Goal: Task Accomplishment & Management: Manage account settings

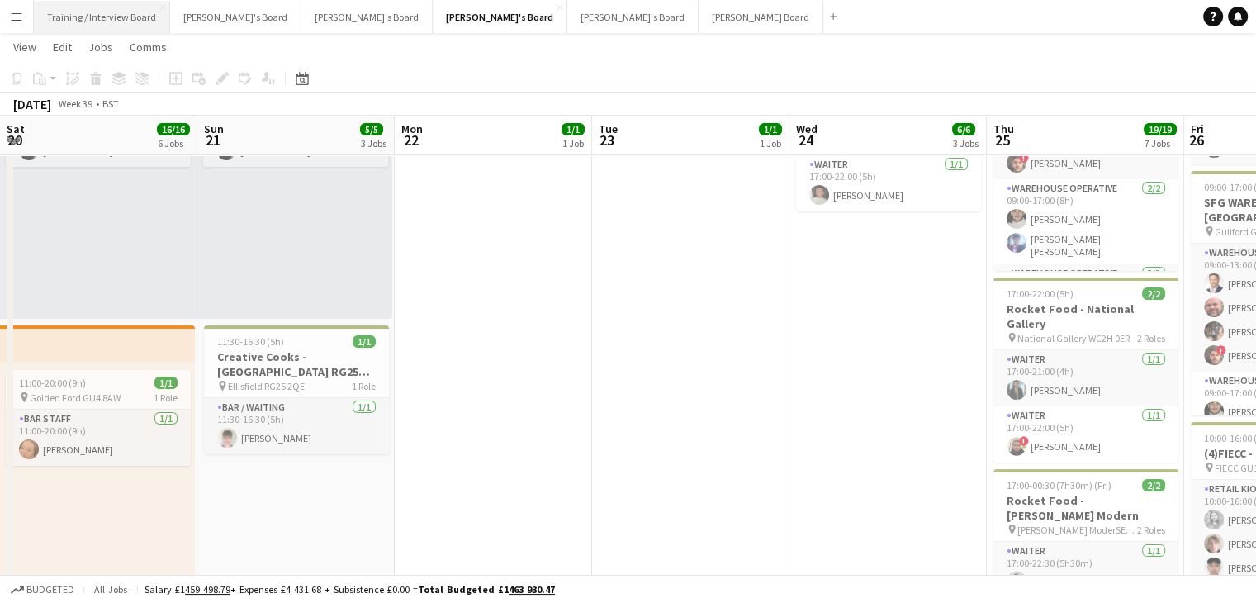
scroll to position [0, 677]
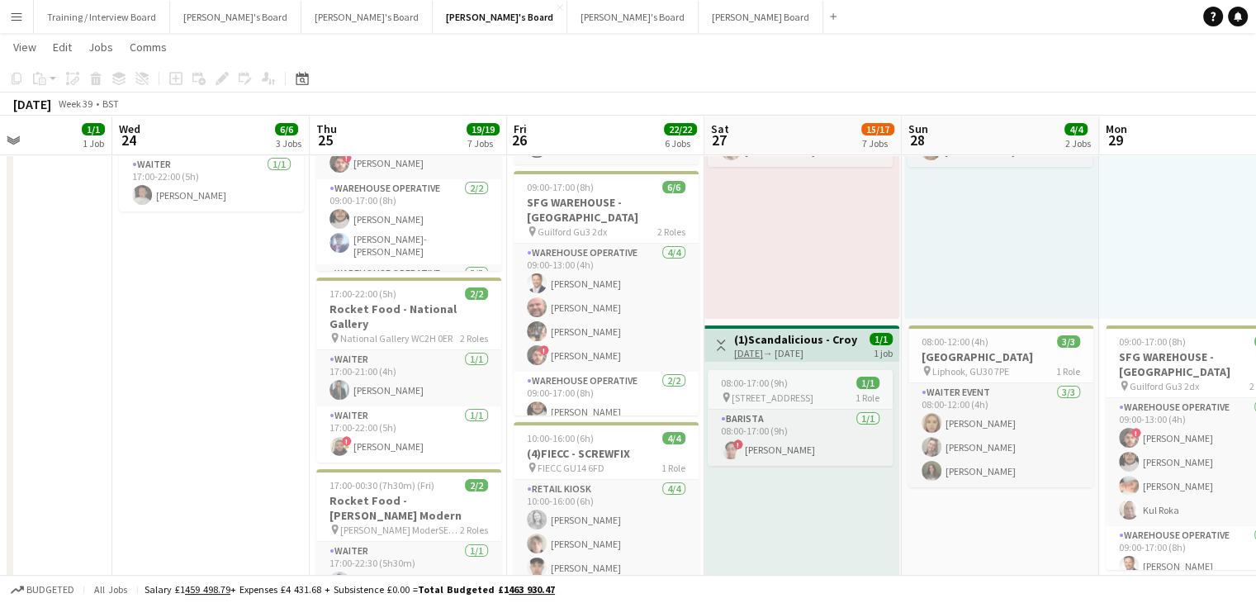
click at [19, 11] on app-icon "Menu" at bounding box center [16, 16] width 13 height 13
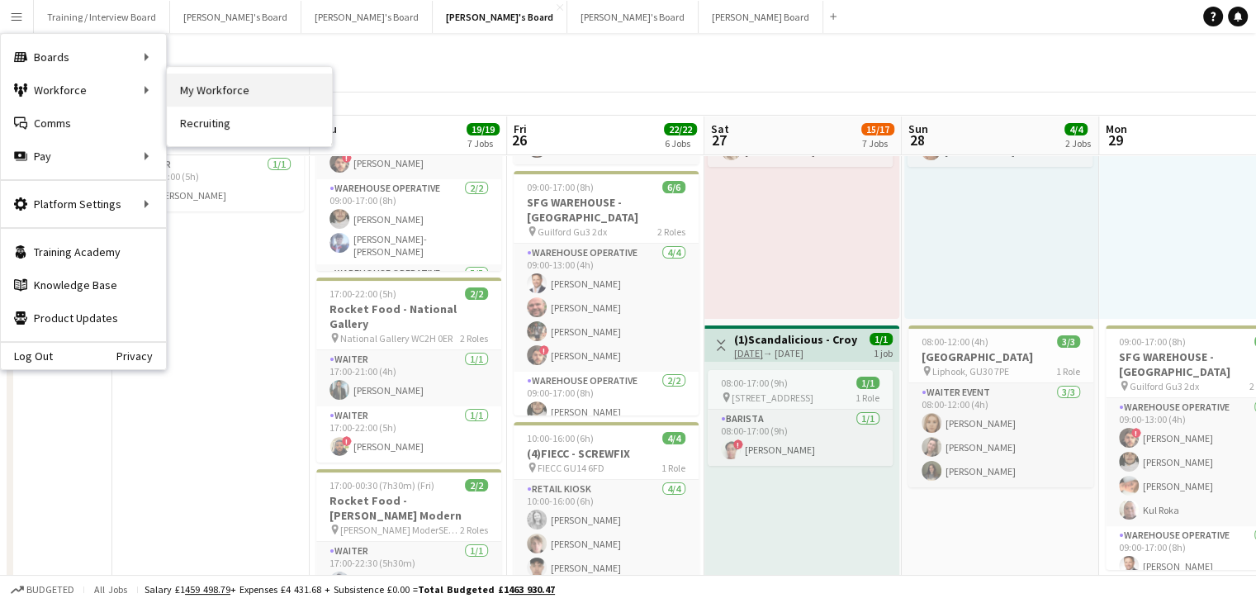
click at [244, 90] on link "My Workforce" at bounding box center [249, 90] width 165 height 33
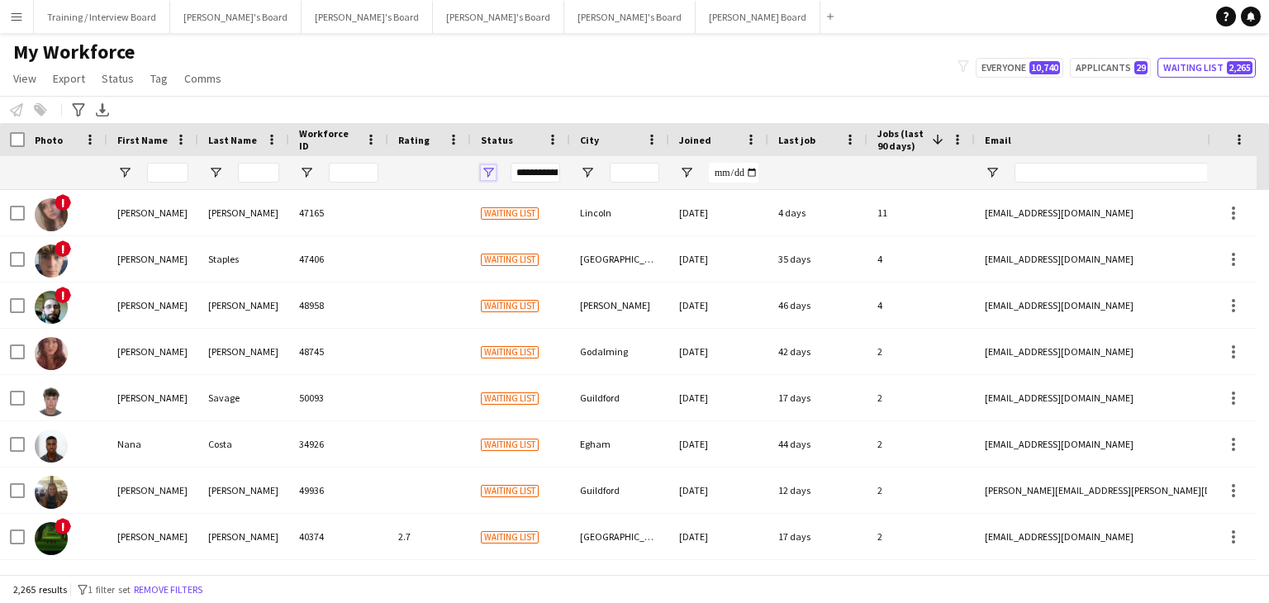
click at [489, 170] on span "Open Filter Menu" at bounding box center [488, 172] width 15 height 15
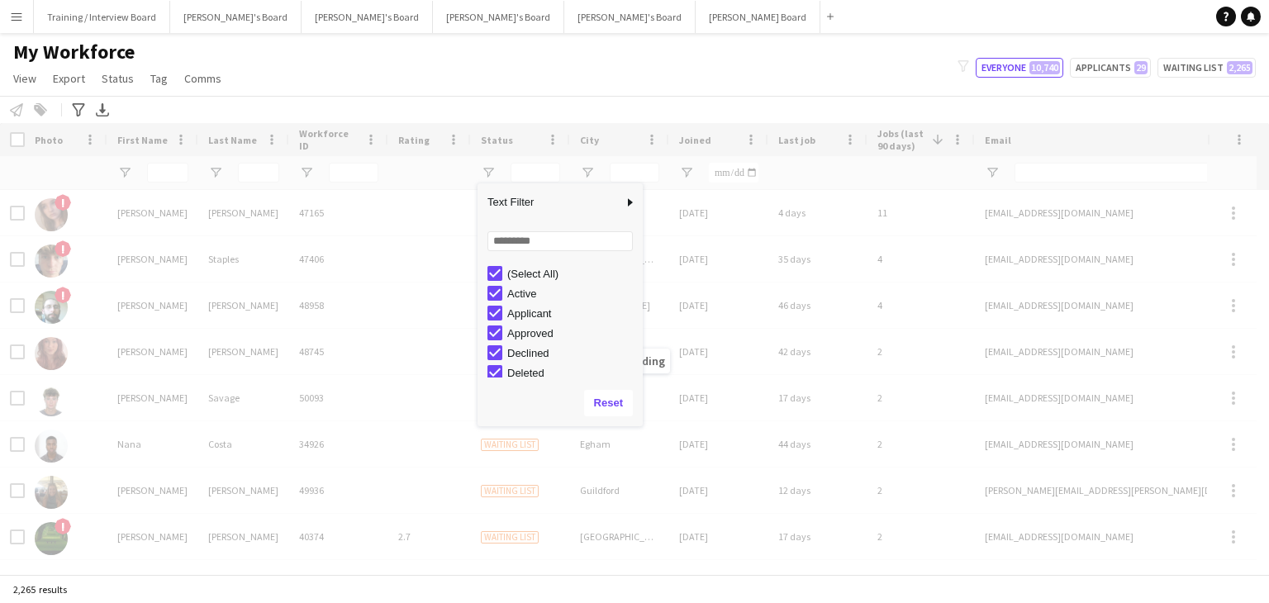
click at [630, 64] on div "My Workforce View Views Default view Compliance RTW Checks MANCHESTER Search UN…" at bounding box center [634, 68] width 1269 height 56
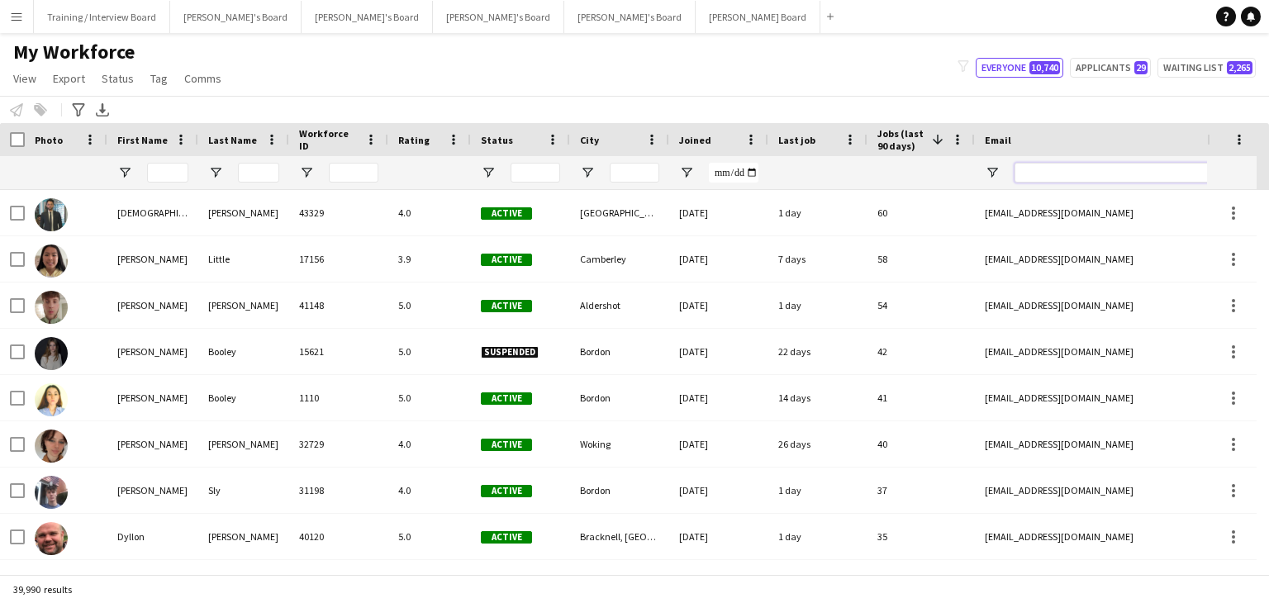
click at [1021, 176] on input "Email Filter Input" at bounding box center [1154, 173] width 281 height 20
paste input "**********"
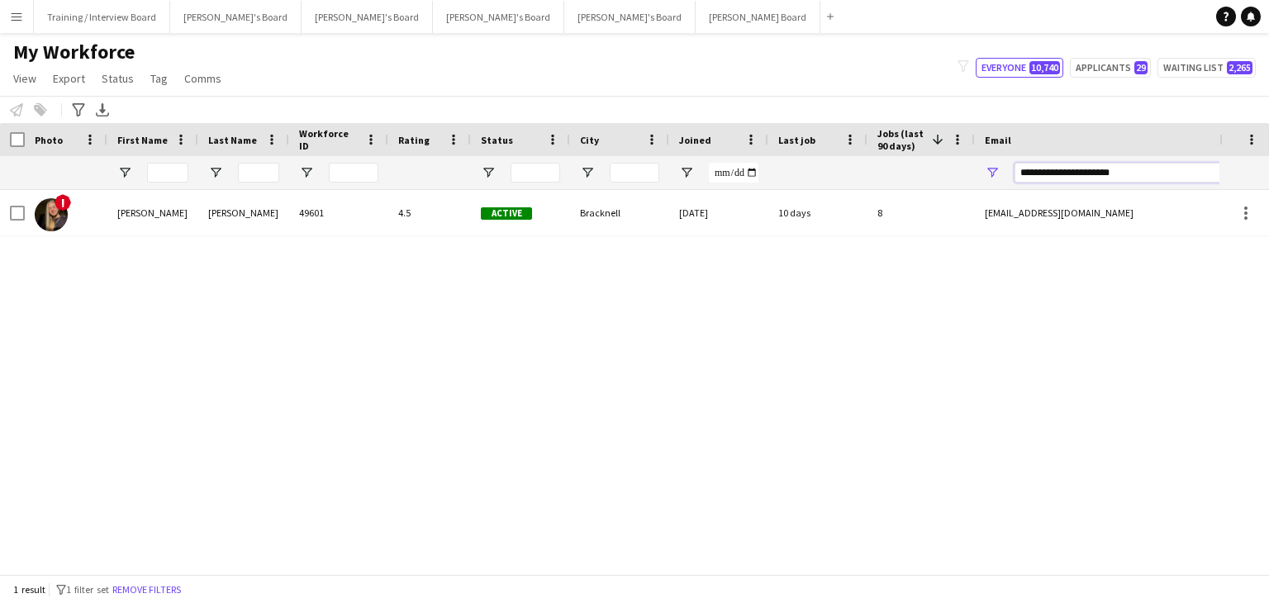
type input "**********"
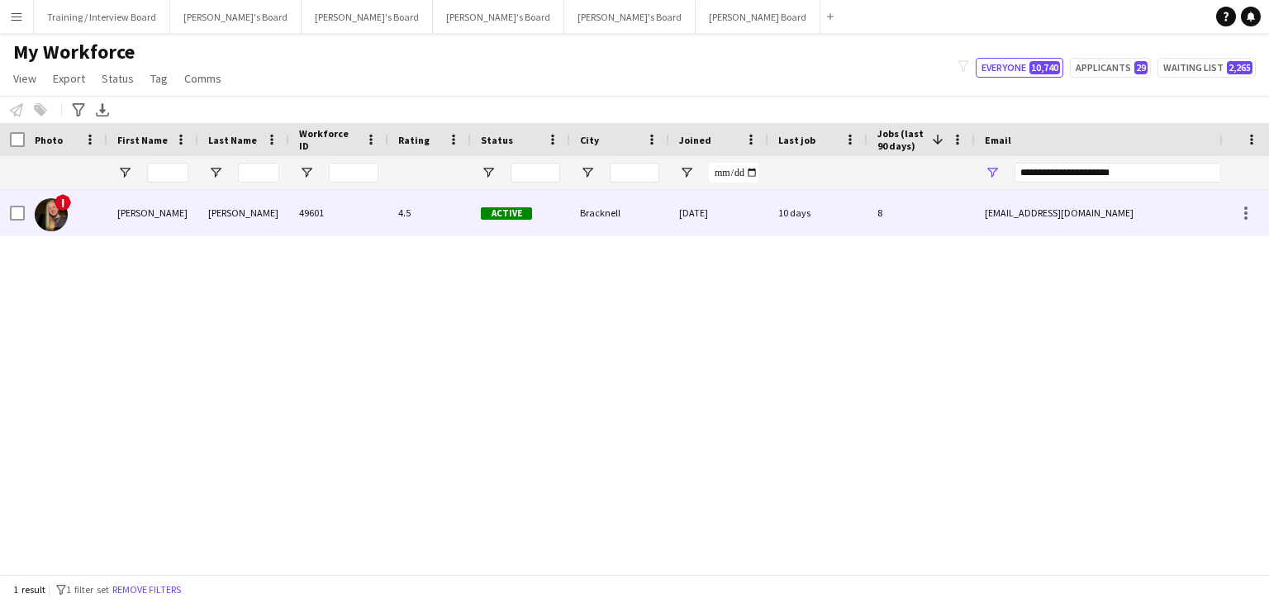
click at [664, 218] on div "Bracknell" at bounding box center [619, 212] width 99 height 45
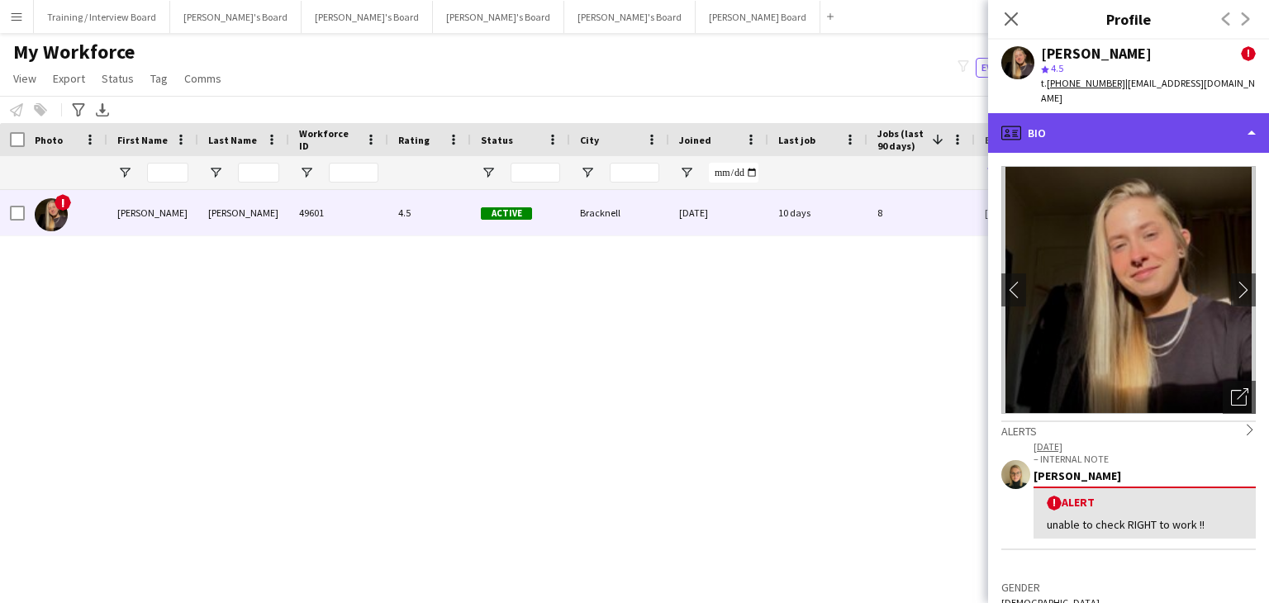
click at [1160, 119] on div "profile Bio" at bounding box center [1128, 133] width 281 height 40
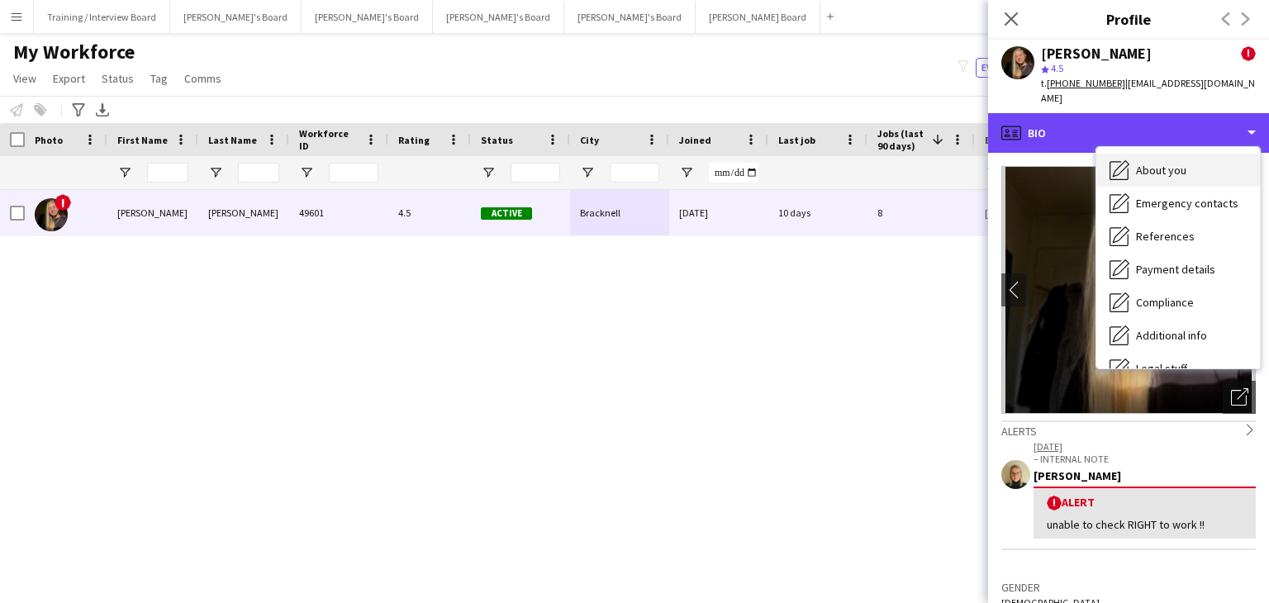
scroll to position [165, 0]
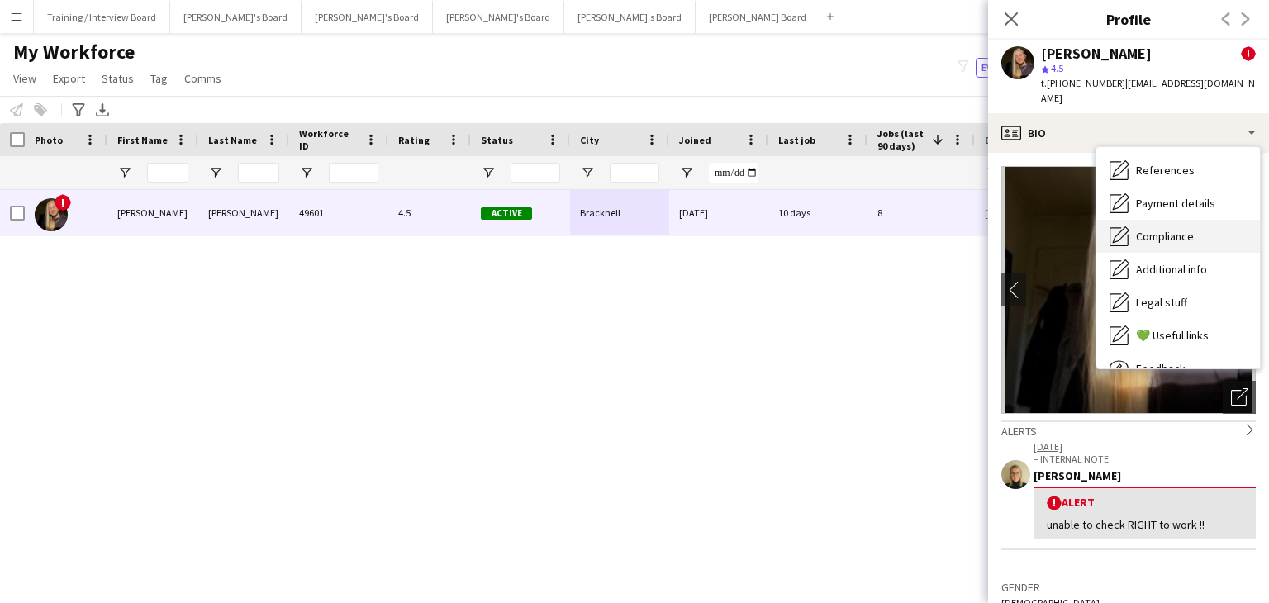
click at [1176, 229] on span "Compliance" at bounding box center [1165, 236] width 58 height 15
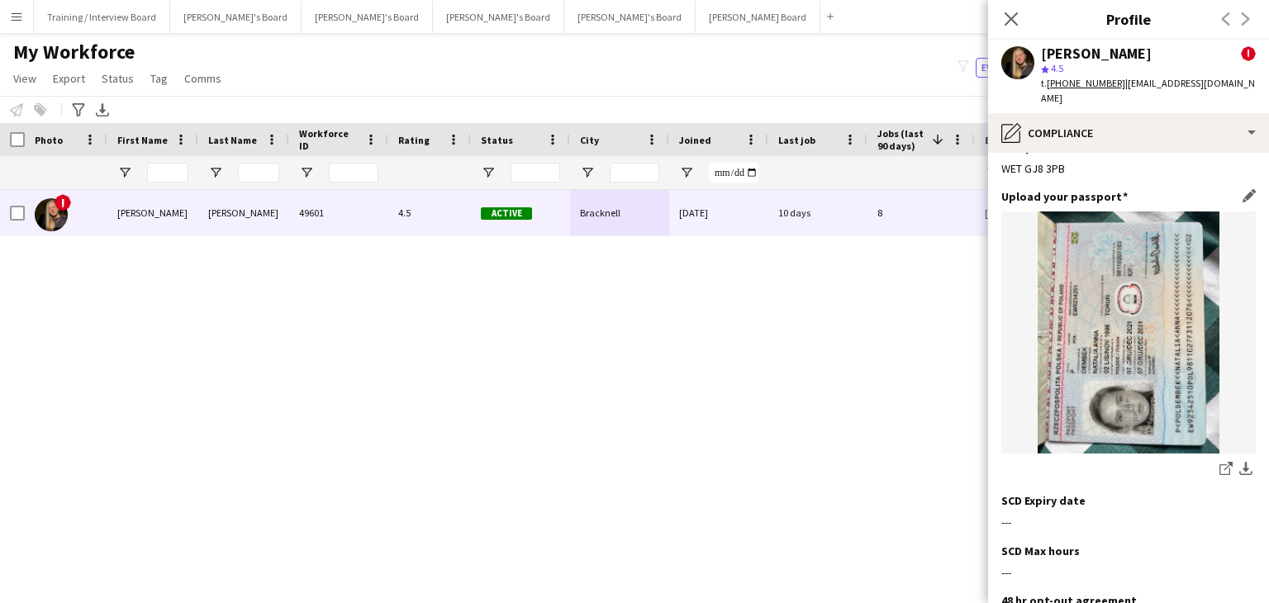
scroll to position [248, 0]
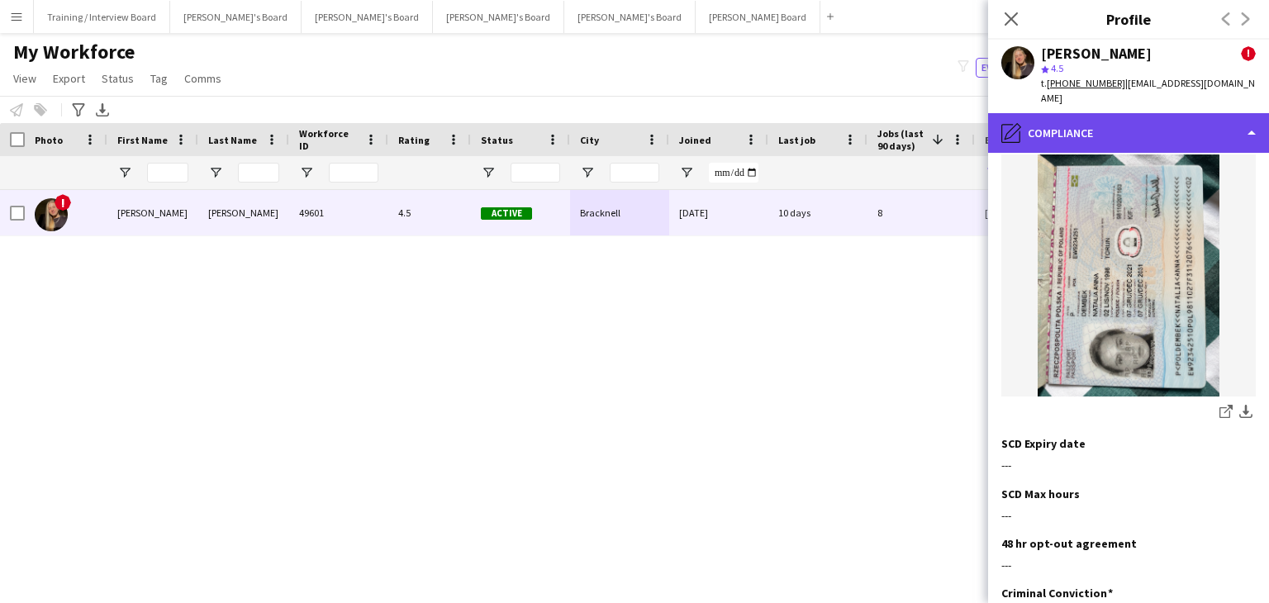
click at [1155, 113] on div "pencil4 Compliance" at bounding box center [1128, 133] width 281 height 40
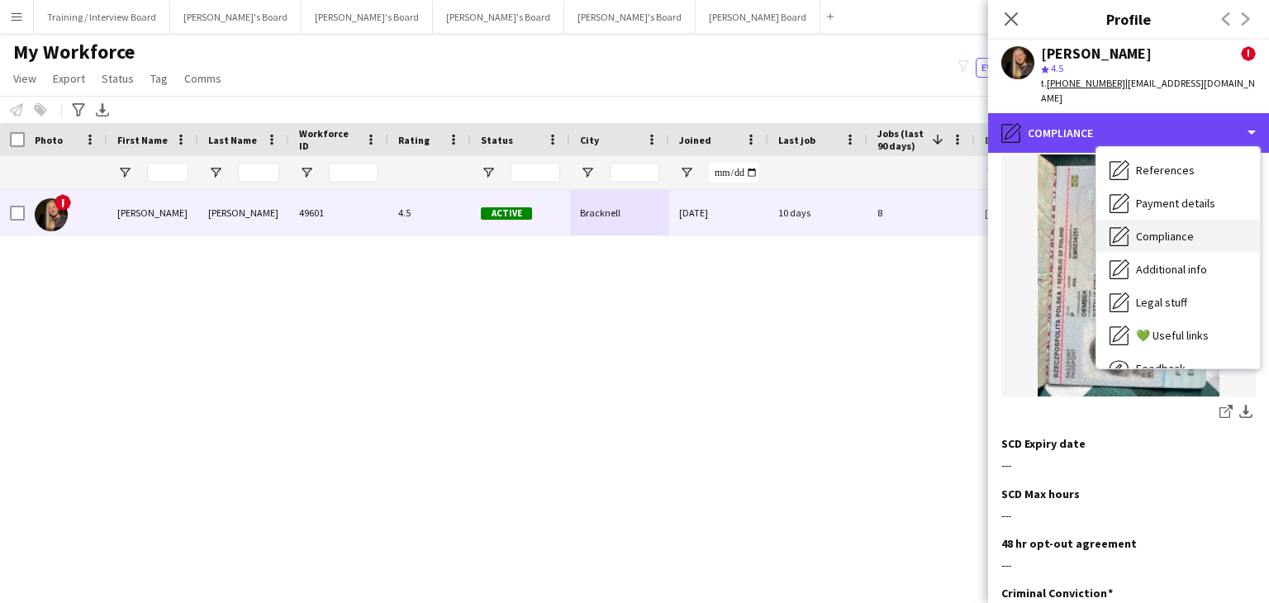
scroll to position [0, 0]
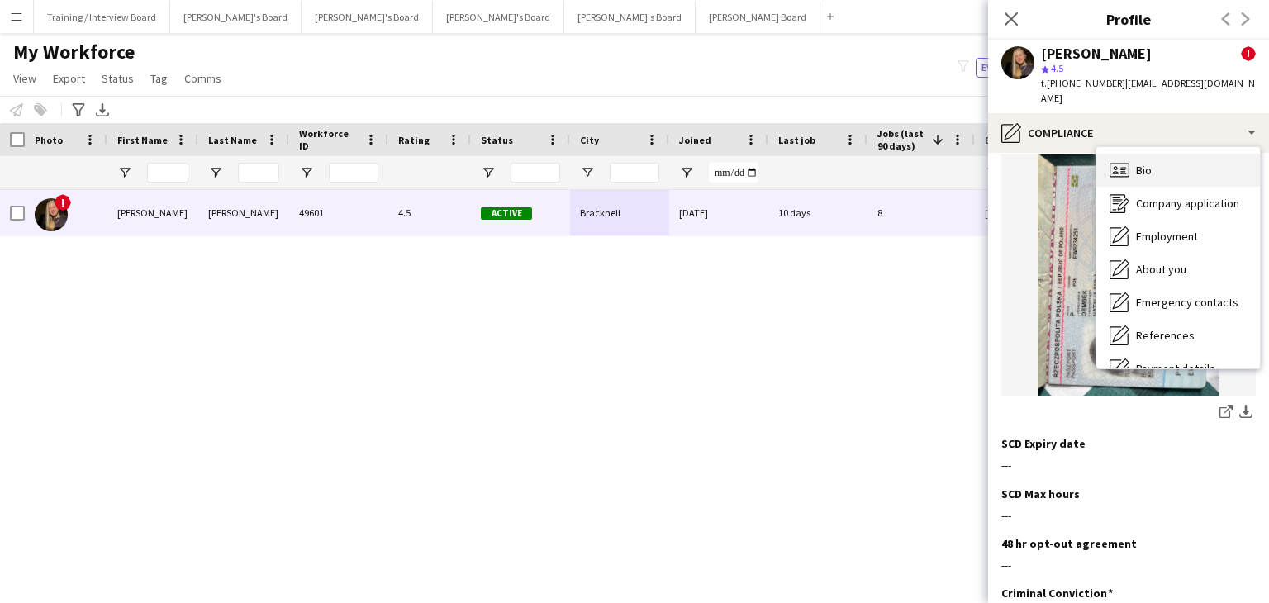
click at [1163, 163] on div "Bio Bio" at bounding box center [1178, 170] width 164 height 33
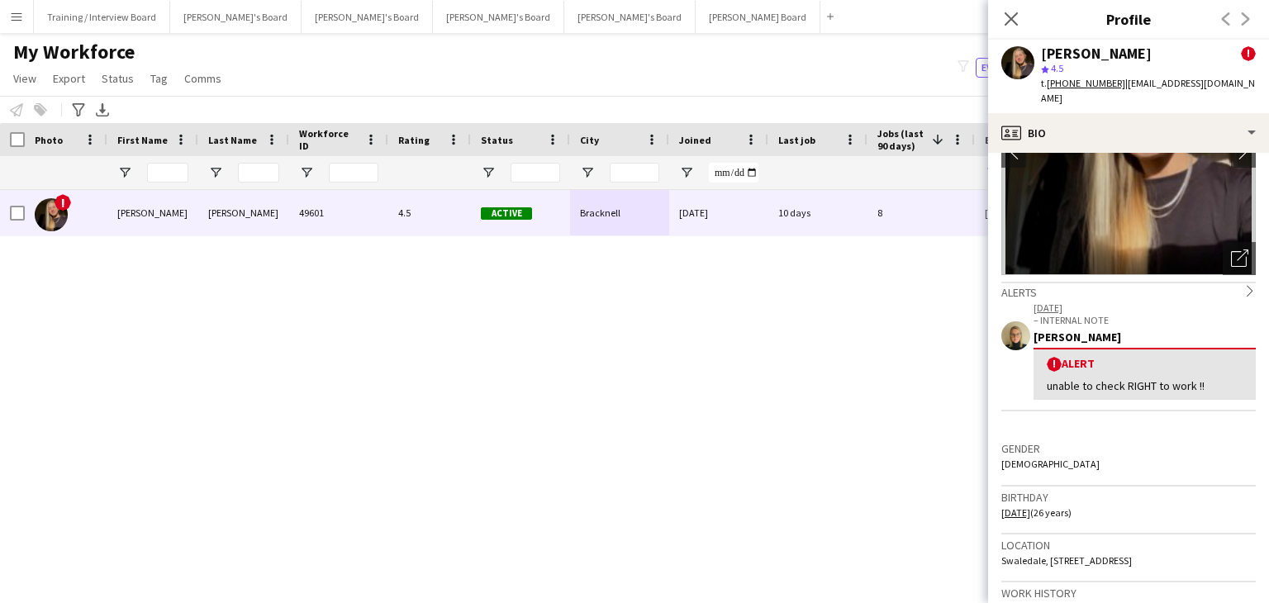
scroll to position [165, 0]
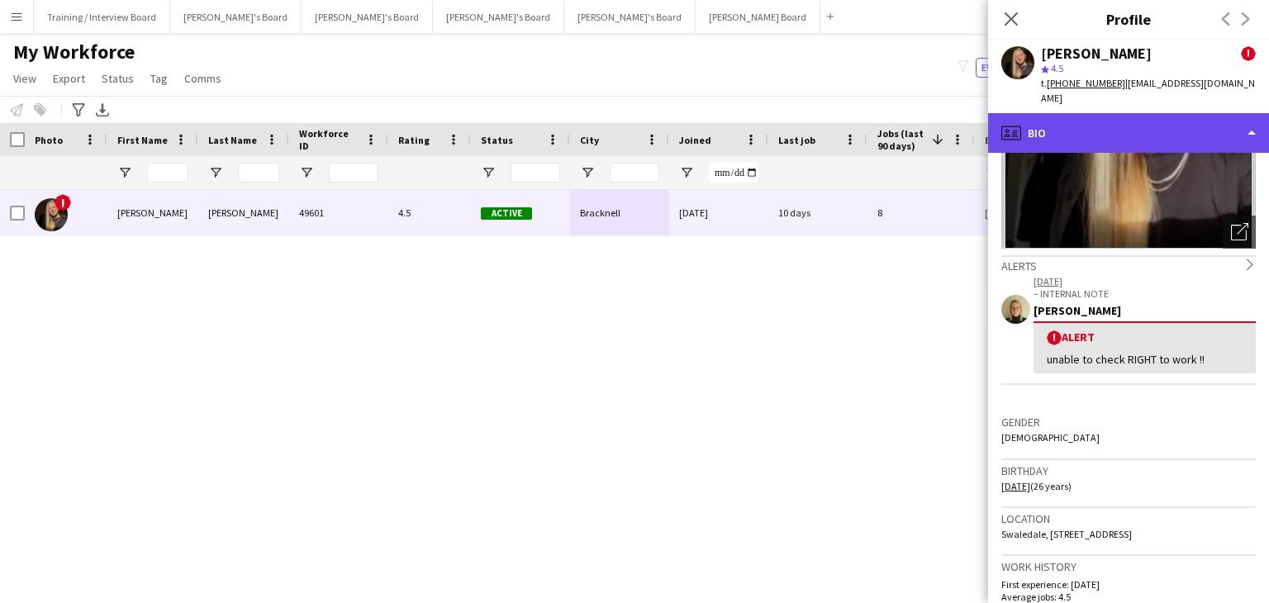
click at [1143, 113] on div "profile Bio" at bounding box center [1128, 133] width 281 height 40
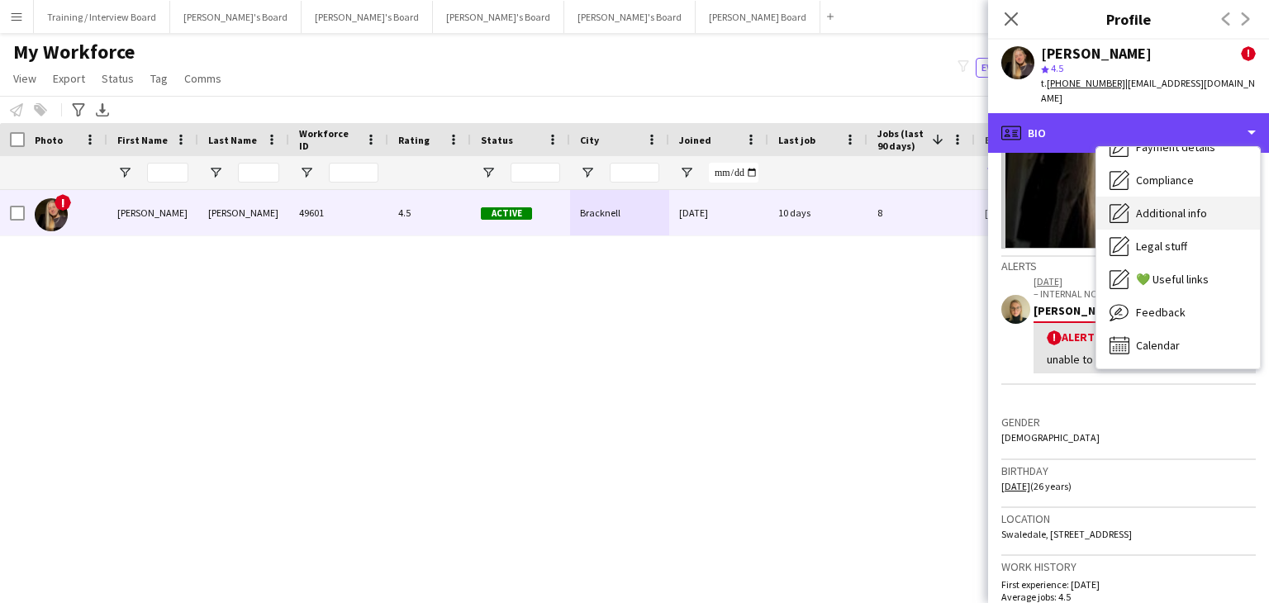
scroll to position [139, 0]
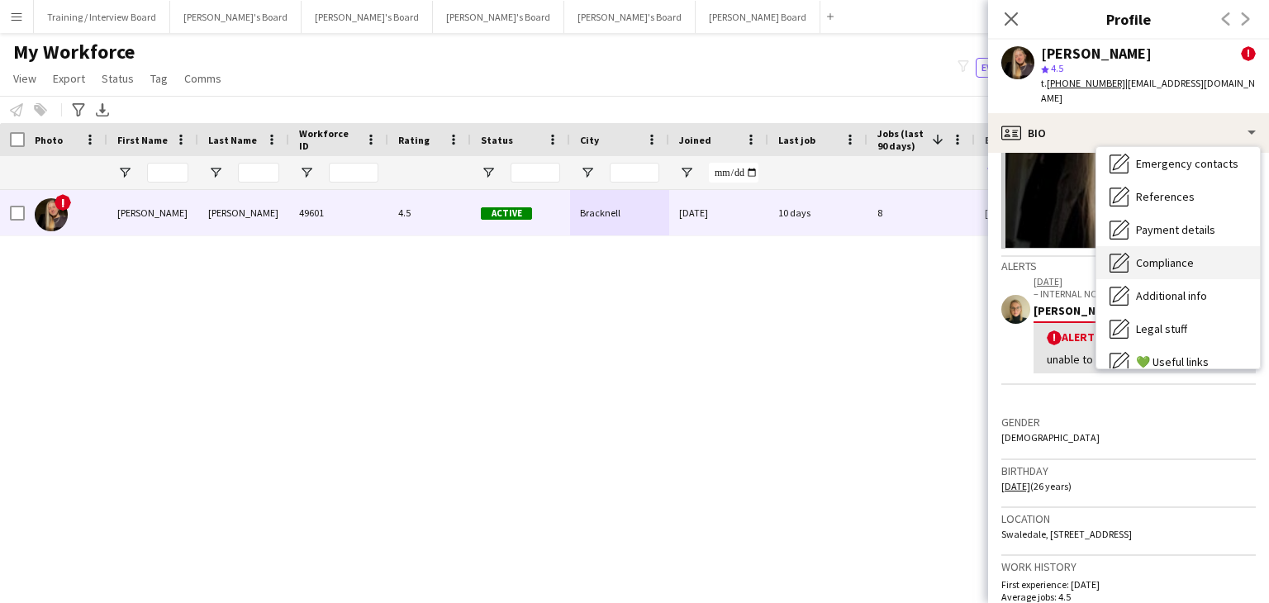
click at [1189, 255] on div "Compliance Compliance" at bounding box center [1178, 262] width 164 height 33
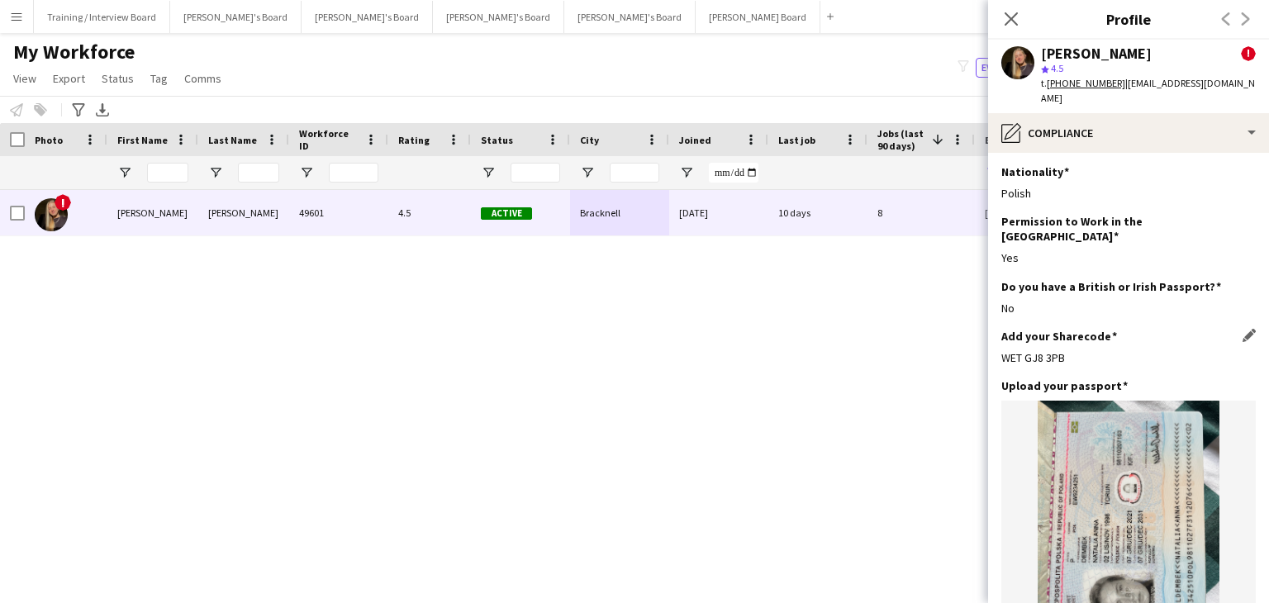
scroll to position [0, 0]
click at [1242, 330] on app-icon "Edit this field" at bounding box center [1248, 336] width 13 height 13
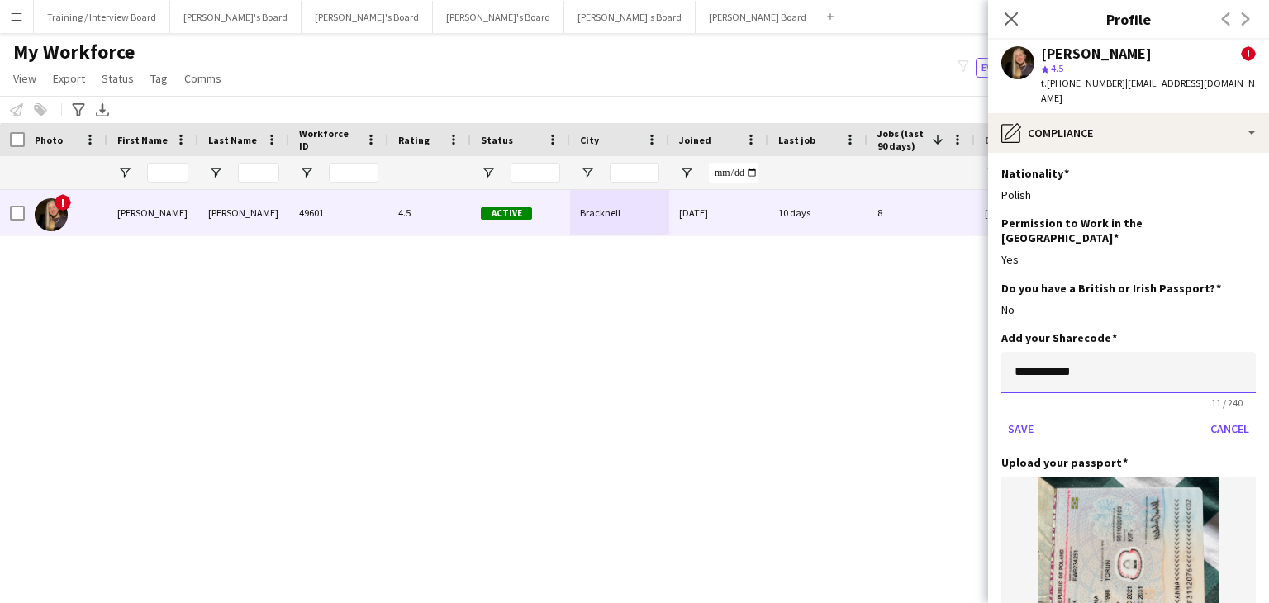
drag, startPoint x: 1129, startPoint y: 344, endPoint x: 944, endPoint y: 341, distance: 185.0
click at [944, 341] on body "Menu Boards Boards Boards All jobs Status Workforce Workforce My Workforce Recr…" at bounding box center [634, 301] width 1269 height 603
paste input "**********"
type input "**********"
click at [1008, 415] on button "Save" at bounding box center [1020, 428] width 39 height 26
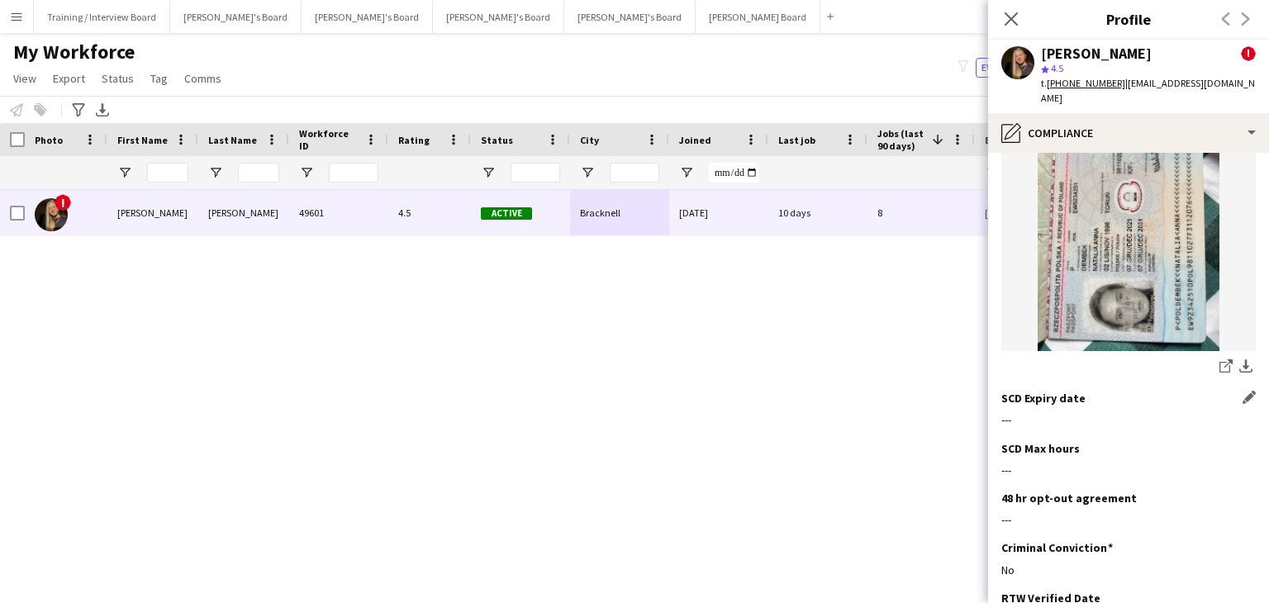
scroll to position [330, 0]
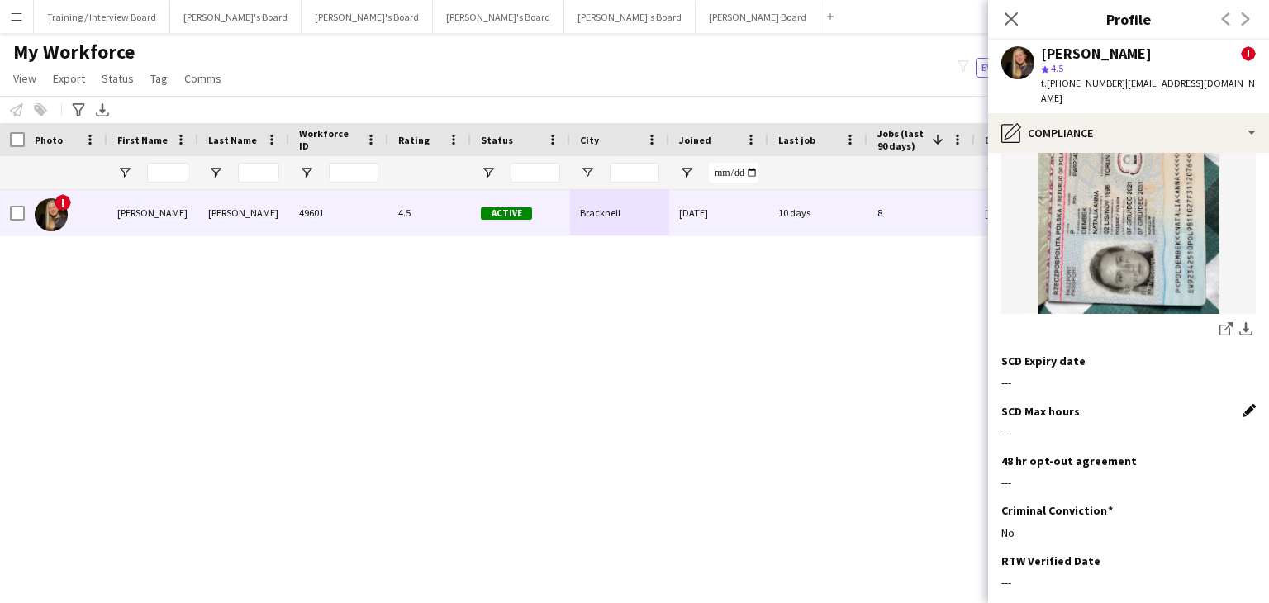
click at [1242, 404] on app-icon "Edit this field" at bounding box center [1248, 410] width 13 height 13
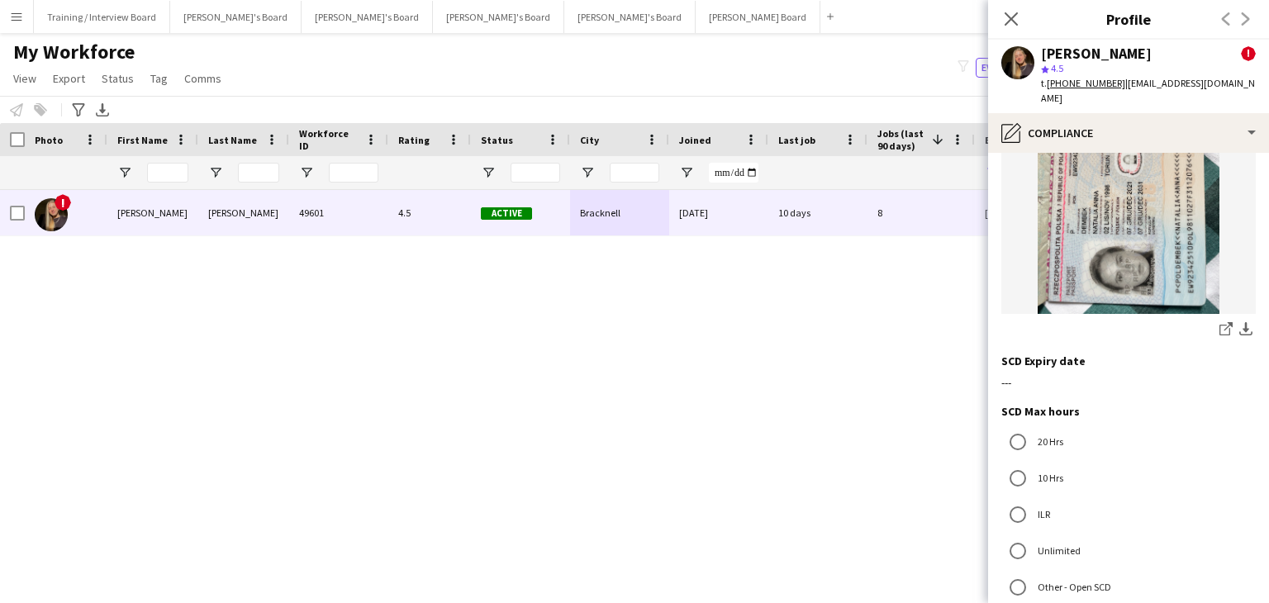
click at [1059, 538] on label "Unlimited" at bounding box center [1057, 551] width 46 height 26
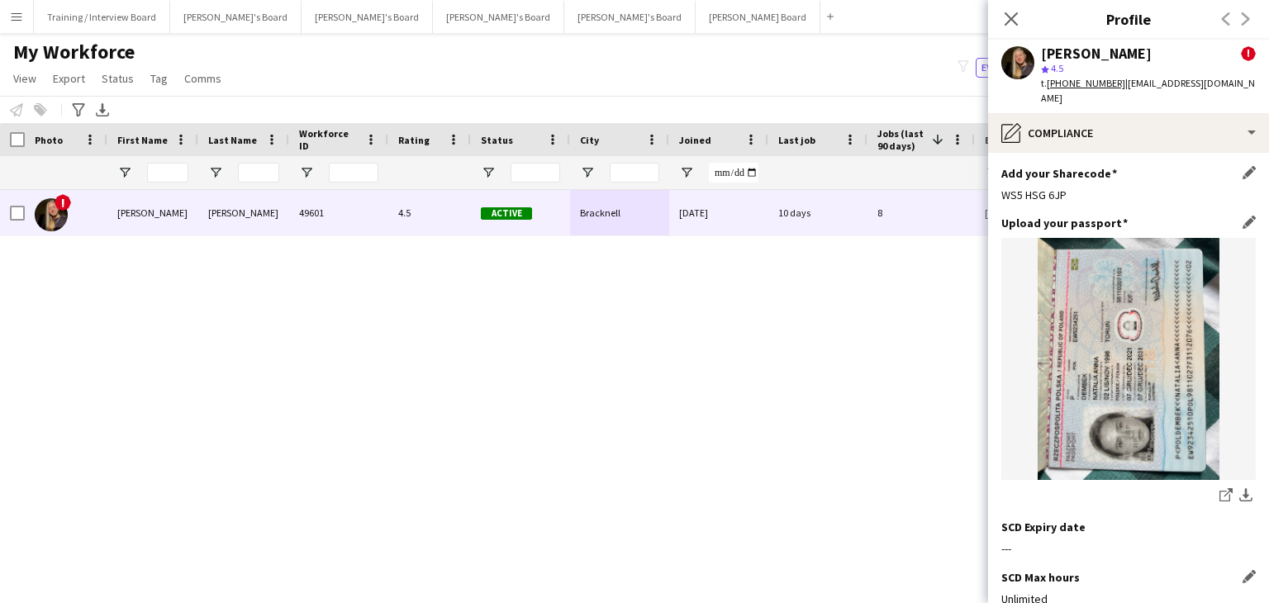
scroll to position [165, 0]
click at [1242, 215] on app-icon "Edit this field" at bounding box center [1248, 221] width 13 height 13
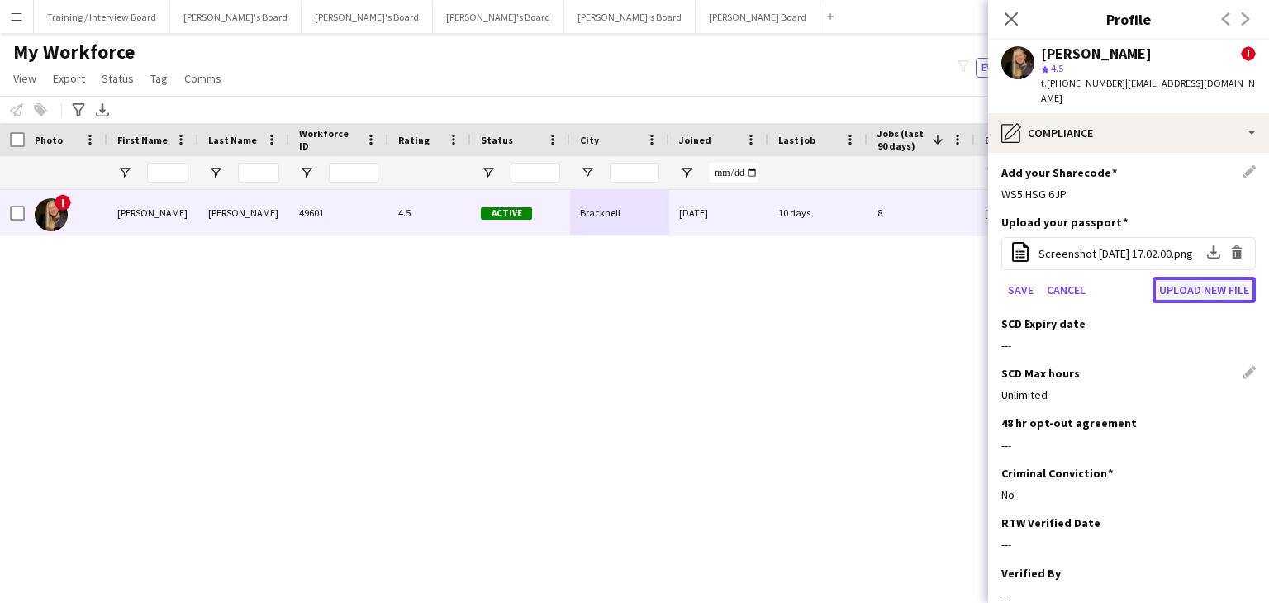
click at [1199, 277] on button "Upload new file" at bounding box center [1203, 290] width 103 height 26
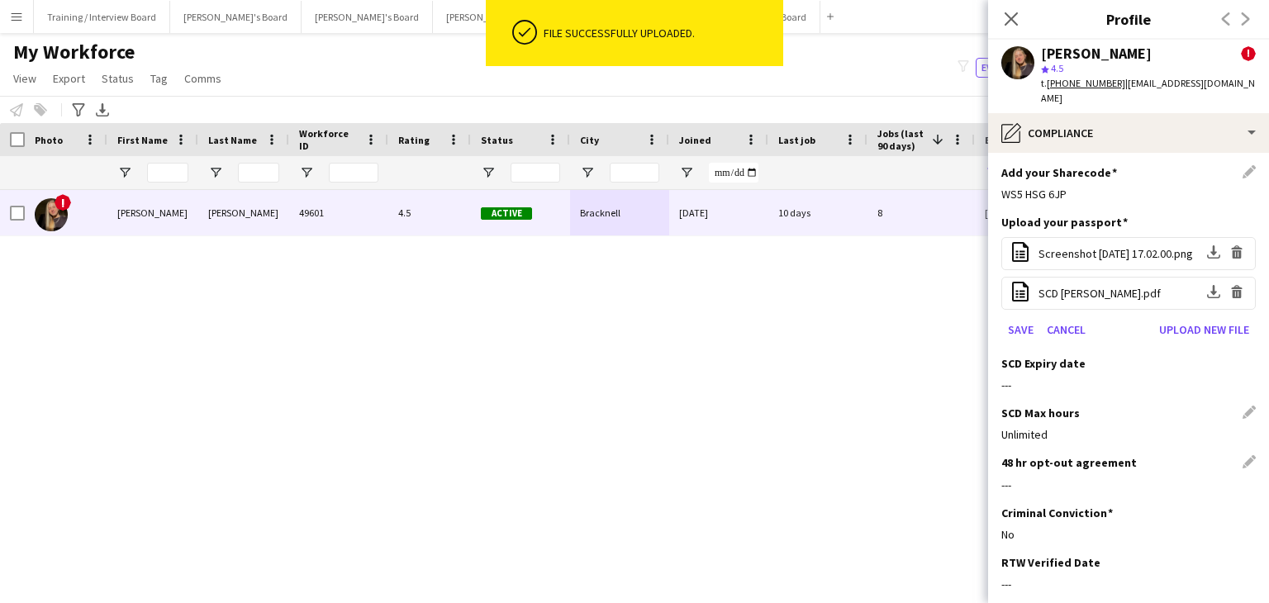
scroll to position [330, 0]
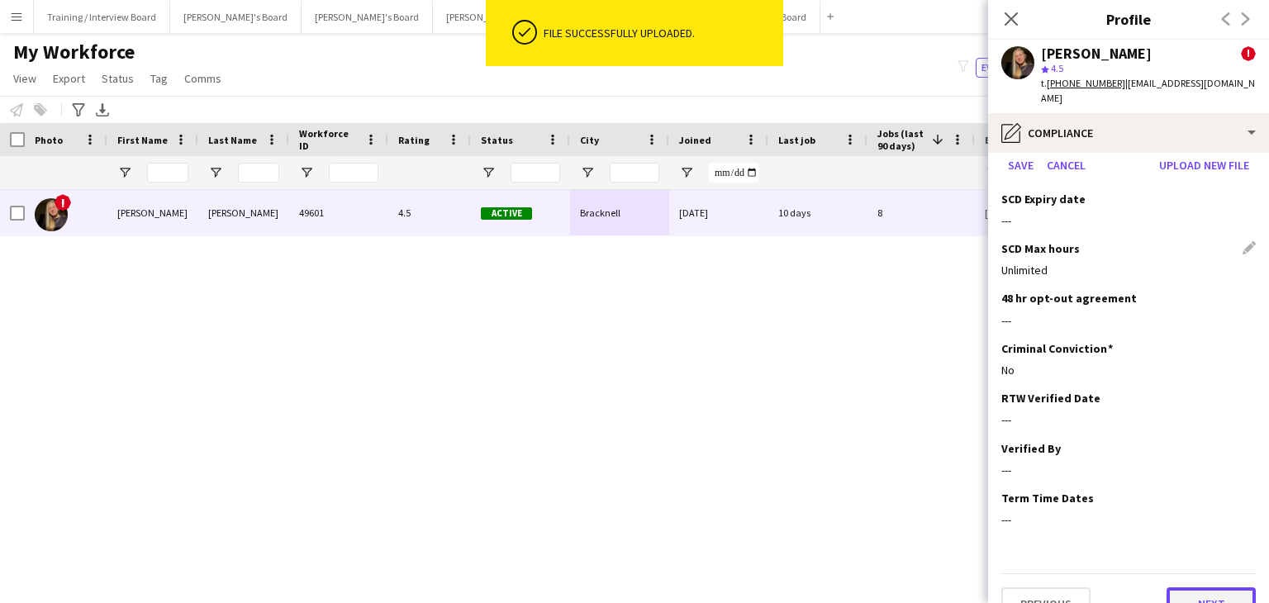
click at [1190, 587] on button "Next" at bounding box center [1210, 603] width 89 height 33
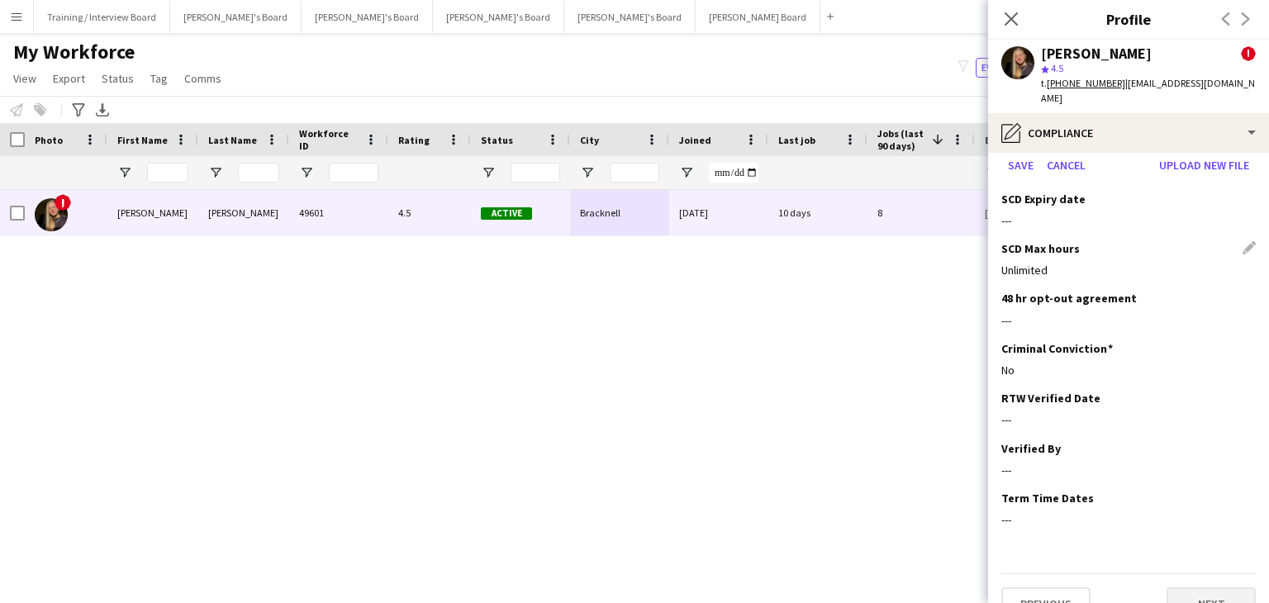
scroll to position [0, 0]
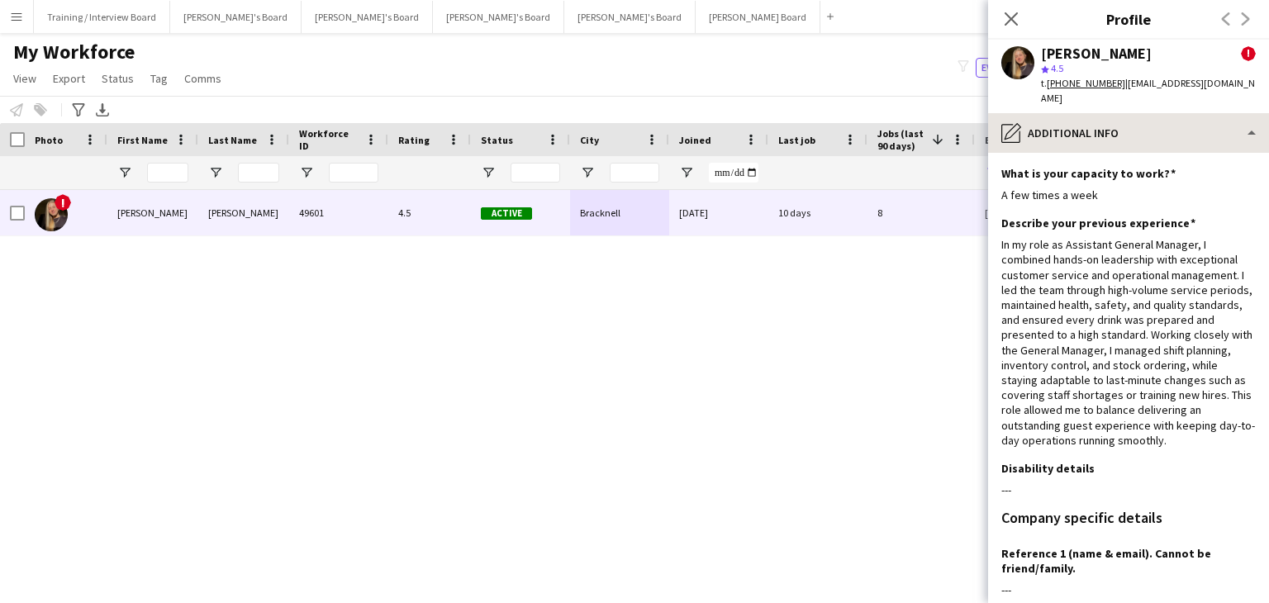
drag, startPoint x: 1133, startPoint y: 145, endPoint x: 1120, endPoint y: 127, distance: 21.8
click at [1131, 153] on app-section-data-types "What is your capacity to work? Edit this field A few times a week Describe your…" at bounding box center [1128, 378] width 281 height 450
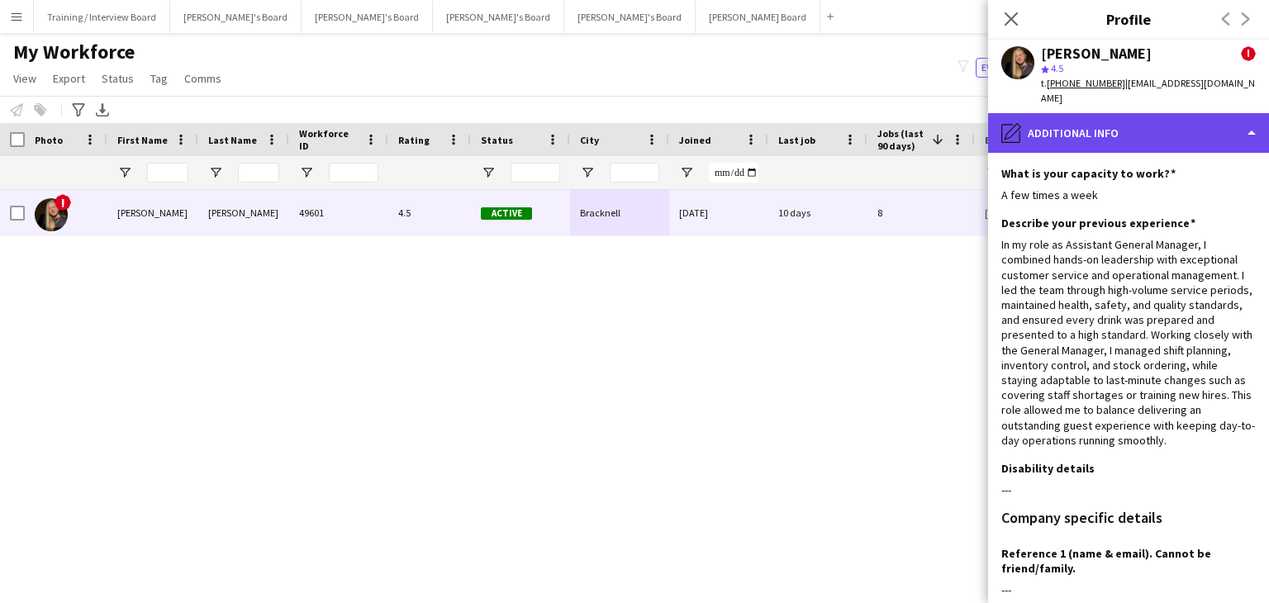
drag, startPoint x: 1121, startPoint y: 126, endPoint x: 1133, endPoint y: 130, distance: 12.8
click at [1122, 126] on div "pencil4 Additional info" at bounding box center [1128, 133] width 281 height 40
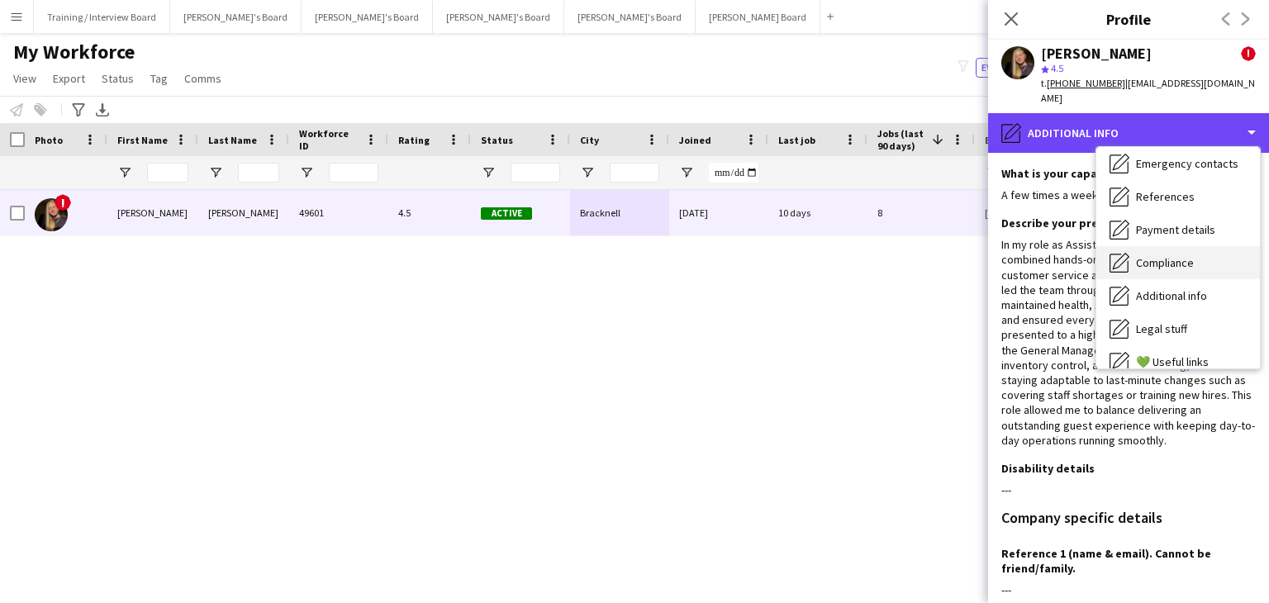
scroll to position [221, 0]
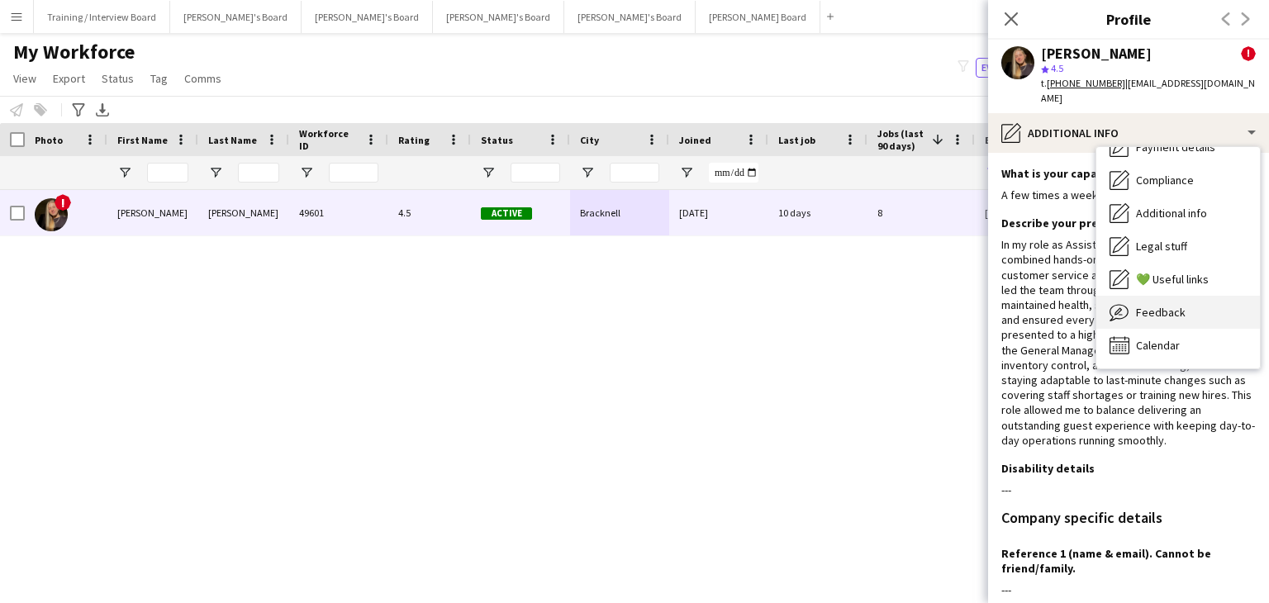
click at [1177, 305] on span "Feedback" at bounding box center [1161, 312] width 50 height 15
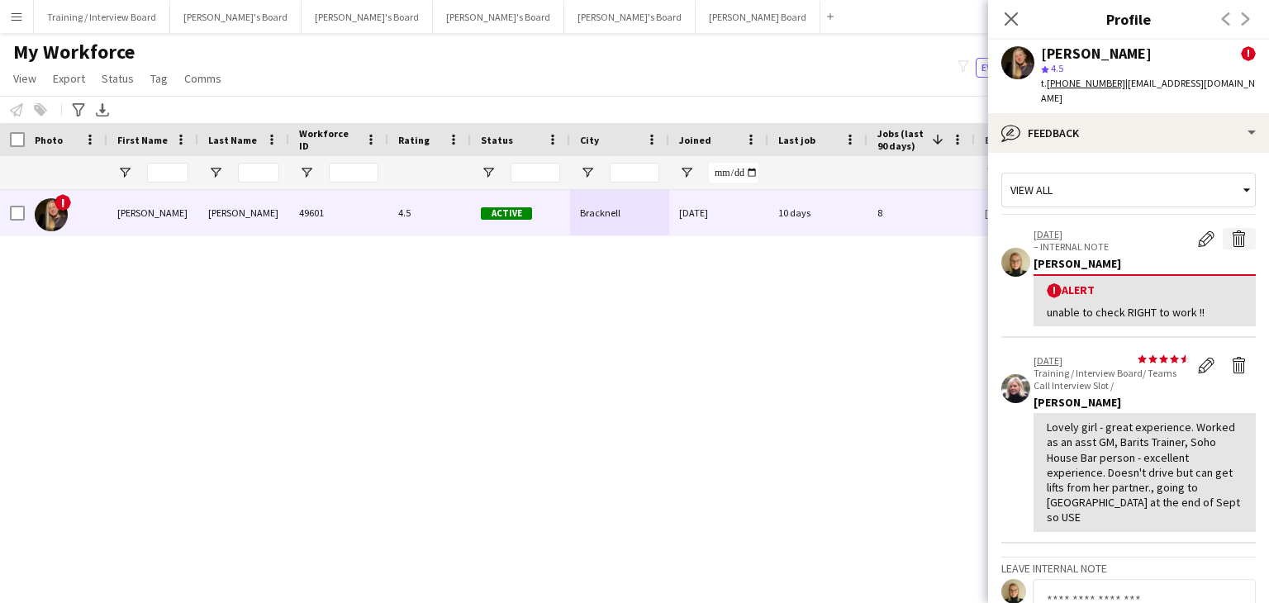
click at [1231, 230] on app-icon "Delete alert" at bounding box center [1239, 238] width 17 height 17
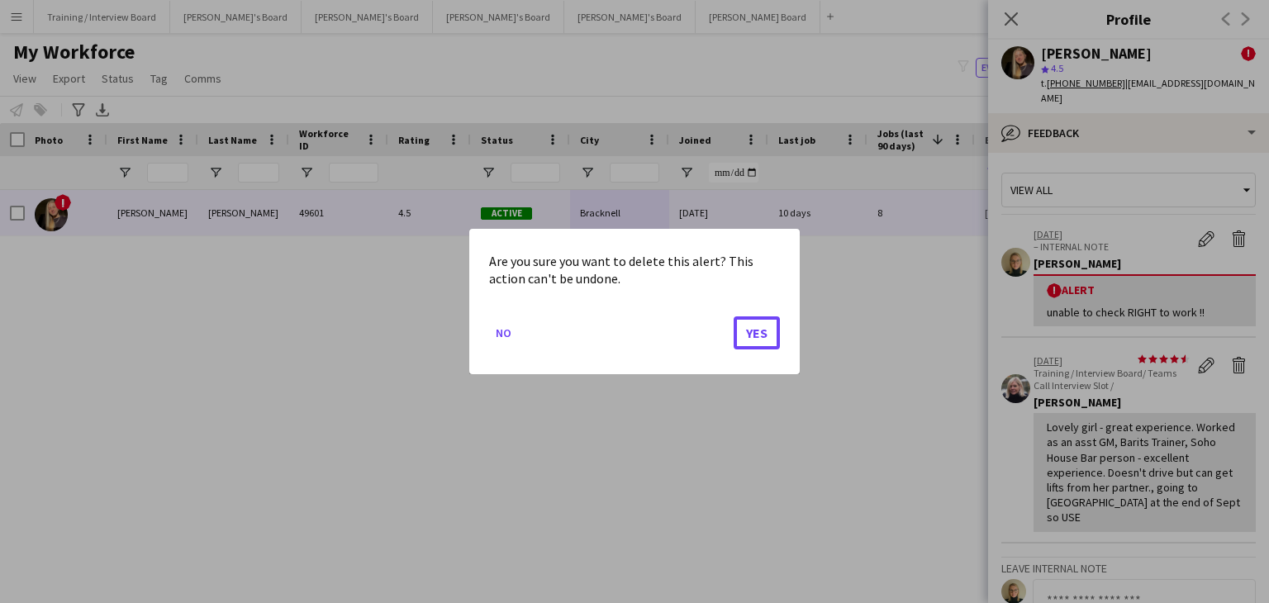
drag, startPoint x: 754, startPoint y: 323, endPoint x: 849, endPoint y: 306, distance: 96.6
click at [755, 324] on button "Yes" at bounding box center [756, 332] width 46 height 33
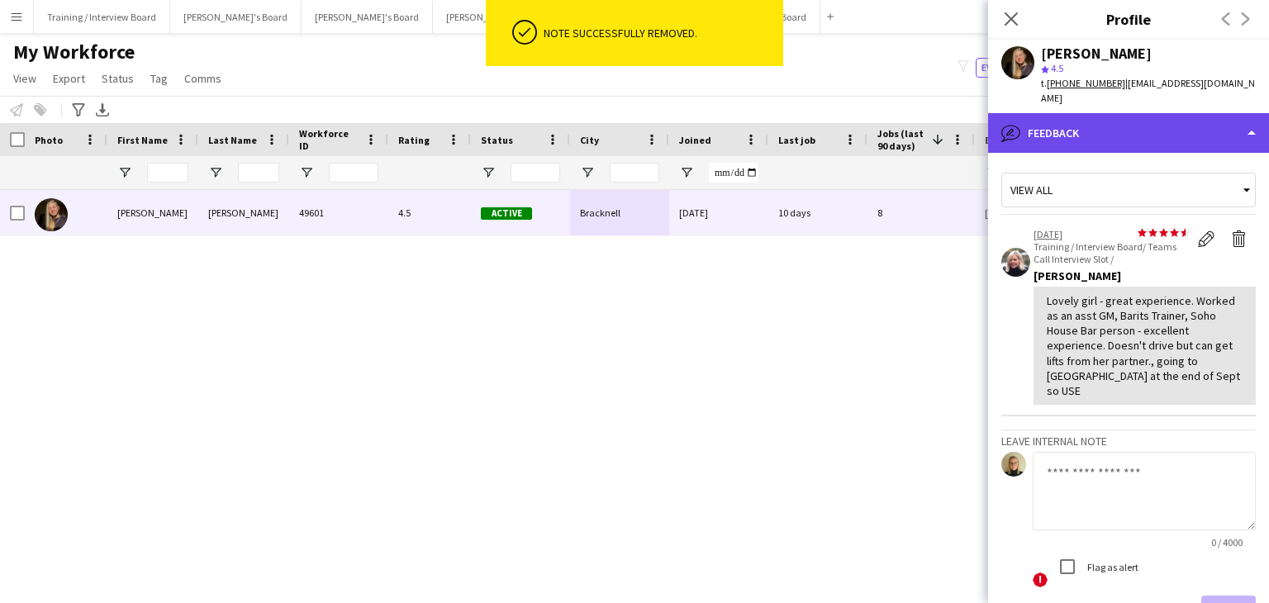
click at [1088, 129] on div "bubble-pencil Feedback" at bounding box center [1128, 133] width 281 height 40
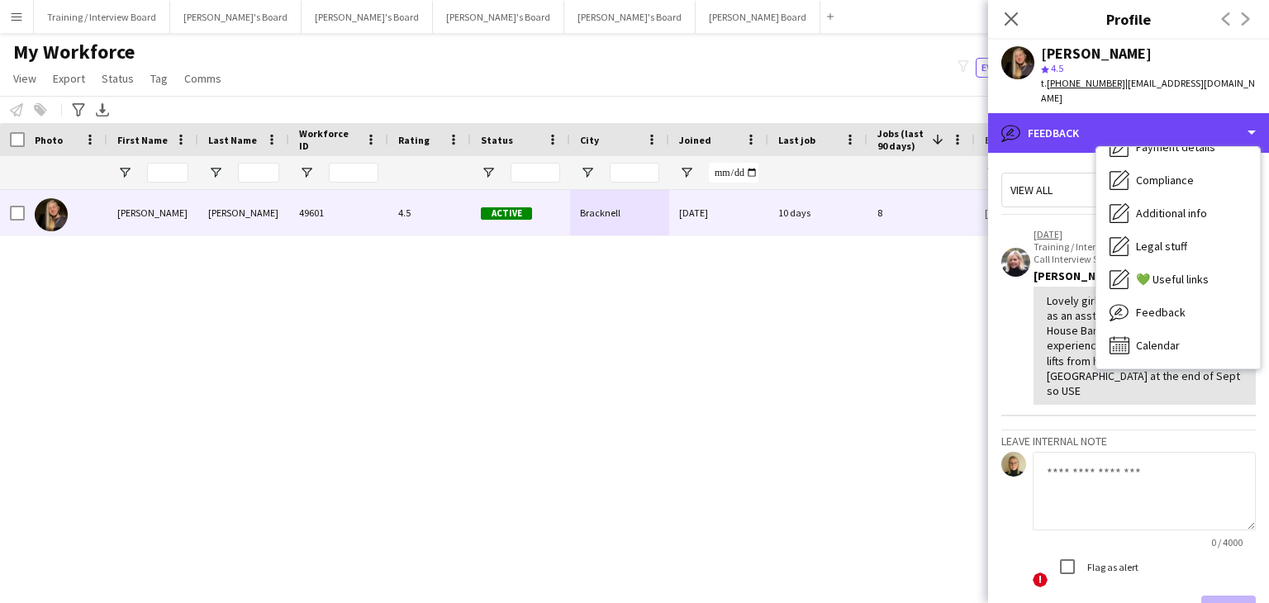
scroll to position [0, 0]
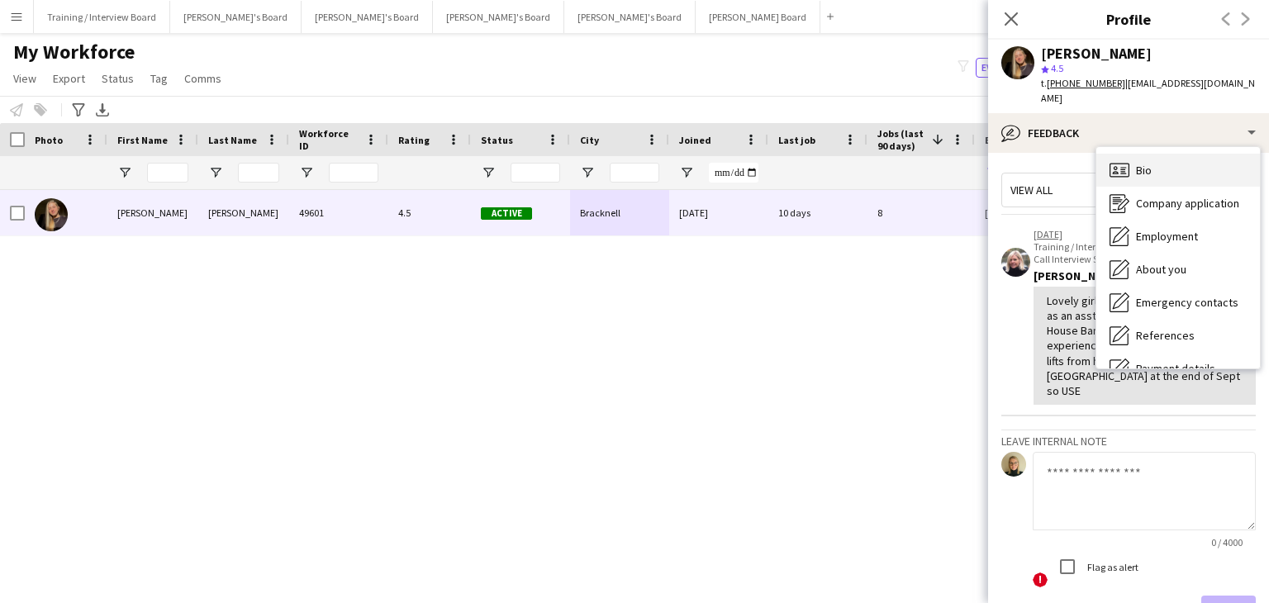
click at [1143, 163] on span "Bio" at bounding box center [1144, 170] width 16 height 15
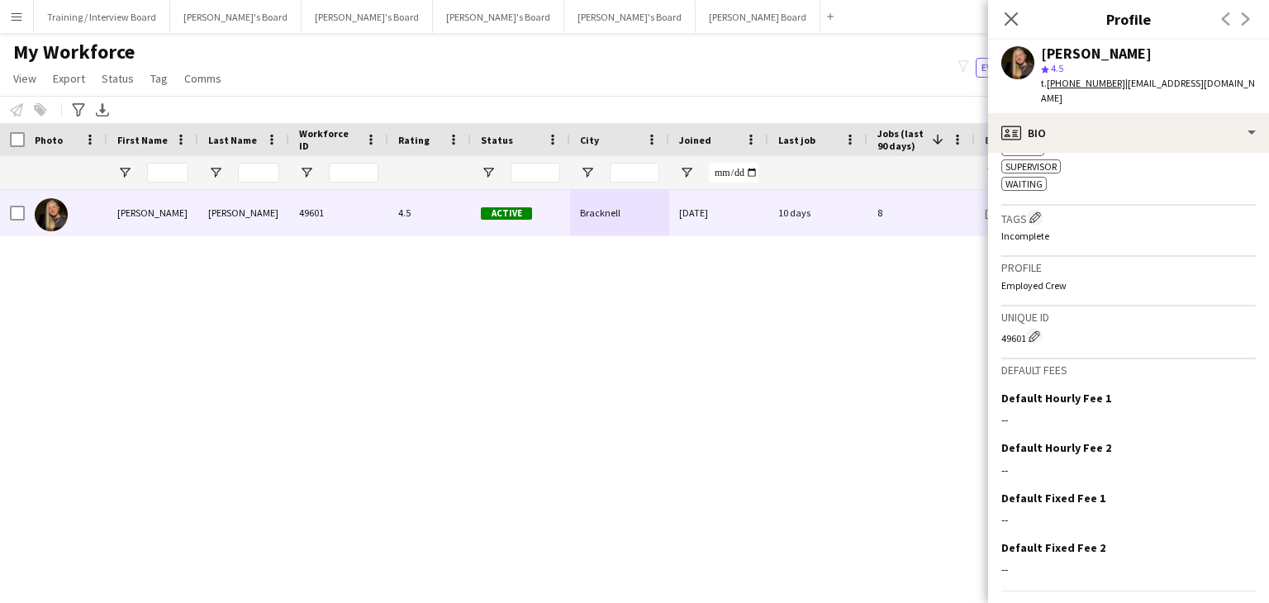
scroll to position [908, 0]
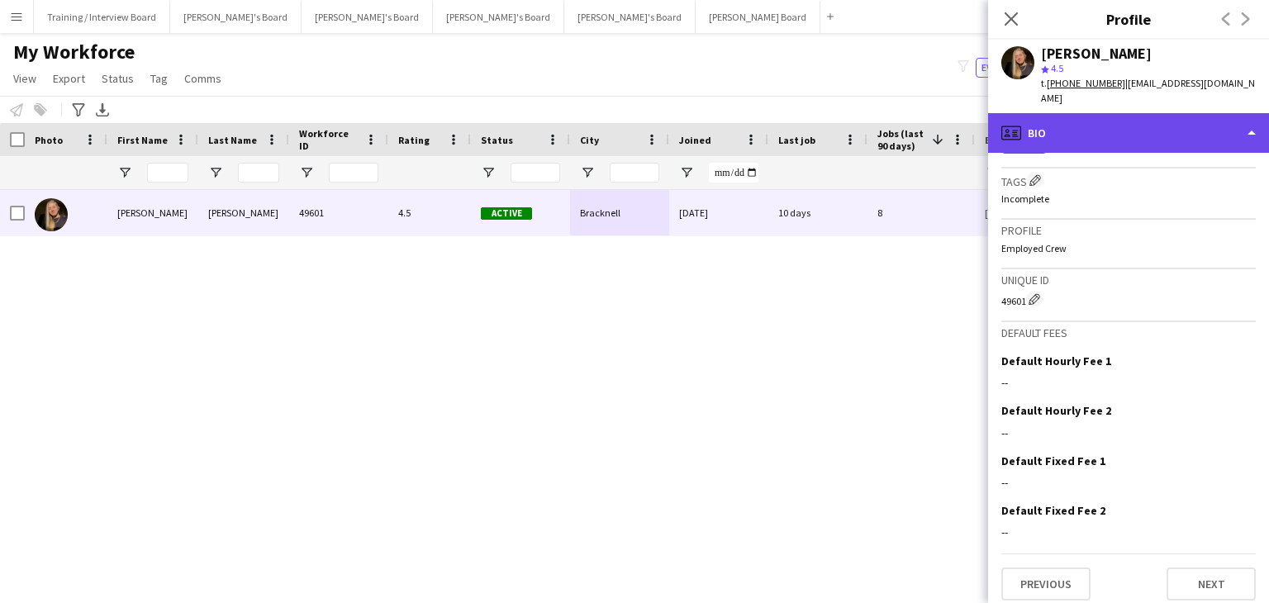
click at [1135, 117] on div "profile Bio" at bounding box center [1128, 133] width 281 height 40
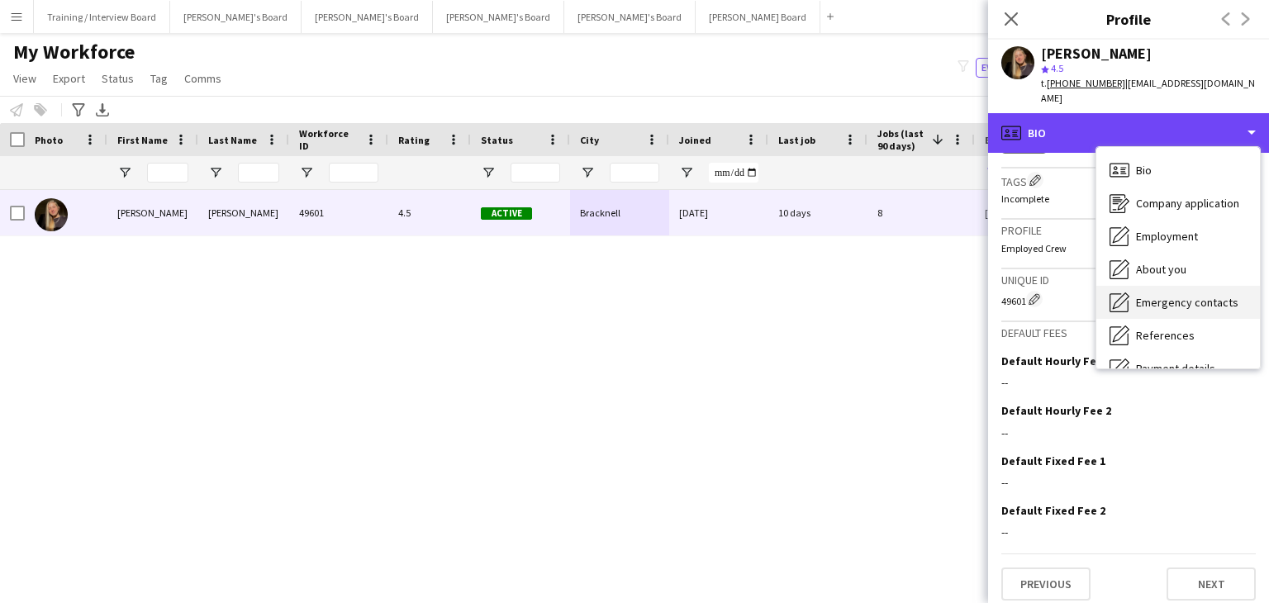
scroll to position [221, 0]
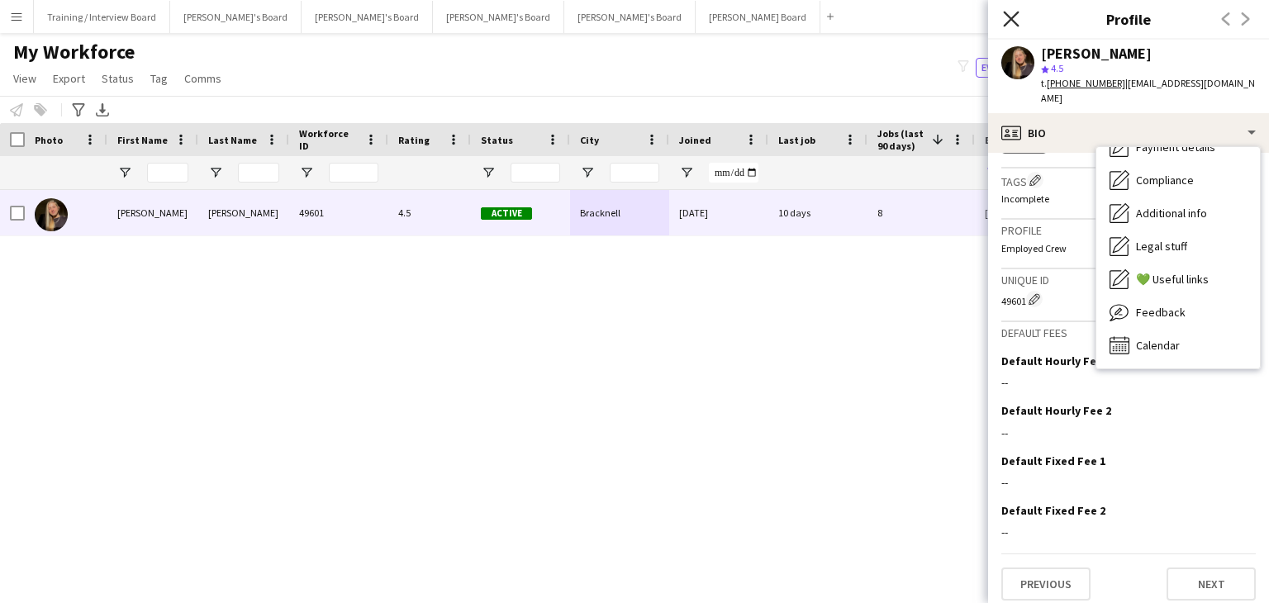
click at [1011, 14] on icon "Close pop-in" at bounding box center [1011, 19] width 16 height 16
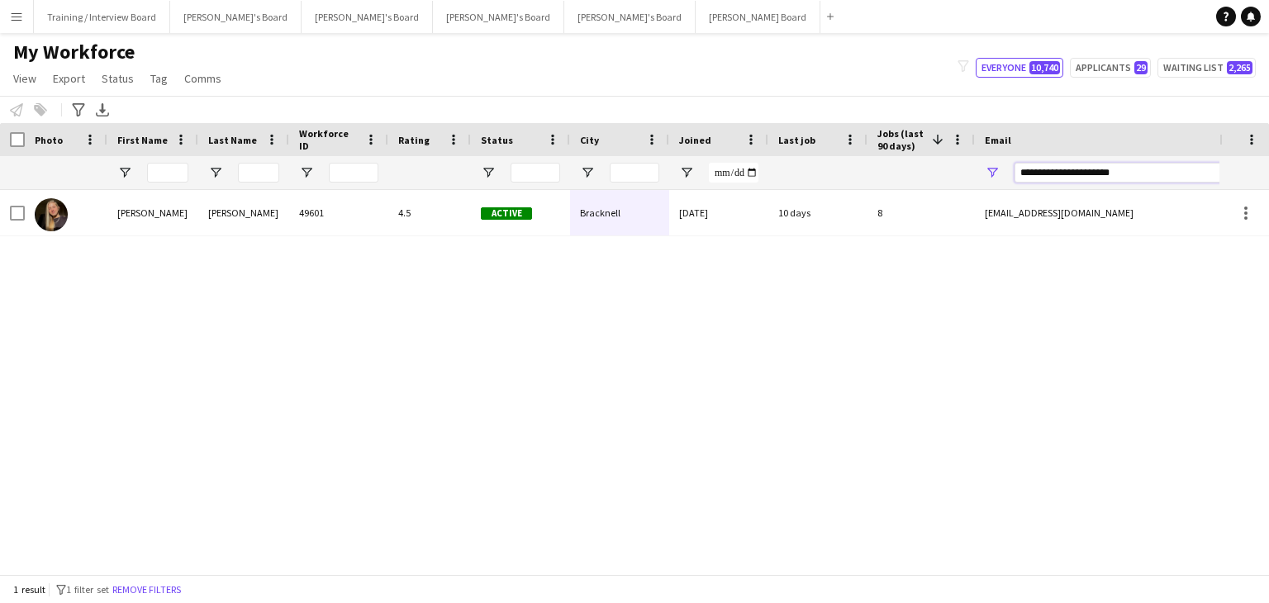
drag, startPoint x: 1152, startPoint y: 174, endPoint x: 980, endPoint y: 174, distance: 172.6
click at [980, 174] on div "**********" at bounding box center [1140, 172] width 330 height 33
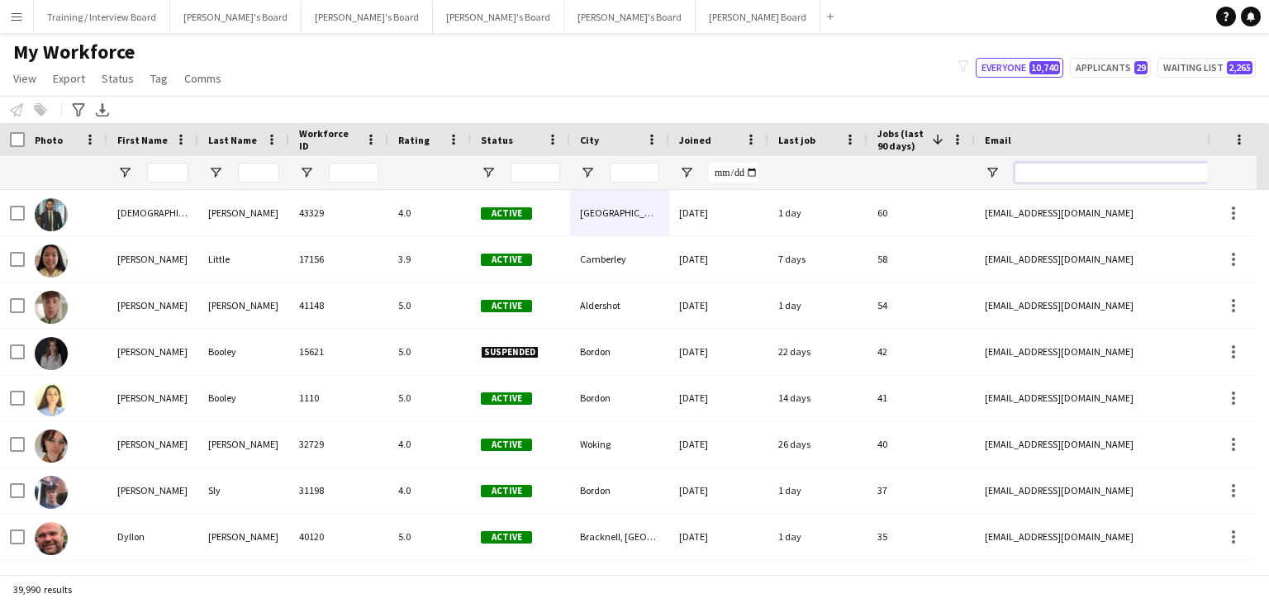
paste input "**********"
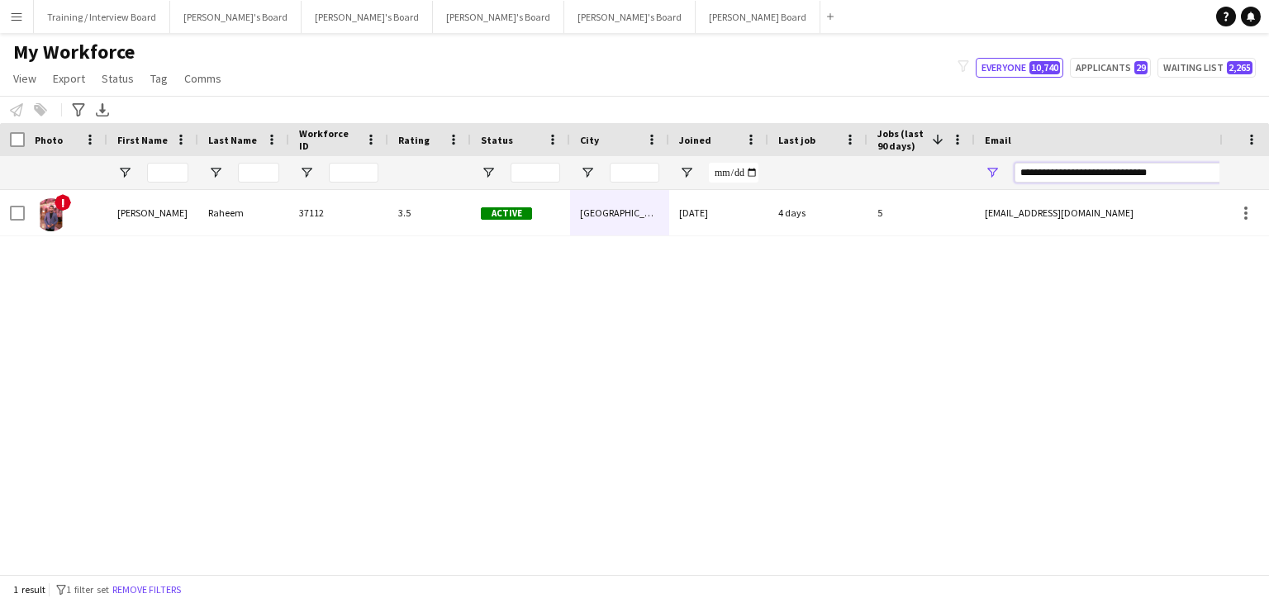
type input "**********"
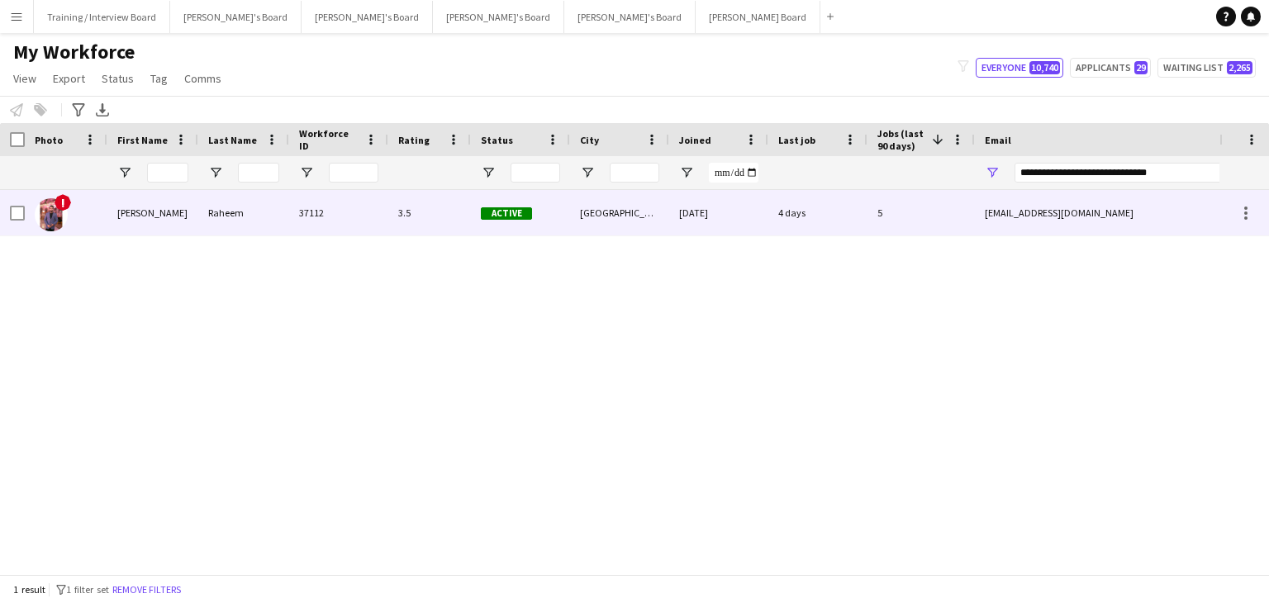
click at [839, 229] on div "4 days" at bounding box center [817, 212] width 99 height 45
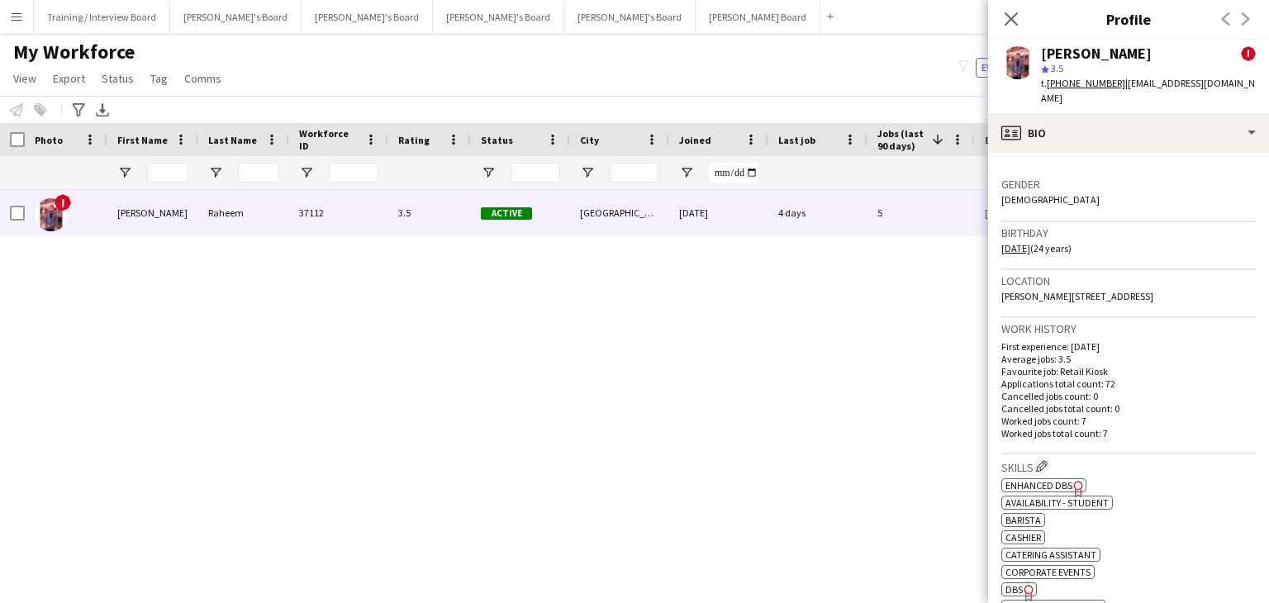
scroll to position [413, 0]
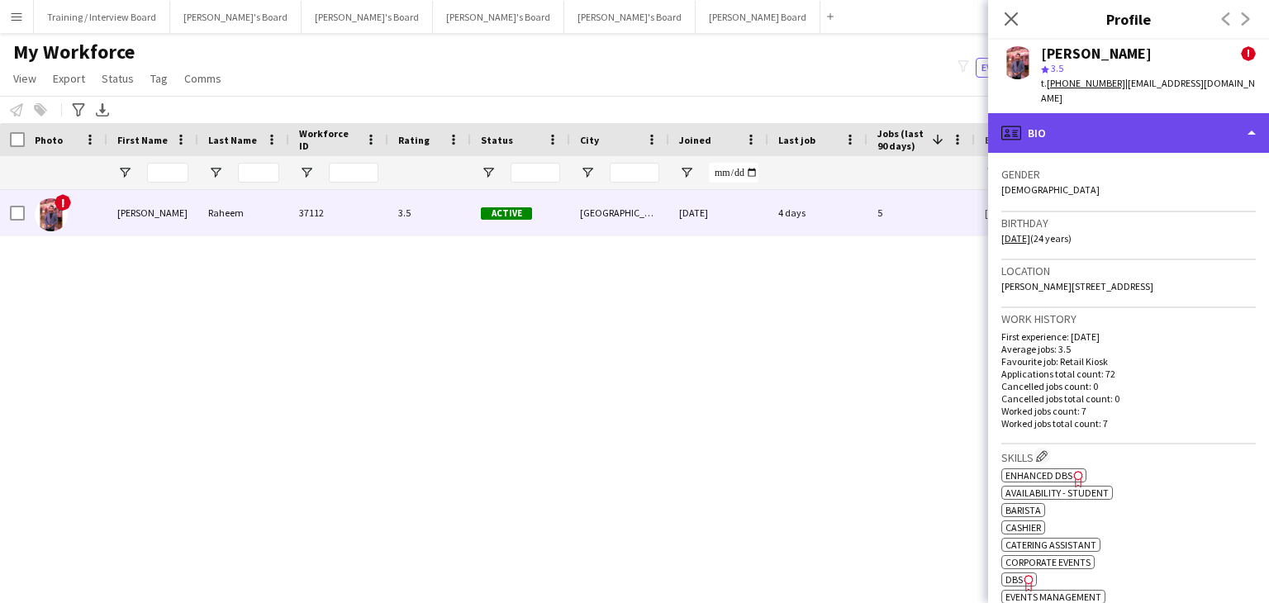
click at [1127, 135] on div "profile Bio" at bounding box center [1128, 133] width 281 height 40
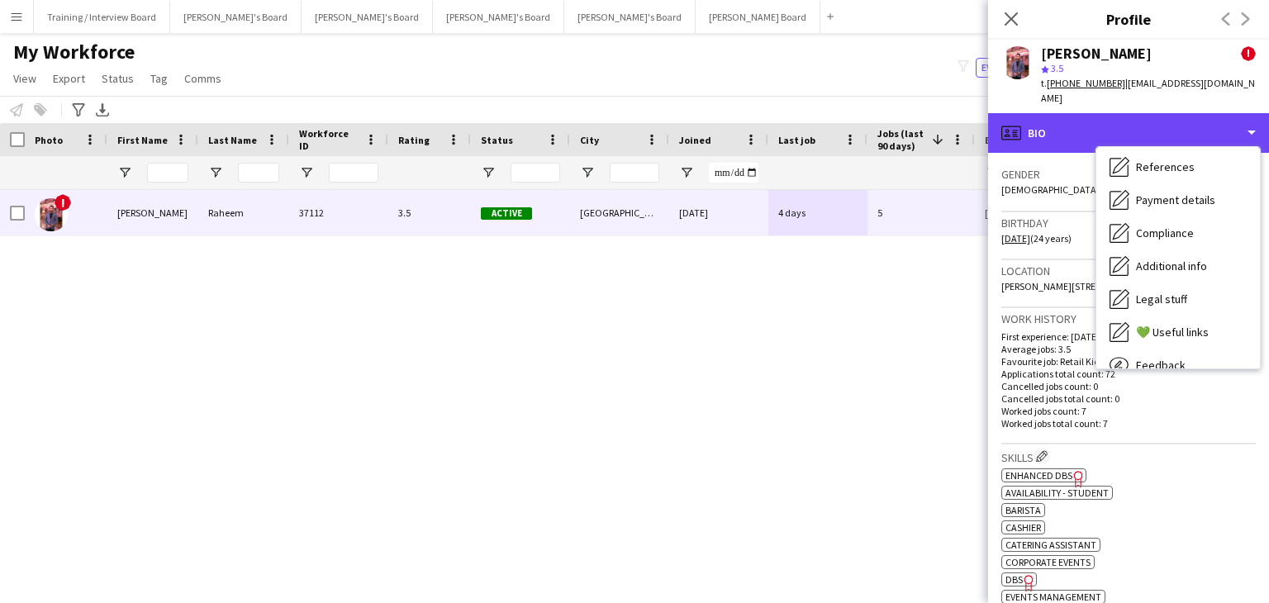
scroll to position [139, 0]
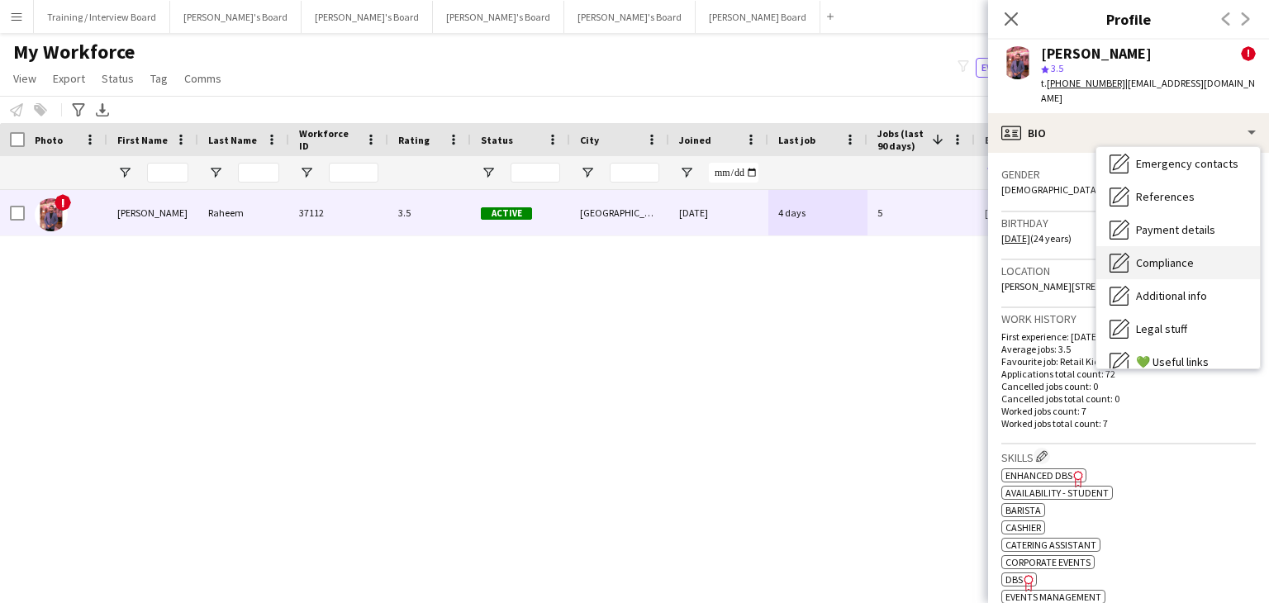
click at [1219, 254] on div "Compliance Compliance" at bounding box center [1178, 262] width 164 height 33
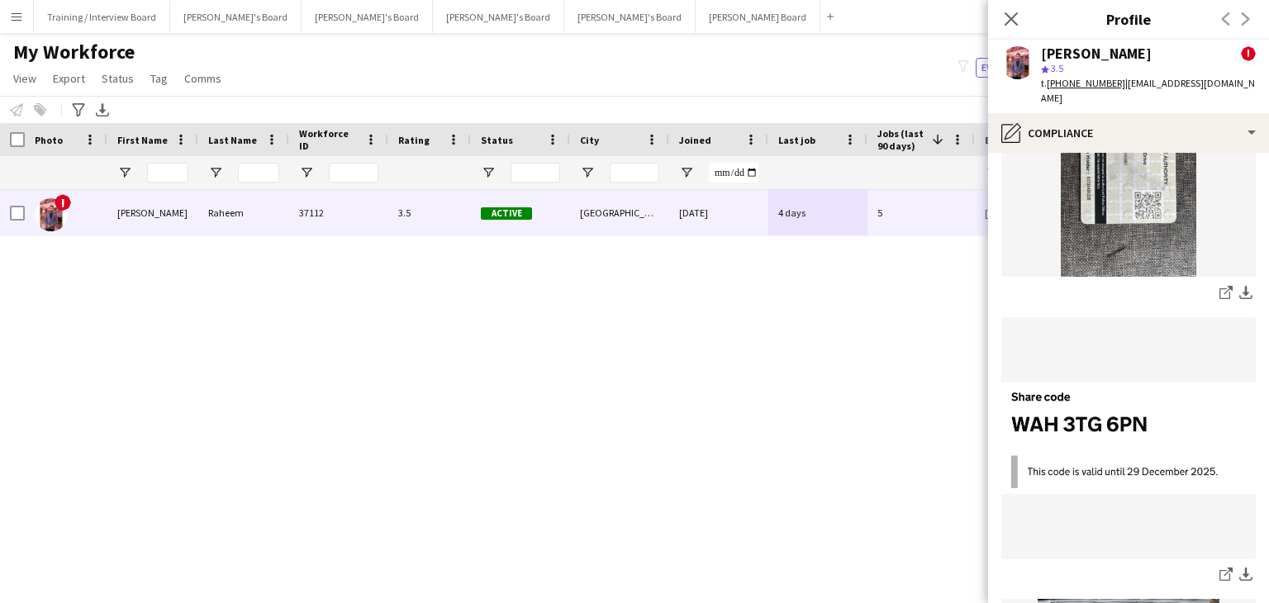
scroll to position [661, 0]
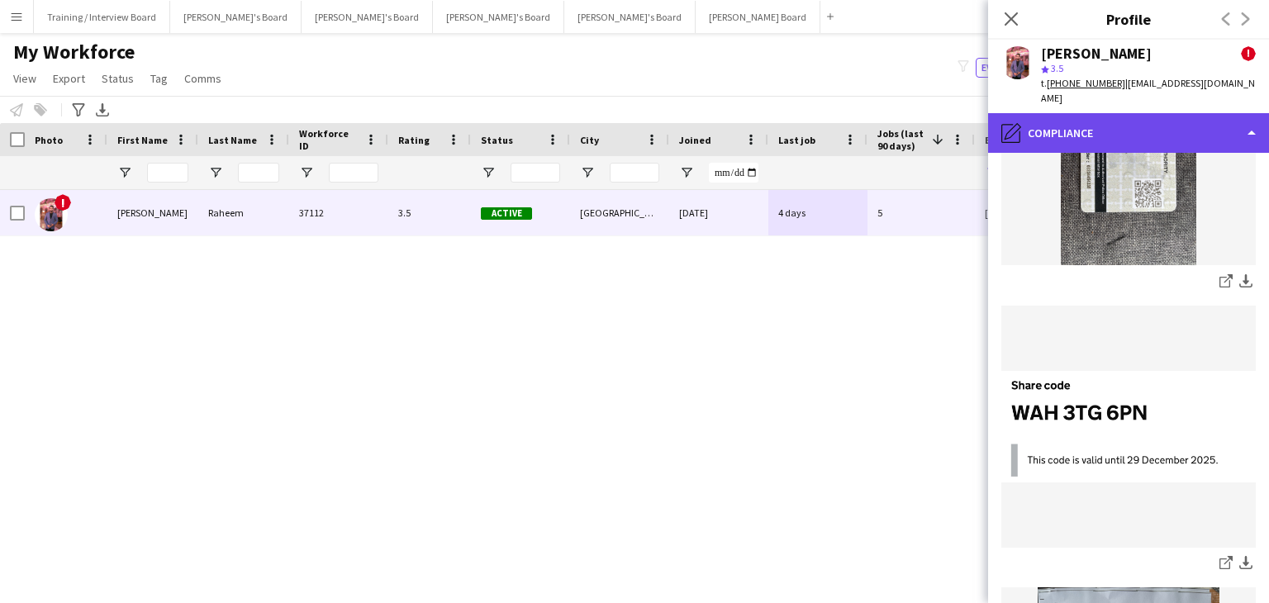
click at [1170, 130] on div "pencil4 Compliance" at bounding box center [1128, 133] width 281 height 40
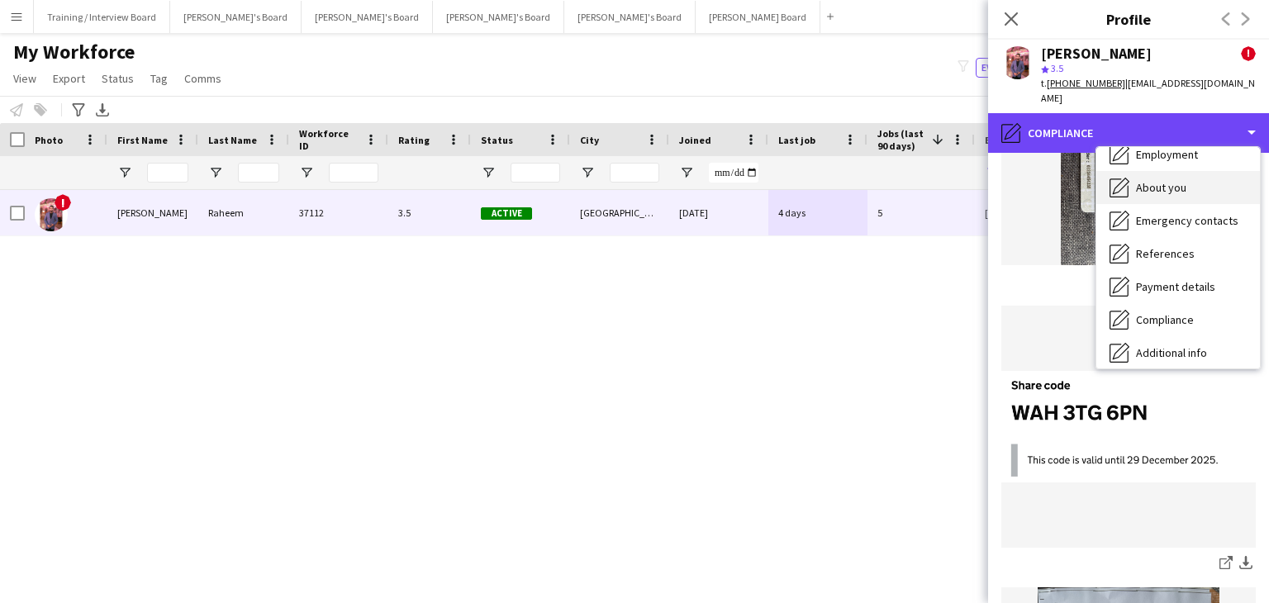
scroll to position [0, 0]
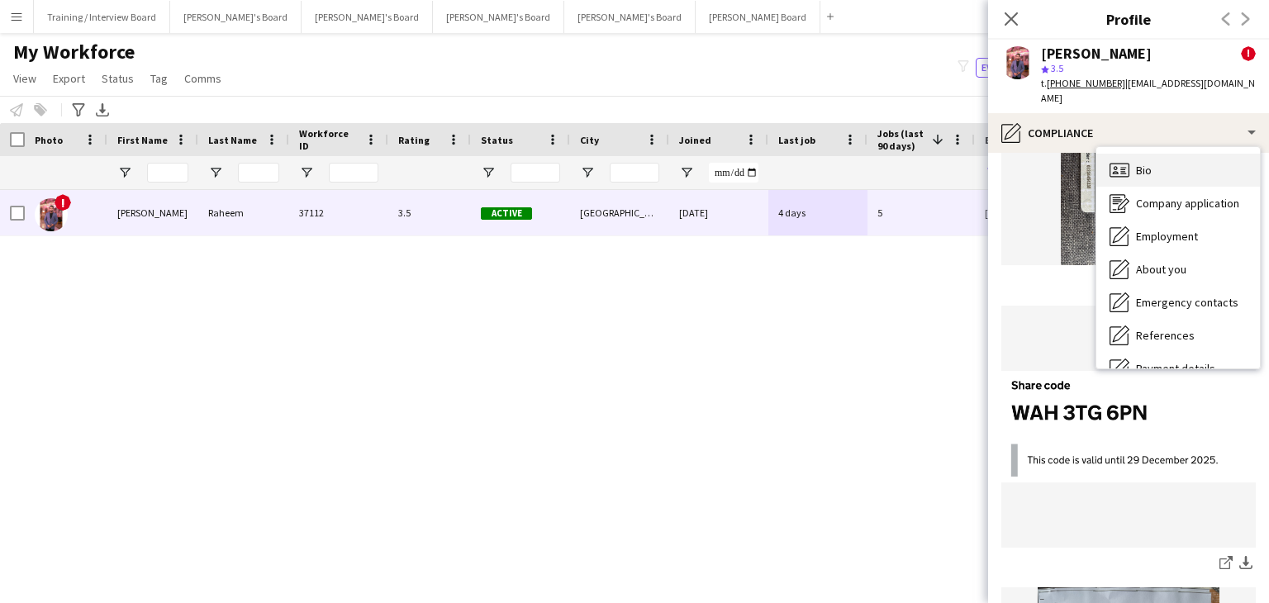
click at [1156, 173] on div "Bio Bio" at bounding box center [1178, 170] width 164 height 33
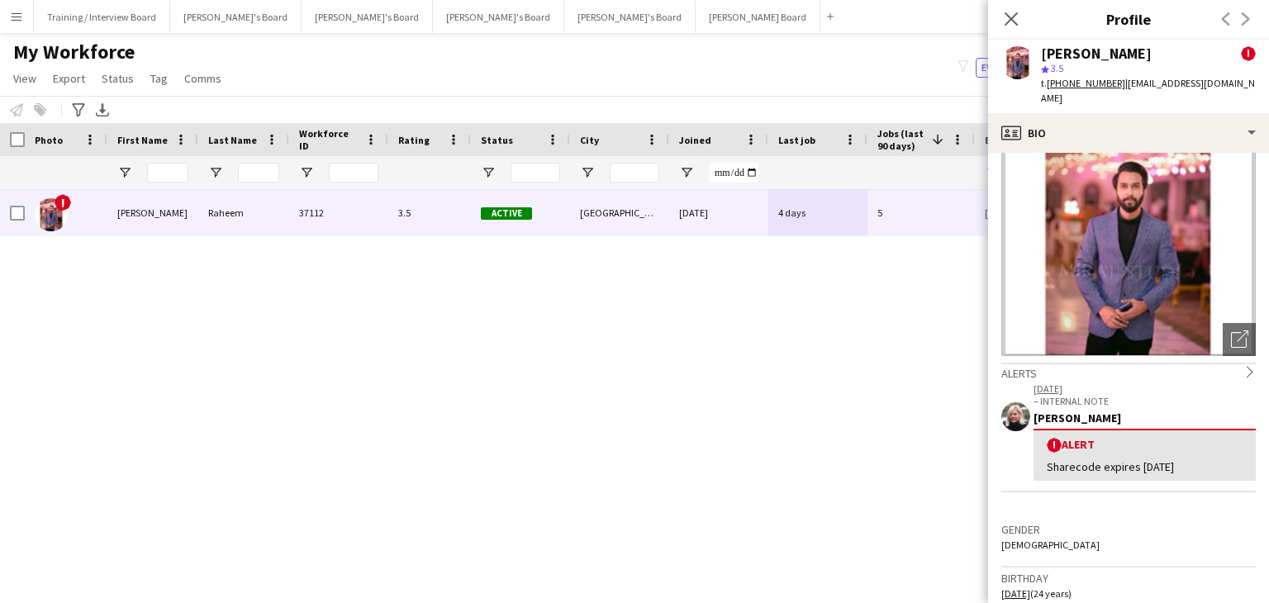
scroll to position [83, 0]
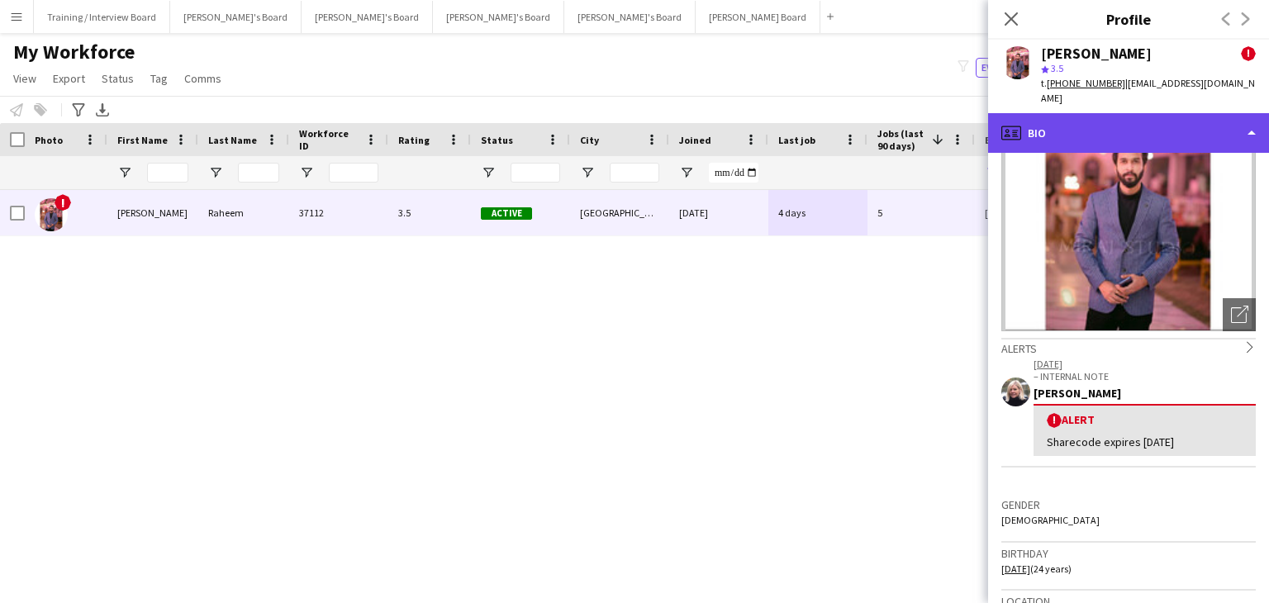
click at [1130, 135] on div "profile Bio" at bounding box center [1128, 133] width 281 height 40
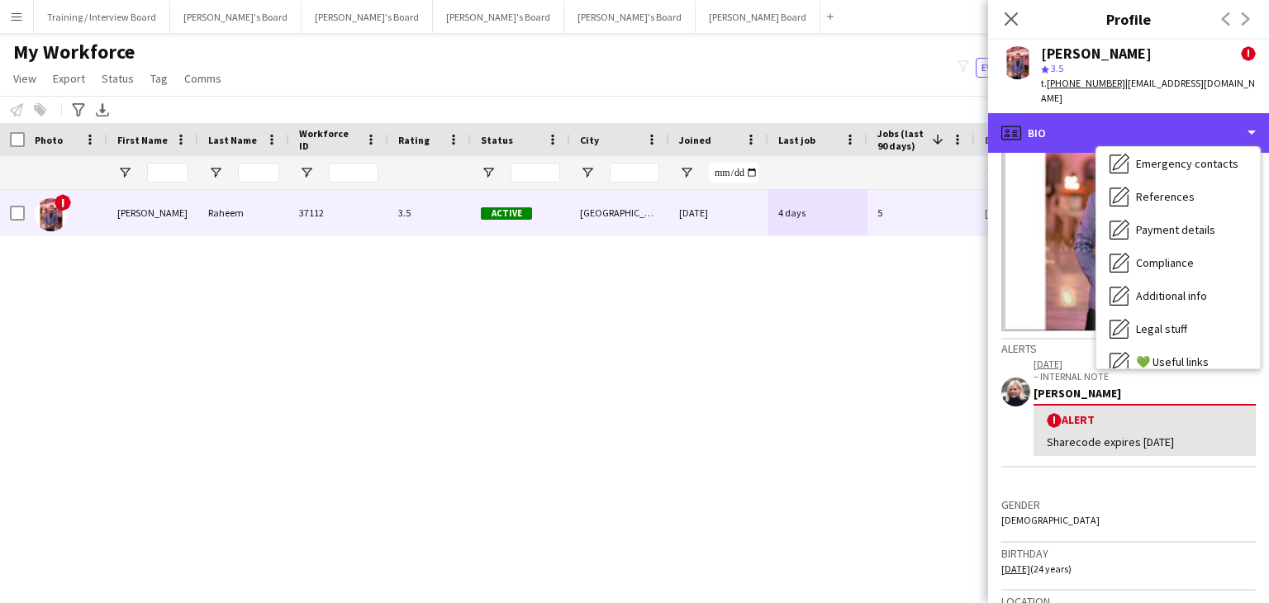
scroll to position [221, 0]
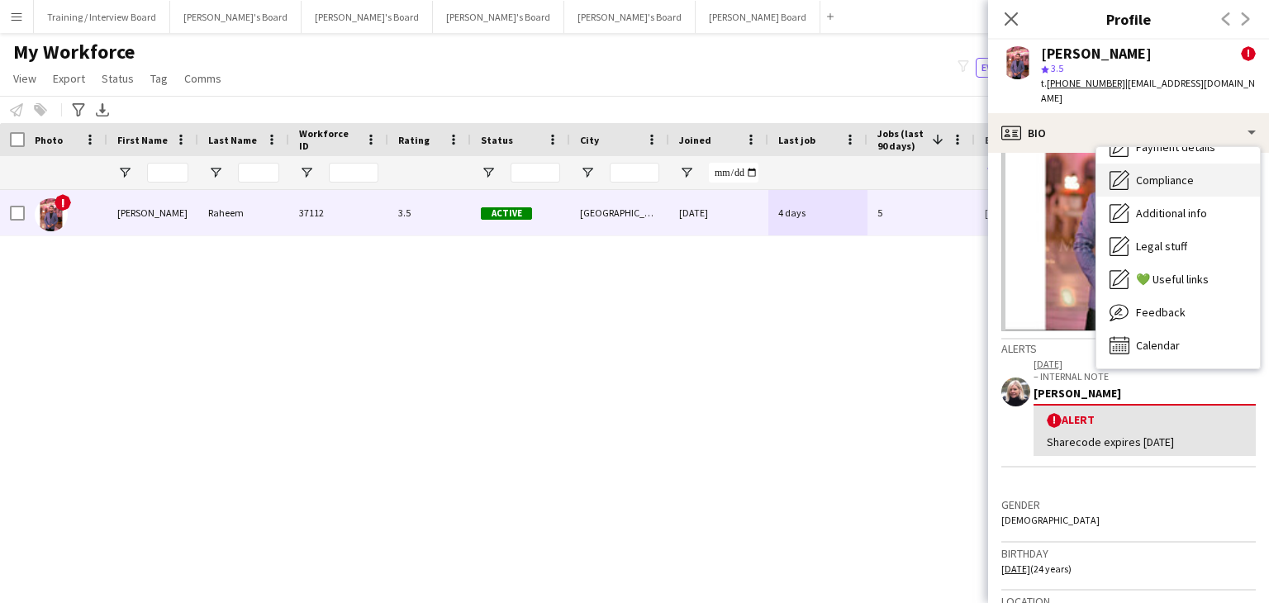
click at [1211, 177] on div "Compliance Compliance" at bounding box center [1178, 180] width 164 height 33
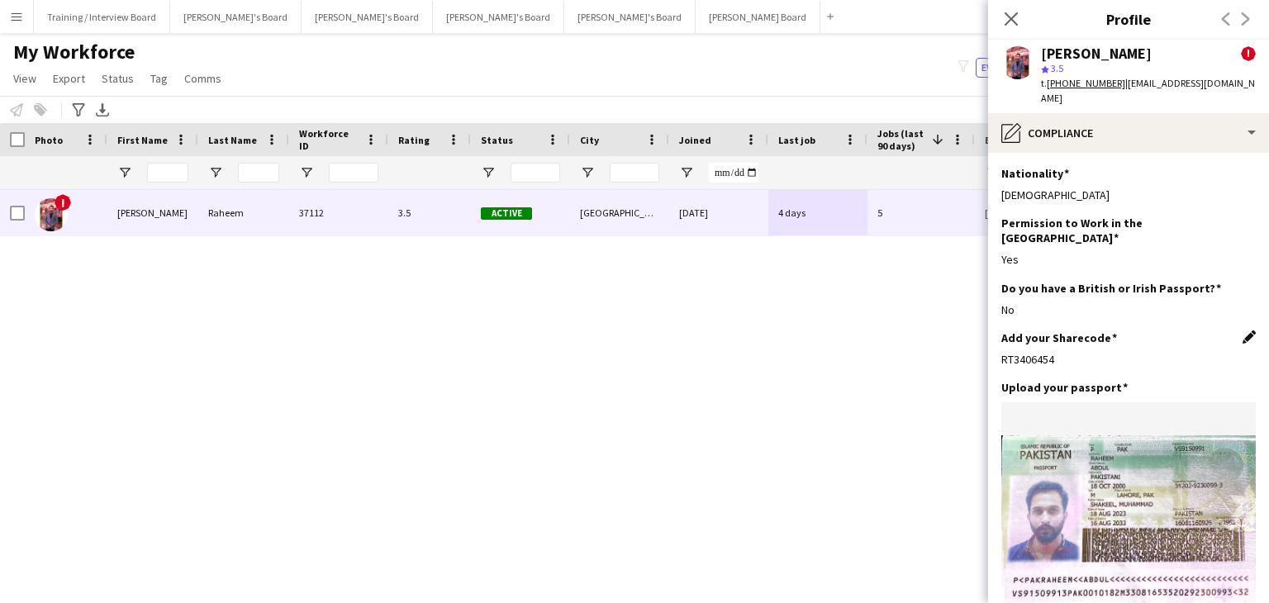
click at [1242, 330] on app-icon "Edit this field" at bounding box center [1248, 336] width 13 height 13
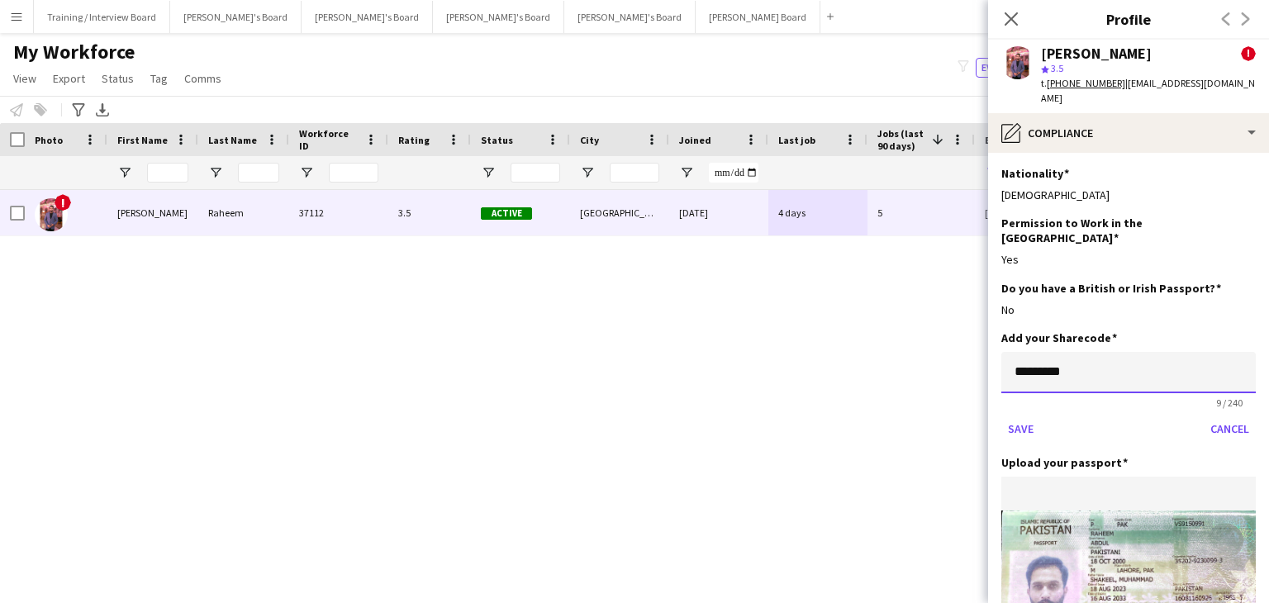
drag, startPoint x: 1111, startPoint y: 353, endPoint x: 947, endPoint y: 355, distance: 164.4
click at [947, 355] on body "Menu Boards Boards Boards All jobs Status Workforce Workforce My Workforce Recr…" at bounding box center [634, 301] width 1269 height 603
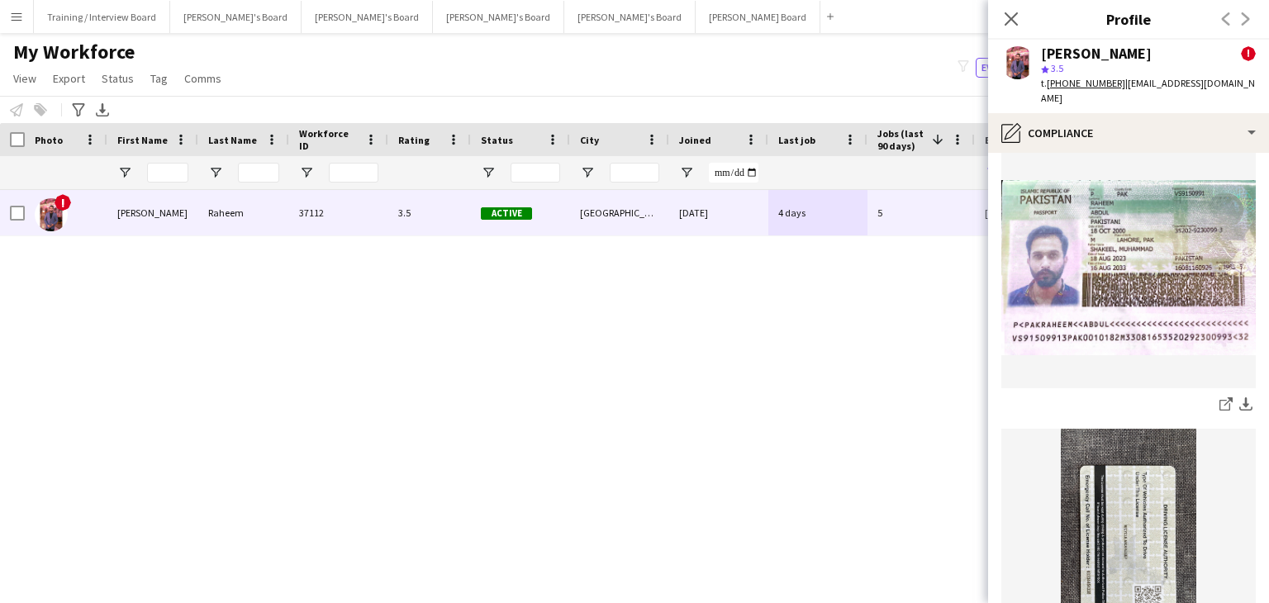
scroll to position [0, 0]
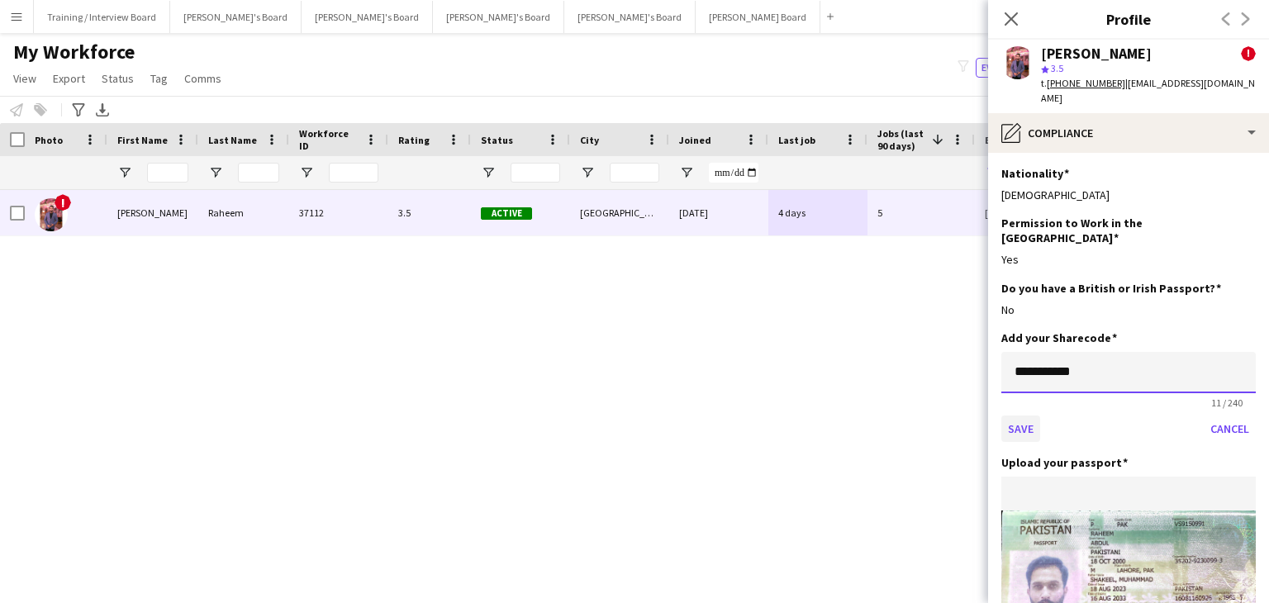
type input "**********"
click at [1032, 418] on button "Save" at bounding box center [1020, 428] width 39 height 26
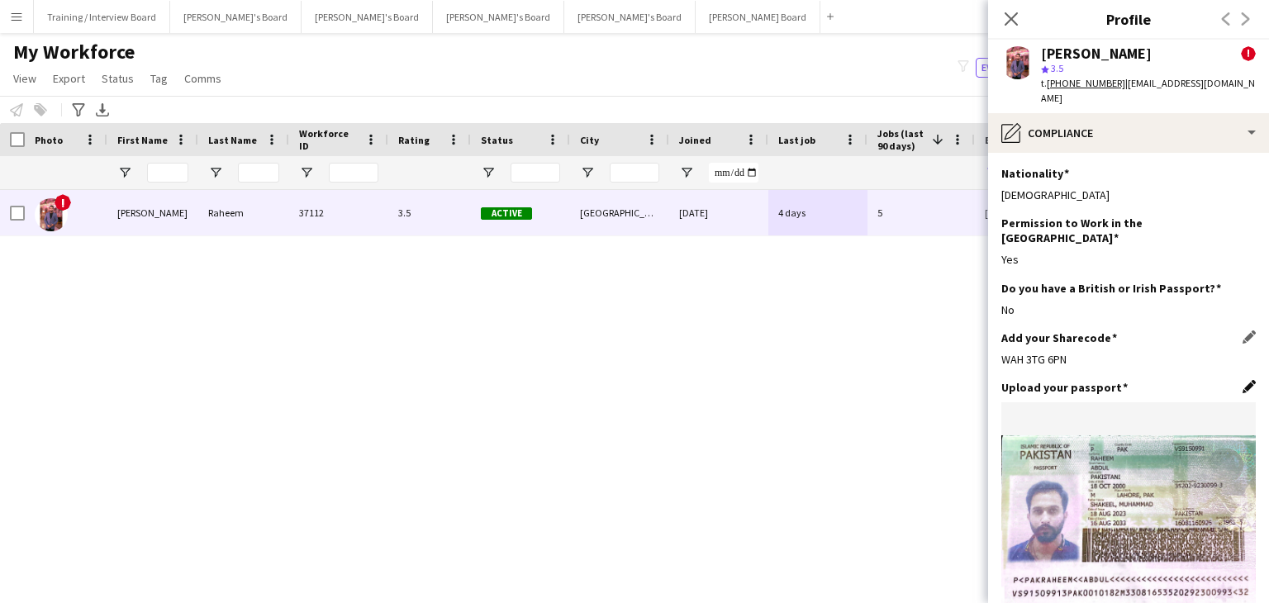
click at [1235, 364] on div "Add your Sharecode Edit this field WAH 3TG 6PN" at bounding box center [1128, 355] width 254 height 50
click at [1242, 380] on app-icon "Edit this field" at bounding box center [1248, 386] width 13 height 13
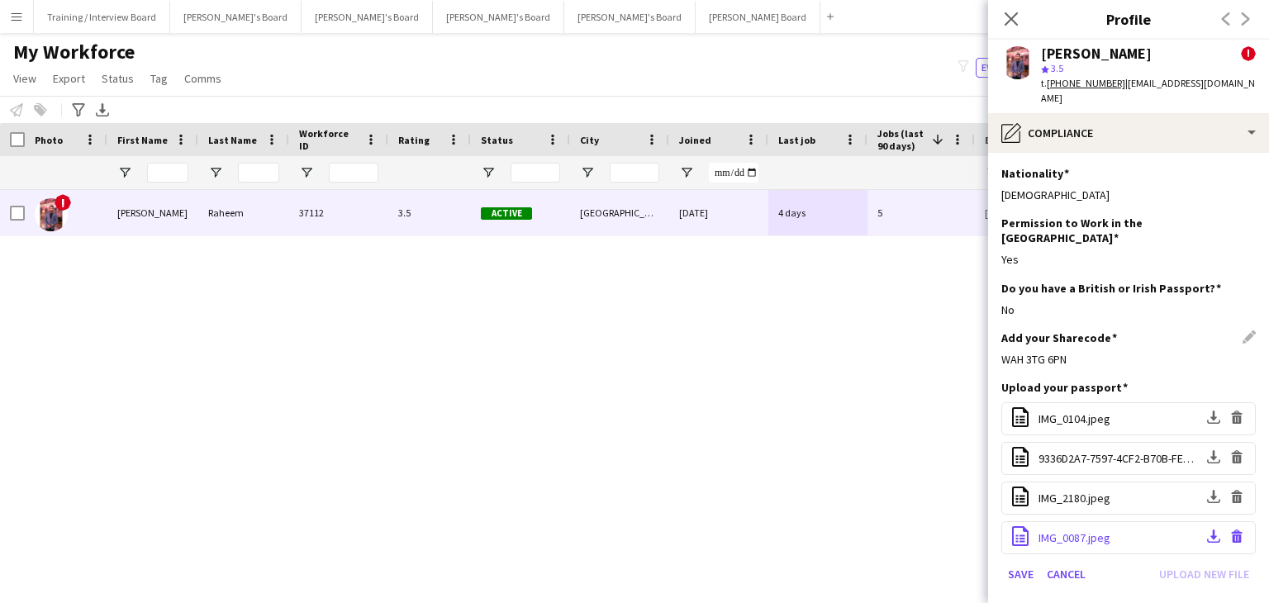
click at [1059, 530] on span "IMG_0087.jpeg" at bounding box center [1074, 537] width 72 height 15
click at [1207, 529] on app-icon "Download file" at bounding box center [1213, 537] width 13 height 16
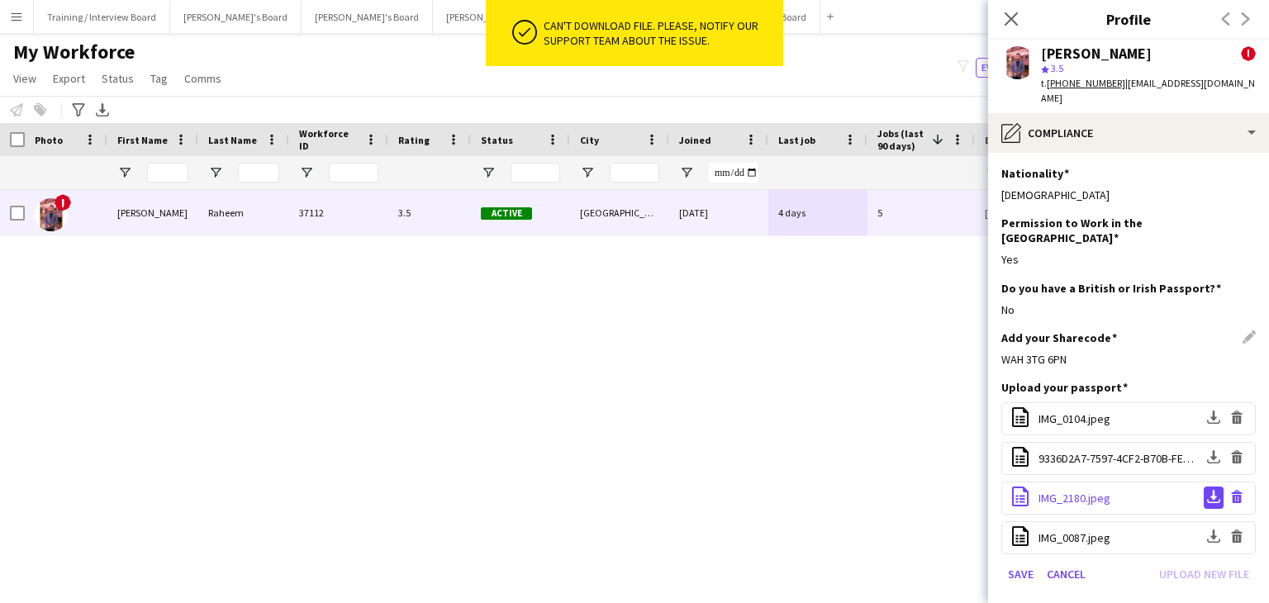
click at [1207, 490] on app-icon "Download file" at bounding box center [1213, 498] width 13 height 16
click at [1207, 450] on app-icon "Download file" at bounding box center [1213, 458] width 13 height 16
click at [1203, 412] on button "Download file" at bounding box center [1213, 418] width 20 height 22
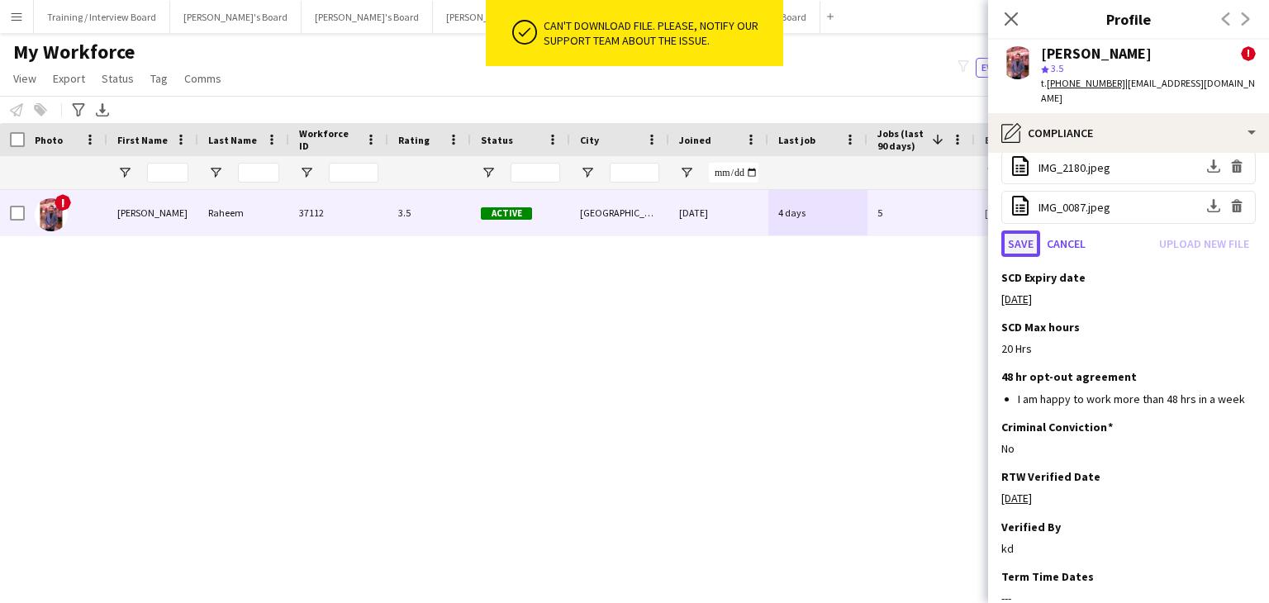
click at [1020, 230] on button "Save" at bounding box center [1020, 243] width 39 height 26
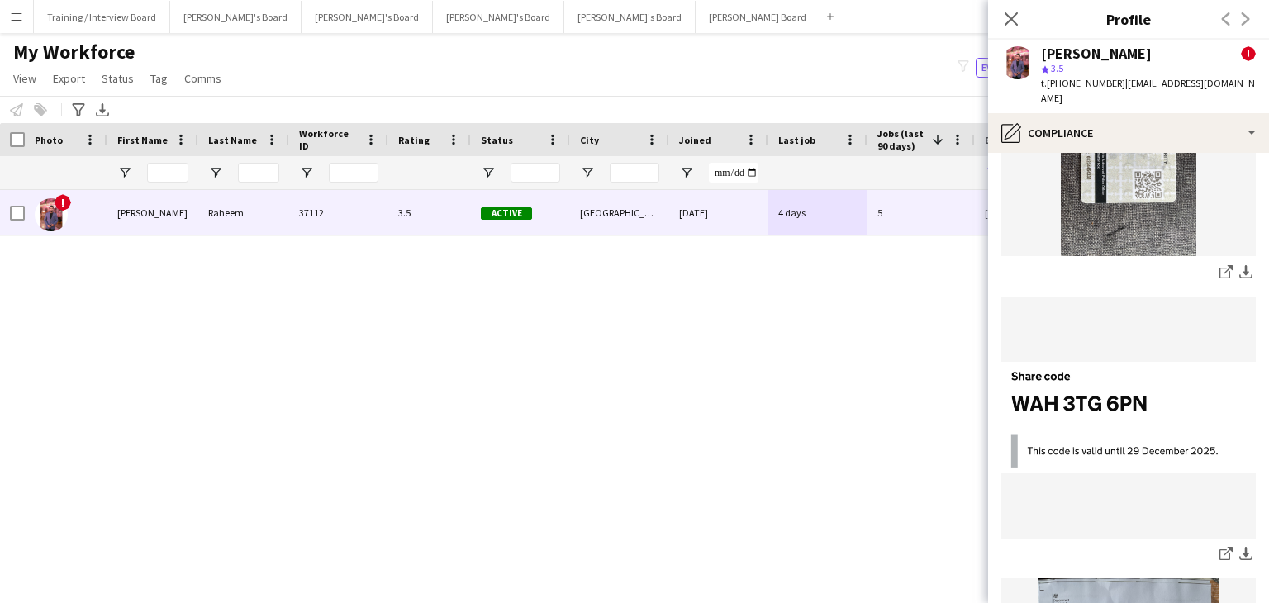
scroll to position [708, 0]
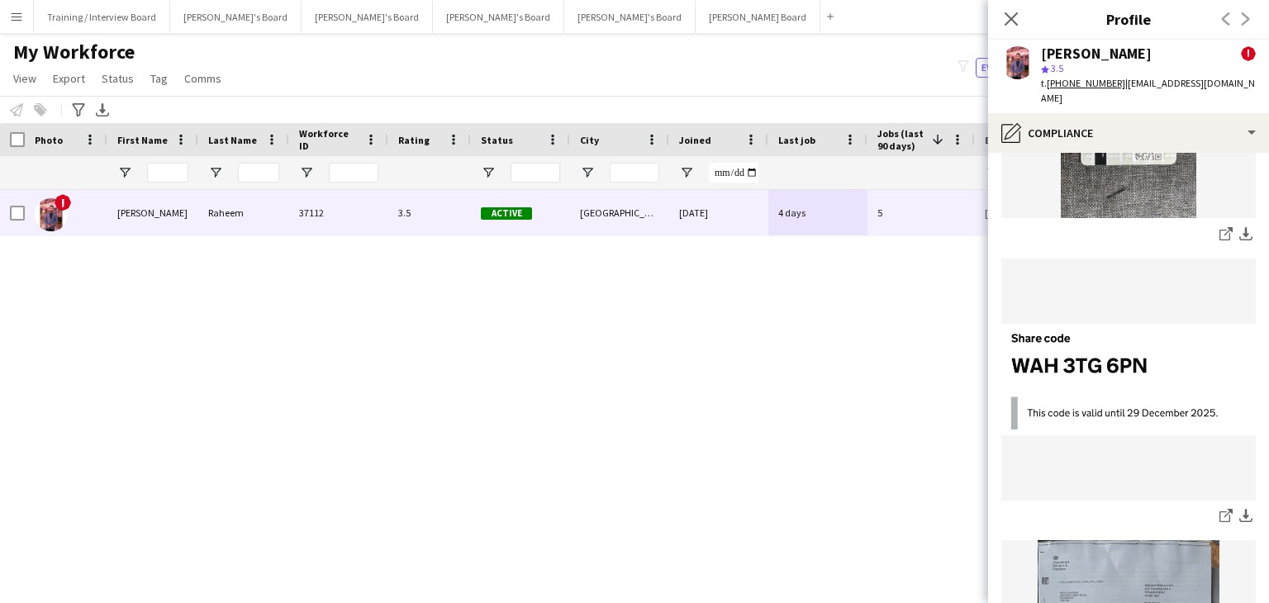
click at [1121, 374] on img at bounding box center [1128, 380] width 254 height 112
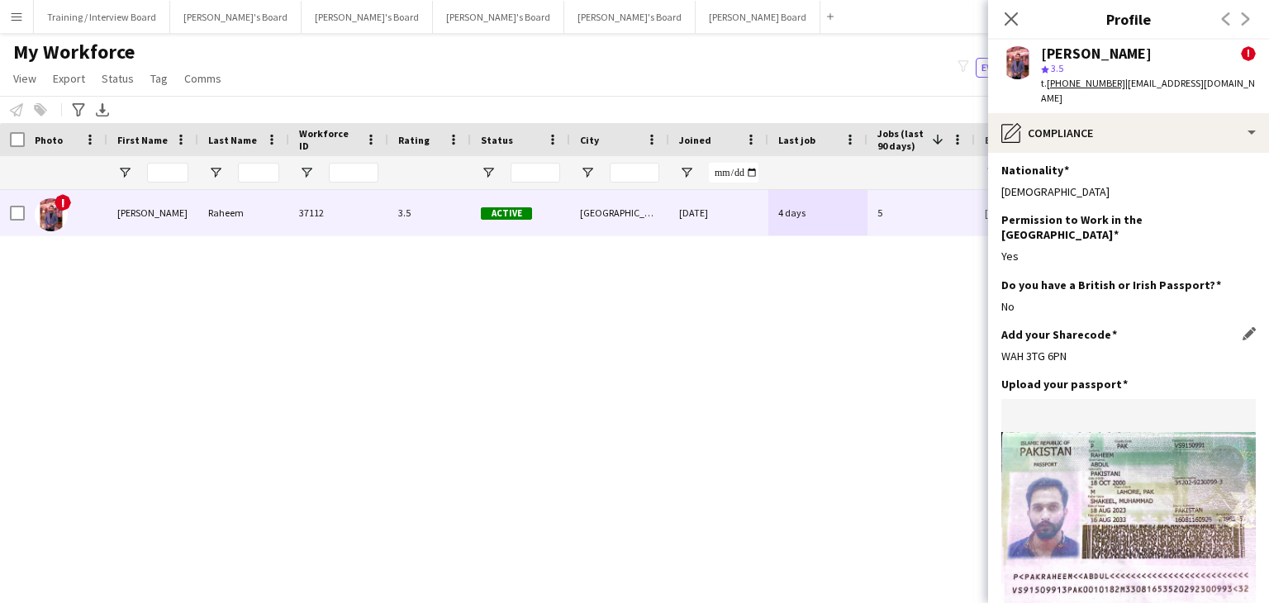
scroll to position [0, 0]
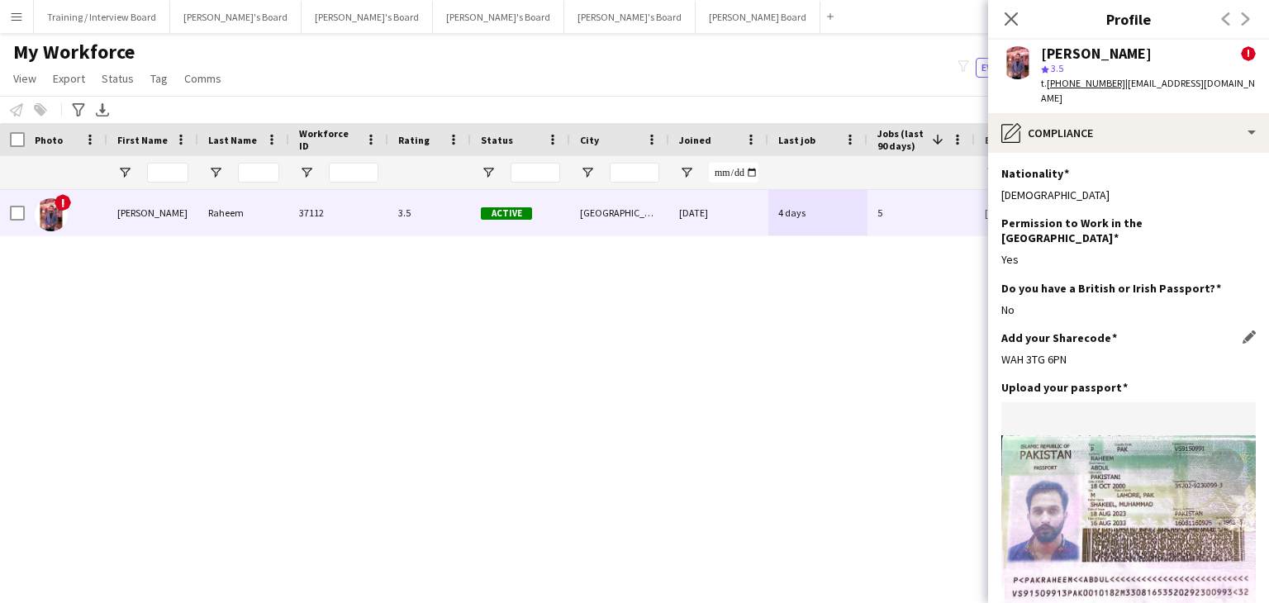
click at [1242, 380] on app-icon "Edit this field" at bounding box center [1248, 386] width 13 height 13
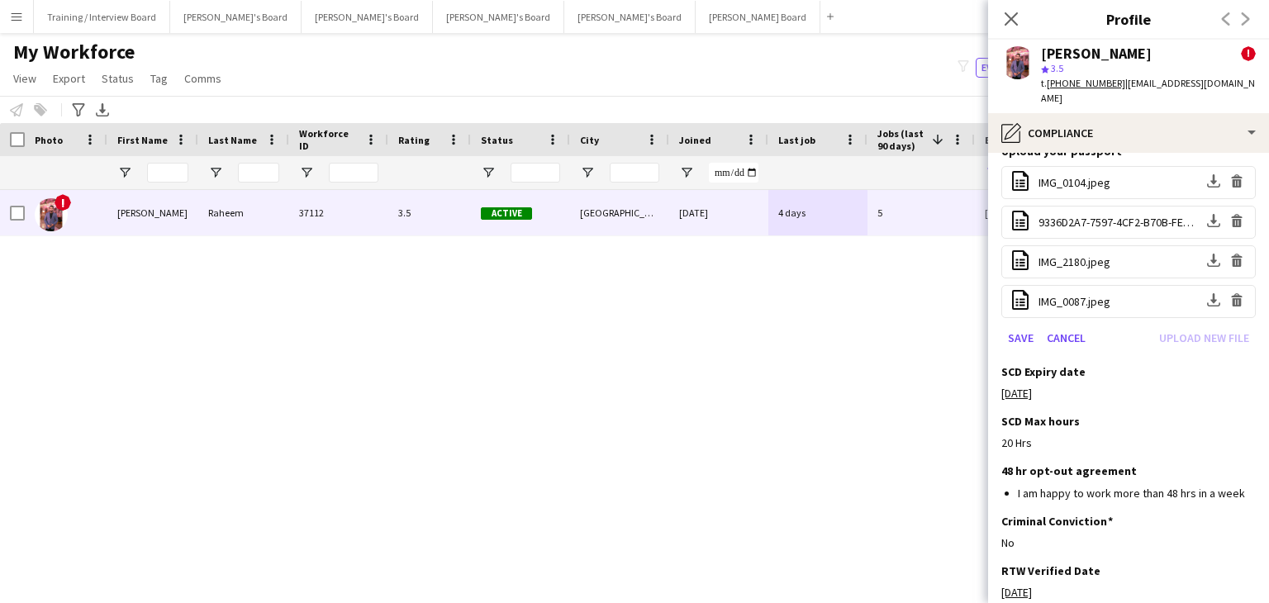
scroll to position [248, 0]
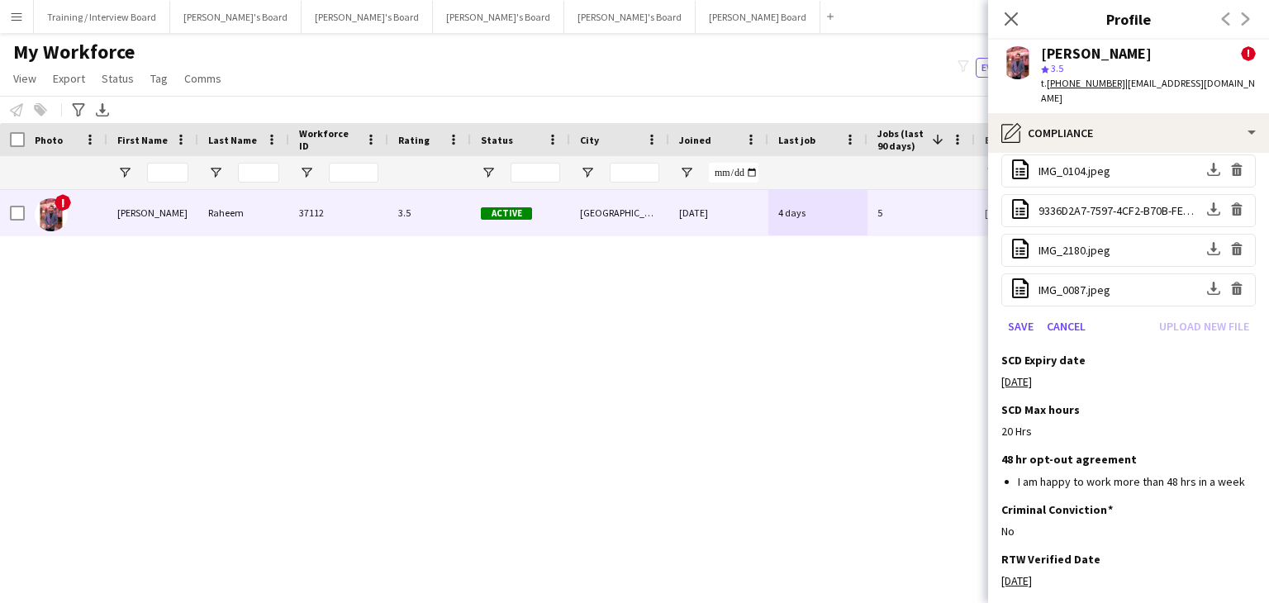
click at [1180, 313] on div "Save Cancel Upload new file" at bounding box center [1128, 326] width 254 height 26
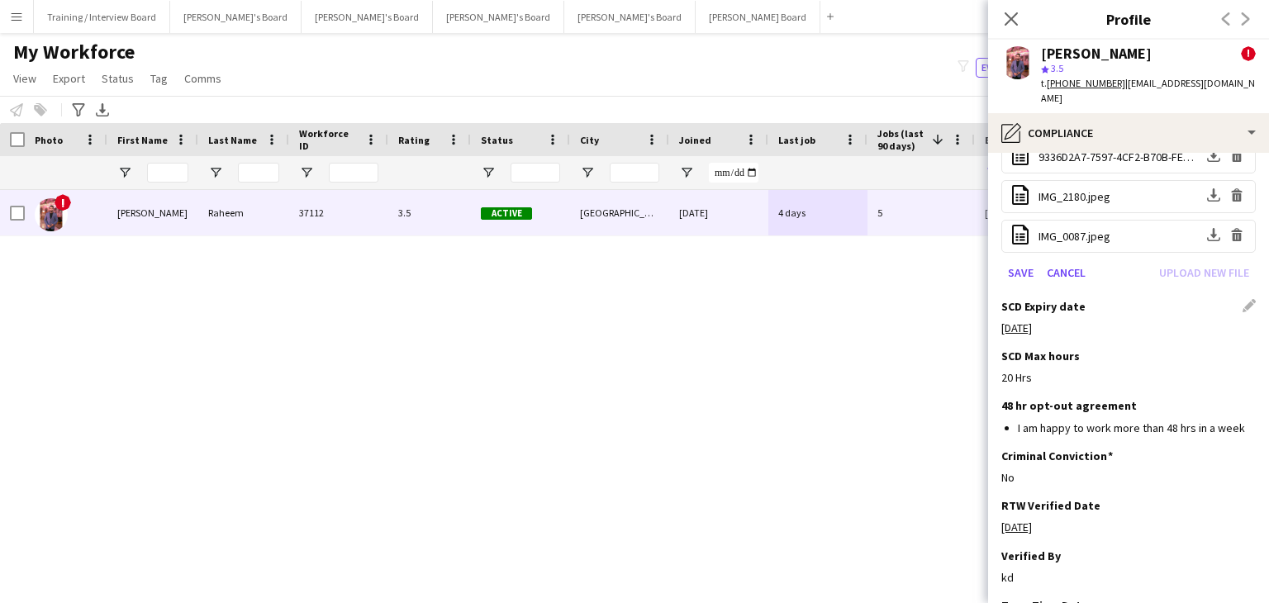
scroll to position [330, 0]
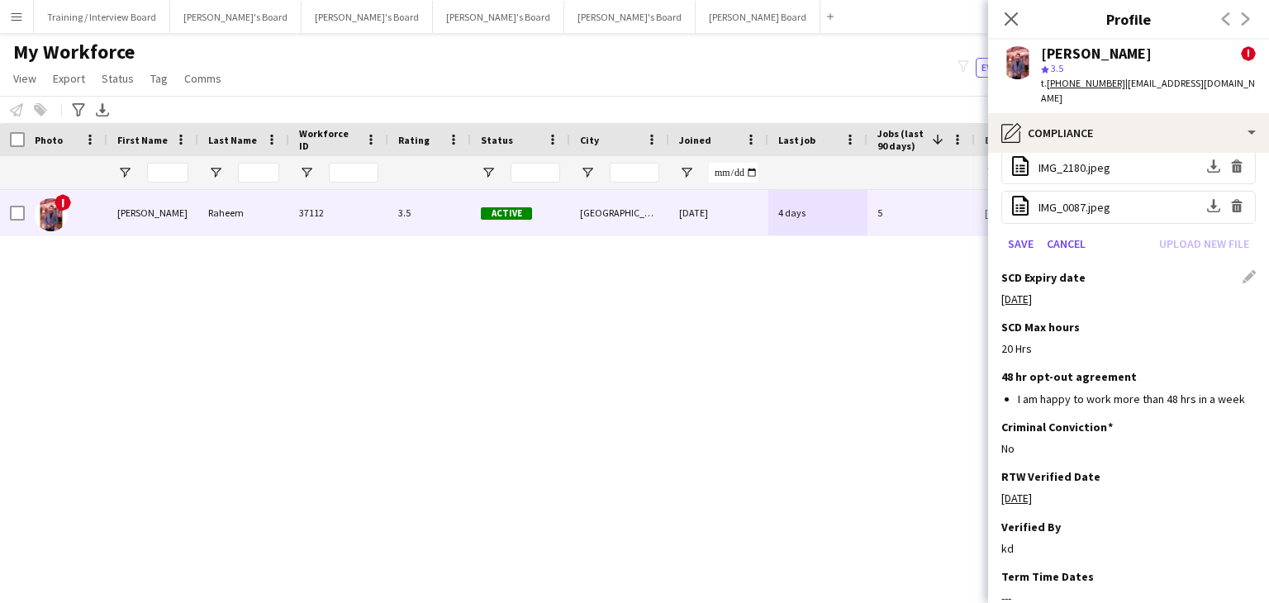
click at [1231, 270] on div "SCD Expiry date Edit this field" at bounding box center [1128, 277] width 254 height 15
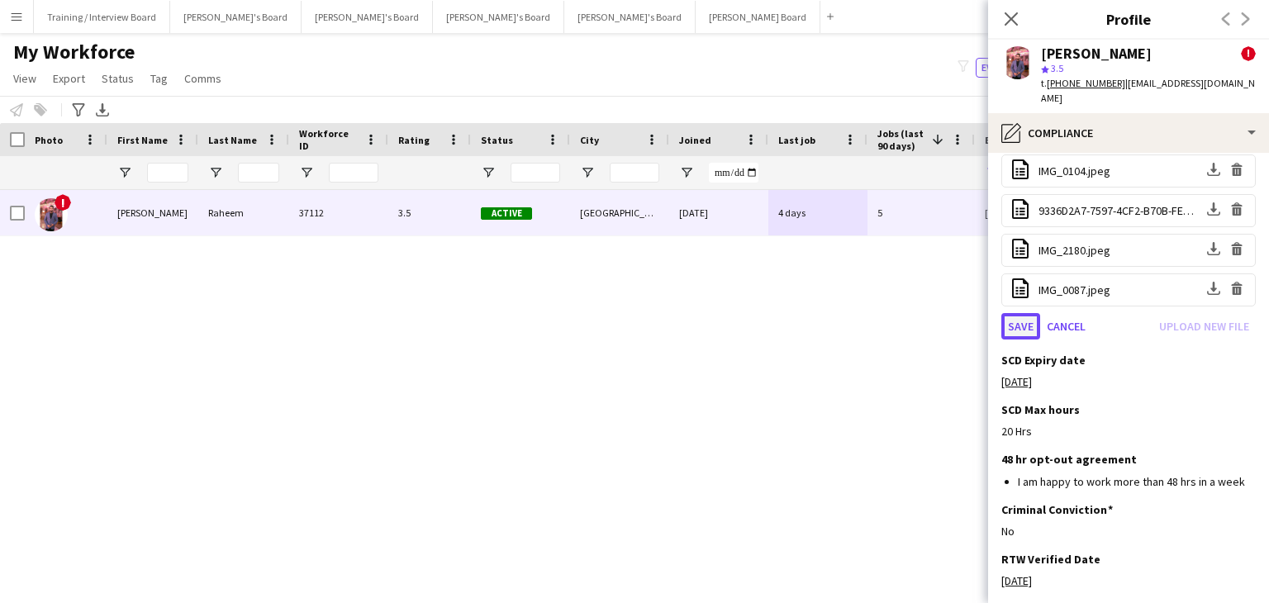
click at [1008, 313] on button "Save" at bounding box center [1020, 326] width 39 height 26
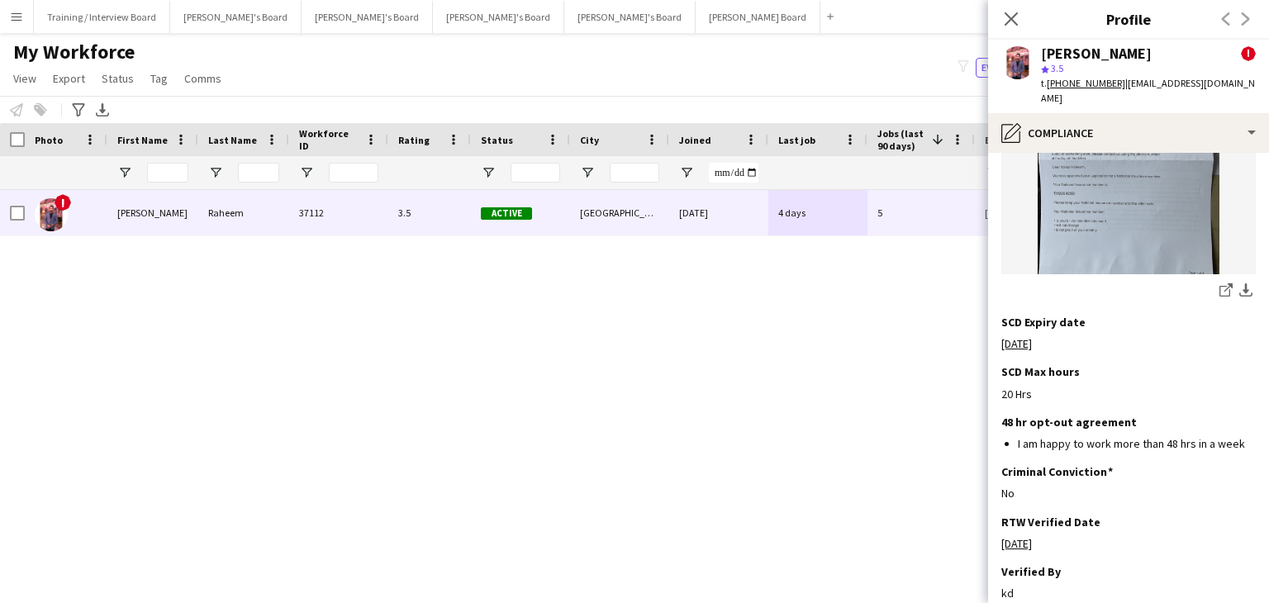
scroll to position [1286, 0]
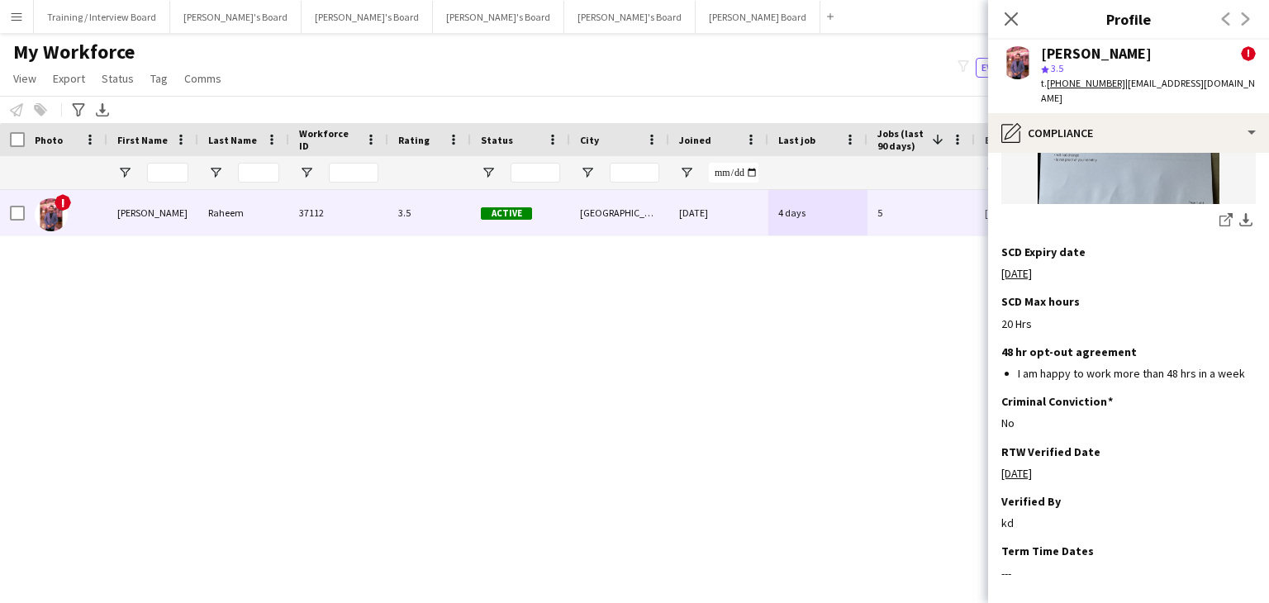
click at [932, 370] on div "! Abdul Raheem 37112 3.5 Active Portsmouth 12-04-2024 4 days 5 shakeelabdulrahe…" at bounding box center [609, 376] width 1219 height 372
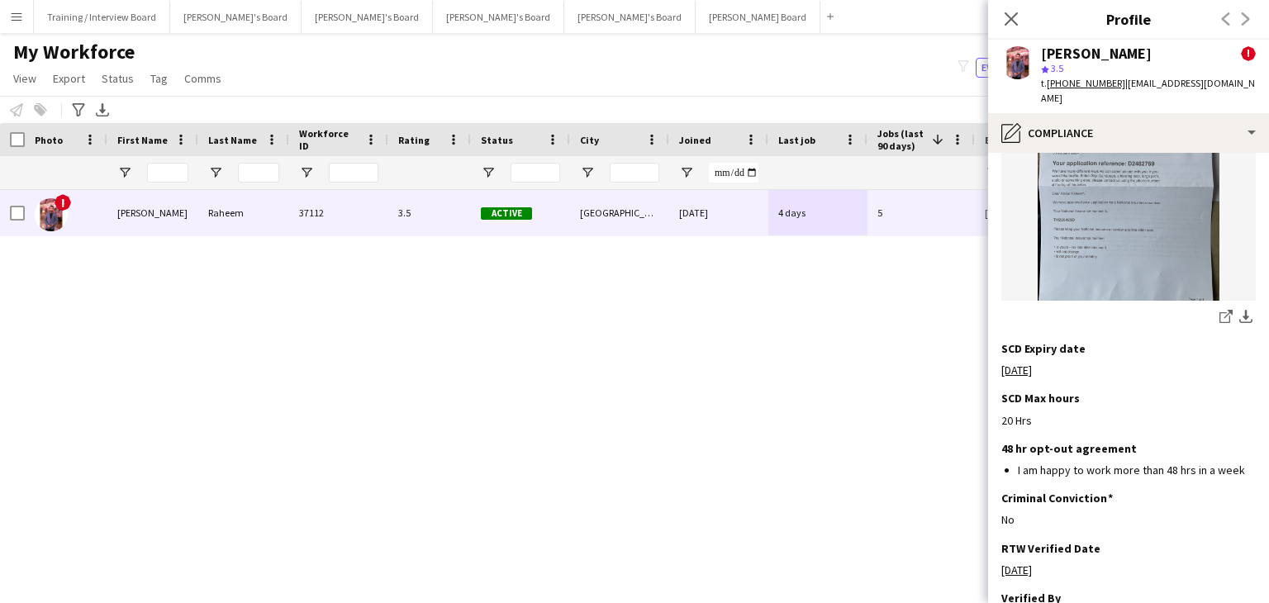
scroll to position [1189, 0]
click at [1242, 341] on app-icon "Edit this field" at bounding box center [1248, 347] width 13 height 13
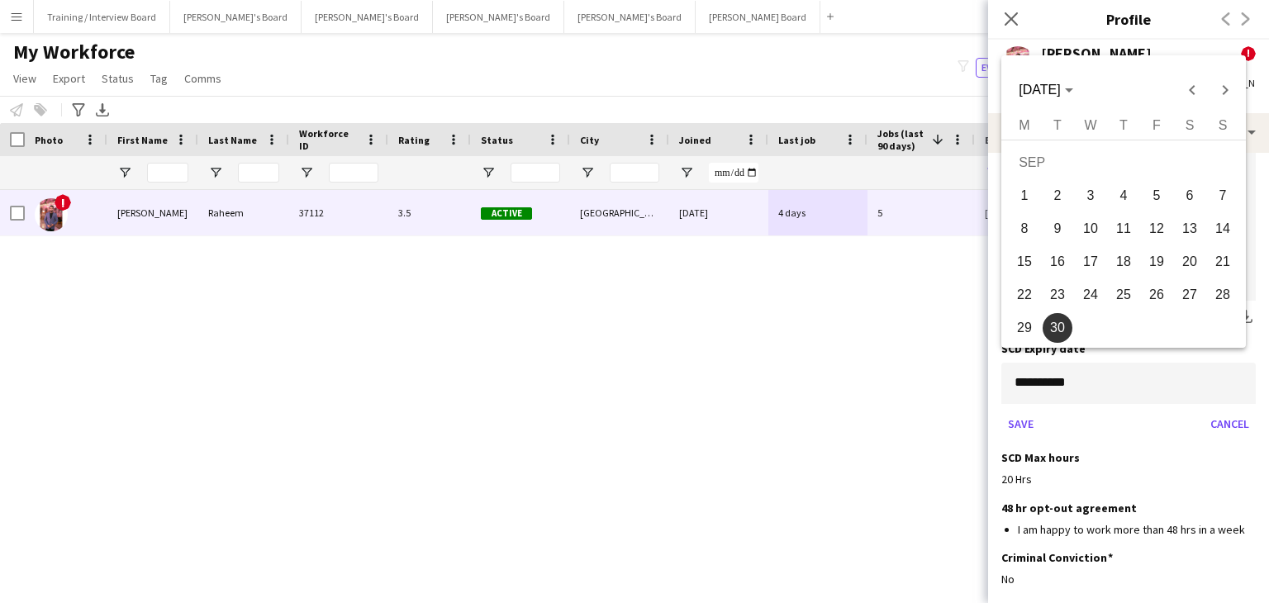
click at [1032, 368] on body "Menu Boards Boards Boards All jobs Status Workforce Workforce My Workforce Recr…" at bounding box center [634, 301] width 1269 height 603
click at [1079, 90] on span "Choose month and year" at bounding box center [1045, 90] width 67 height 40
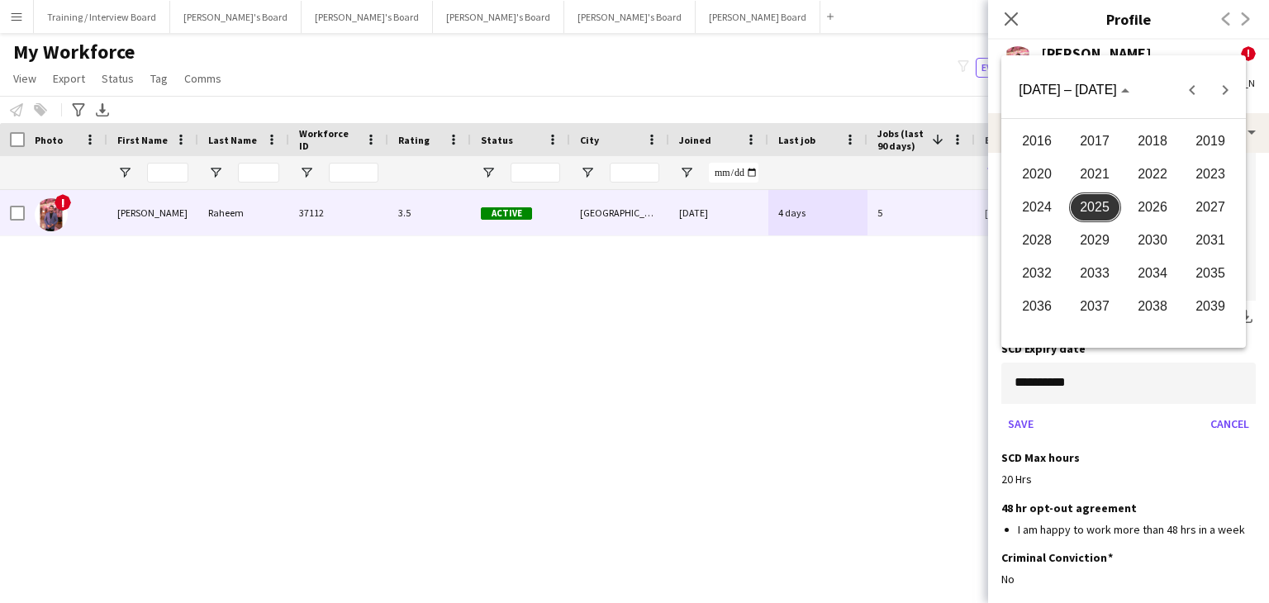
click at [1136, 207] on span "2026" at bounding box center [1153, 207] width 52 height 30
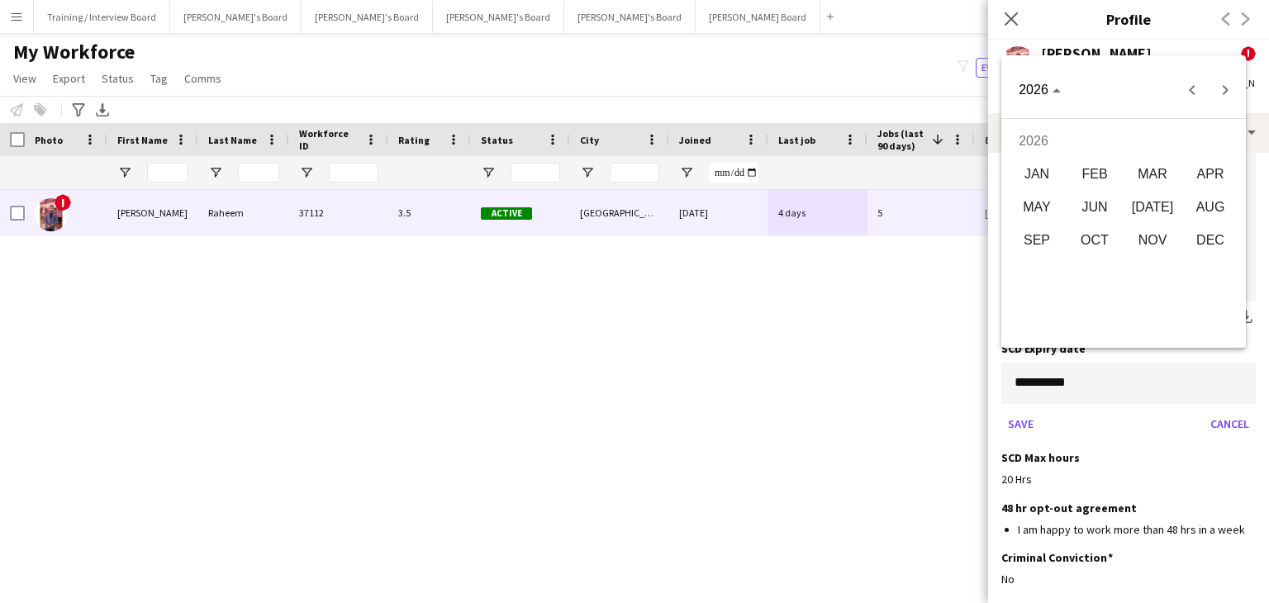
click at [1209, 179] on span "APR" at bounding box center [1210, 174] width 52 height 30
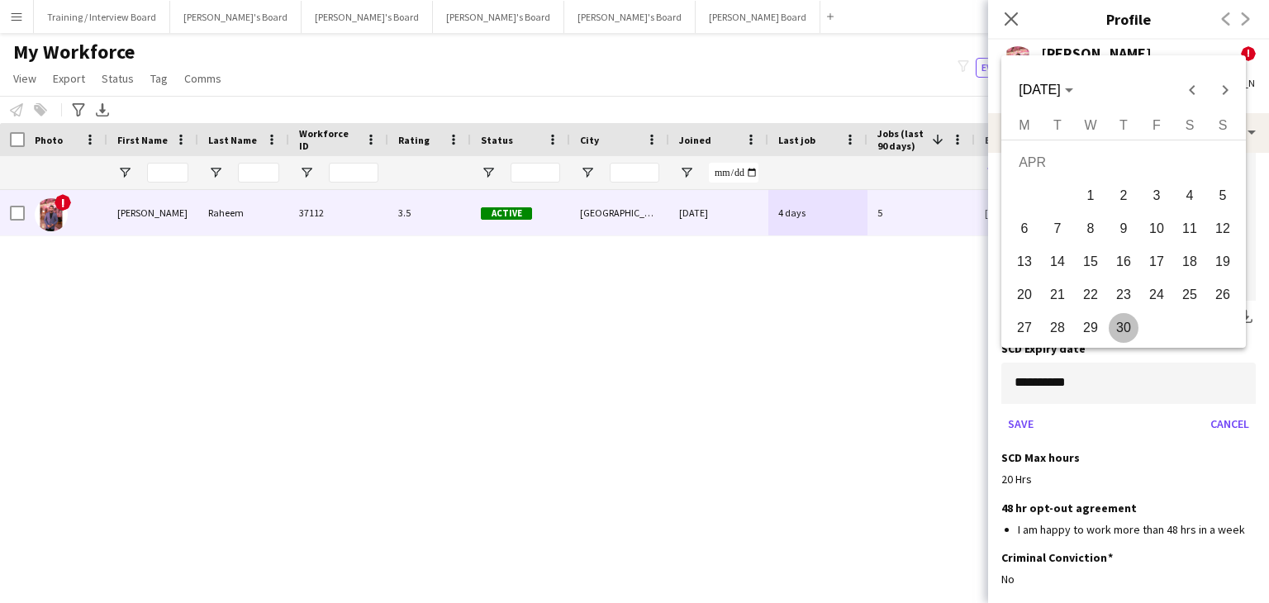
click at [1092, 195] on span "1" at bounding box center [1090, 196] width 30 height 30
type input "**********"
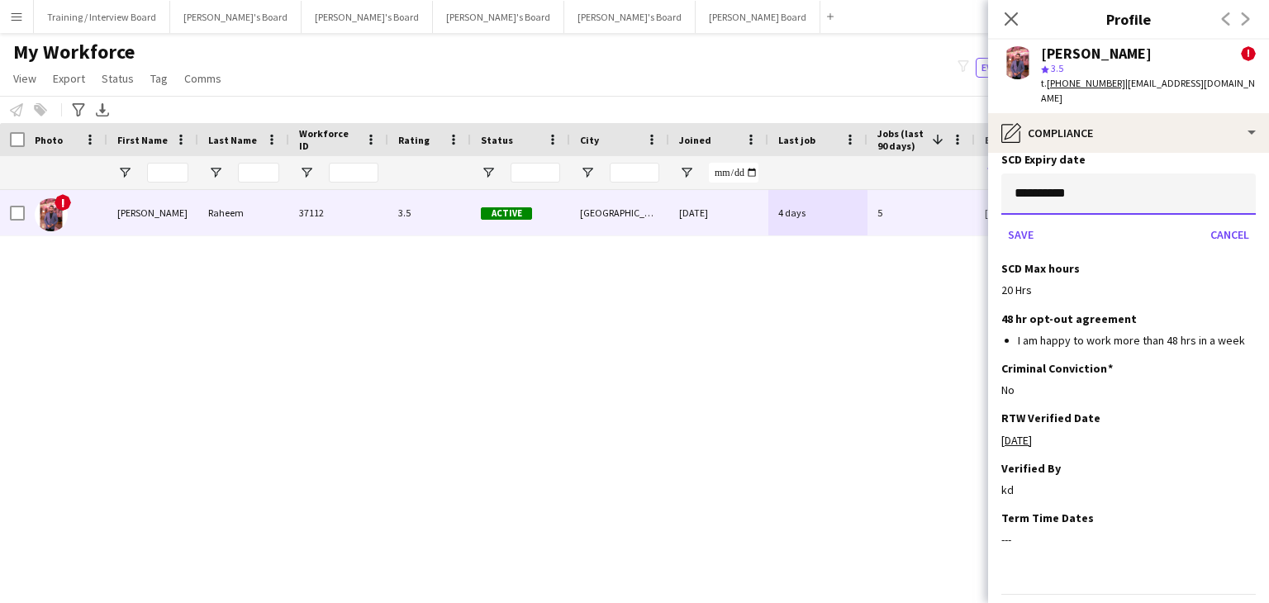
scroll to position [1414, 0]
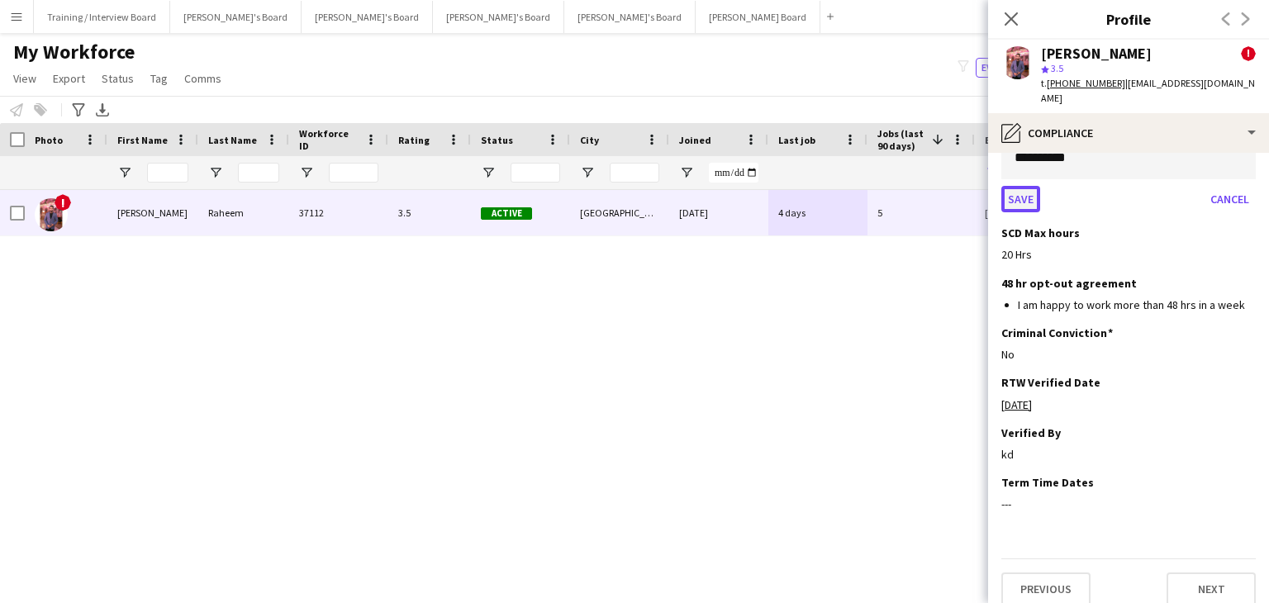
click at [1023, 186] on button "Save" at bounding box center [1020, 199] width 39 height 26
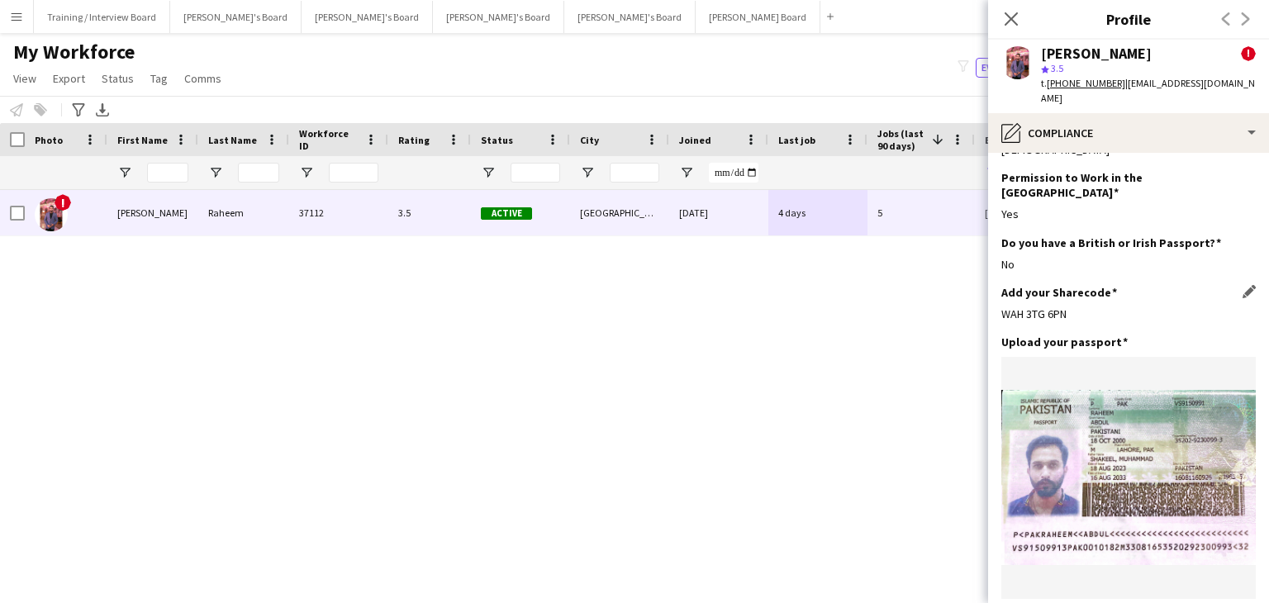
scroll to position [0, 0]
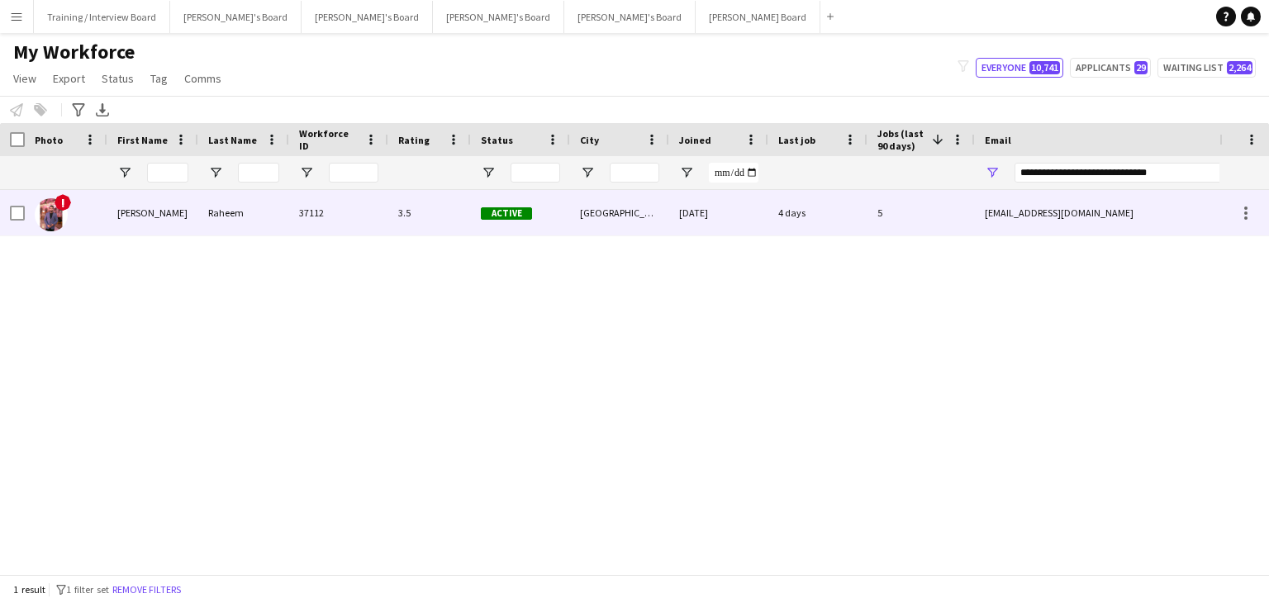
click at [361, 222] on div "37112" at bounding box center [338, 212] width 99 height 45
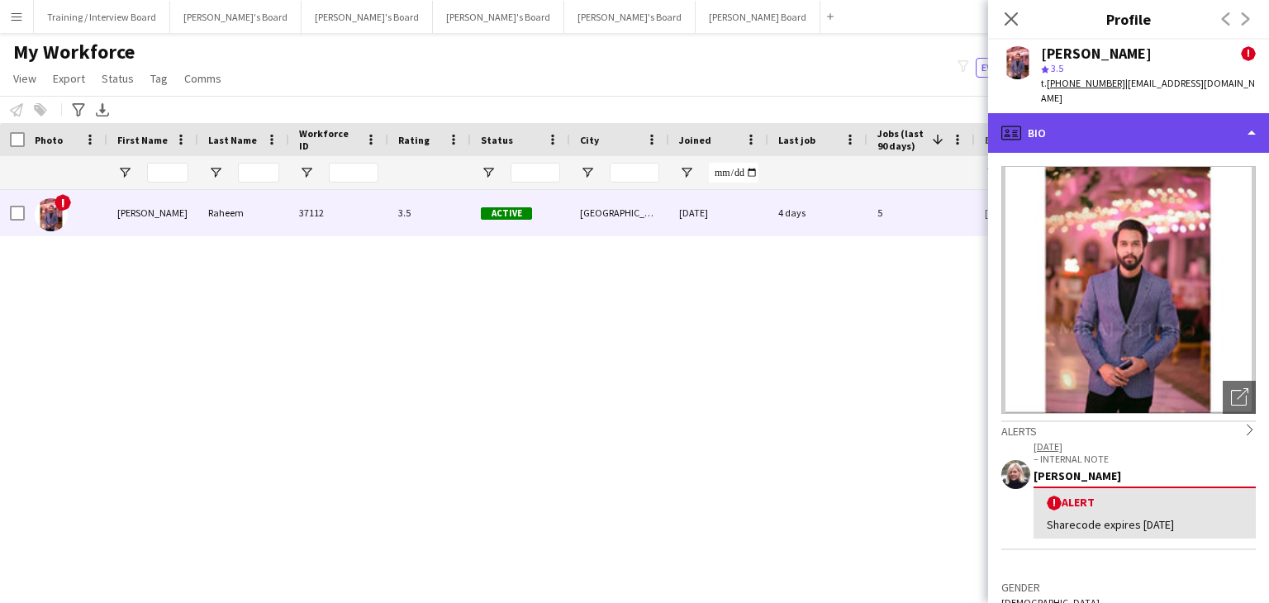
click at [1150, 128] on div "profile Bio" at bounding box center [1128, 133] width 281 height 40
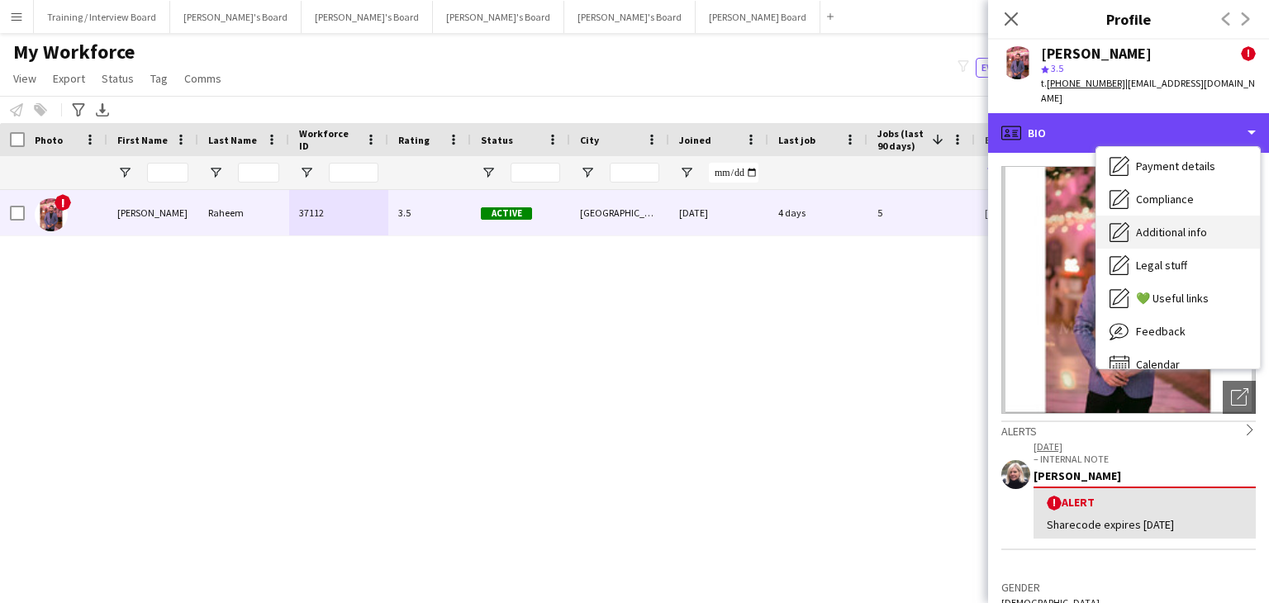
scroll to position [221, 0]
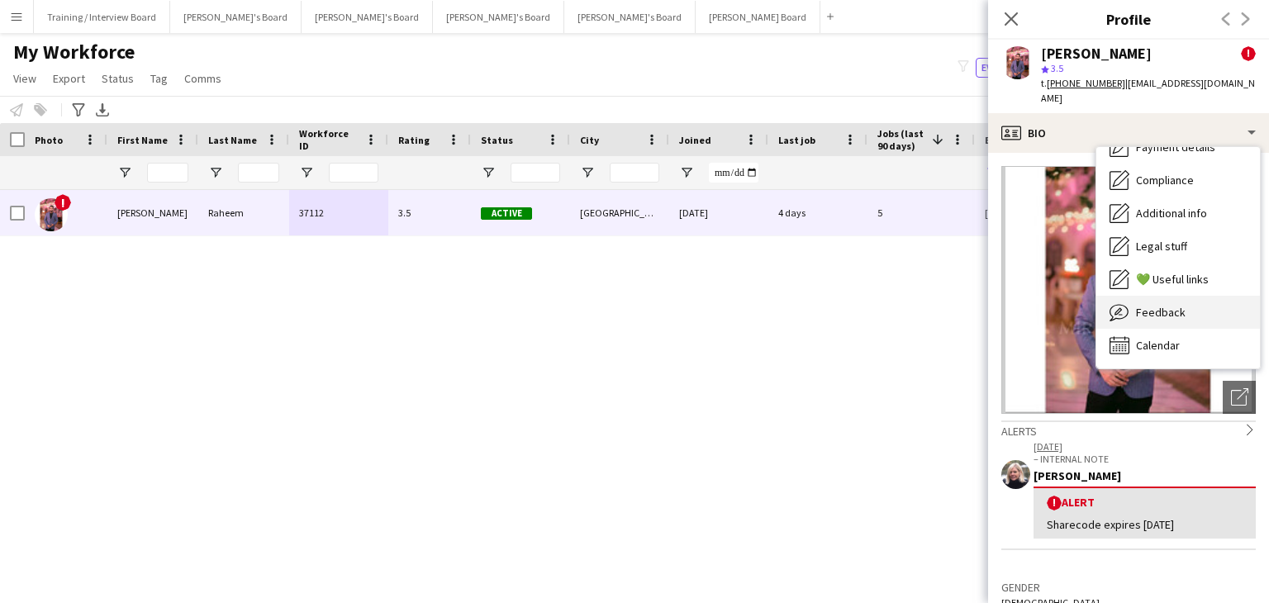
drag, startPoint x: 1174, startPoint y: 322, endPoint x: 1183, endPoint y: 322, distance: 9.1
click at [1183, 322] on div "Feedback Feedback" at bounding box center [1178, 312] width 164 height 33
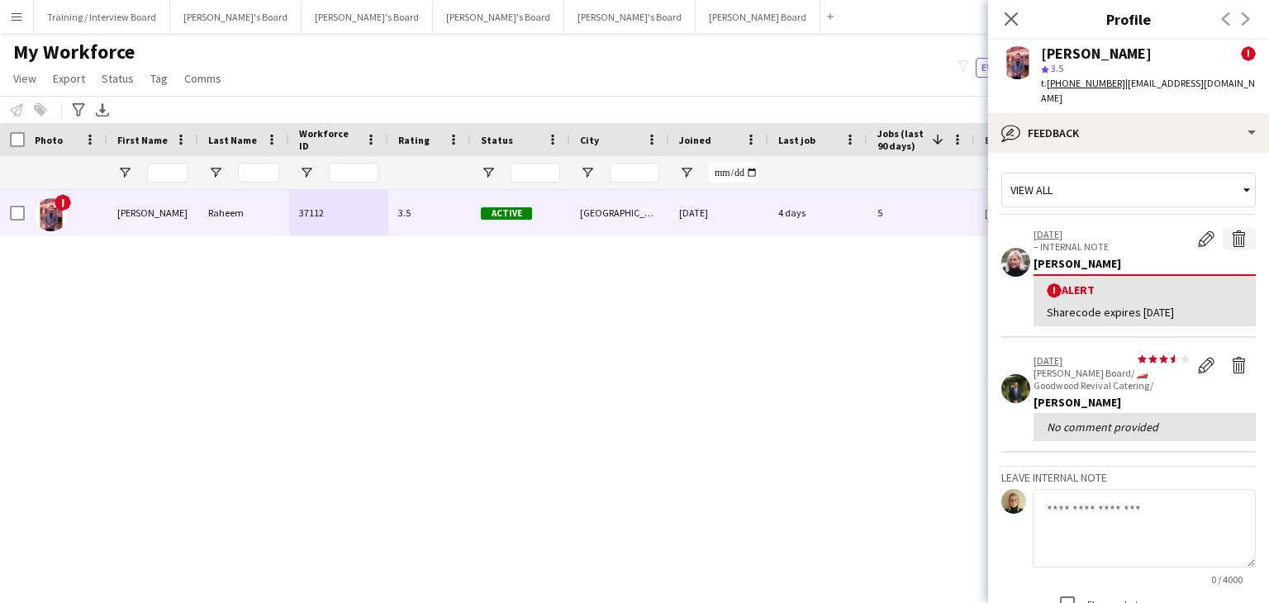
click at [1231, 242] on app-icon "Delete alert" at bounding box center [1239, 238] width 17 height 17
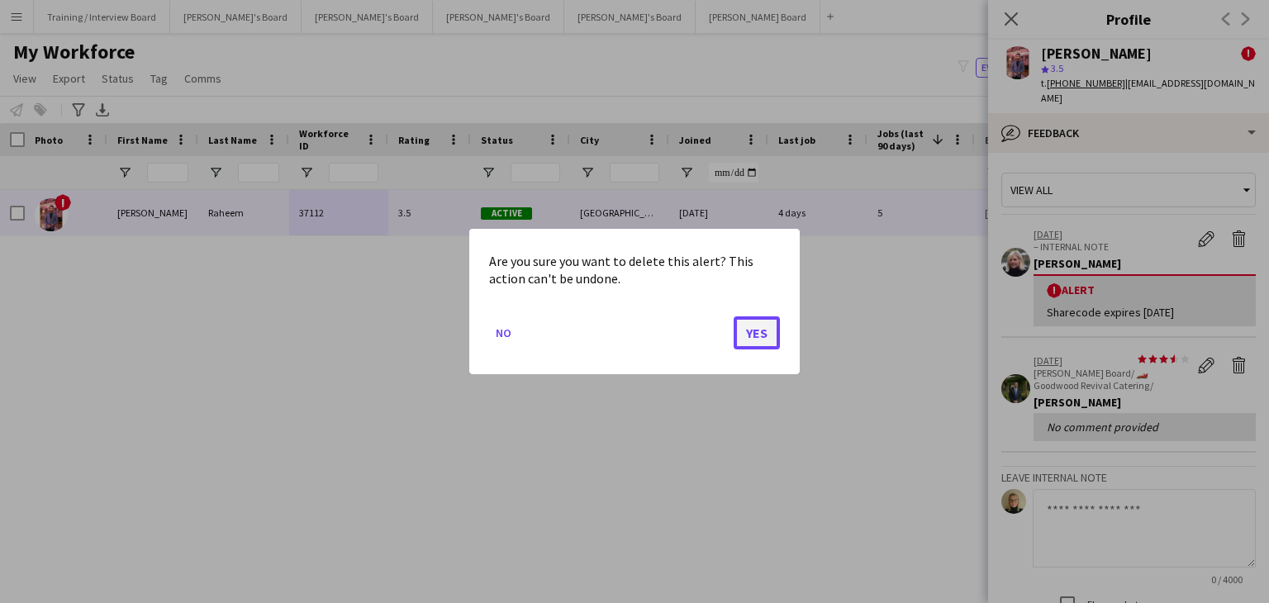
click at [771, 324] on button "Yes" at bounding box center [756, 332] width 46 height 33
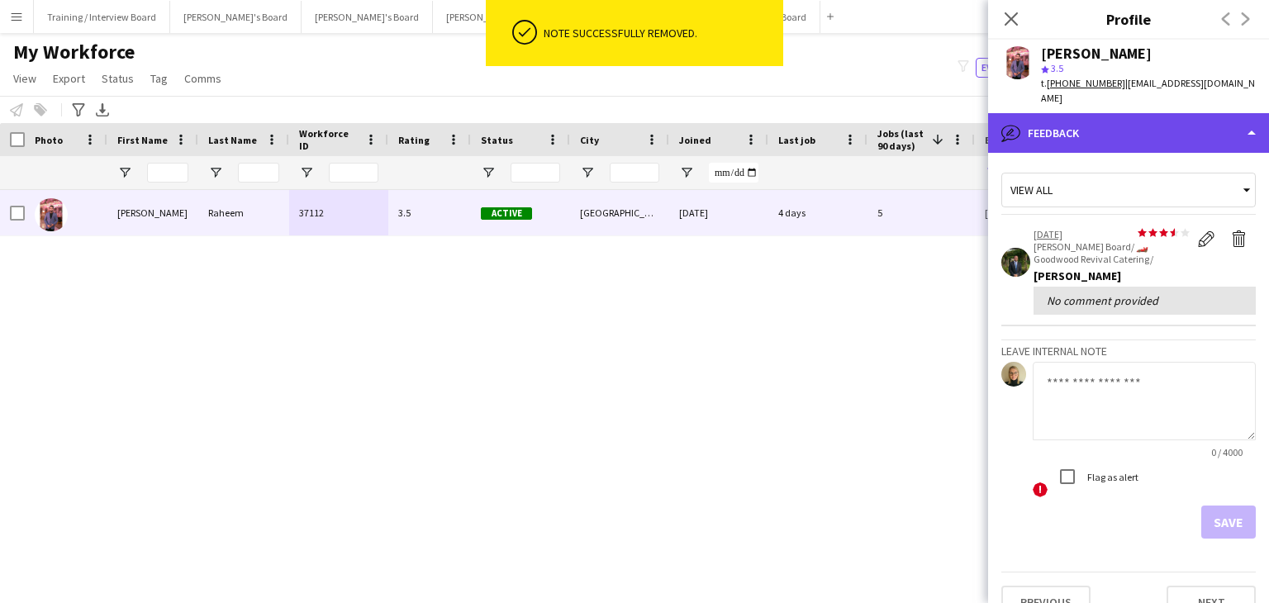
click at [1084, 132] on div "bubble-pencil Feedback" at bounding box center [1128, 133] width 281 height 40
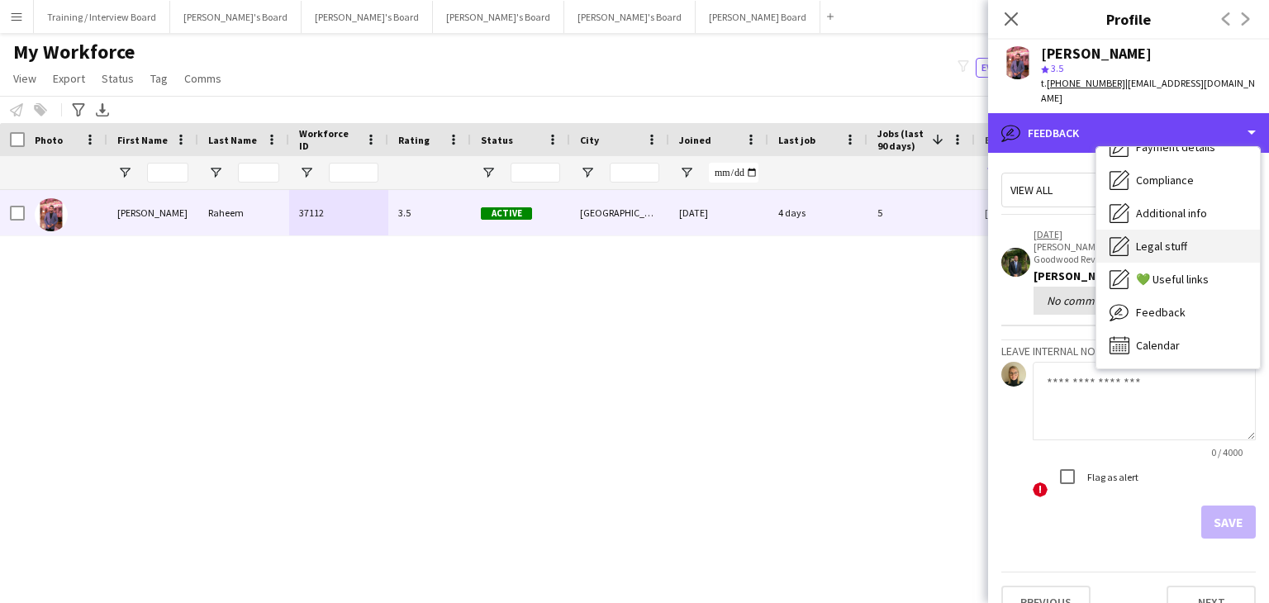
scroll to position [56, 0]
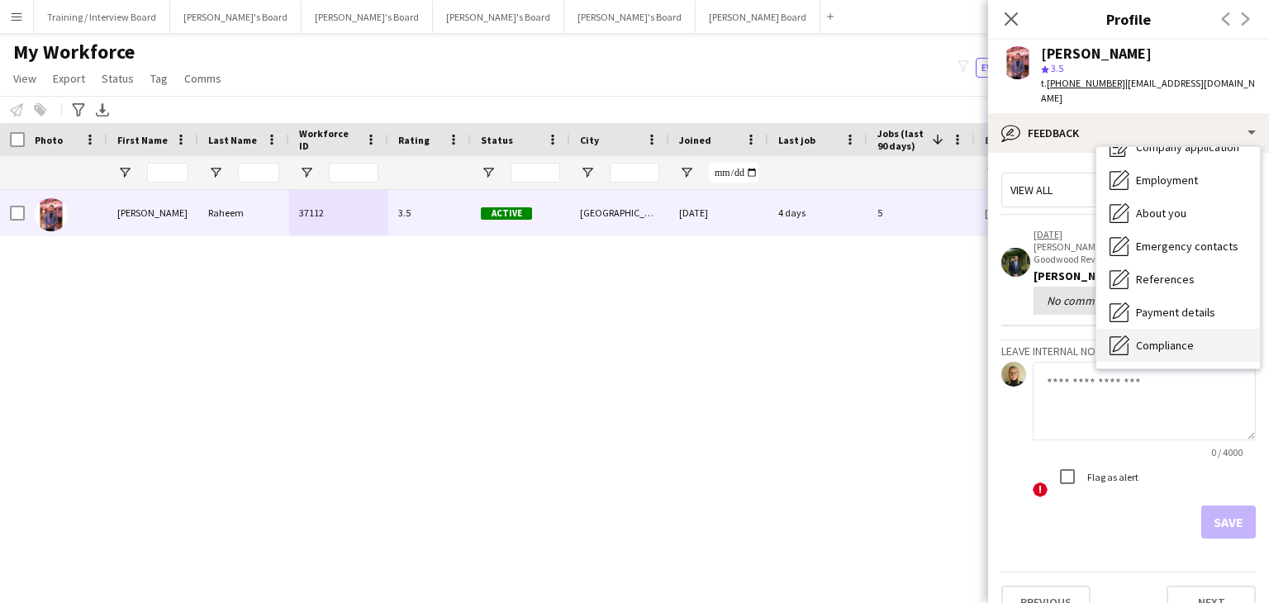
click at [1170, 335] on div "Compliance Compliance" at bounding box center [1178, 345] width 164 height 33
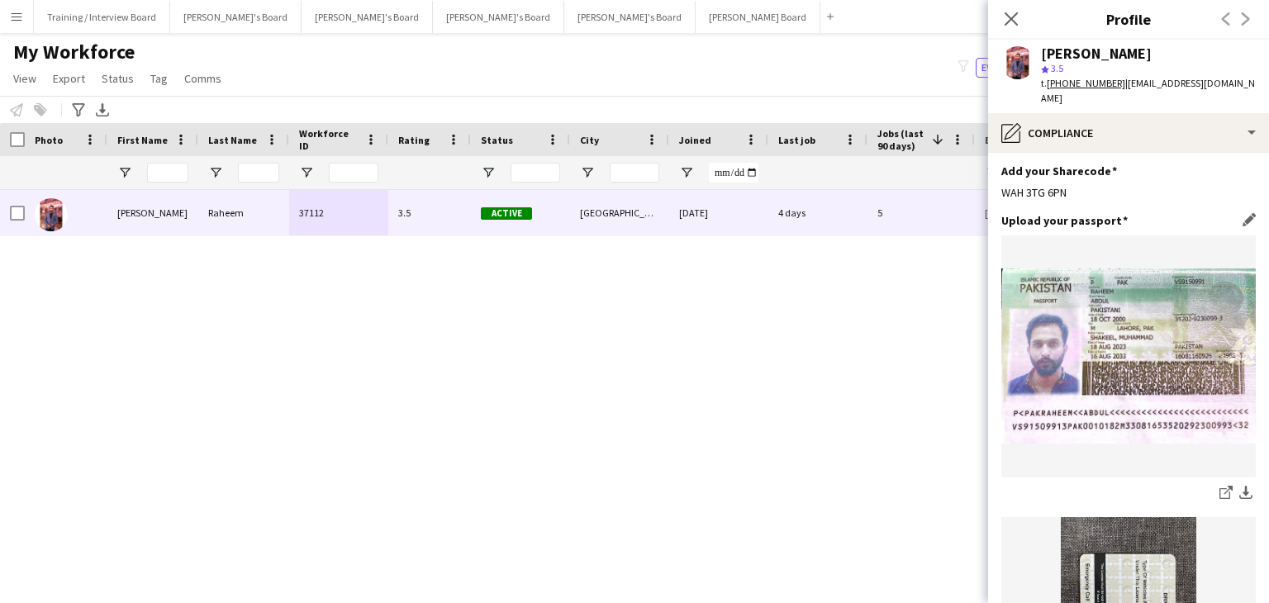
scroll to position [165, 0]
click at [1242, 215] on app-icon "Edit this field" at bounding box center [1248, 221] width 13 height 13
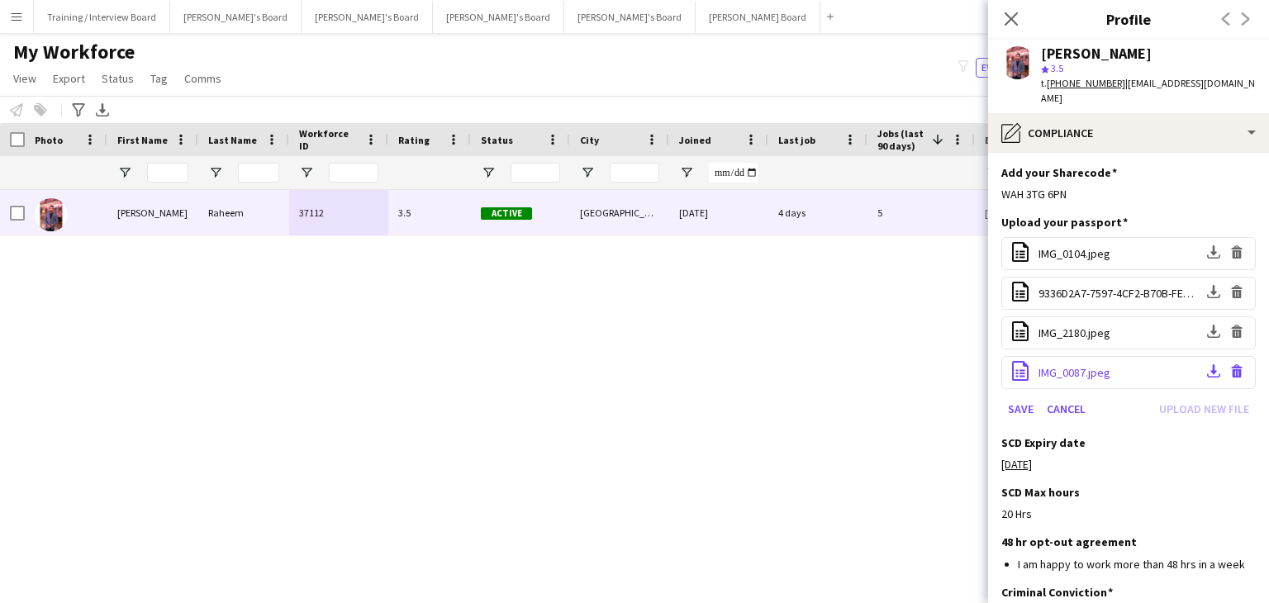
click at [1079, 365] on span "IMG_0087.jpeg" at bounding box center [1074, 372] width 72 height 15
click at [1207, 364] on app-icon "Download file" at bounding box center [1213, 372] width 13 height 16
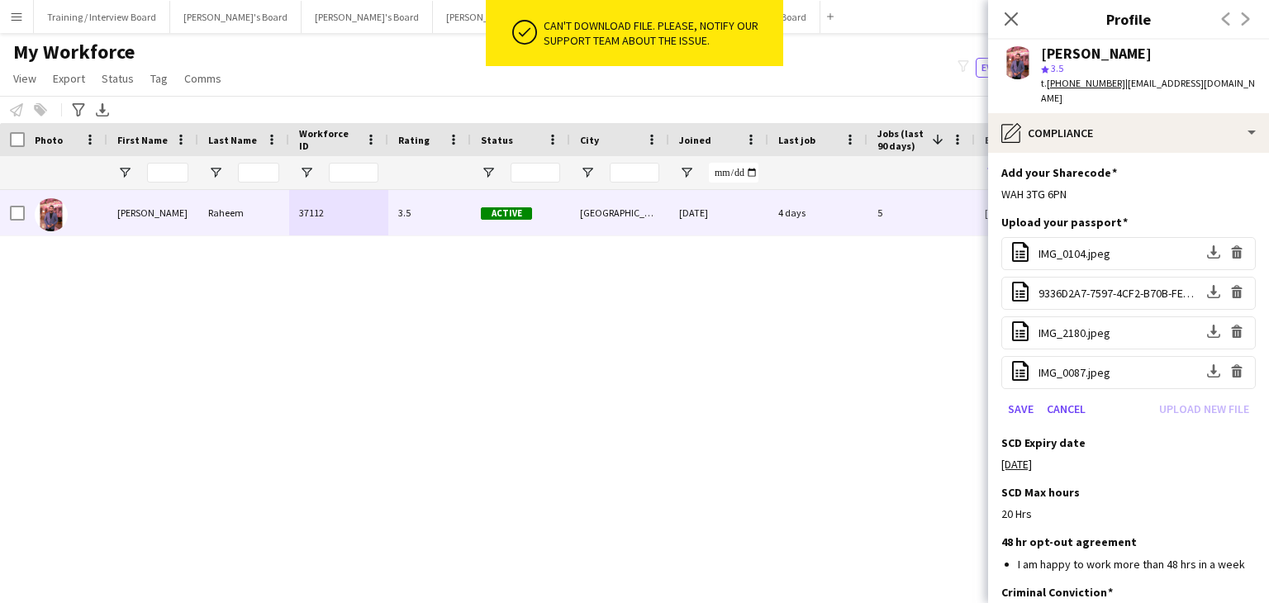
click at [1183, 396] on div "Save Cancel Upload new file" at bounding box center [1128, 409] width 254 height 26
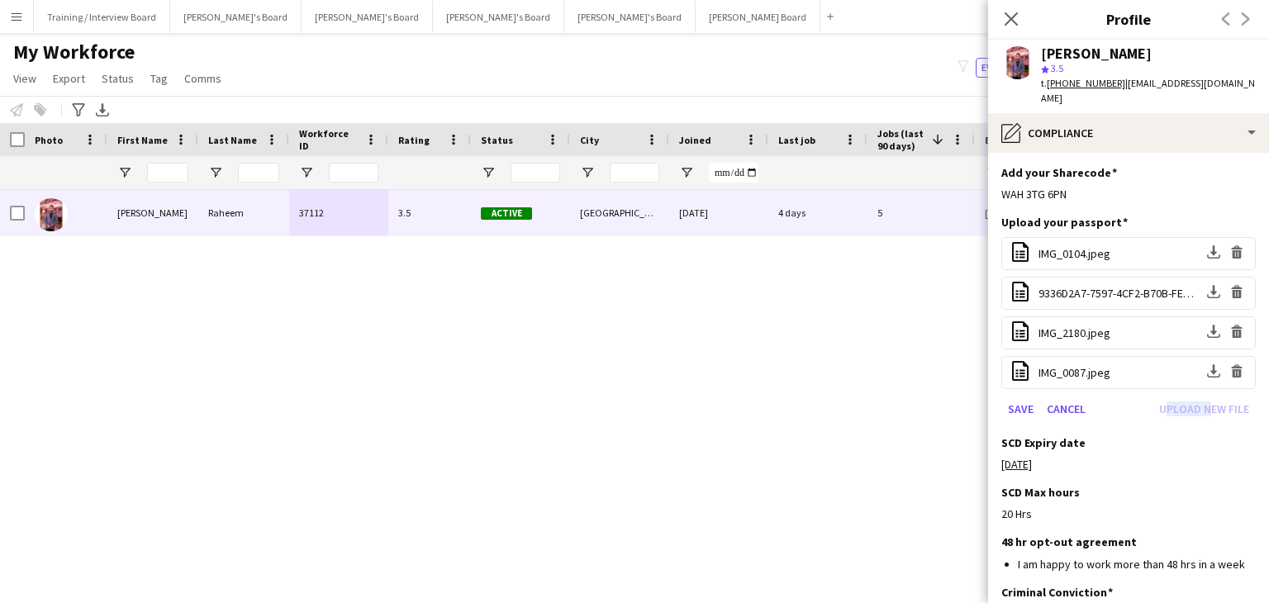
click at [1183, 396] on div "Save Cancel Upload new file" at bounding box center [1128, 409] width 254 height 26
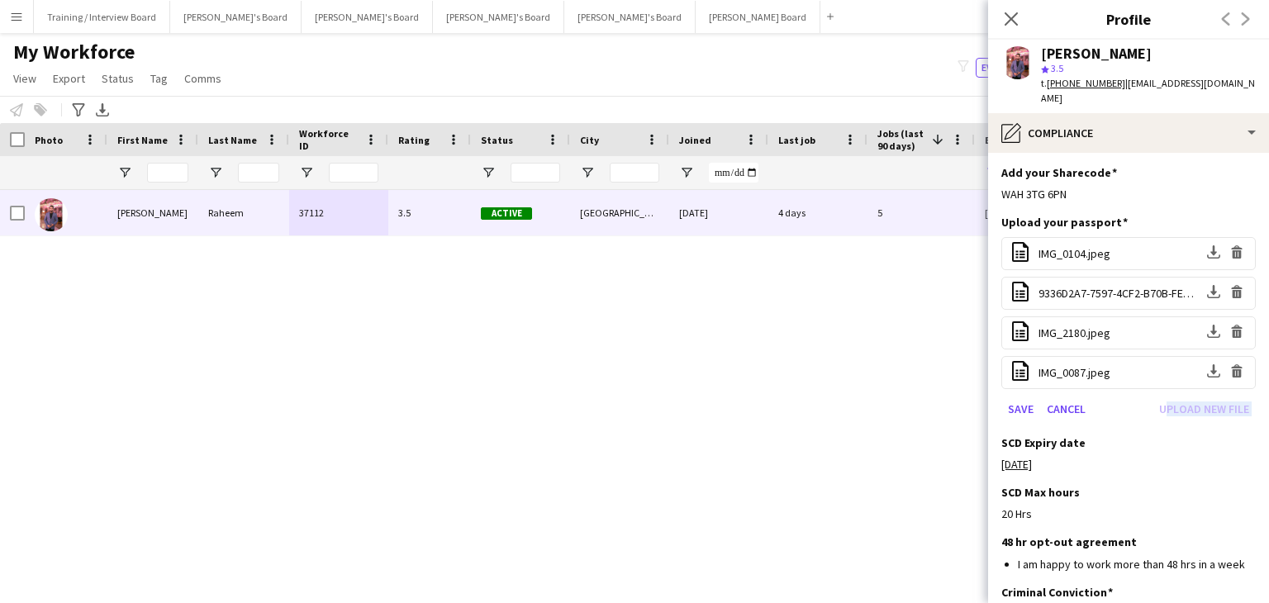
click at [1183, 396] on div "Save Cancel Upload new file" at bounding box center [1128, 409] width 254 height 26
click at [1094, 246] on span "IMG_0104.jpeg" at bounding box center [1074, 253] width 72 height 15
click at [1207, 245] on app-icon "Download file" at bounding box center [1213, 253] width 13 height 16
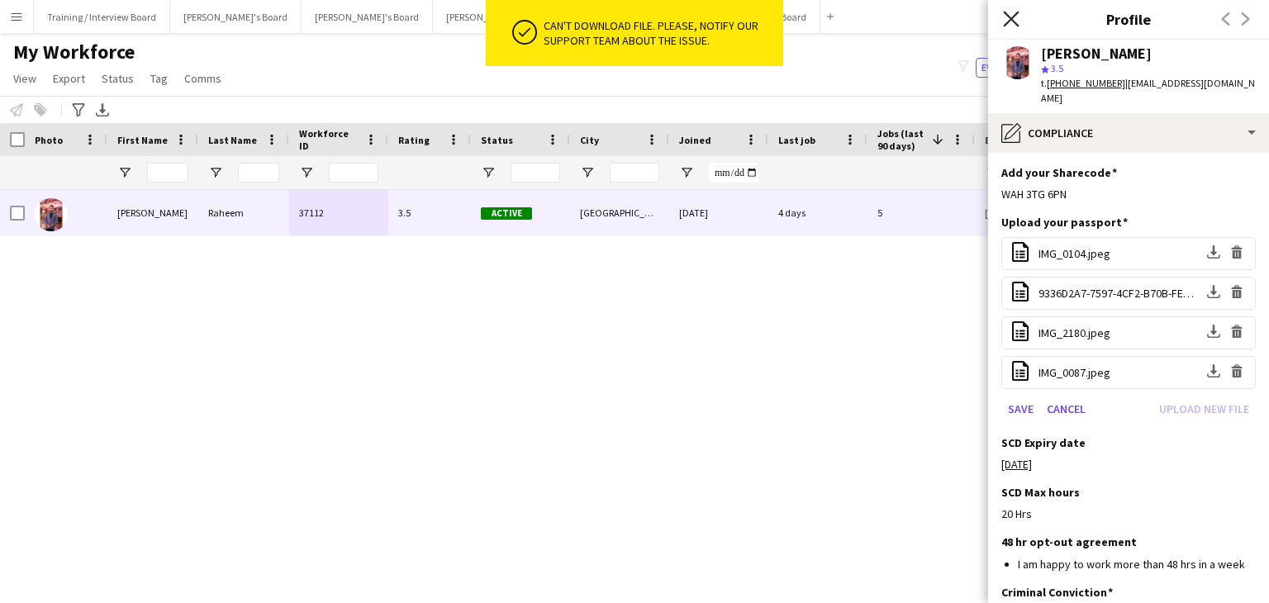
click at [1011, 14] on icon "Close pop-in" at bounding box center [1011, 19] width 16 height 16
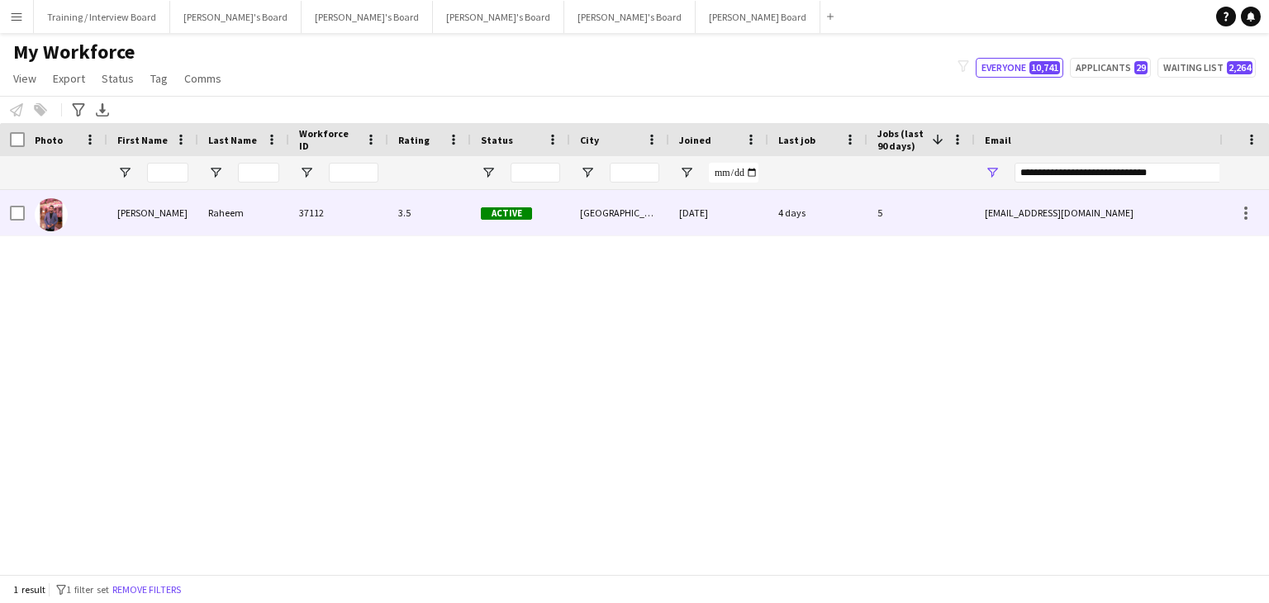
click at [861, 229] on div "4 days" at bounding box center [817, 212] width 99 height 45
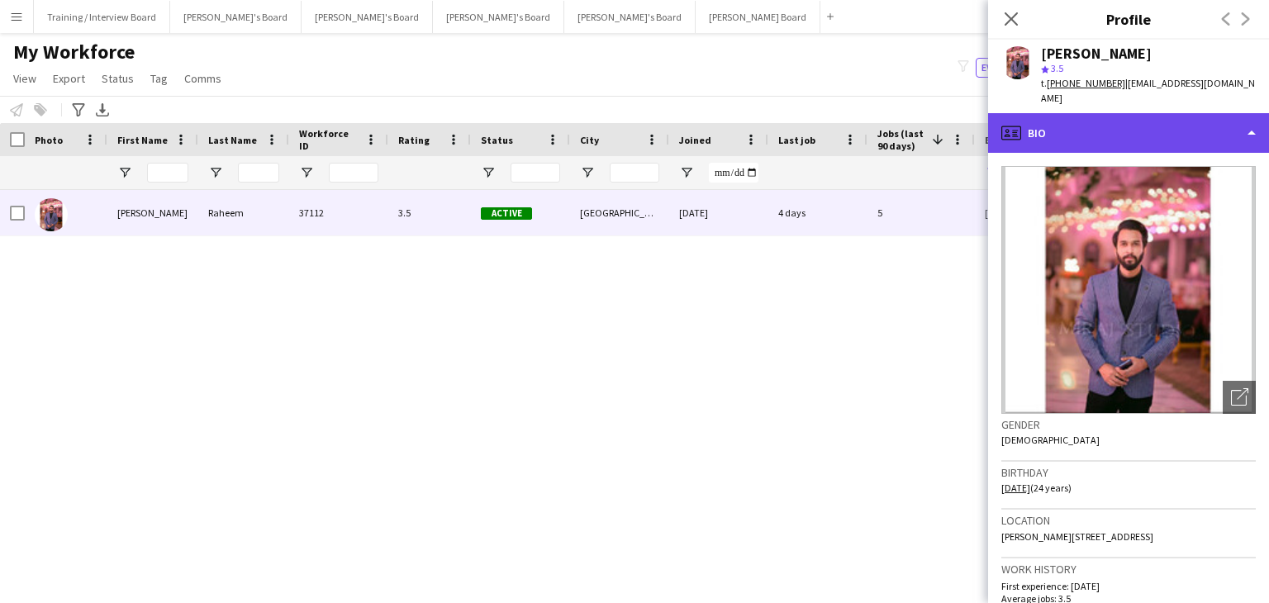
click at [1160, 126] on div "profile Bio" at bounding box center [1128, 133] width 281 height 40
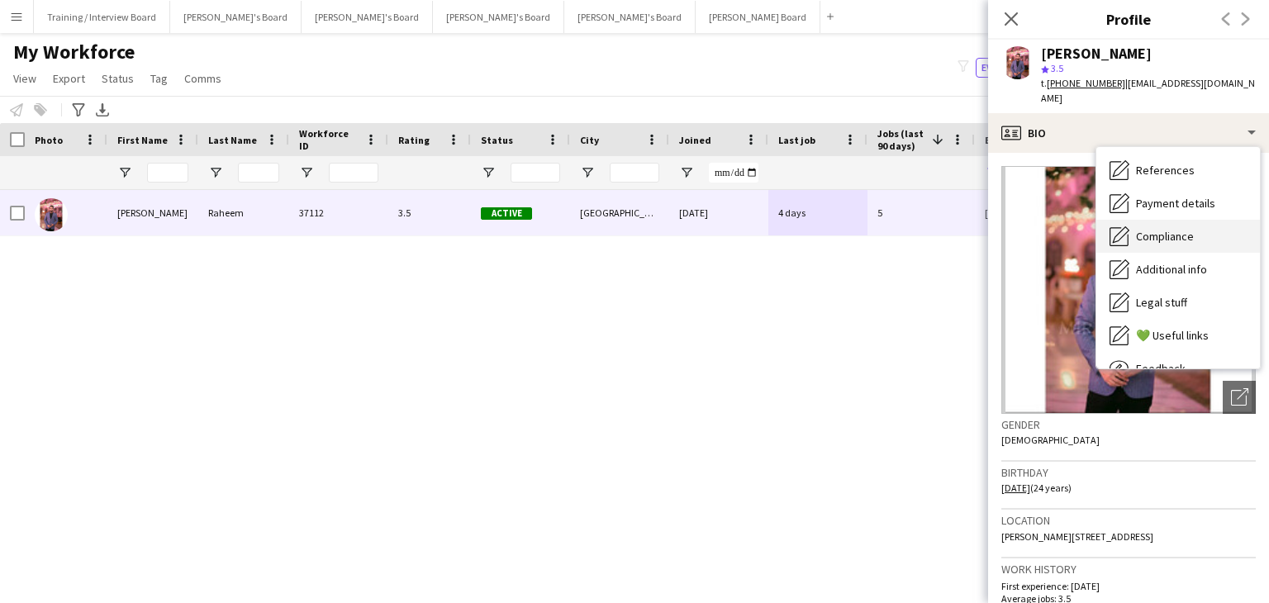
click at [1189, 243] on div "Compliance Compliance" at bounding box center [1178, 236] width 164 height 33
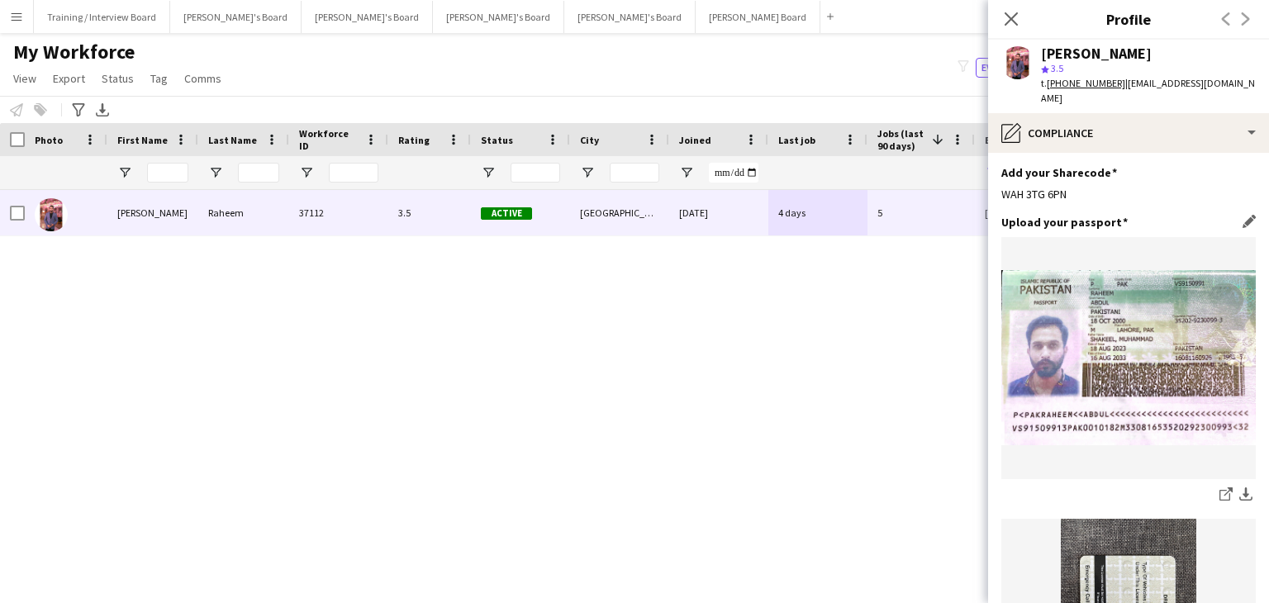
click at [1097, 316] on img at bounding box center [1128, 357] width 254 height 175
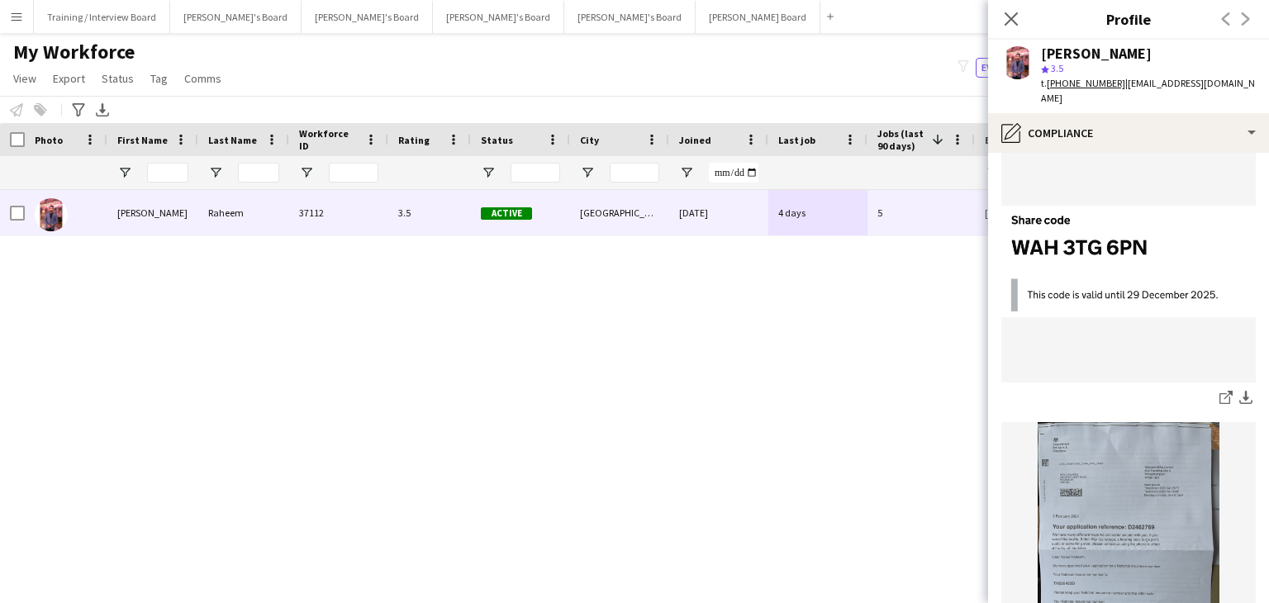
scroll to position [1074, 0]
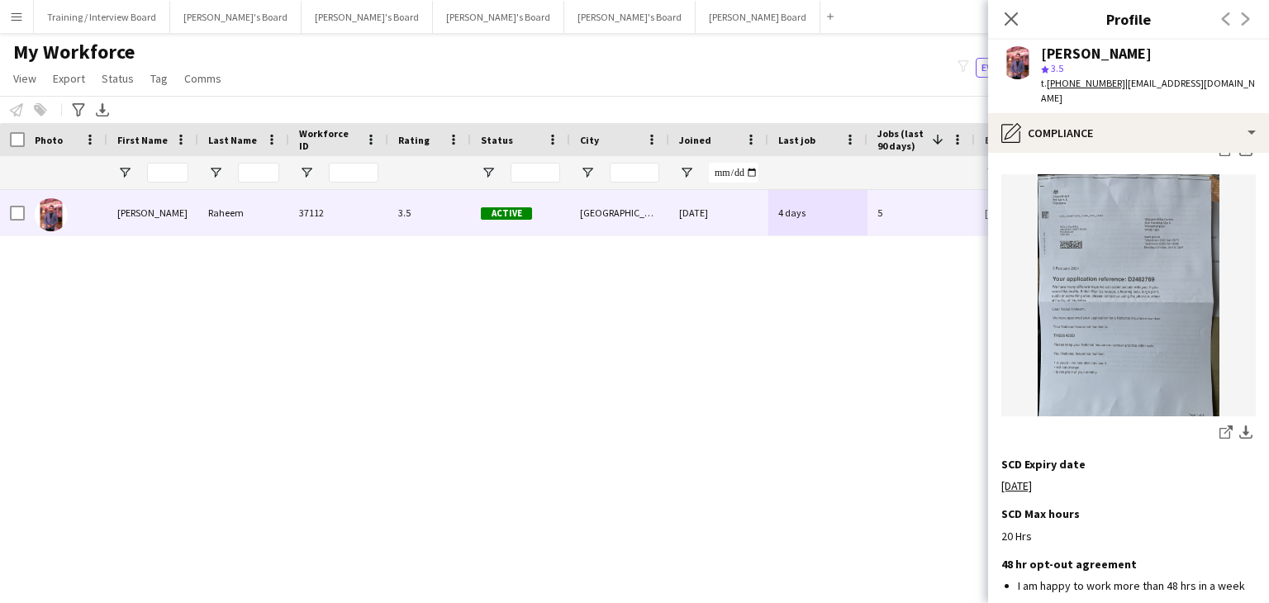
click at [1108, 306] on img at bounding box center [1128, 295] width 254 height 242
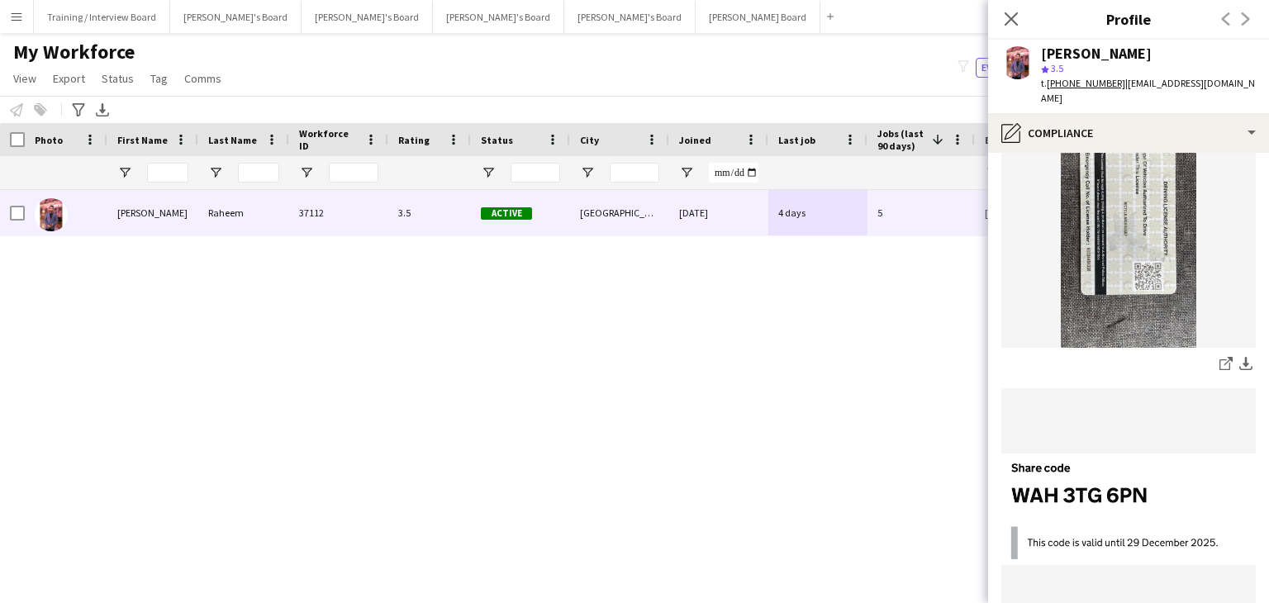
scroll to position [165, 0]
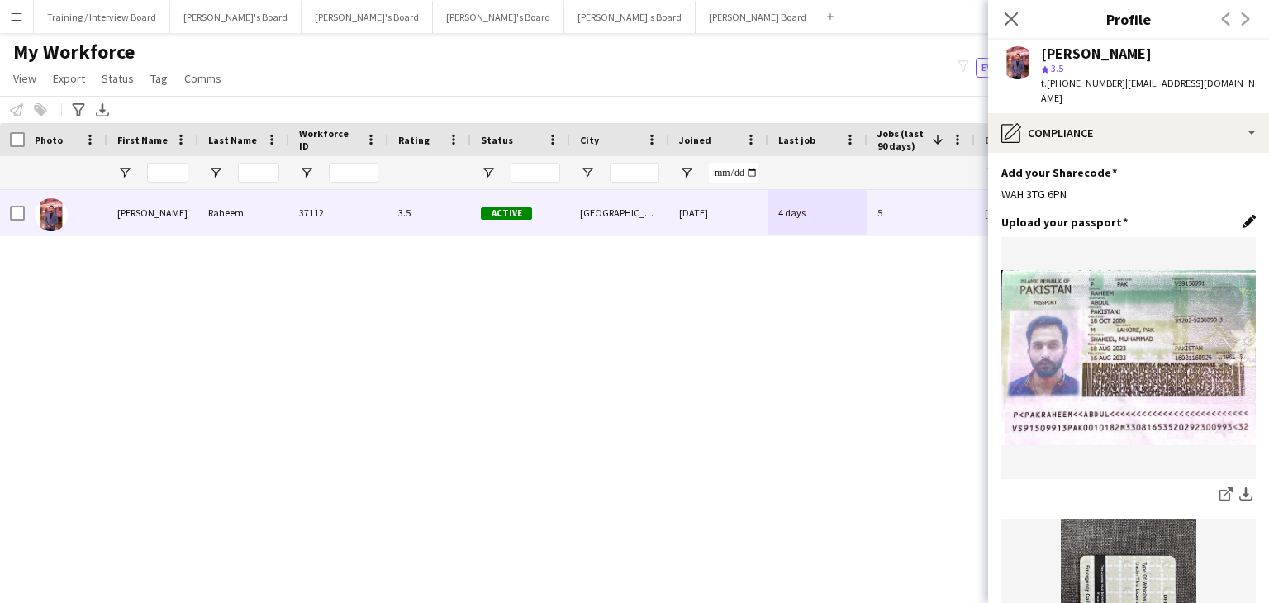
click at [1242, 215] on app-icon "Edit this field" at bounding box center [1248, 221] width 13 height 13
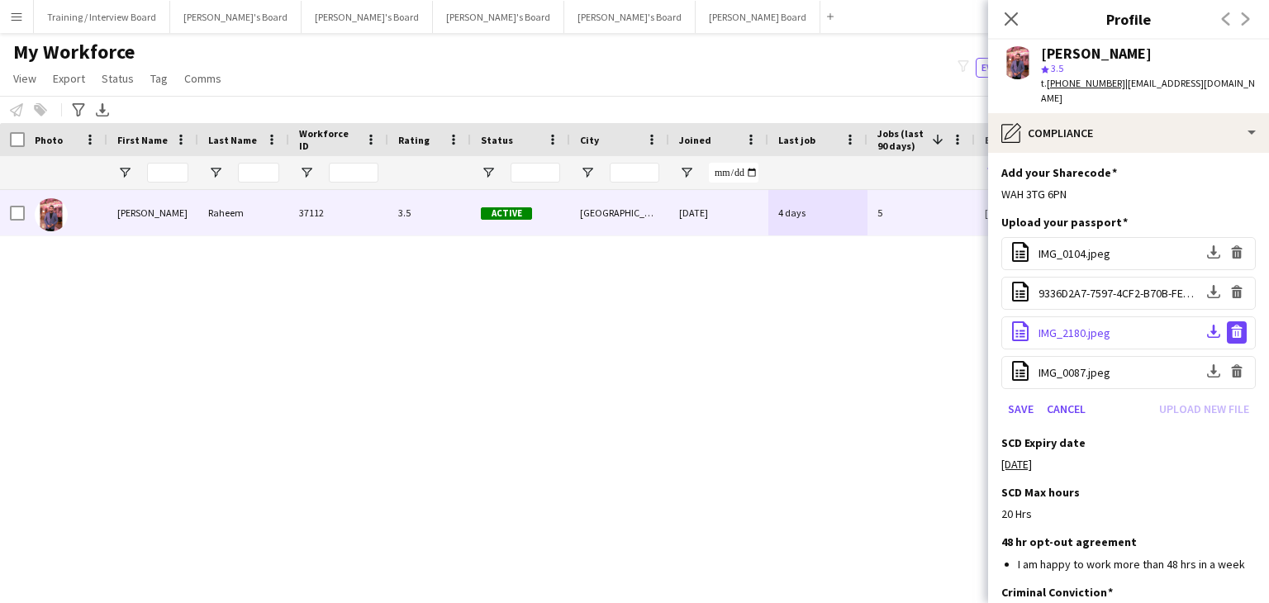
click at [1230, 325] on app-icon "Delete file" at bounding box center [1236, 333] width 13 height 16
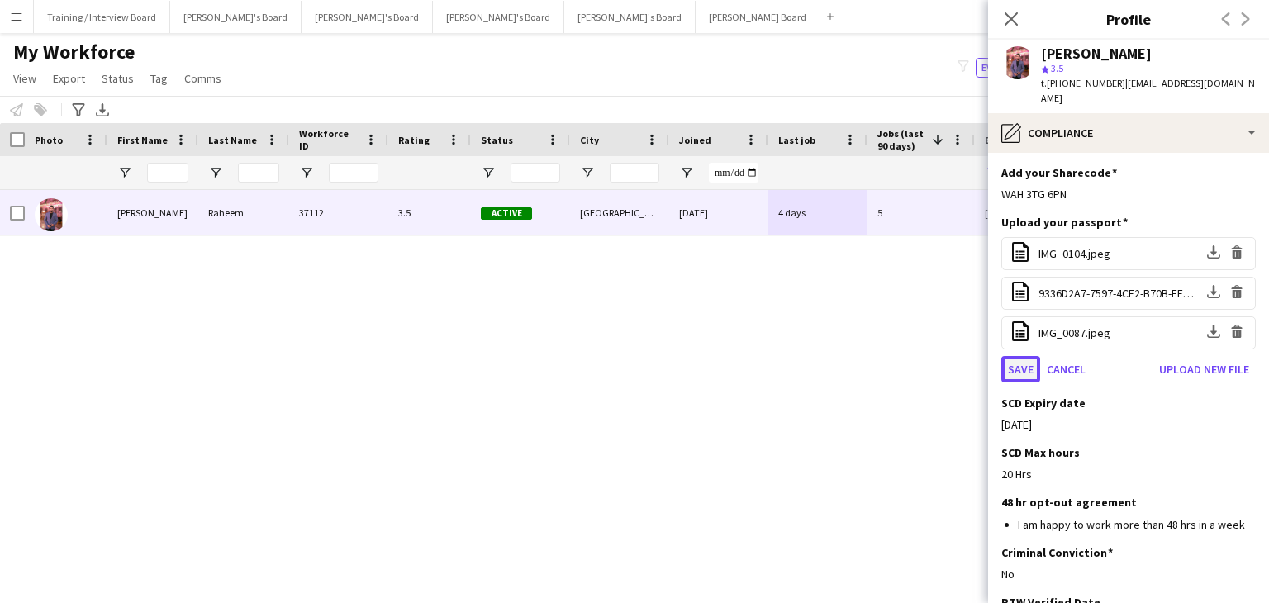
click at [1014, 359] on button "Save" at bounding box center [1020, 369] width 39 height 26
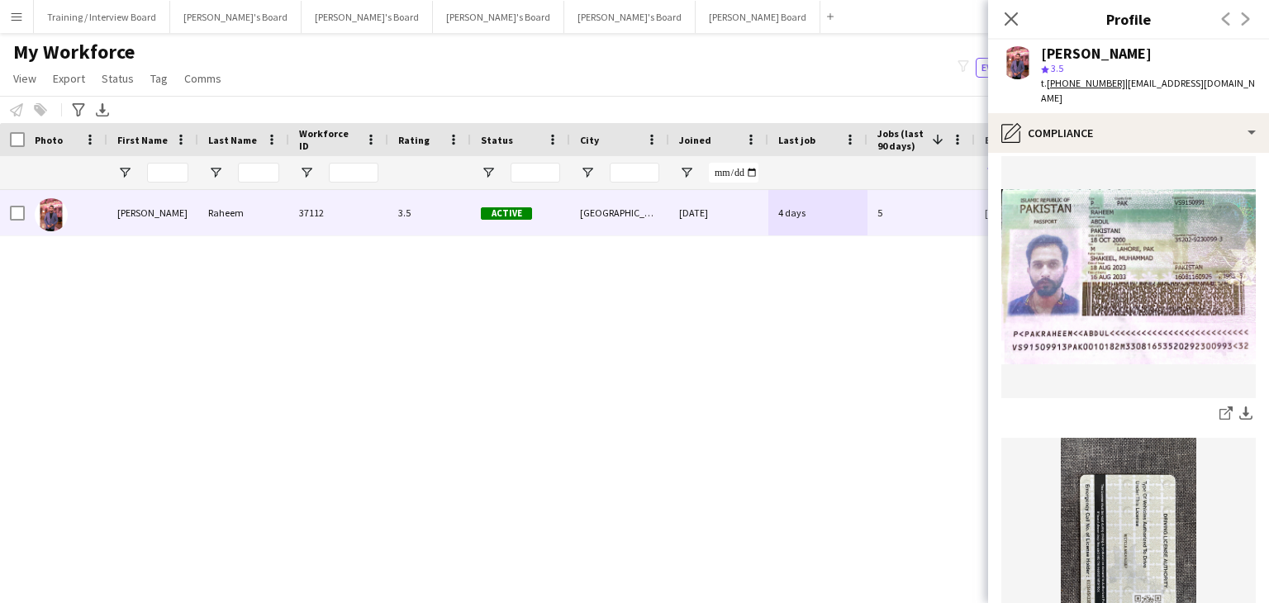
scroll to position [0, 0]
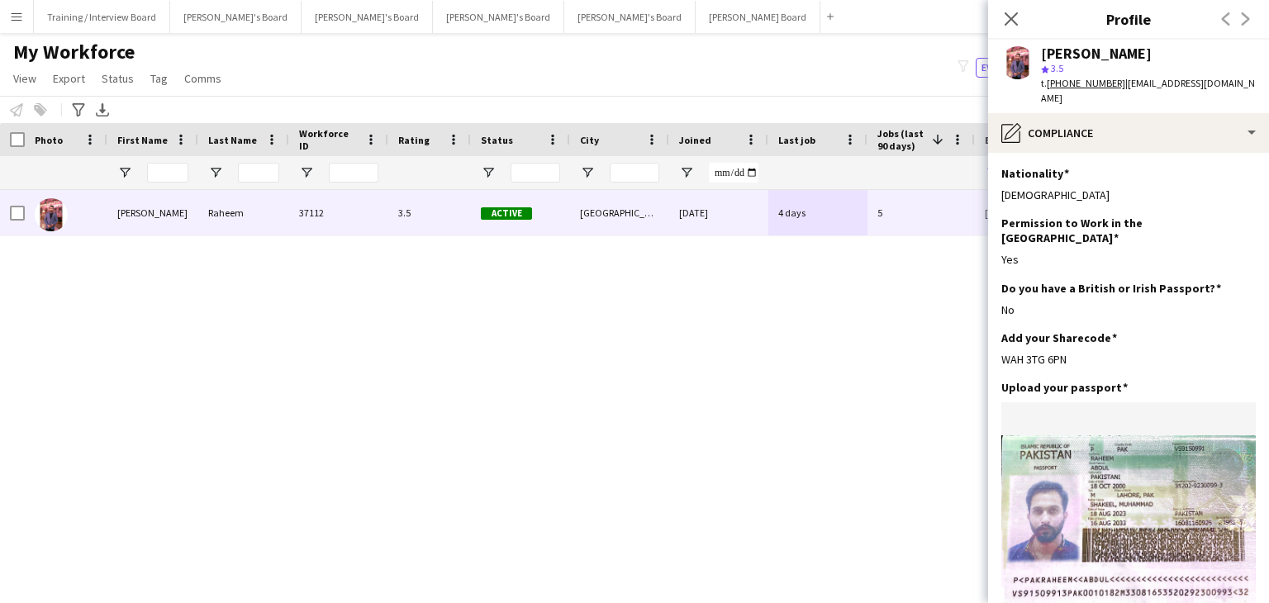
click at [1242, 380] on app-icon "Edit this field" at bounding box center [1248, 386] width 13 height 13
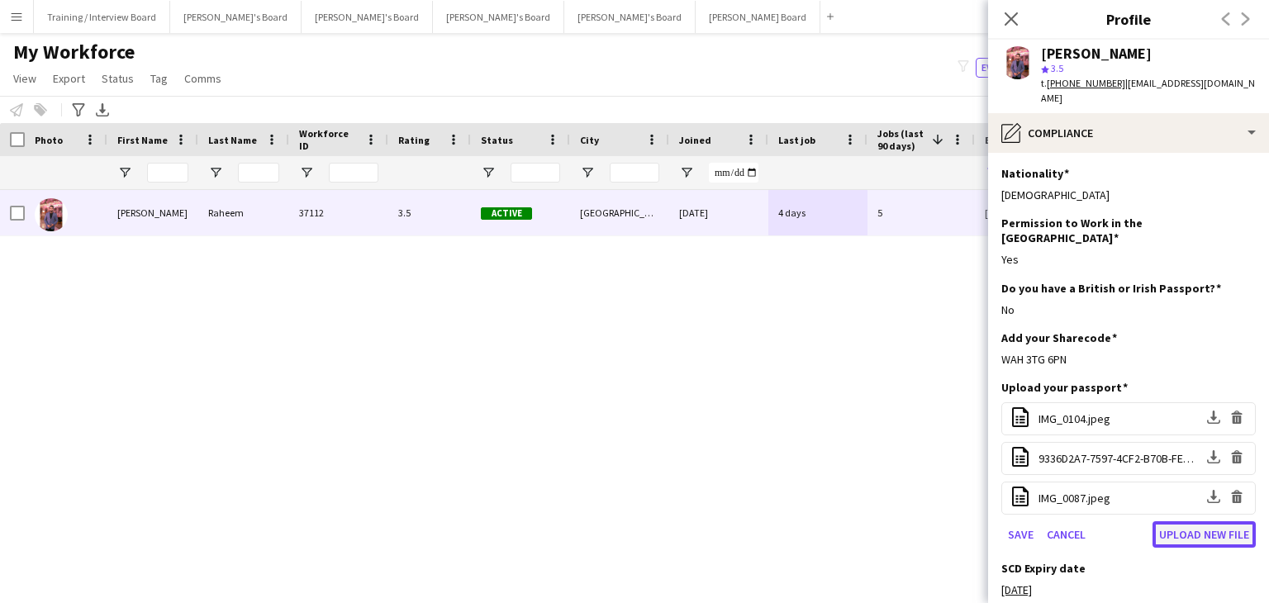
click at [1186, 521] on button "Upload new file" at bounding box center [1203, 534] width 103 height 26
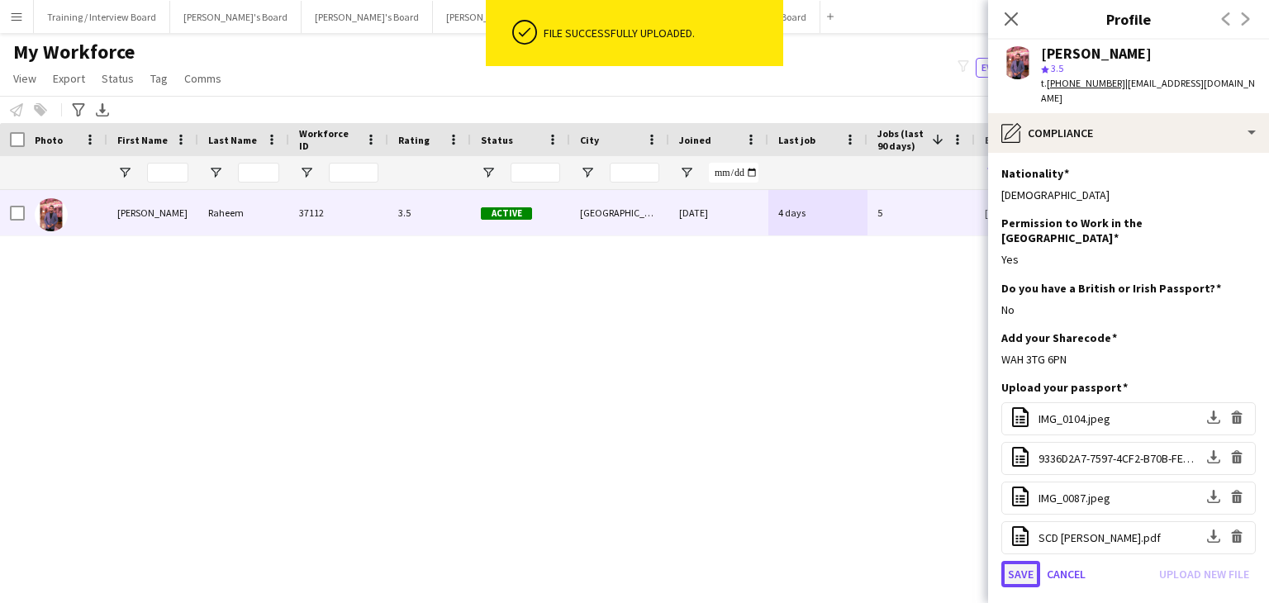
click at [1025, 561] on button "Save" at bounding box center [1020, 574] width 39 height 26
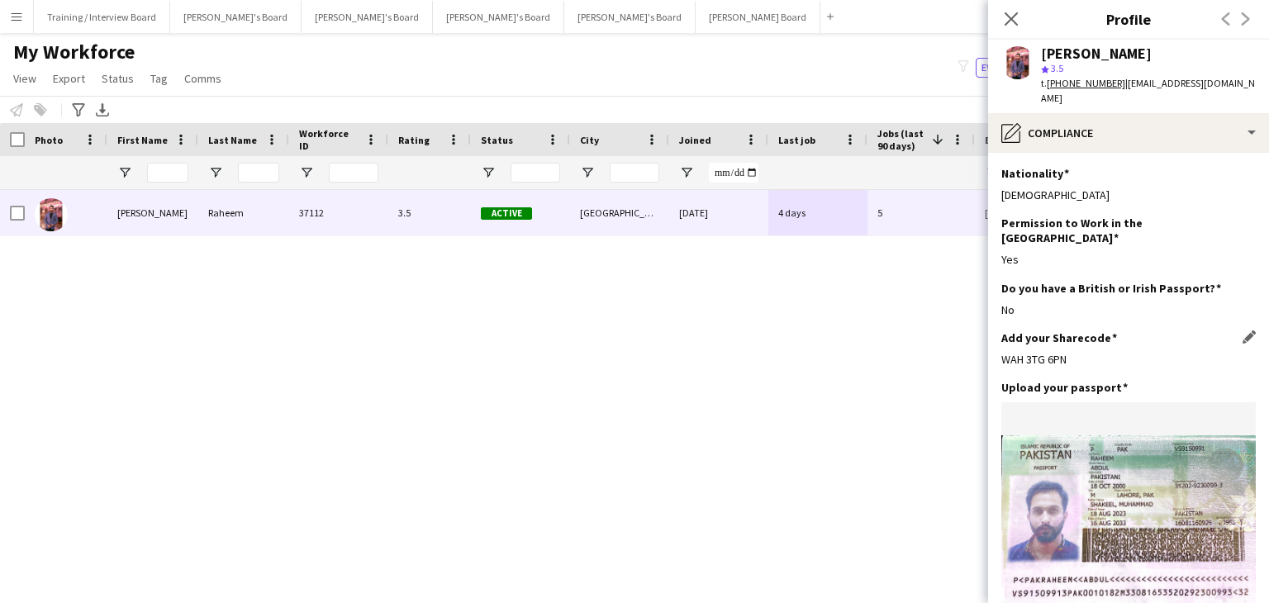
drag, startPoint x: 1066, startPoint y: 344, endPoint x: 1001, endPoint y: 349, distance: 65.4
click at [1001, 352] on div "WAH 3TG 6PN" at bounding box center [1128, 359] width 254 height 15
copy div "WAH 3TG 6PN"
click at [899, 77] on div "My Workforce View Views Default view Compliance RTW Checks MANCHESTER Search UN…" at bounding box center [634, 68] width 1269 height 56
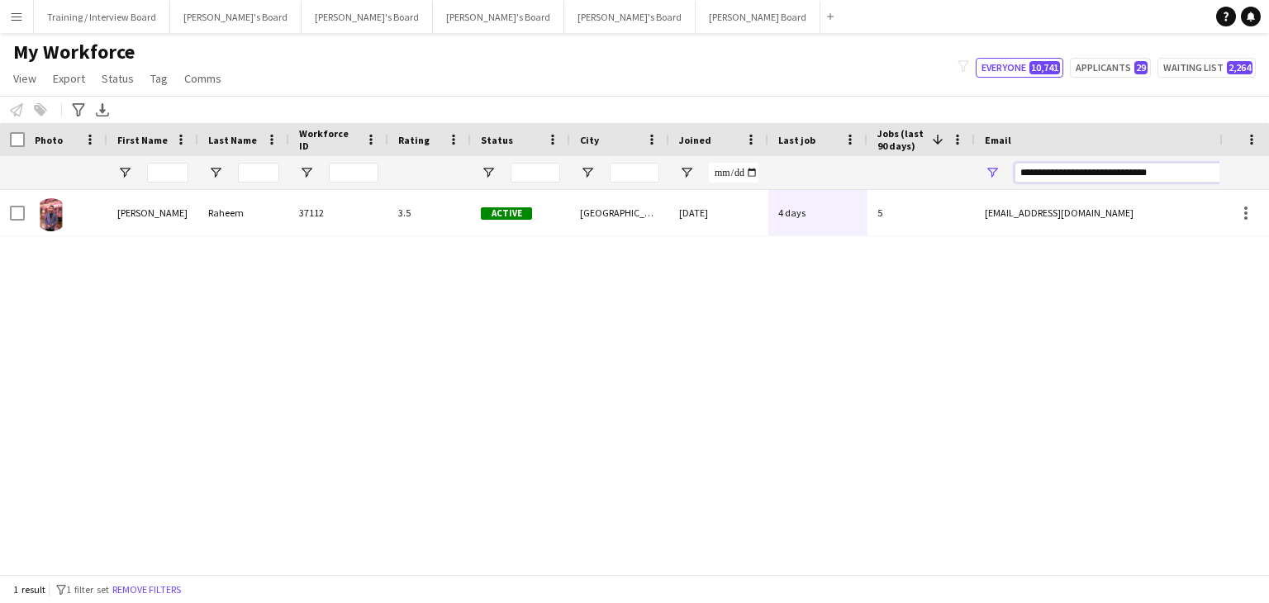
drag, startPoint x: 1054, startPoint y: 179, endPoint x: 900, endPoint y: 188, distance: 153.9
click at [900, 188] on div at bounding box center [895, 172] width 1791 height 33
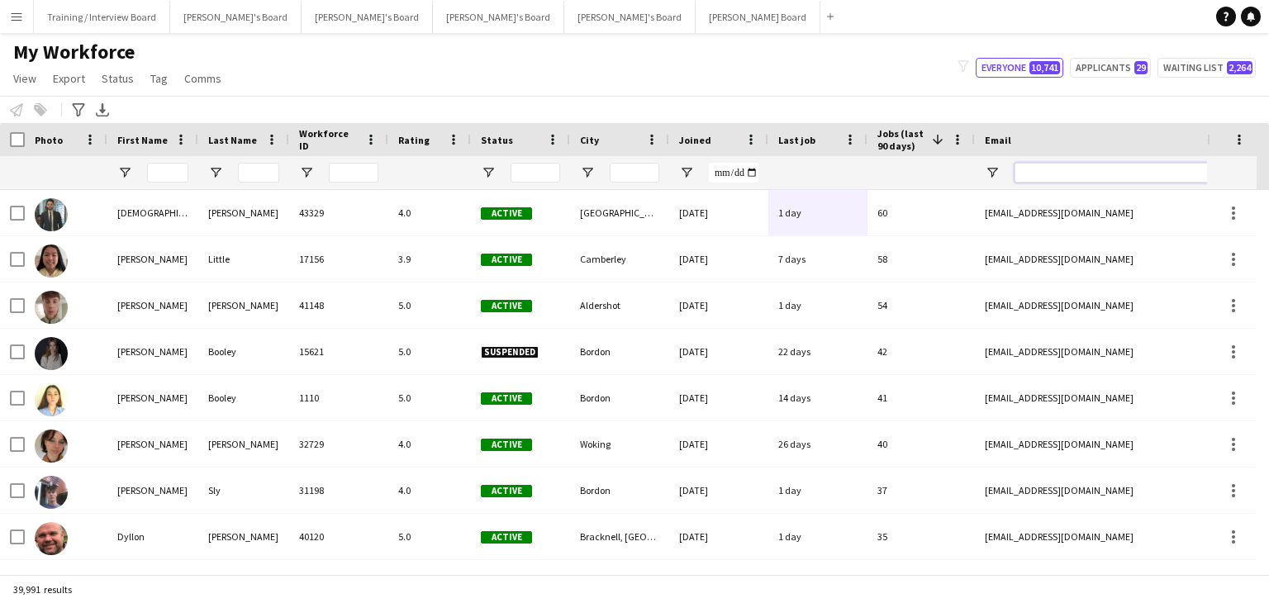
paste input "**********"
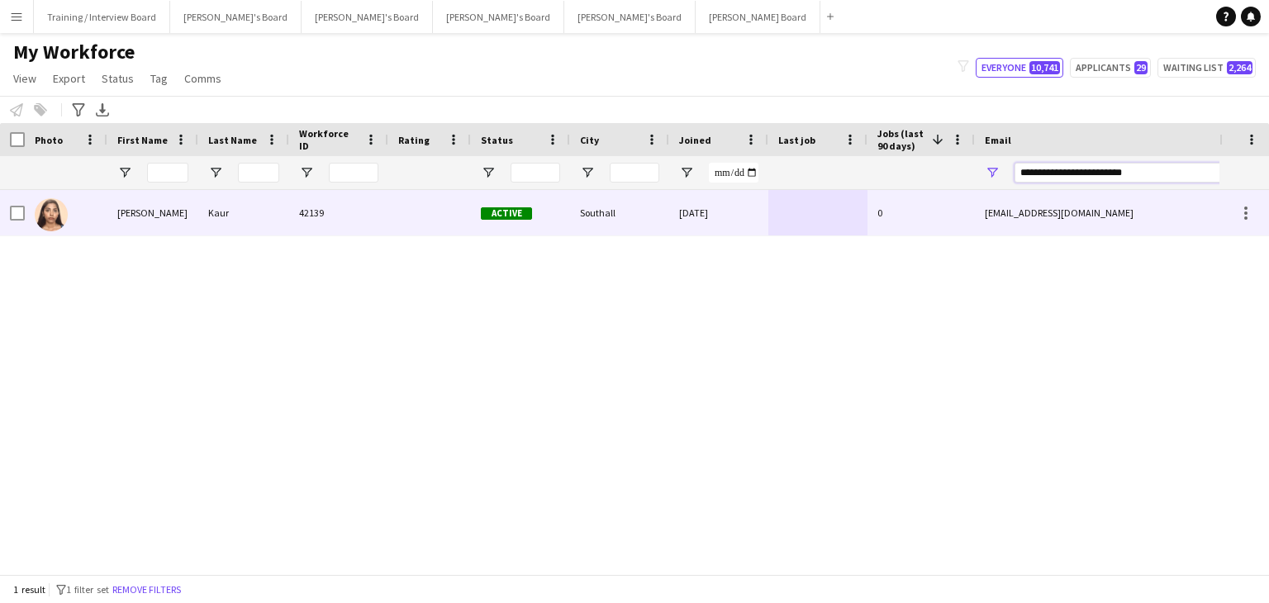
type input "**********"
click at [657, 206] on div "Southall" at bounding box center [619, 212] width 99 height 45
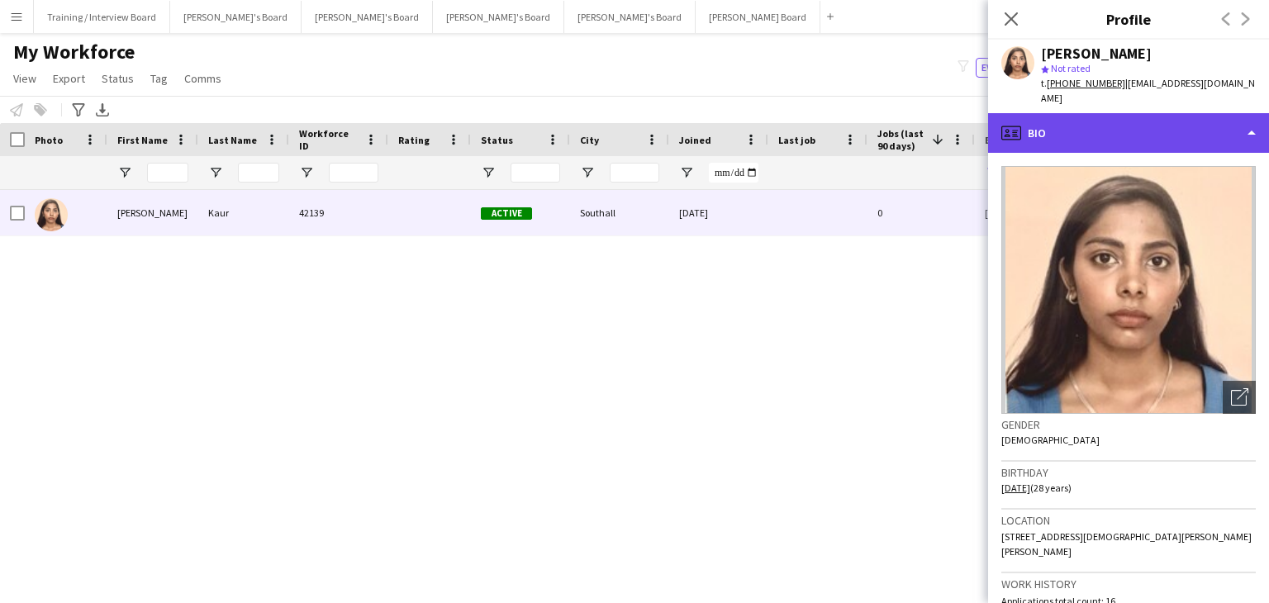
click at [1189, 128] on div "profile Bio" at bounding box center [1128, 133] width 281 height 40
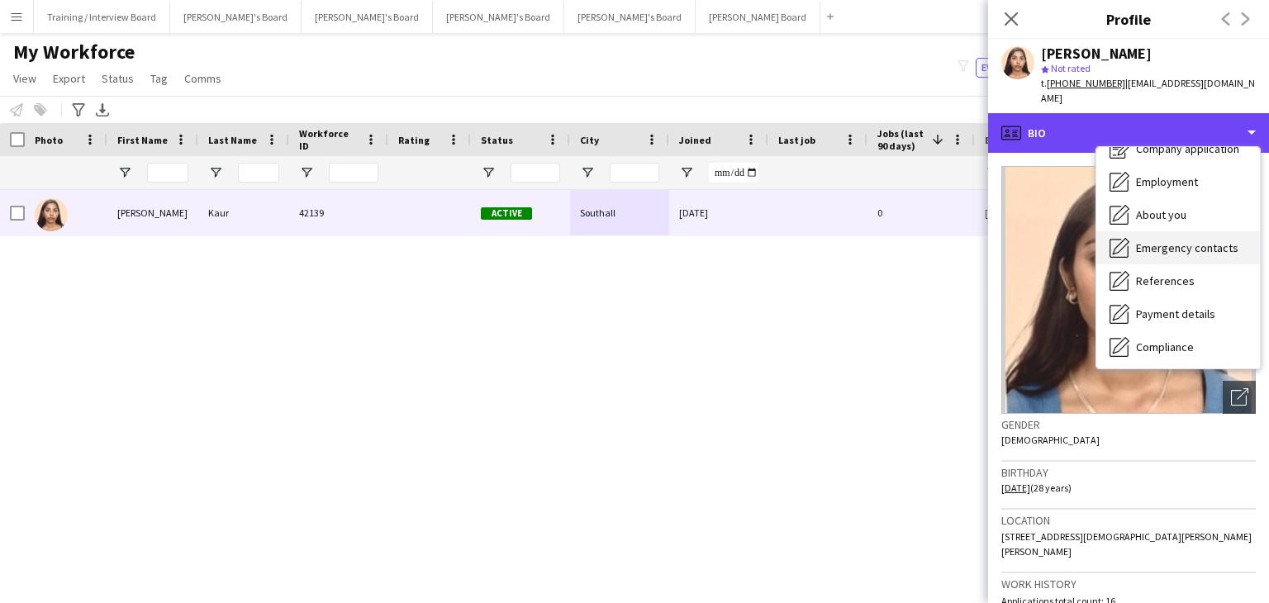
scroll to position [83, 0]
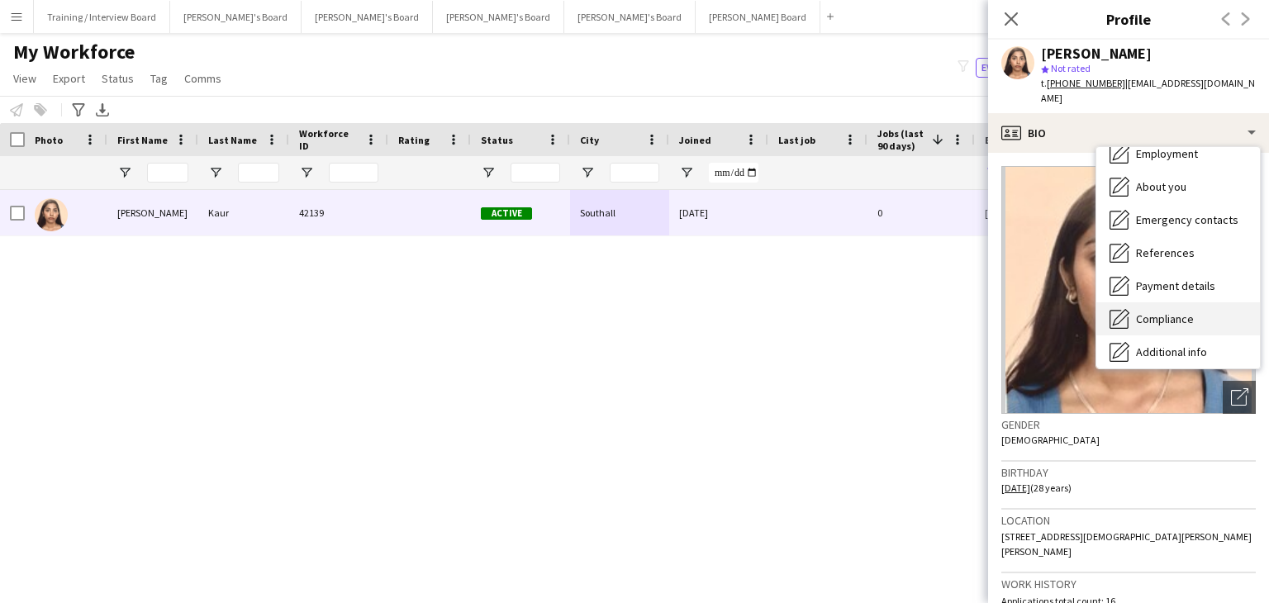
click at [1195, 302] on div "Compliance Compliance" at bounding box center [1178, 318] width 164 height 33
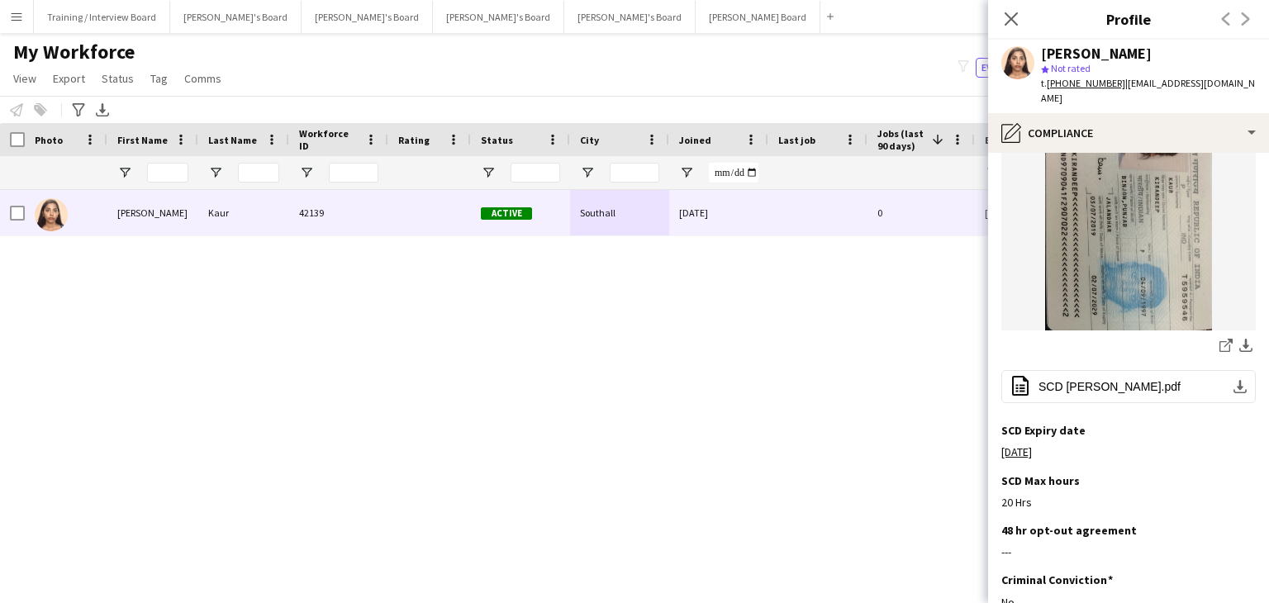
scroll to position [165, 0]
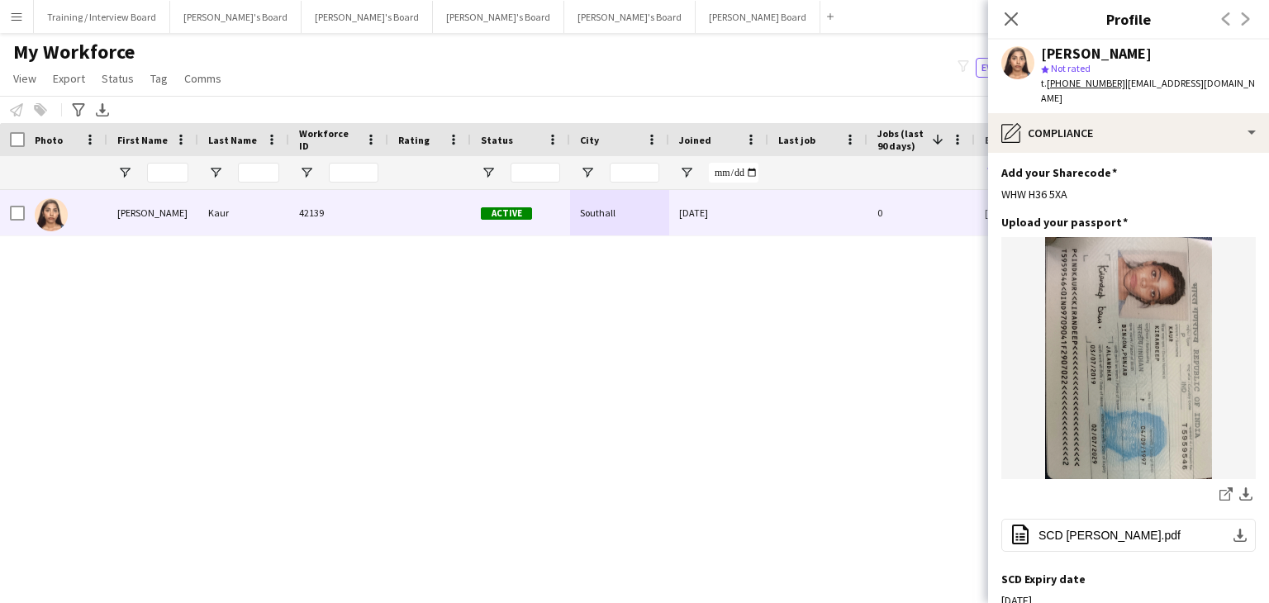
drag, startPoint x: 1071, startPoint y: 166, endPoint x: 999, endPoint y: 166, distance: 71.9
click at [999, 166] on app-section-data-types "Nationality Edit this field Indian Permission to Work in the UK Edit this field…" at bounding box center [1128, 378] width 281 height 450
copy div "WHW H36 5XA"
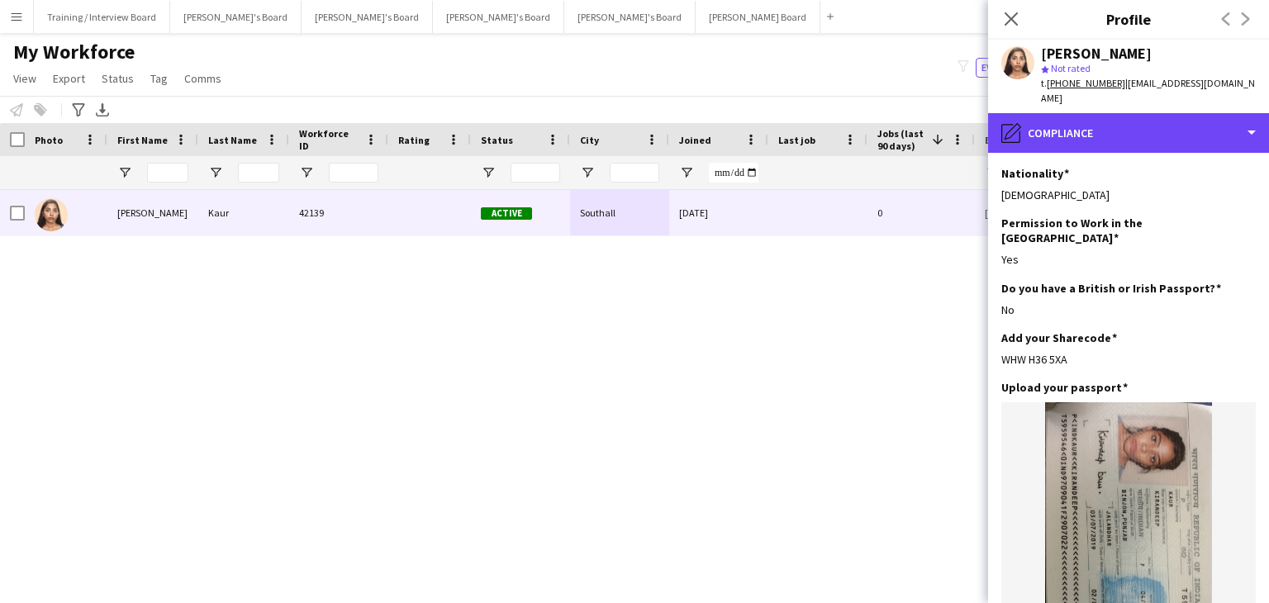
drag, startPoint x: 1132, startPoint y: 130, endPoint x: 1127, endPoint y: 138, distance: 9.6
click at [1132, 129] on div "pencil4 Compliance" at bounding box center [1128, 133] width 281 height 40
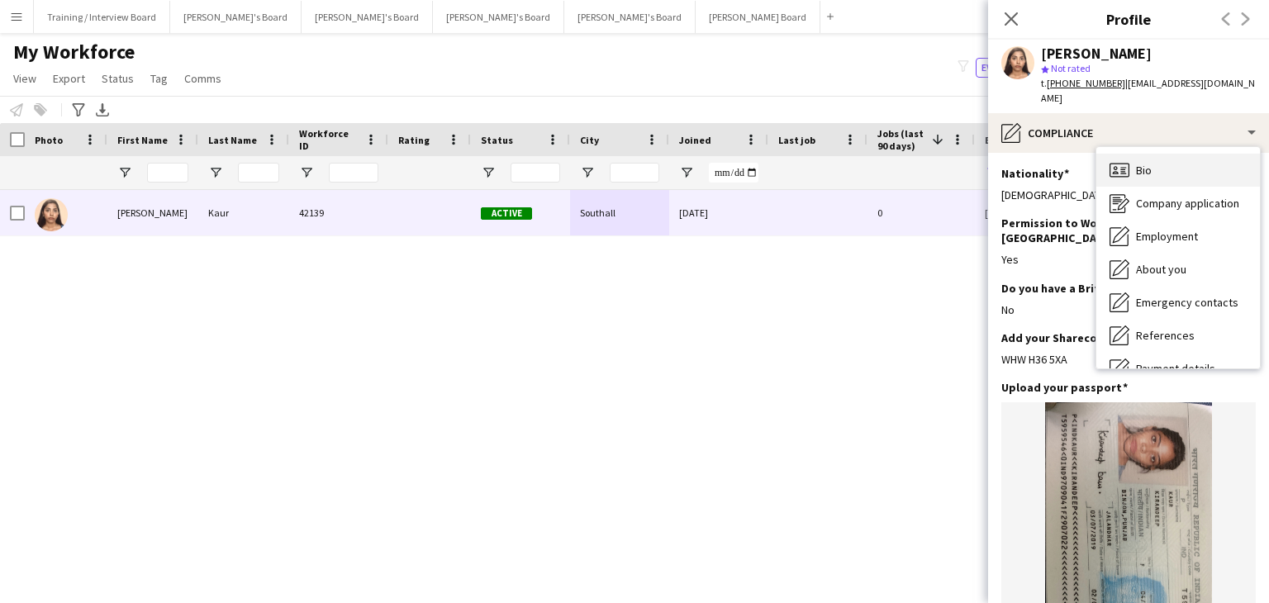
click at [1143, 163] on span "Bio" at bounding box center [1144, 170] width 16 height 15
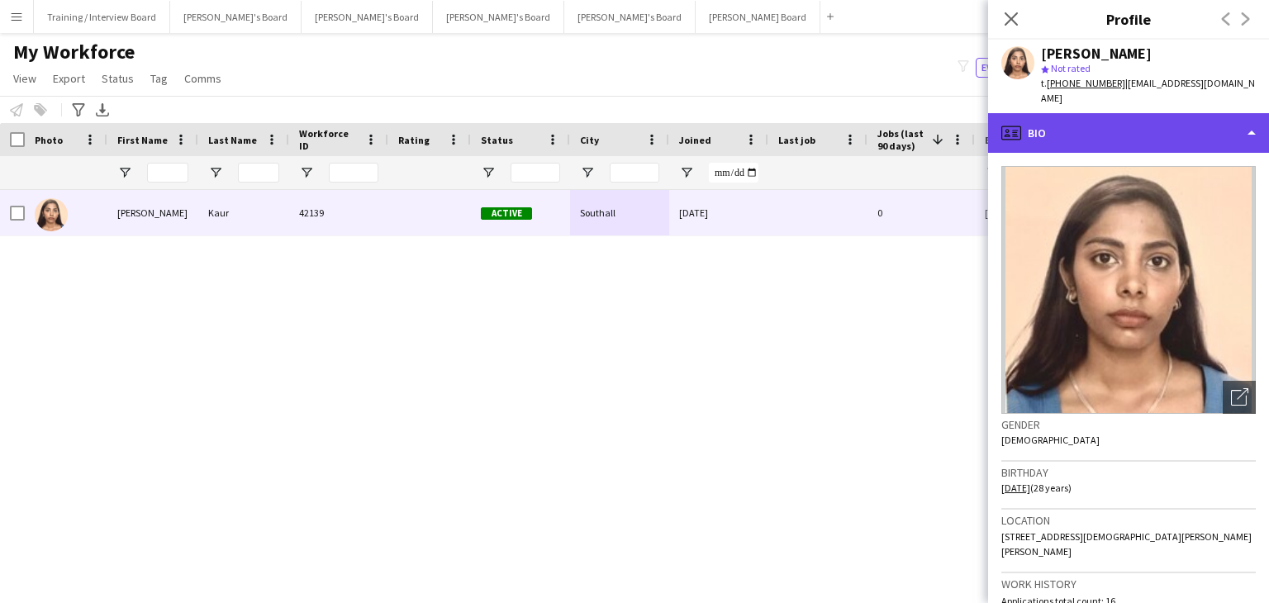
click at [1150, 113] on div "profile Bio" at bounding box center [1128, 133] width 281 height 40
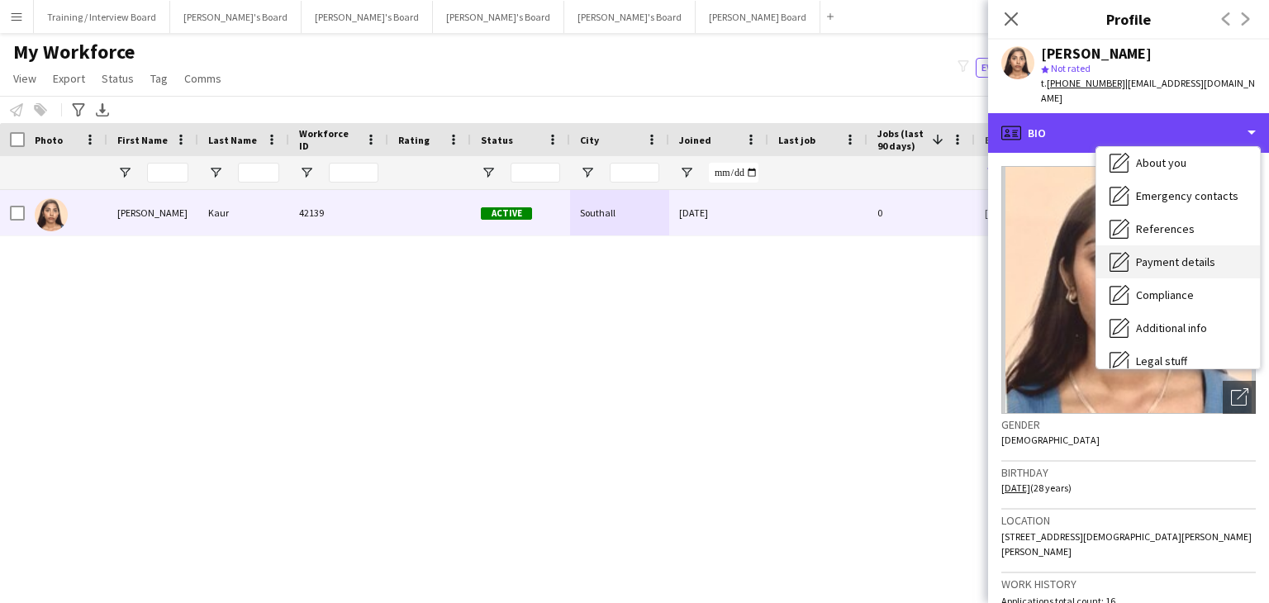
scroll to position [221, 0]
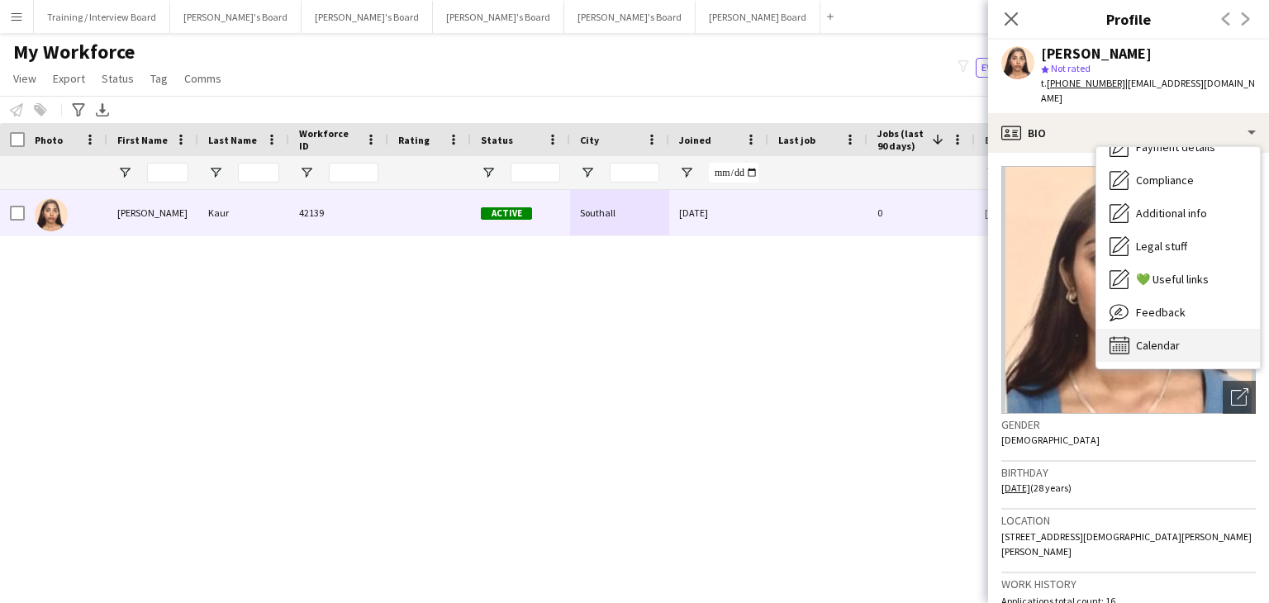
click at [1196, 329] on div "Calendar Calendar" at bounding box center [1178, 345] width 164 height 33
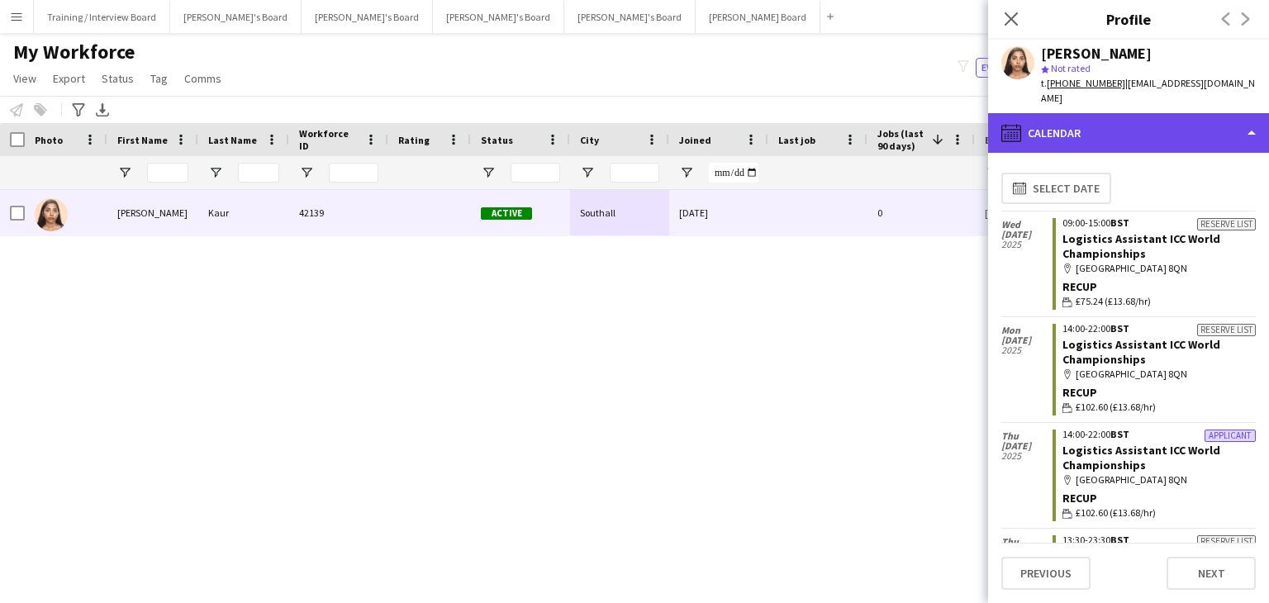
click at [1141, 118] on div "calendar-full Calendar" at bounding box center [1128, 133] width 281 height 40
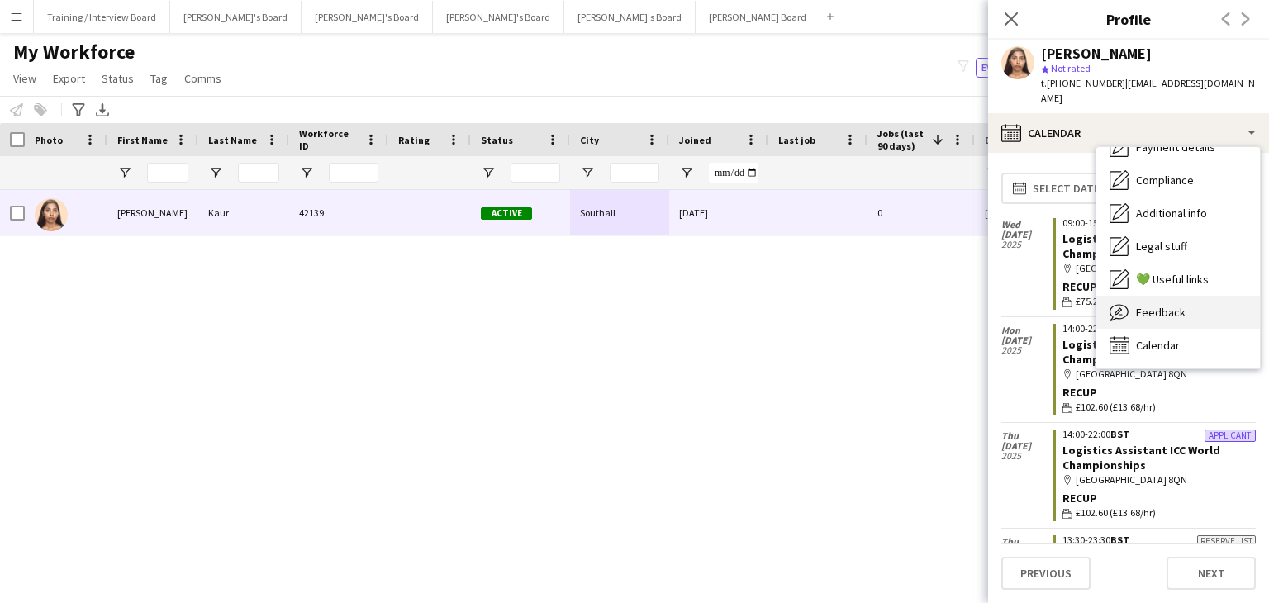
click at [1185, 302] on div "Feedback Feedback" at bounding box center [1178, 312] width 164 height 33
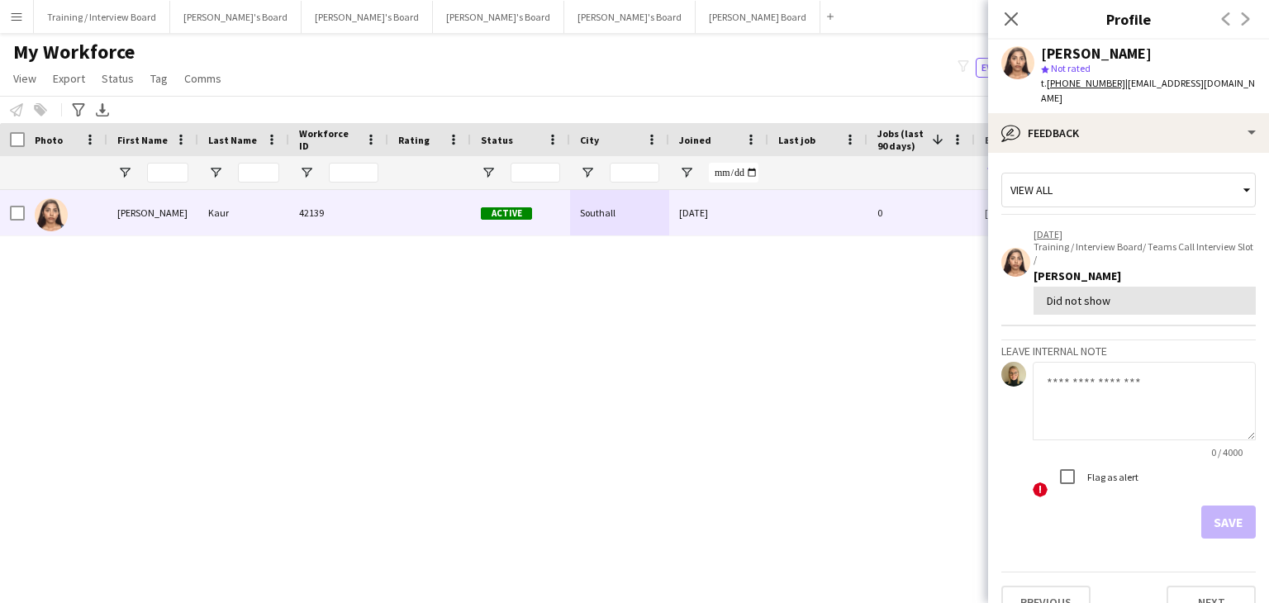
click at [1075, 367] on textarea at bounding box center [1143, 401] width 223 height 78
type textarea "**********"
drag, startPoint x: 1214, startPoint y: 506, endPoint x: 1206, endPoint y: 503, distance: 8.9
click at [1212, 505] on button "Save" at bounding box center [1228, 521] width 55 height 33
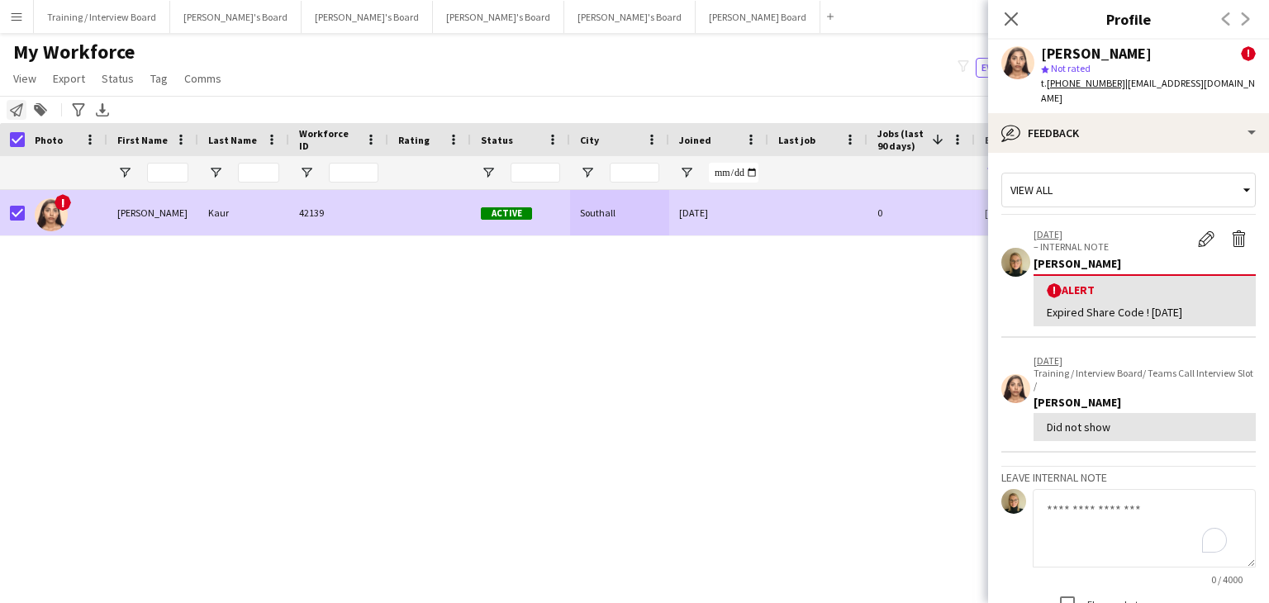
click at [13, 107] on icon "Notify workforce" at bounding box center [16, 109] width 13 height 13
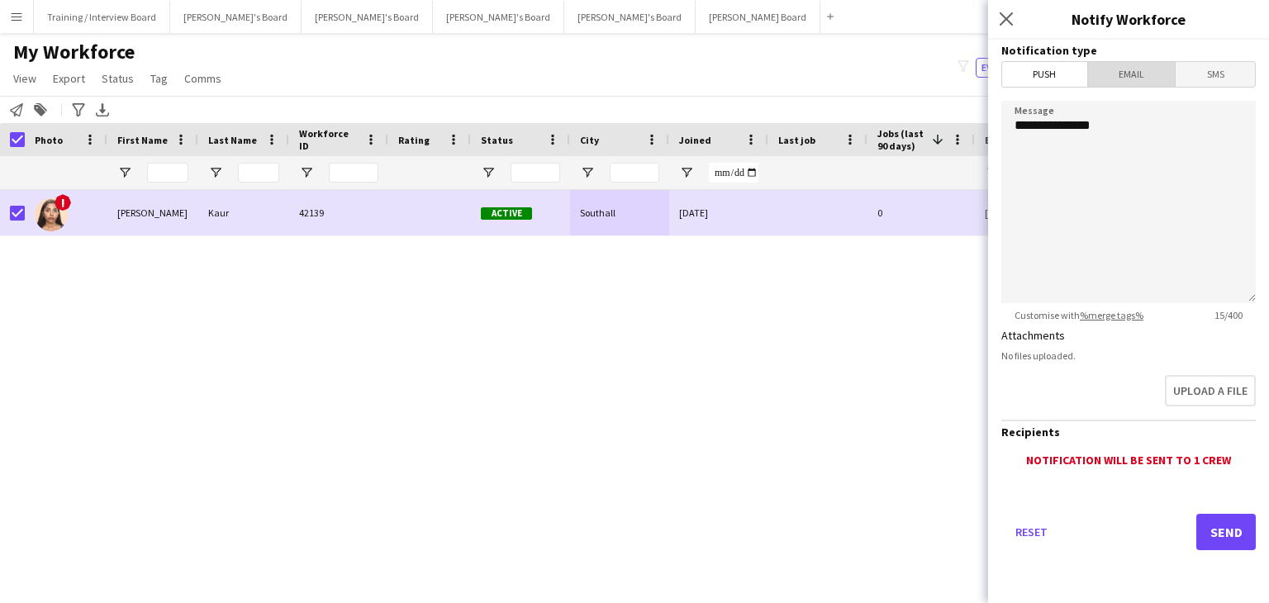
click at [1146, 84] on span "Email" at bounding box center [1132, 74] width 88 height 25
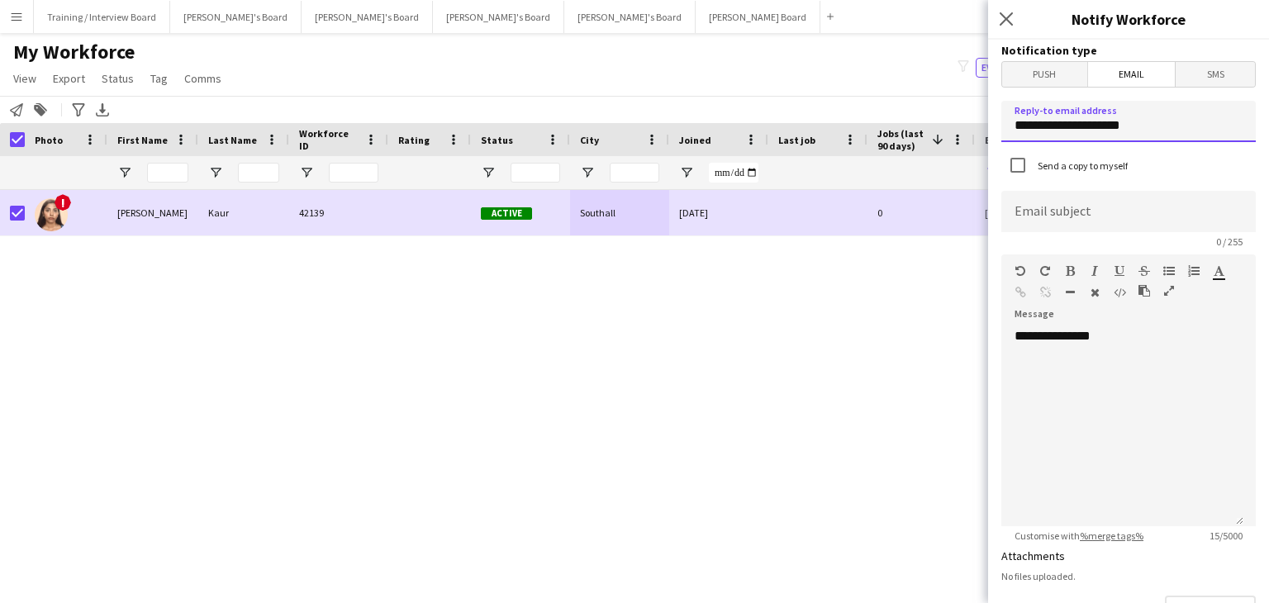
drag, startPoint x: 1114, startPoint y: 130, endPoint x: 928, endPoint y: 130, distance: 185.8
click at [928, 130] on body "Menu Boards Boards Boards All jobs Status Workforce Workforce My Workforce Recr…" at bounding box center [634, 301] width 1269 height 603
type input "**********"
paste input "**********"
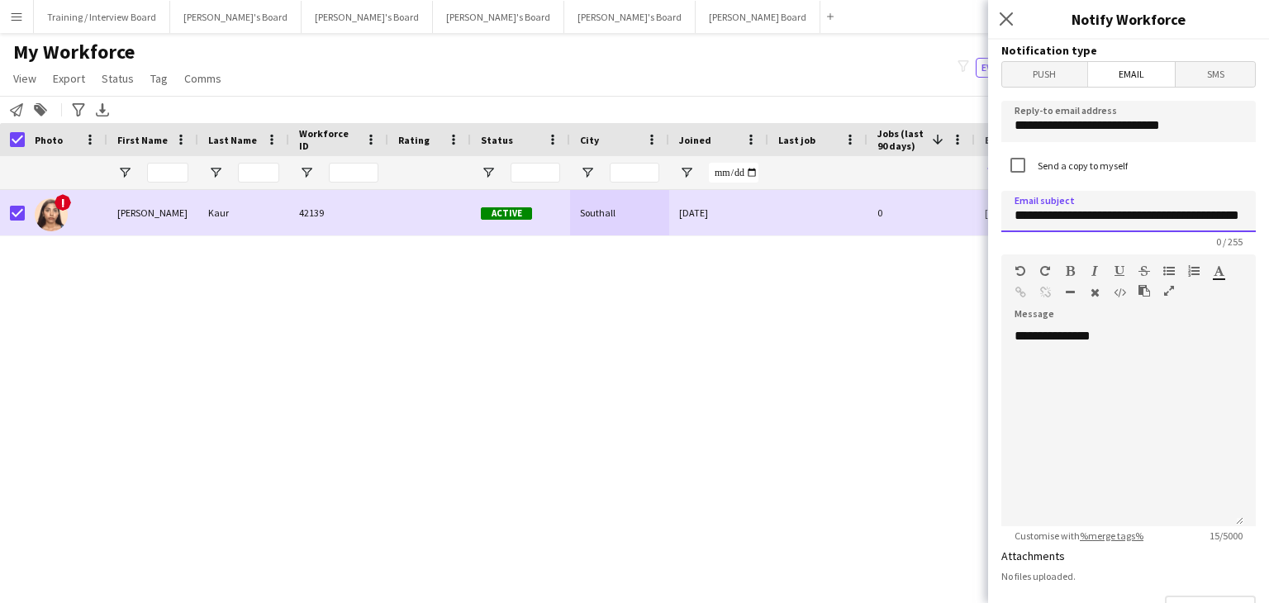
scroll to position [0, 36]
type input "**********"
click at [1040, 411] on div "**********" at bounding box center [1122, 427] width 242 height 198
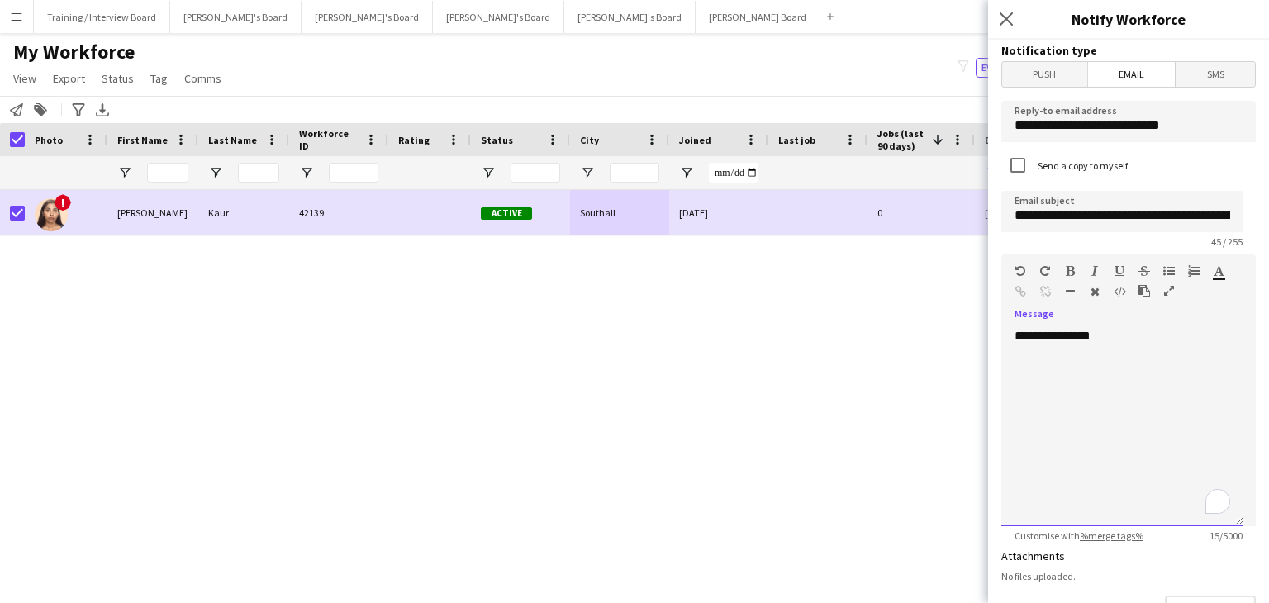
click at [1130, 335] on div "**********" at bounding box center [1122, 427] width 242 height 198
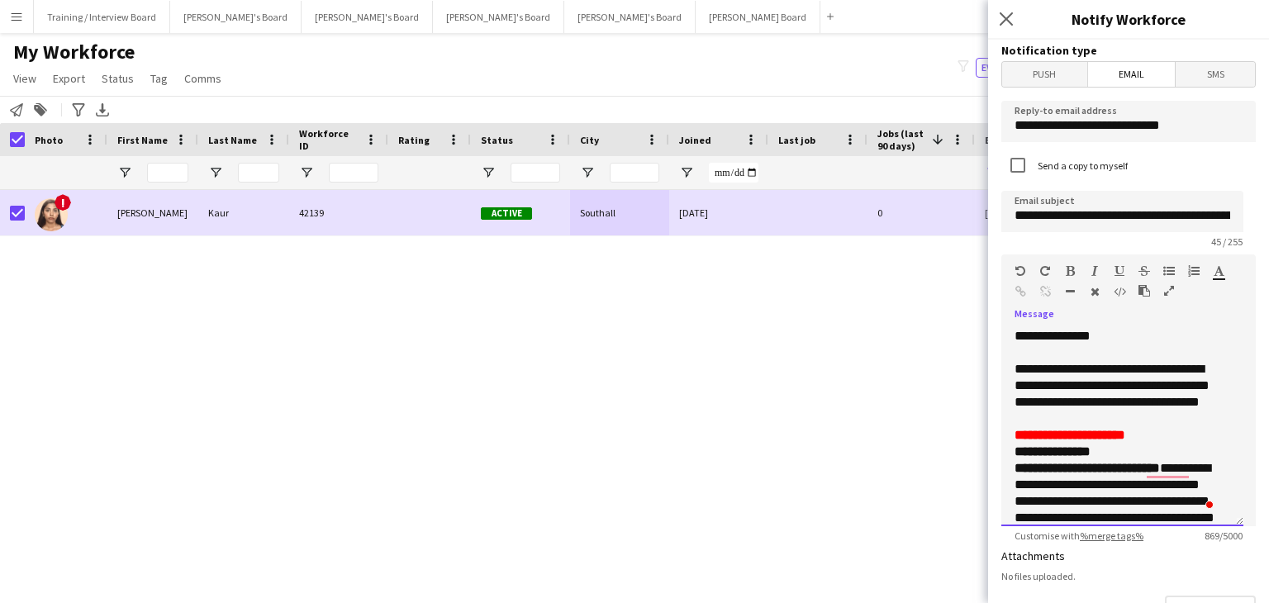
click at [1173, 439] on p "**********" at bounding box center [1115, 435] width 203 height 17
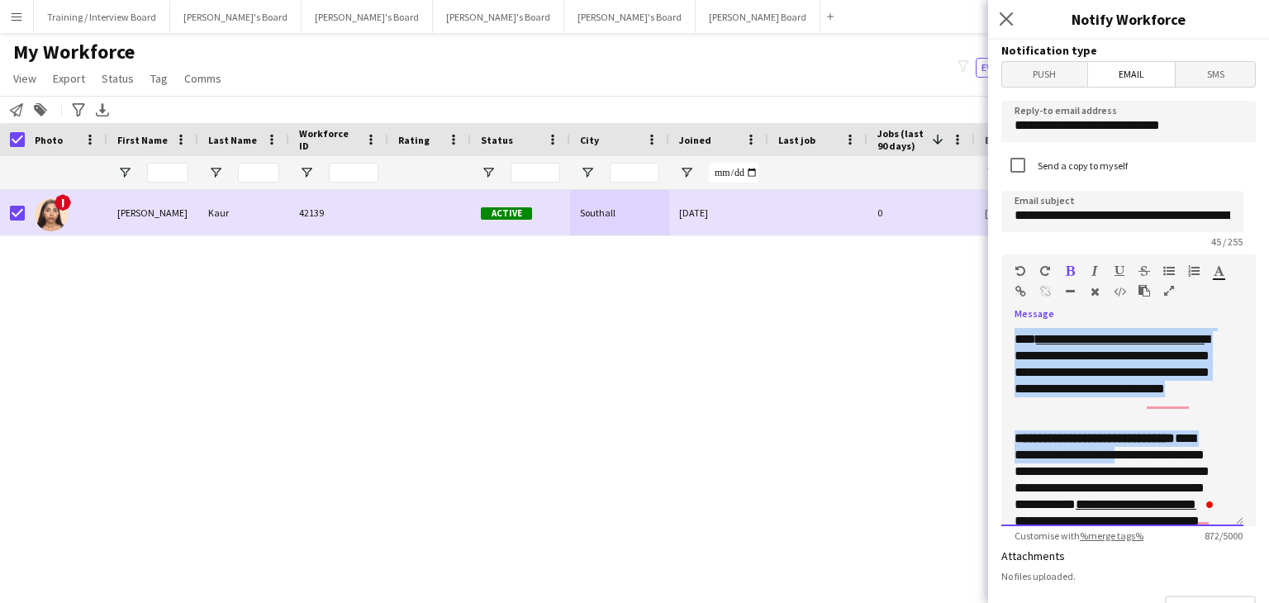
scroll to position [248, 0]
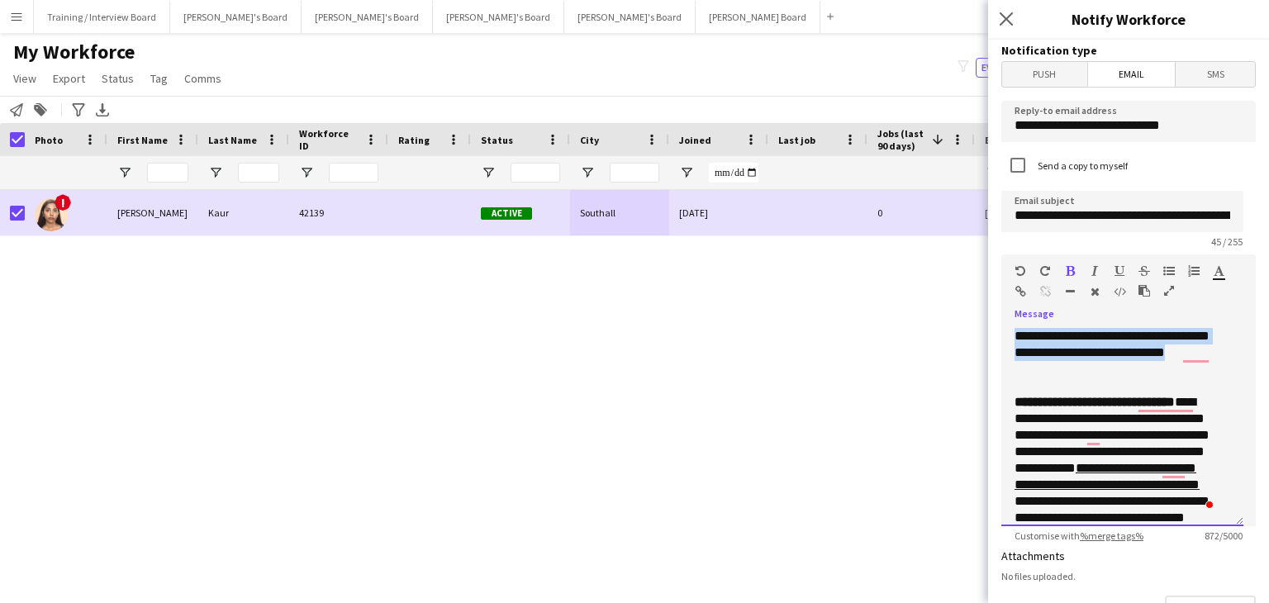
drag, startPoint x: 1008, startPoint y: 482, endPoint x: 1132, endPoint y: 388, distance: 154.5
click at [1132, 388] on div "**********" at bounding box center [1122, 427] width 242 height 198
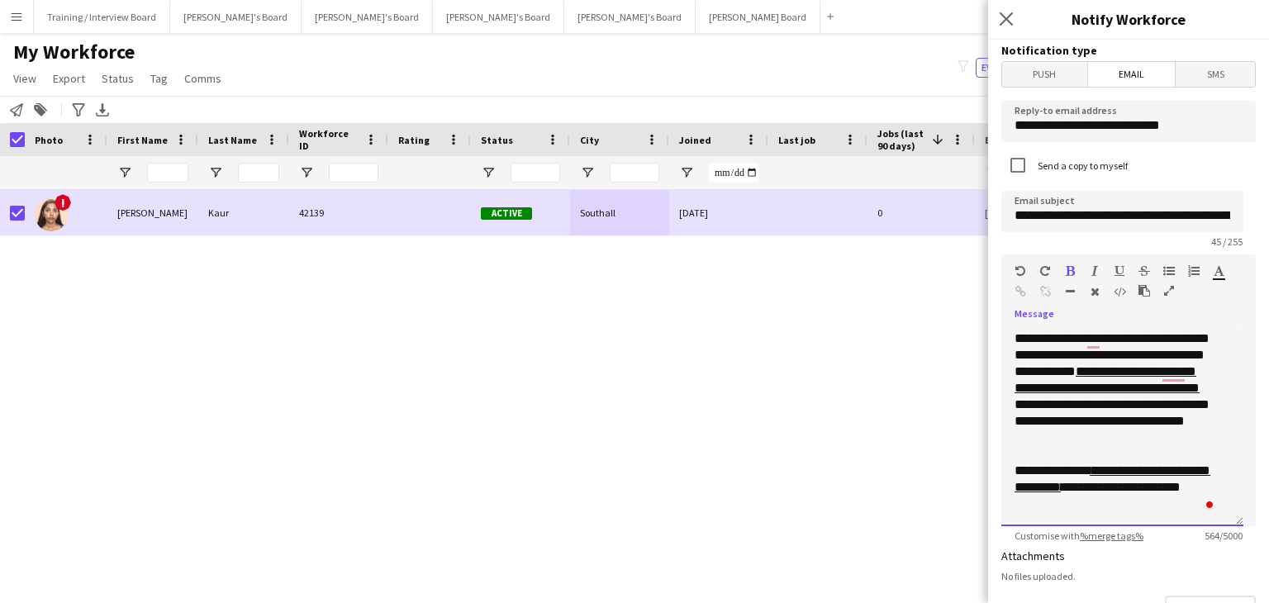
scroll to position [211, 0]
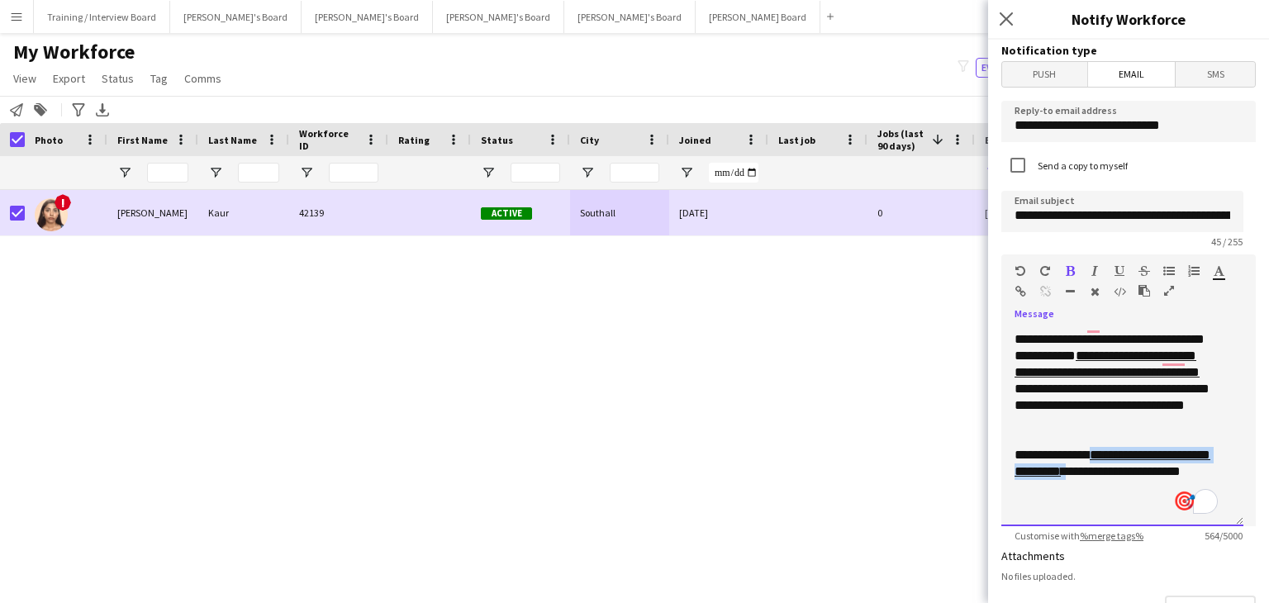
drag, startPoint x: 1098, startPoint y: 490, endPoint x: 1015, endPoint y: 470, distance: 85.7
click at [1015, 470] on p "**********" at bounding box center [1115, 480] width 203 height 66
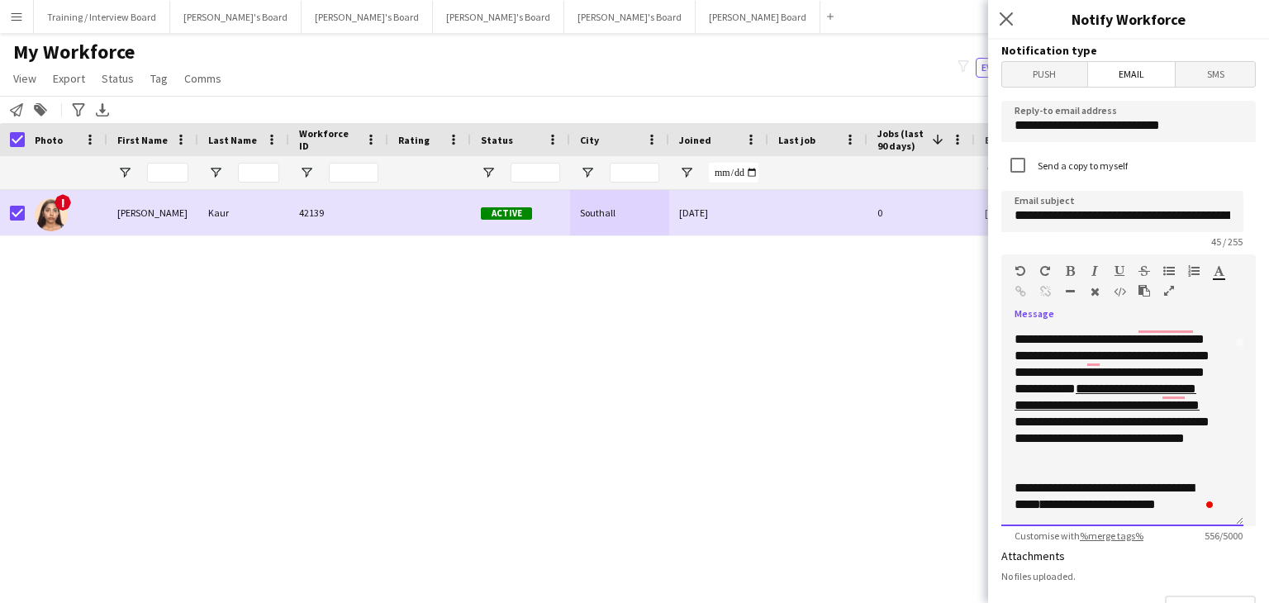
scroll to position [0, 0]
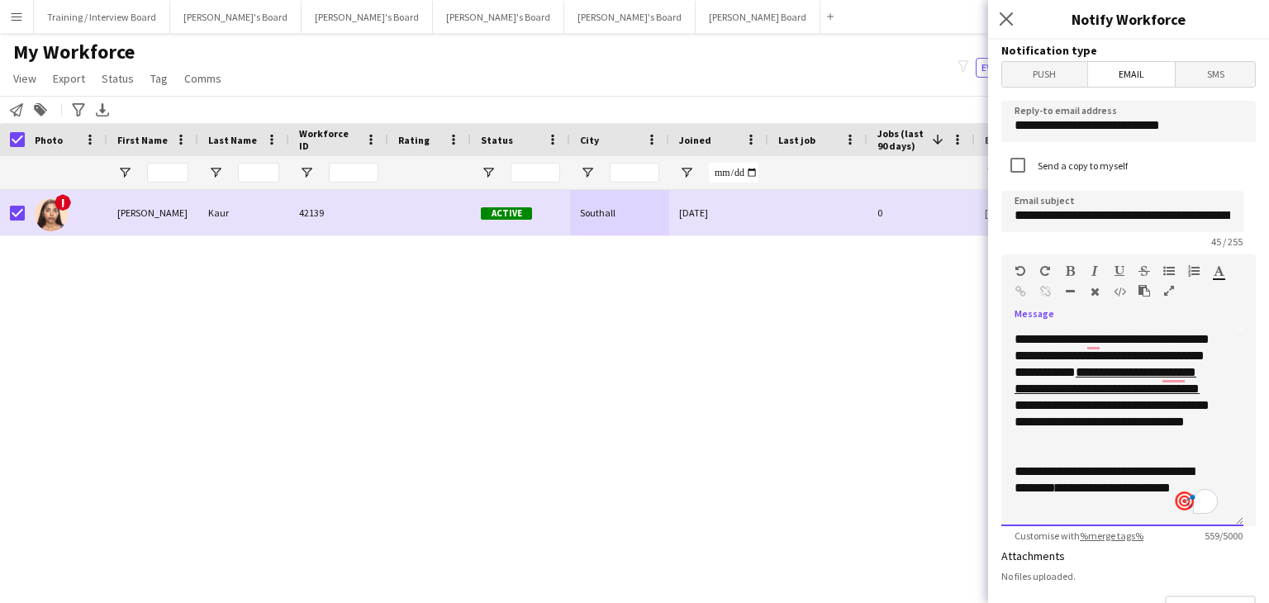
click at [1093, 515] on div "**********" at bounding box center [1122, 427] width 242 height 198
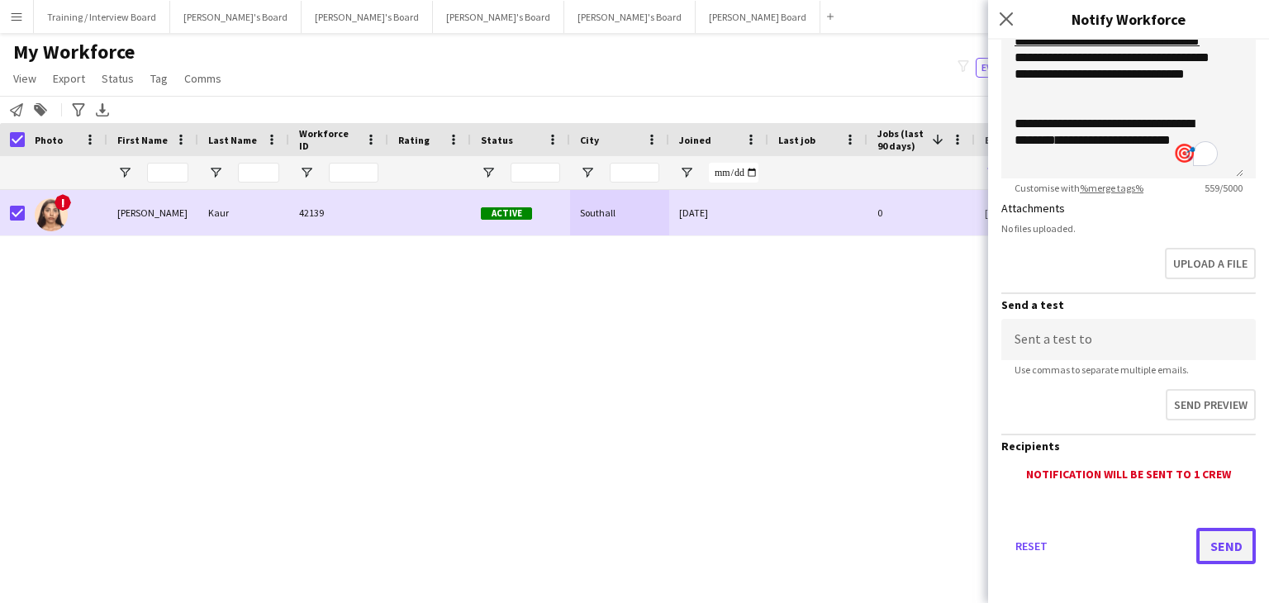
click at [1220, 552] on button "Send" at bounding box center [1225, 546] width 59 height 36
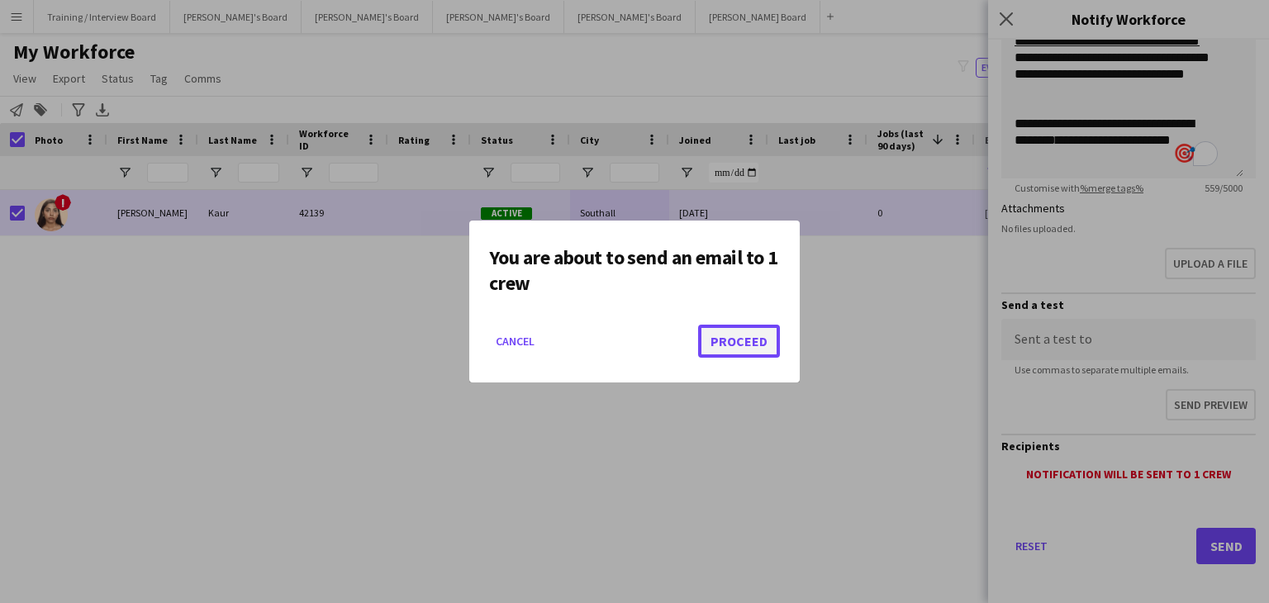
click at [735, 345] on button "Proceed" at bounding box center [739, 341] width 82 height 33
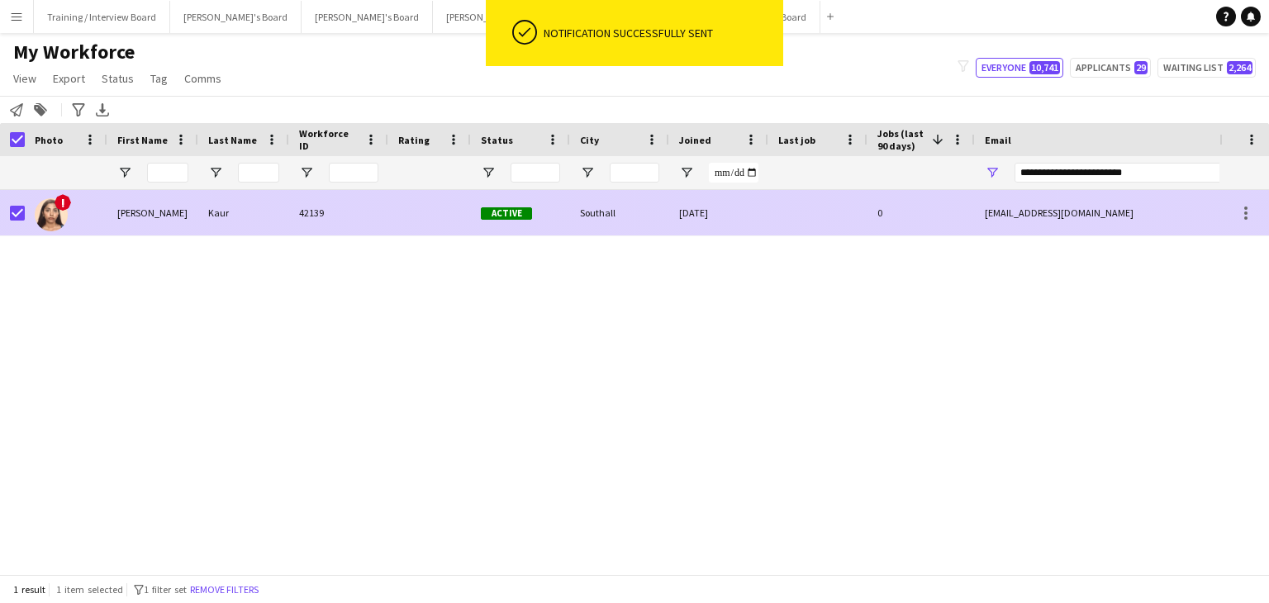
click at [415, 216] on div at bounding box center [429, 212] width 83 height 45
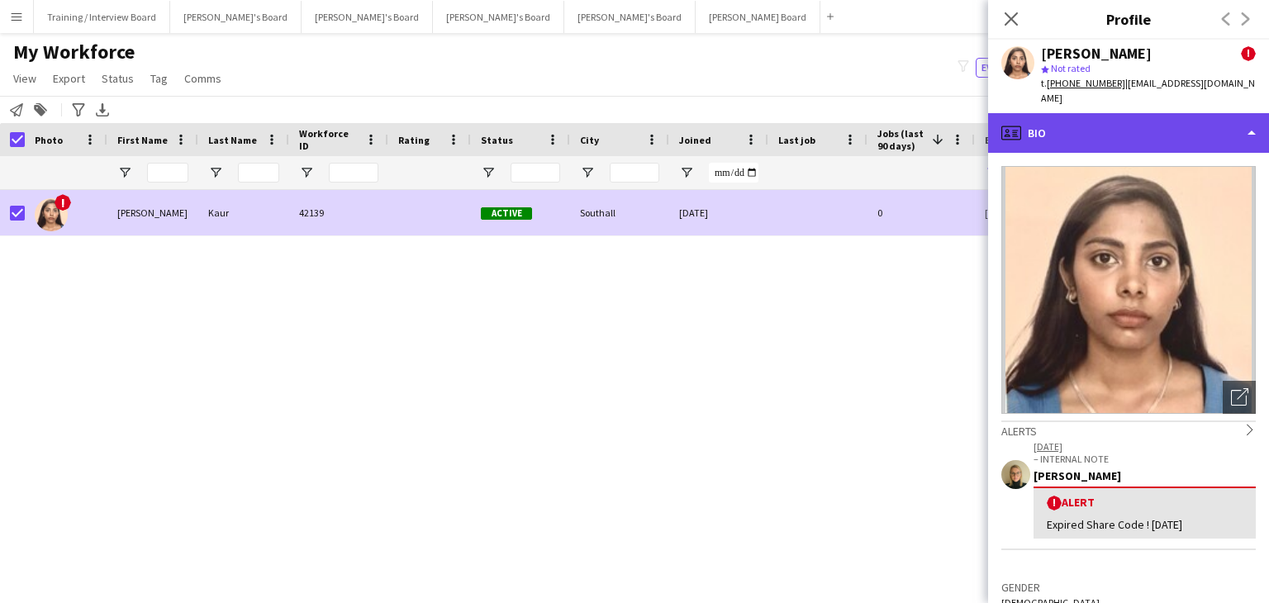
click at [1131, 117] on div "profile Bio" at bounding box center [1128, 133] width 281 height 40
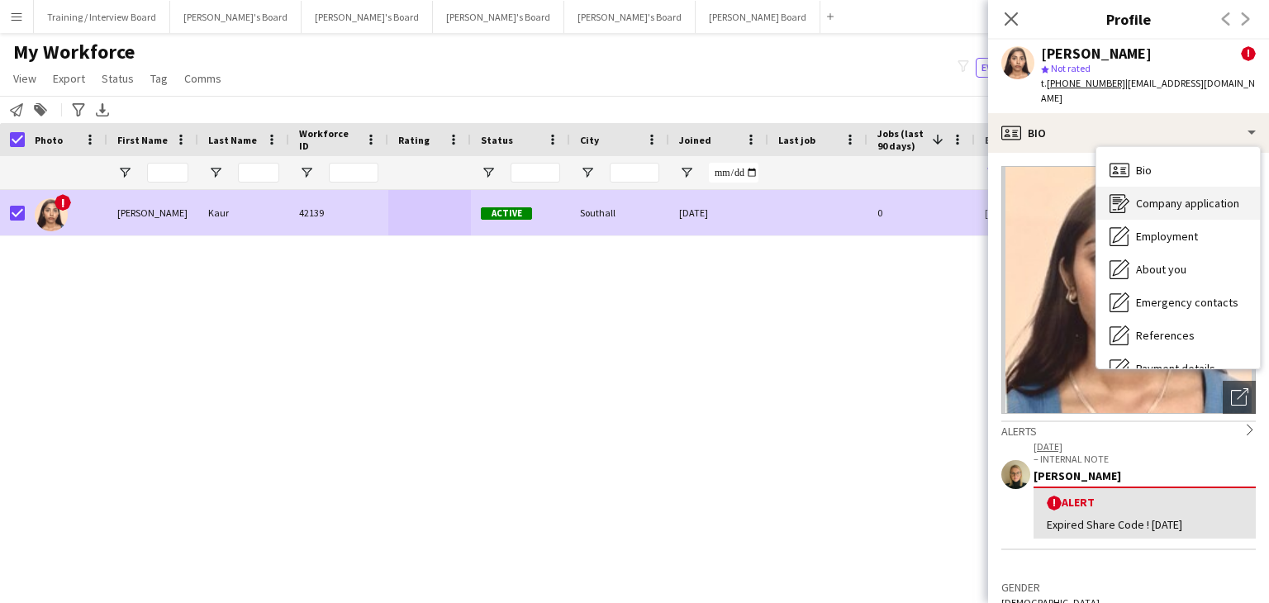
click at [1173, 196] on span "Company application" at bounding box center [1187, 203] width 103 height 15
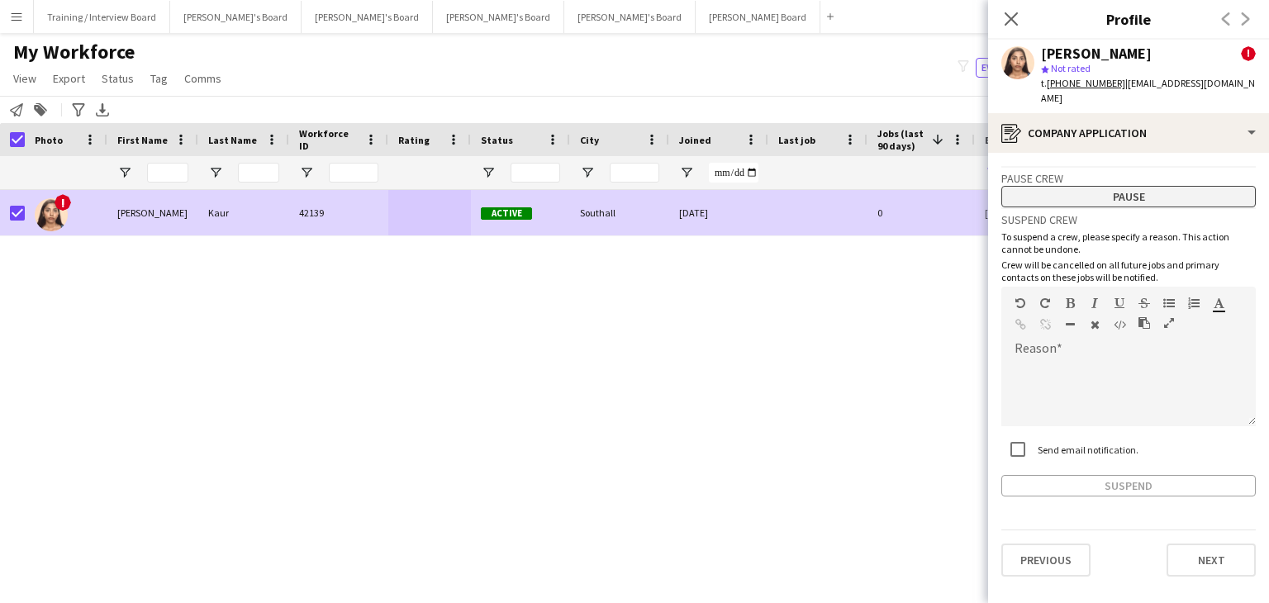
click at [1166, 186] on button "Pause" at bounding box center [1128, 196] width 254 height 21
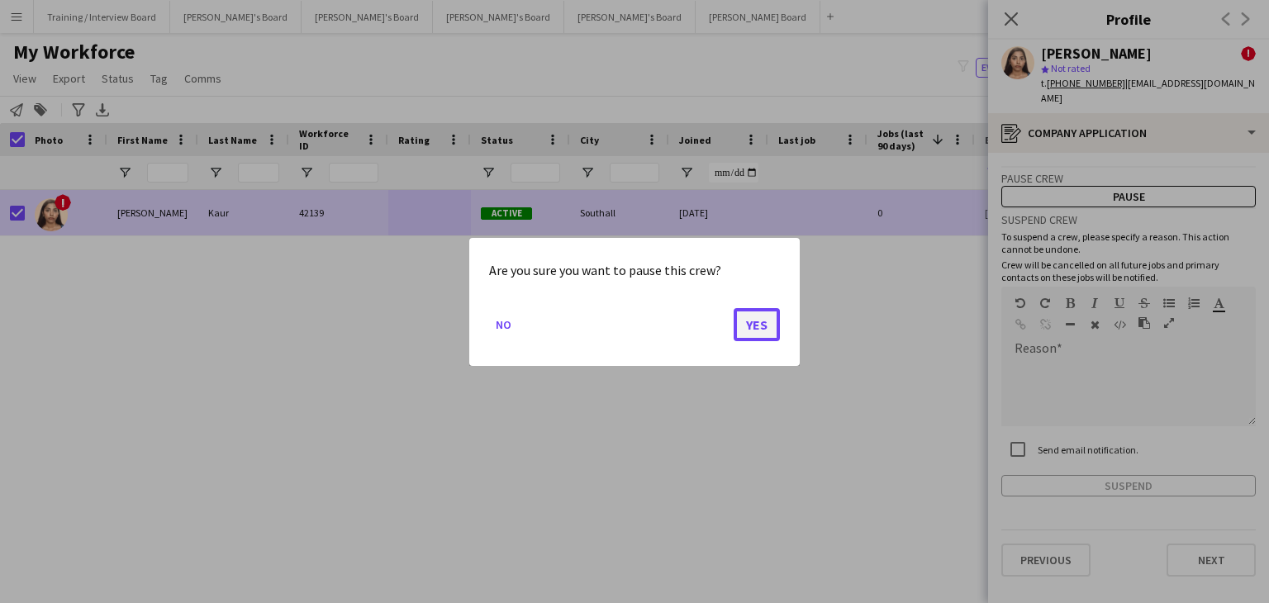
click at [757, 328] on button "Yes" at bounding box center [756, 323] width 46 height 33
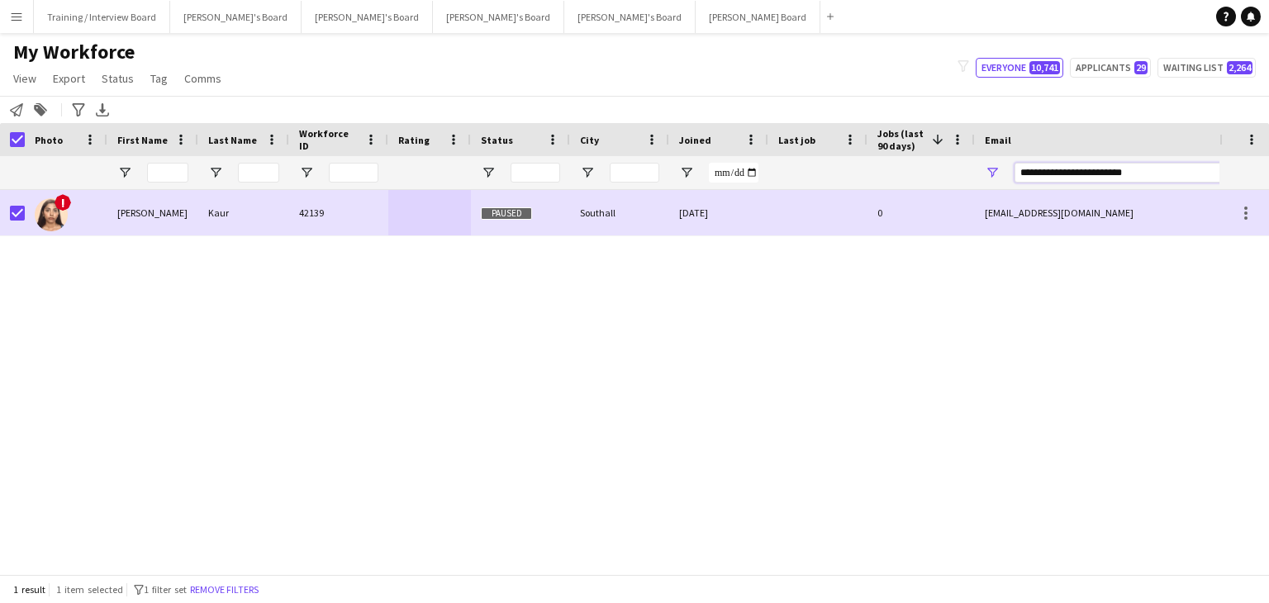
drag, startPoint x: 1166, startPoint y: 176, endPoint x: 920, endPoint y: 188, distance: 246.4
click at [920, 188] on div at bounding box center [895, 172] width 1791 height 33
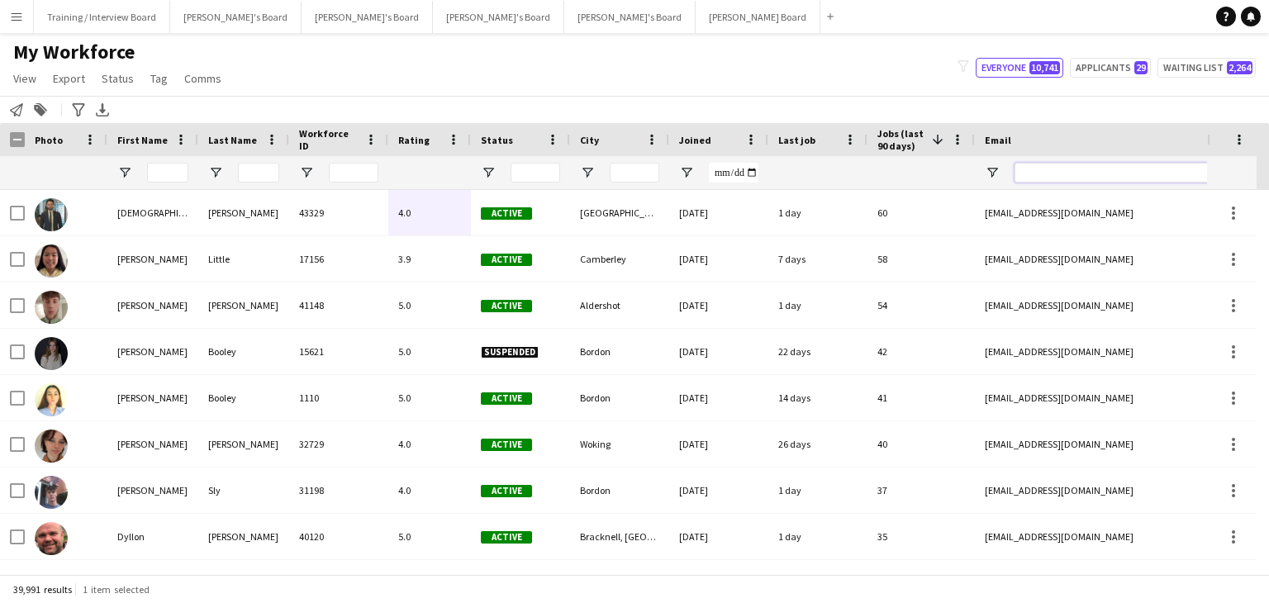
paste input "**********"
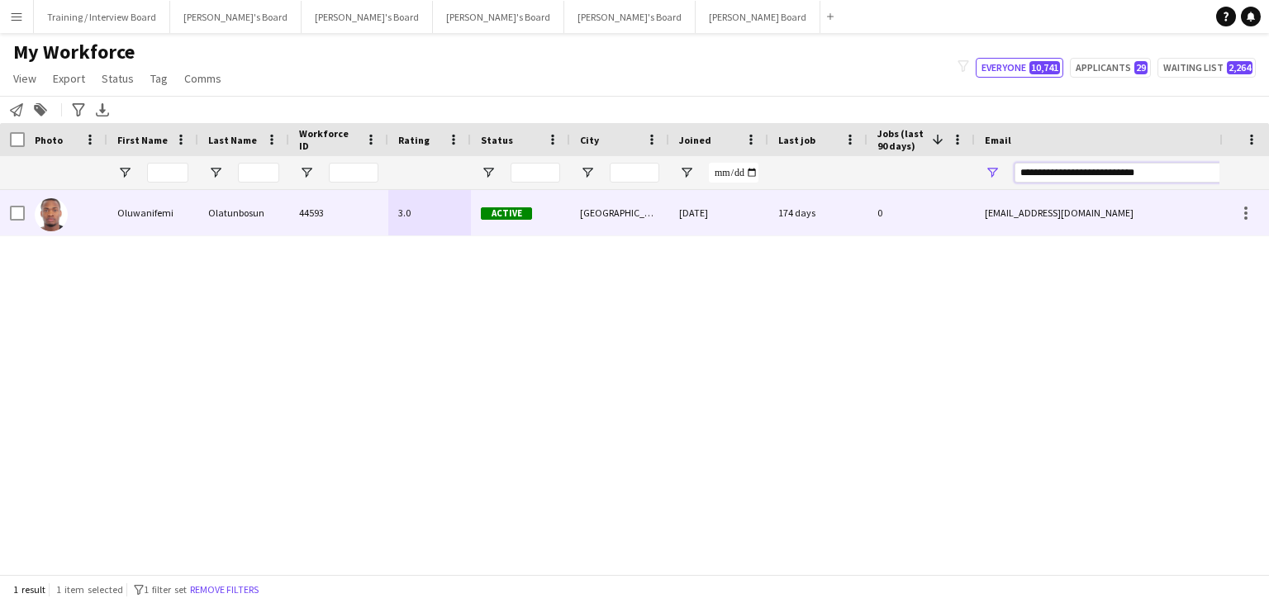
type input "**********"
drag, startPoint x: 566, startPoint y: 219, endPoint x: 624, endPoint y: 222, distance: 57.9
click at [566, 219] on div "Active" at bounding box center [520, 212] width 99 height 45
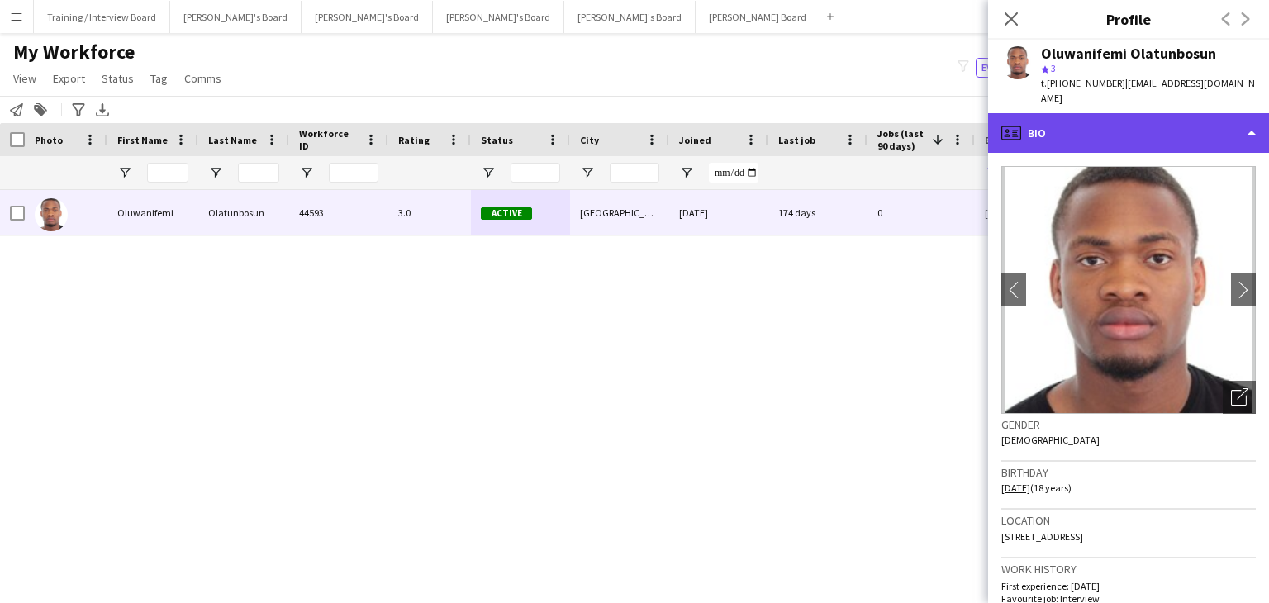
click at [1134, 123] on div "profile Bio" at bounding box center [1128, 133] width 281 height 40
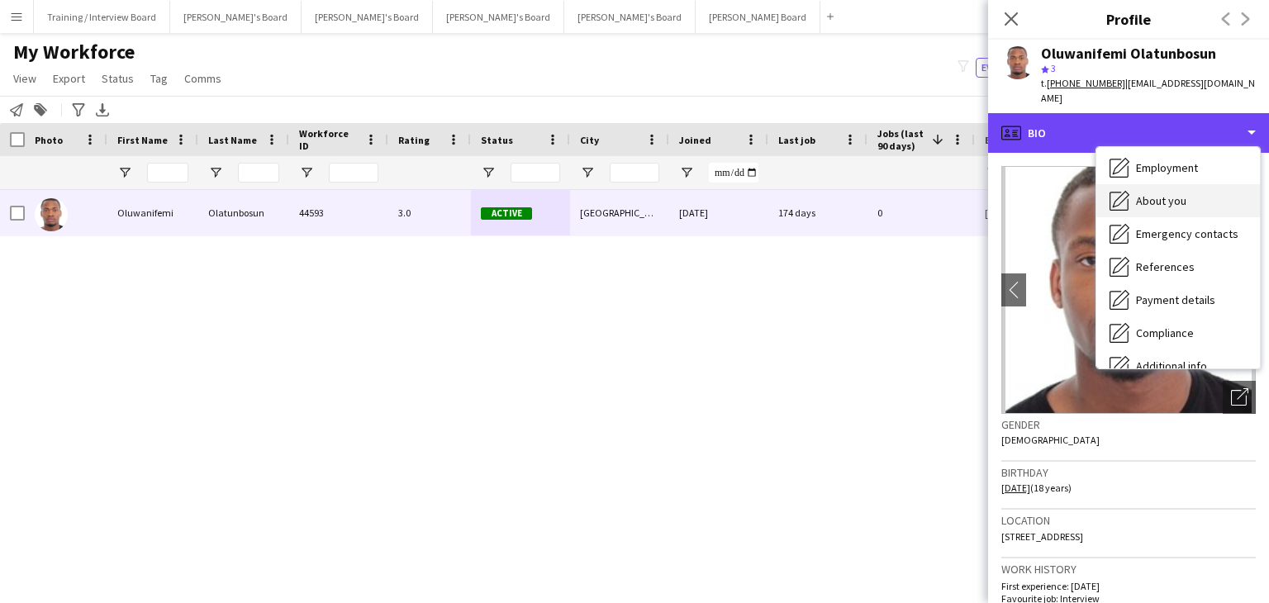
scroll to position [165, 0]
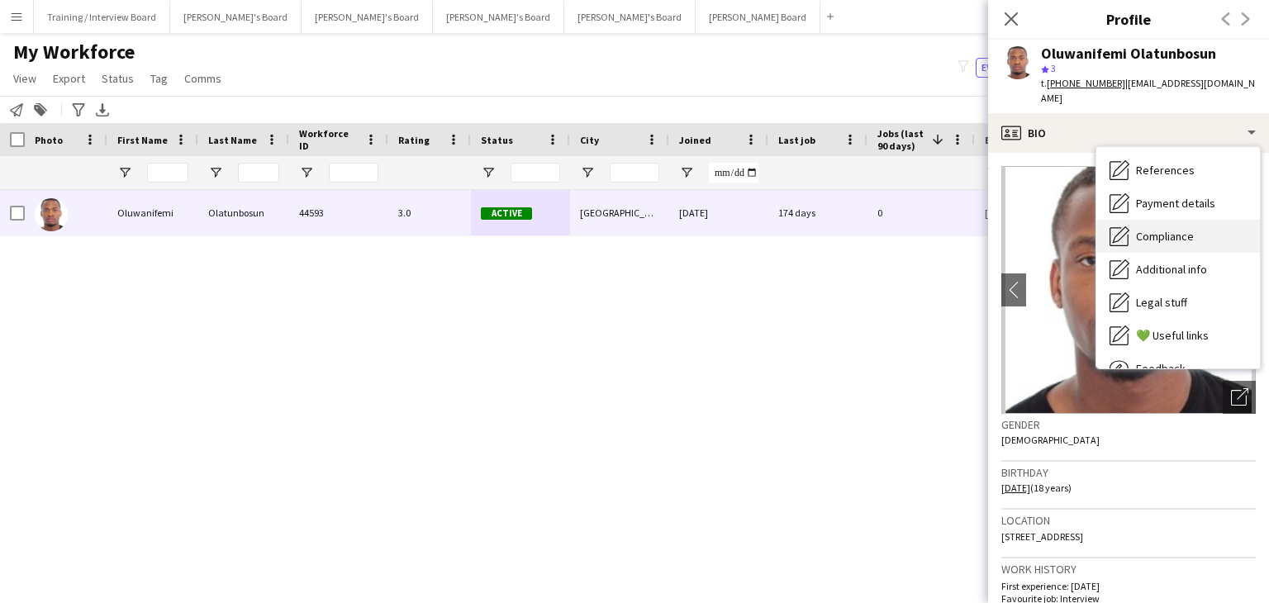
click at [1165, 229] on div "Compliance Compliance" at bounding box center [1178, 236] width 164 height 33
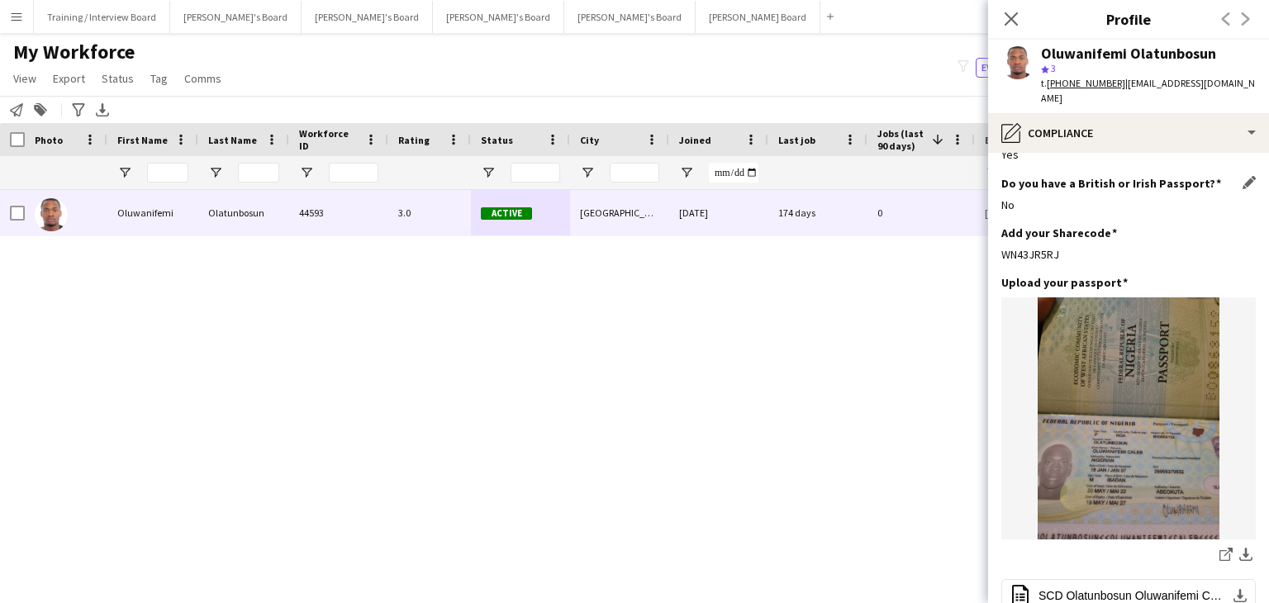
scroll to position [83, 0]
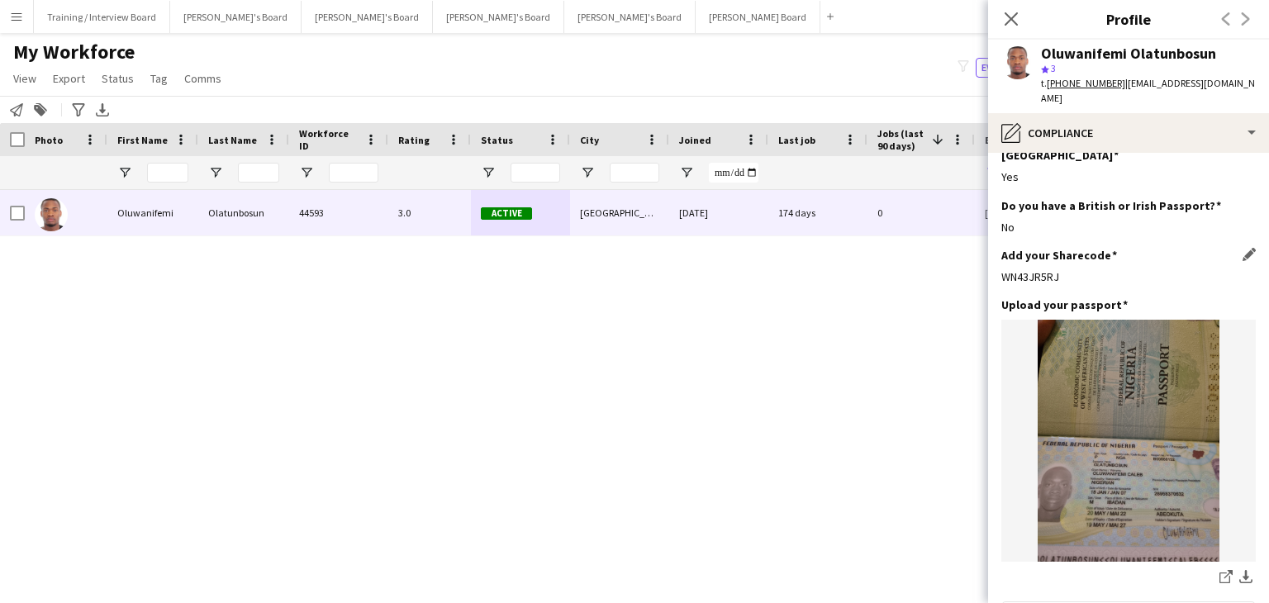
drag, startPoint x: 1062, startPoint y: 247, endPoint x: 1001, endPoint y: 249, distance: 61.1
click at [1001, 269] on div "WN43JR5RJ" at bounding box center [1128, 276] width 254 height 15
copy div "WN43JR5RJ"
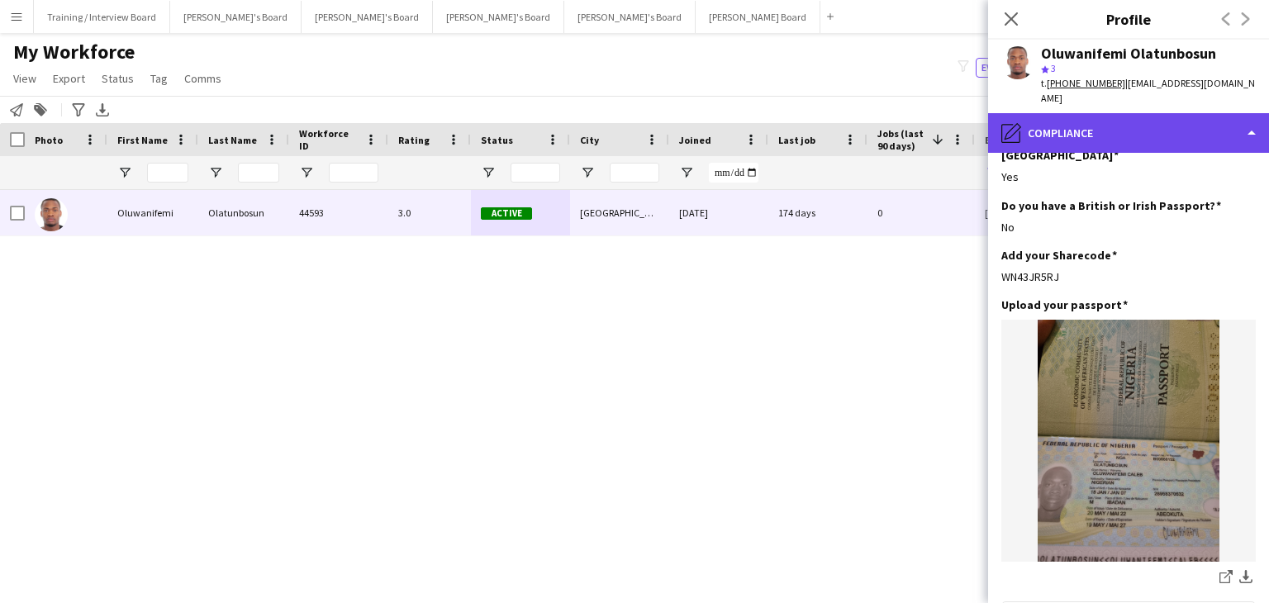
click at [1167, 121] on div "pencil4 Compliance" at bounding box center [1128, 133] width 281 height 40
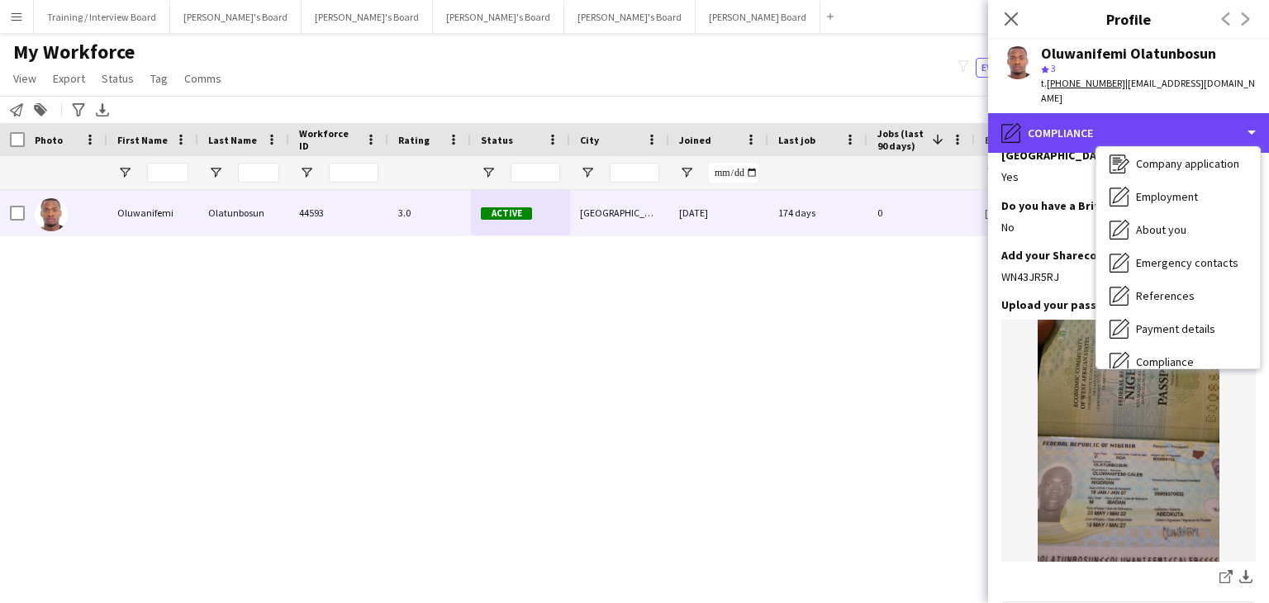
scroll to position [0, 0]
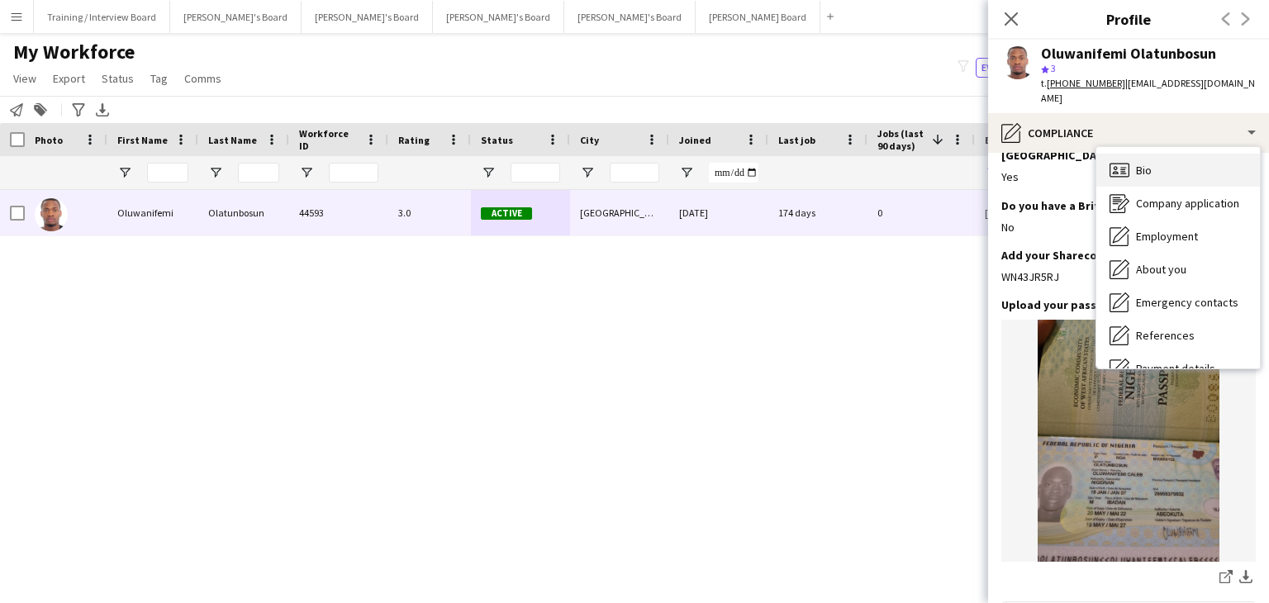
click at [1159, 154] on div "Bio Bio" at bounding box center [1178, 170] width 164 height 33
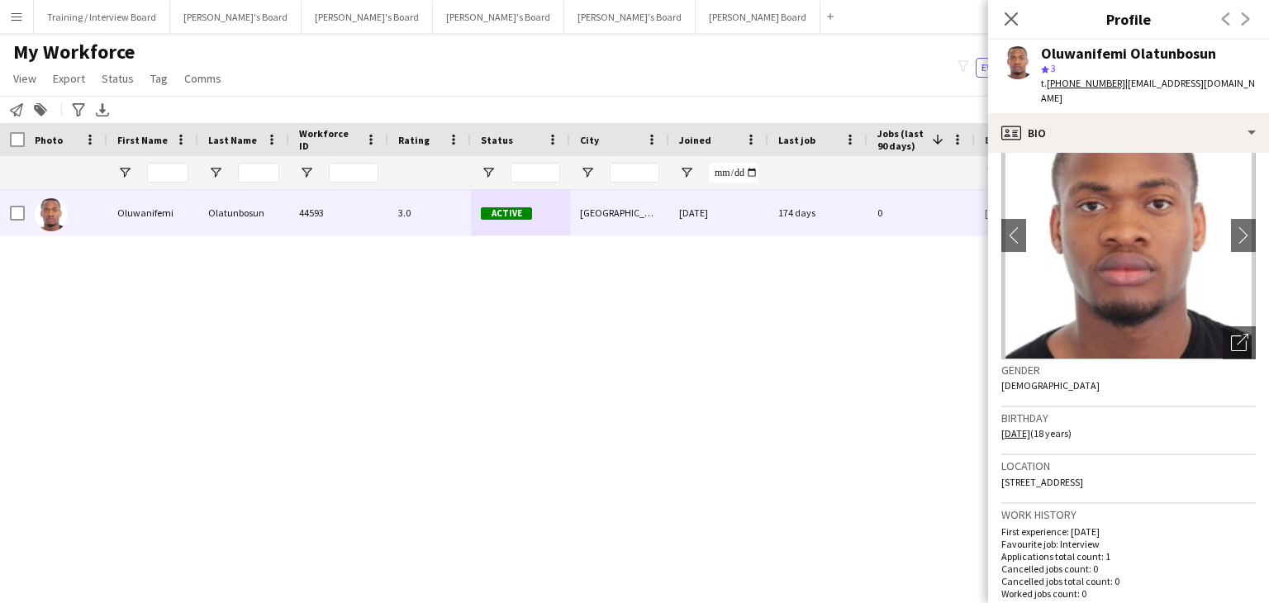
scroll to position [83, 0]
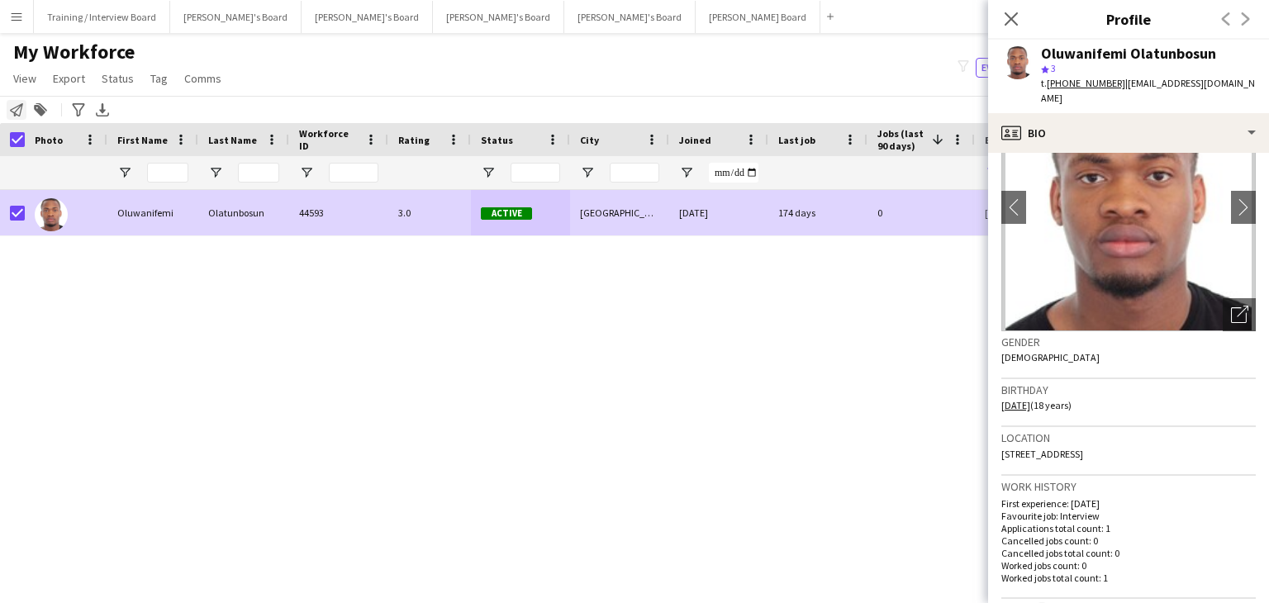
click at [17, 107] on icon at bounding box center [16, 109] width 13 height 13
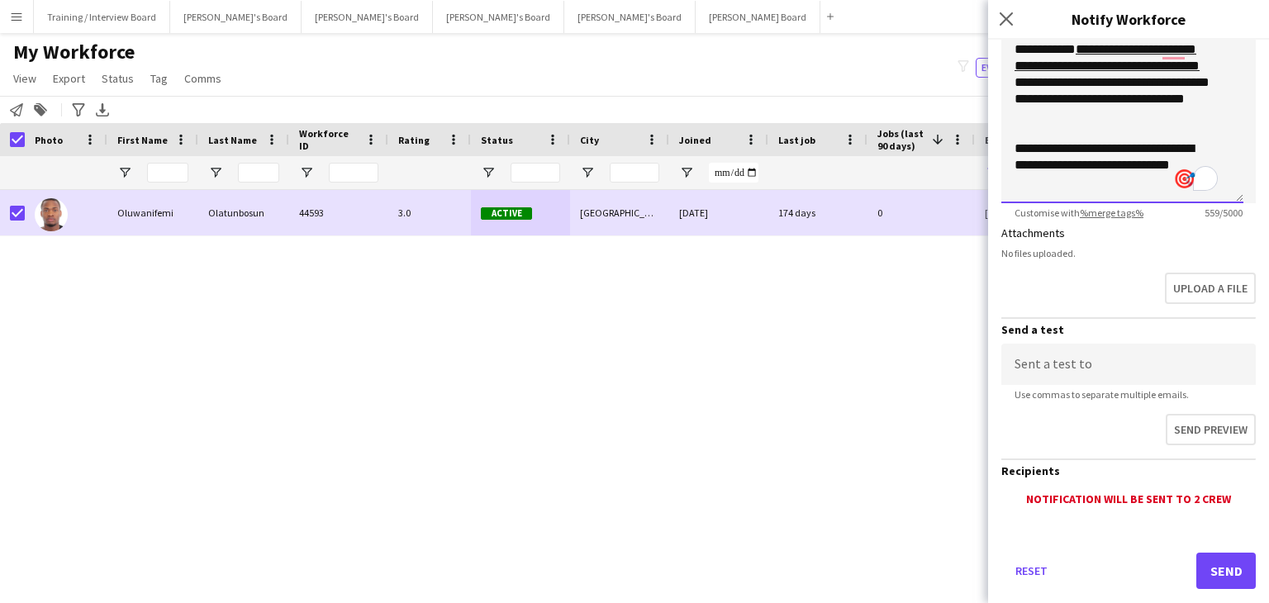
scroll to position [353, 0]
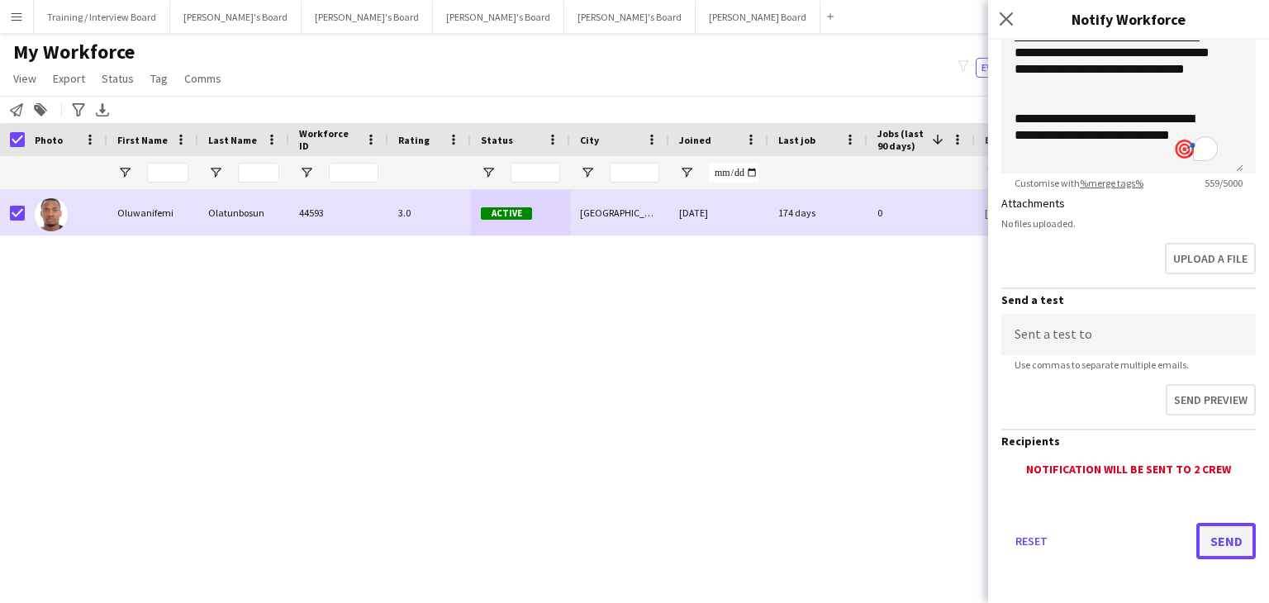
click at [1225, 543] on button "Send" at bounding box center [1225, 541] width 59 height 36
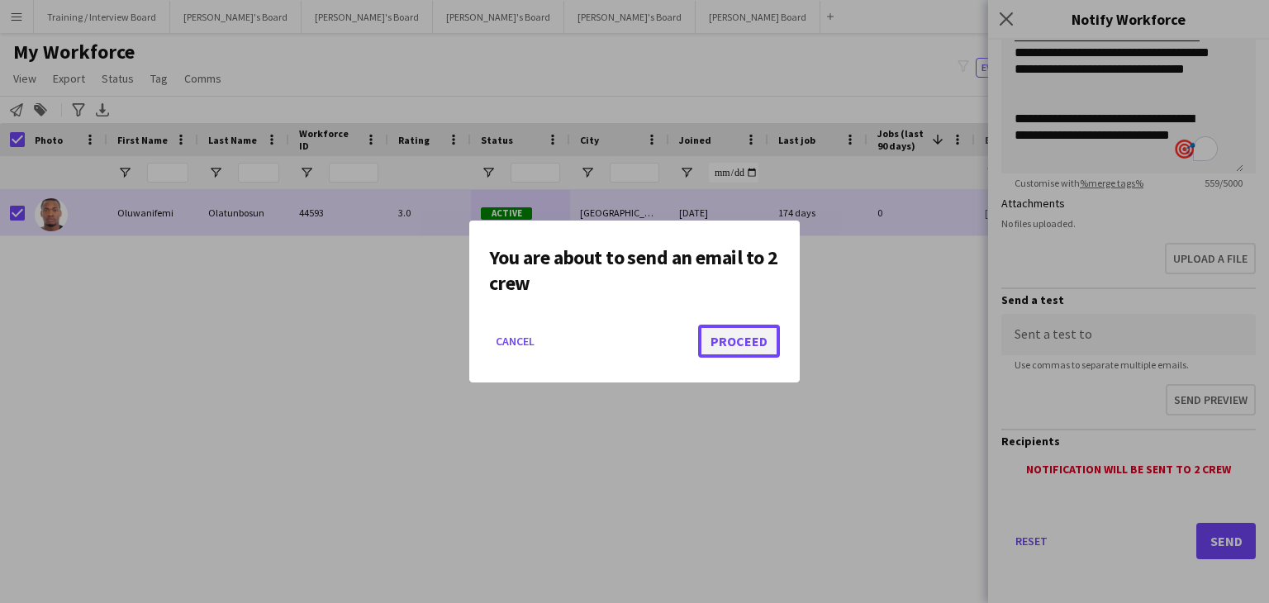
click at [738, 347] on button "Proceed" at bounding box center [739, 341] width 82 height 33
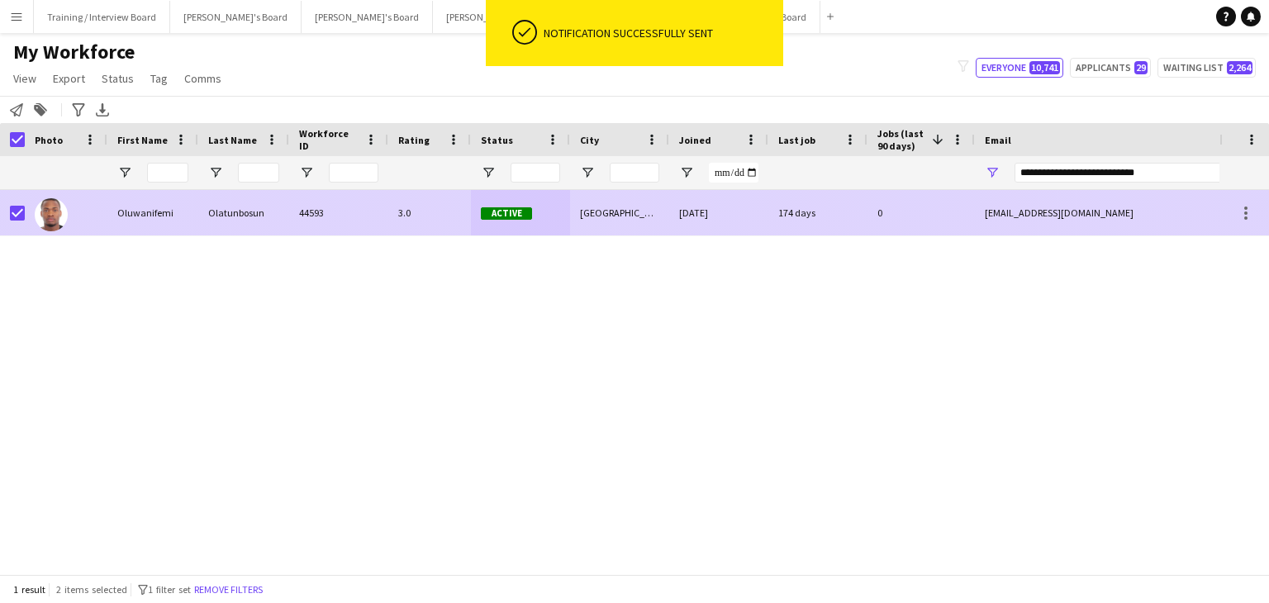
click at [818, 212] on div "174 days" at bounding box center [817, 212] width 99 height 45
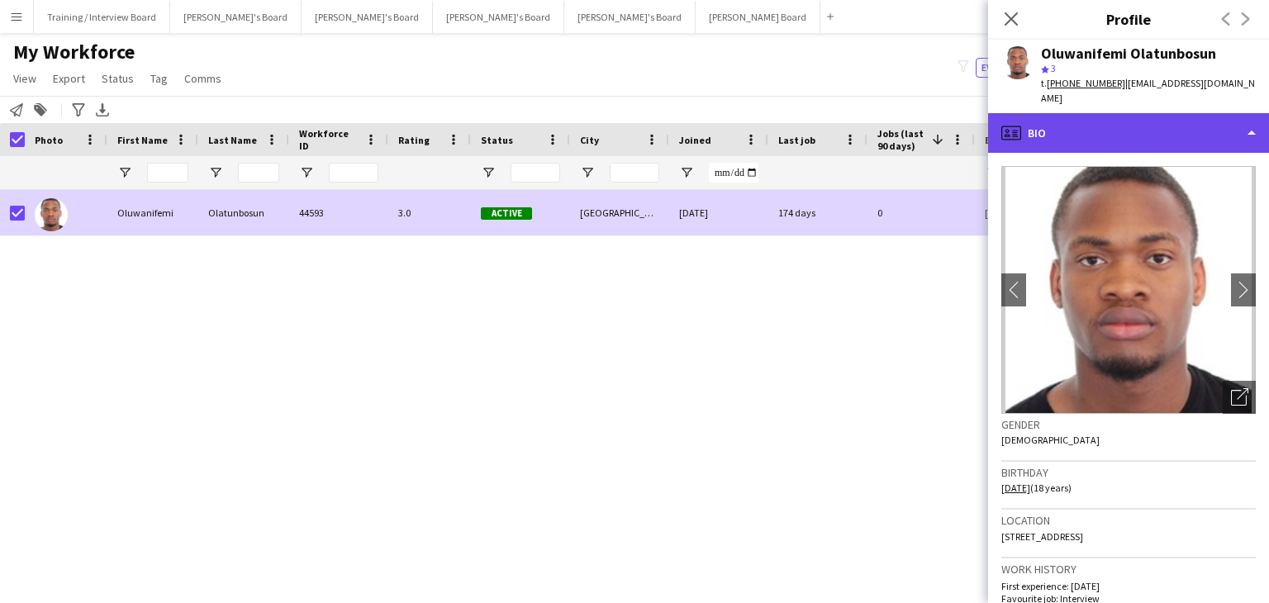
click at [1188, 125] on div "profile Bio" at bounding box center [1128, 133] width 281 height 40
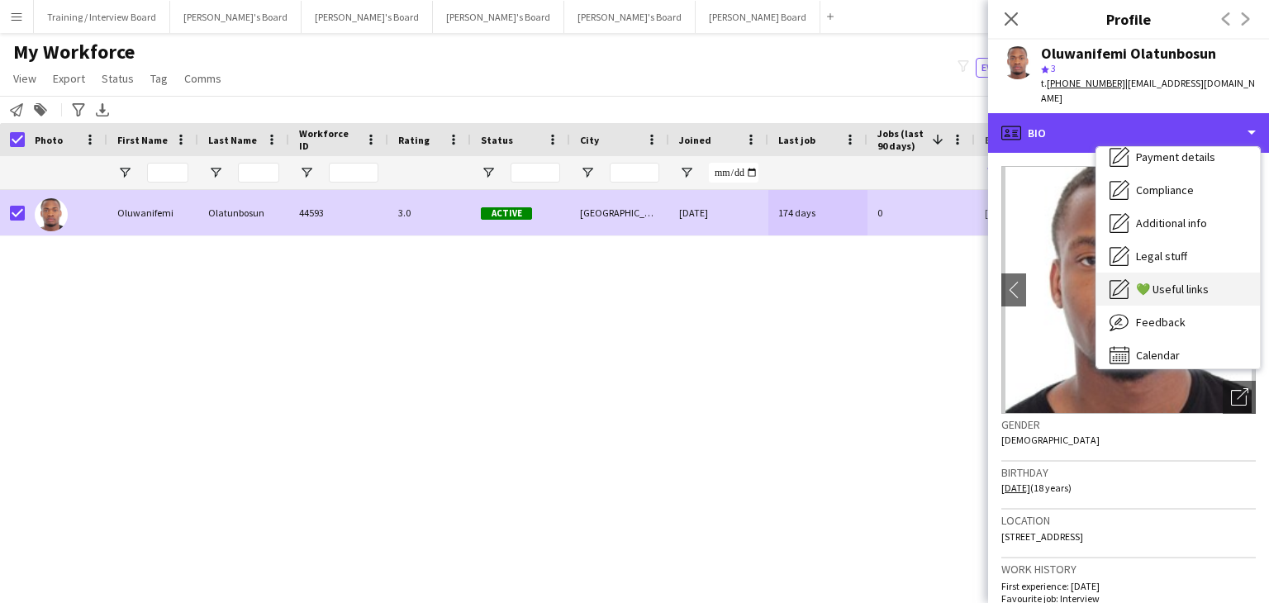
scroll to position [221, 0]
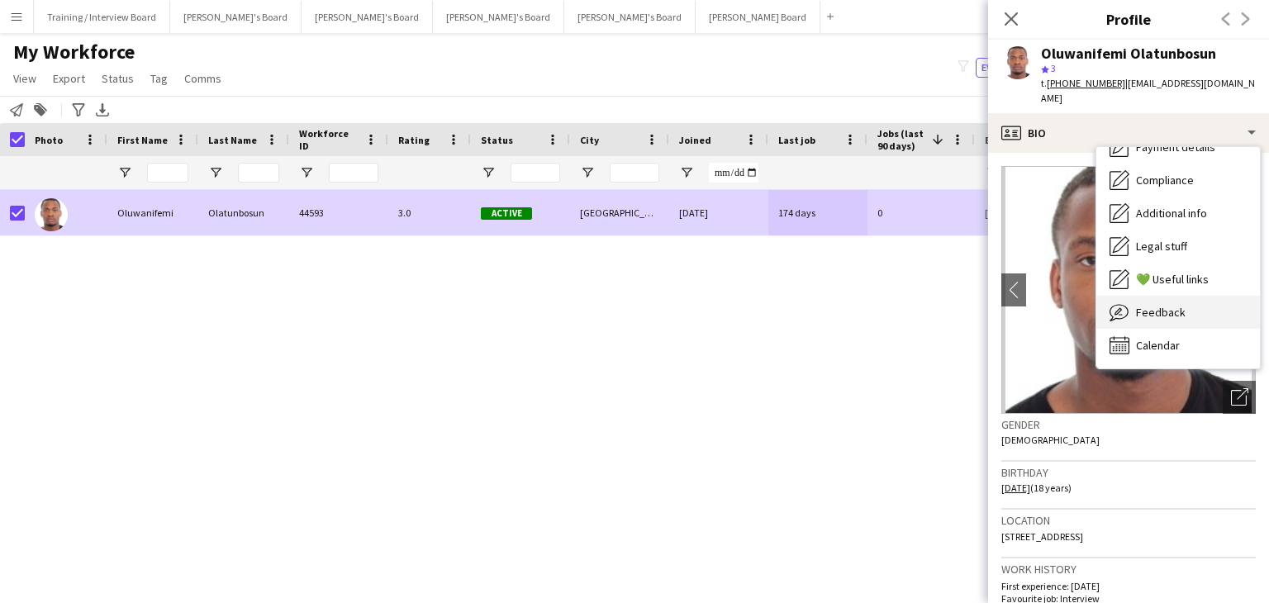
click at [1186, 297] on div "Feedback Feedback" at bounding box center [1178, 312] width 164 height 33
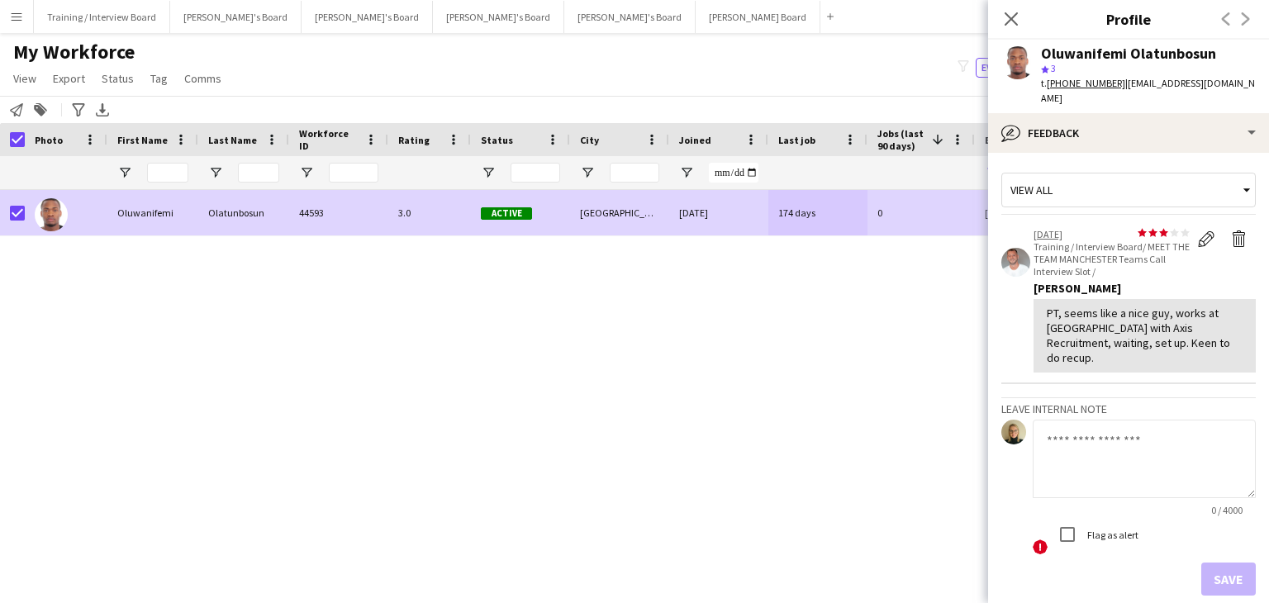
click at [1108, 423] on textarea at bounding box center [1143, 459] width 223 height 78
type textarea "**********"
click at [1231, 563] on button "Save" at bounding box center [1228, 578] width 55 height 33
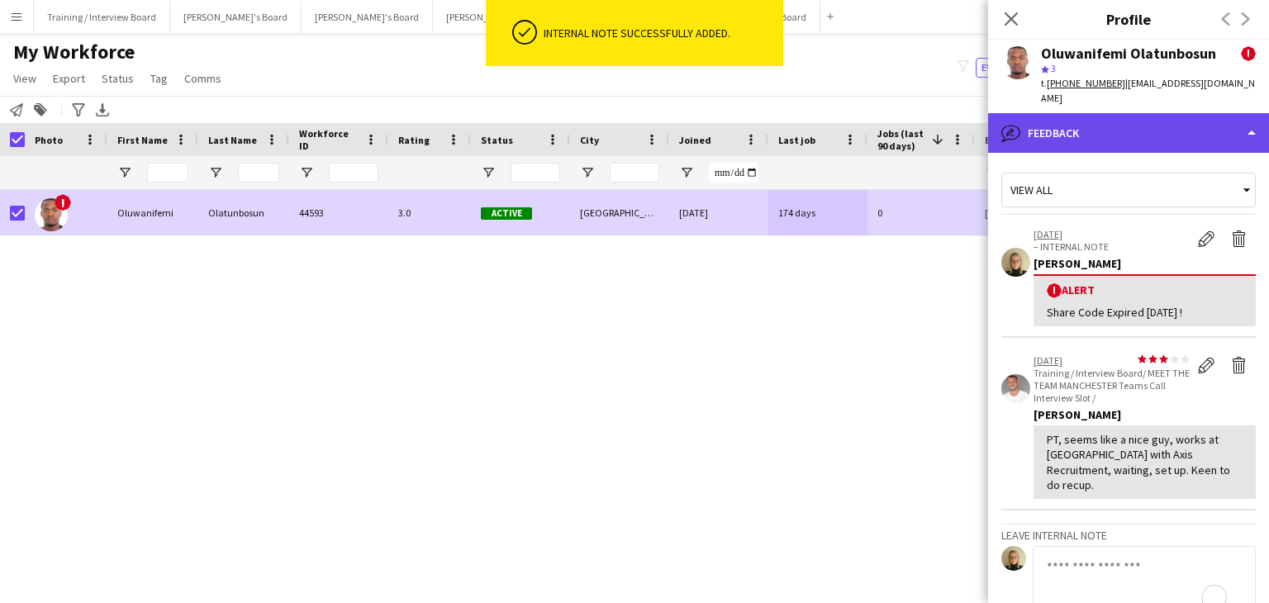
click at [1133, 113] on div "bubble-pencil Feedback" at bounding box center [1128, 133] width 281 height 40
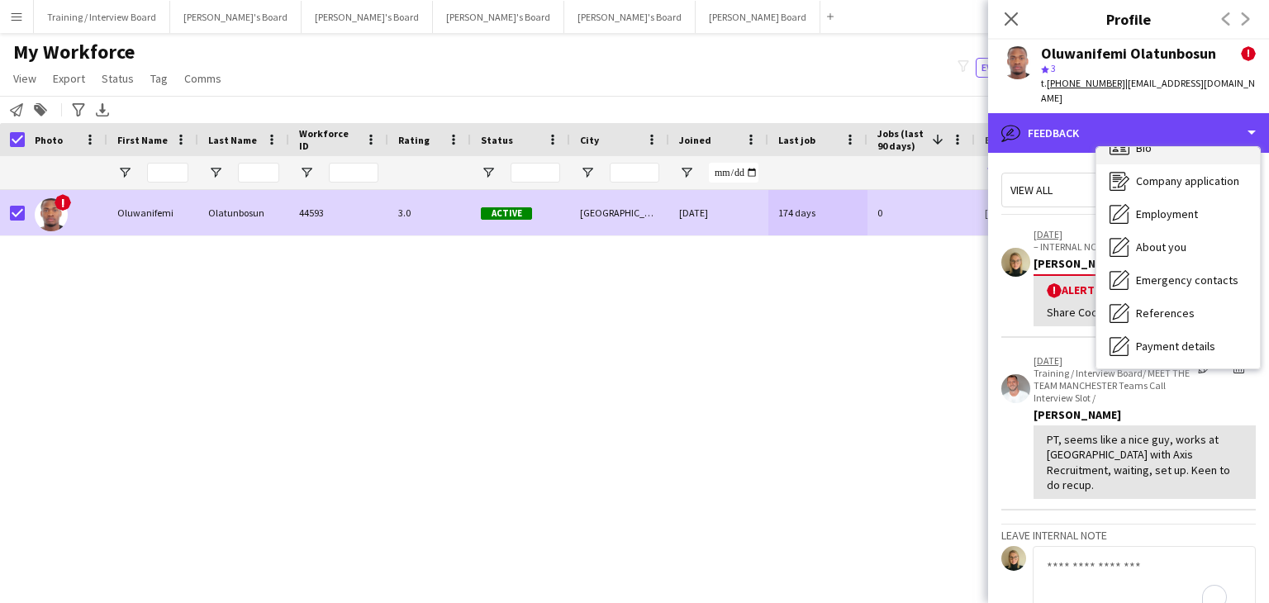
scroll to position [0, 0]
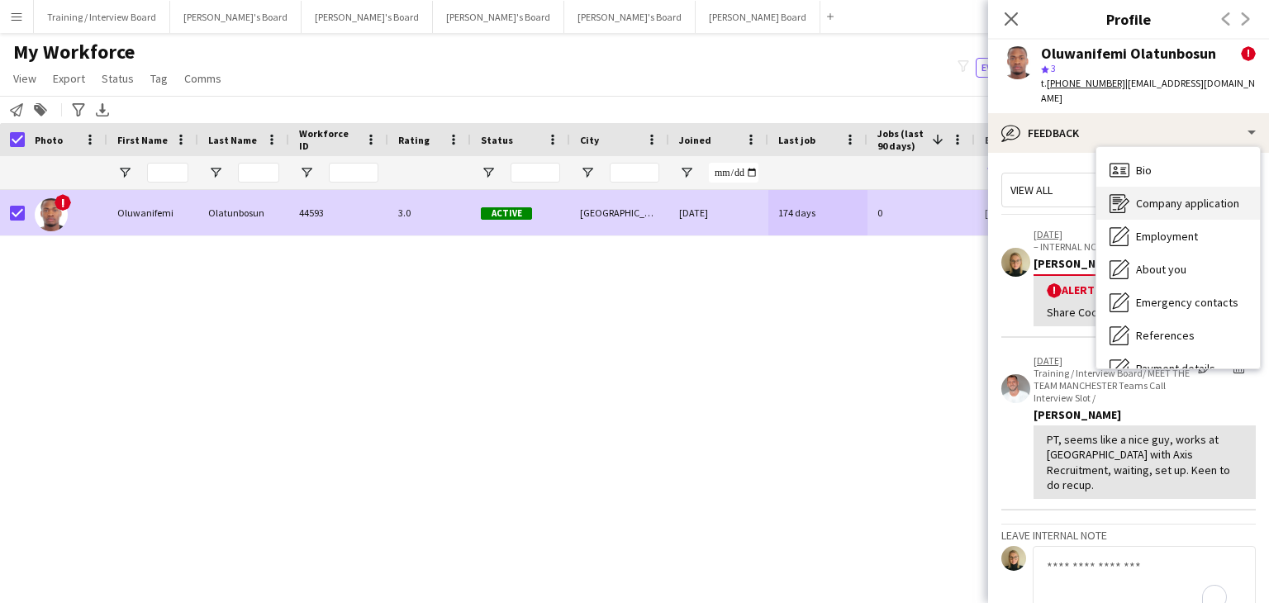
click at [1174, 196] on span "Company application" at bounding box center [1187, 203] width 103 height 15
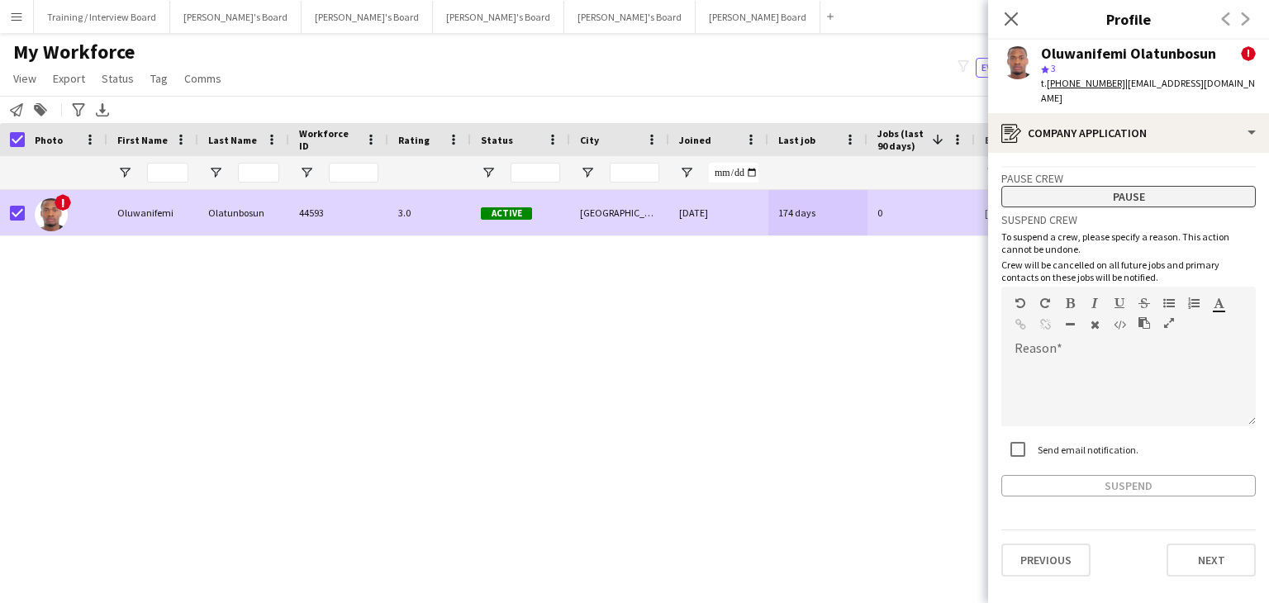
click at [1146, 186] on button "Pause" at bounding box center [1128, 196] width 254 height 21
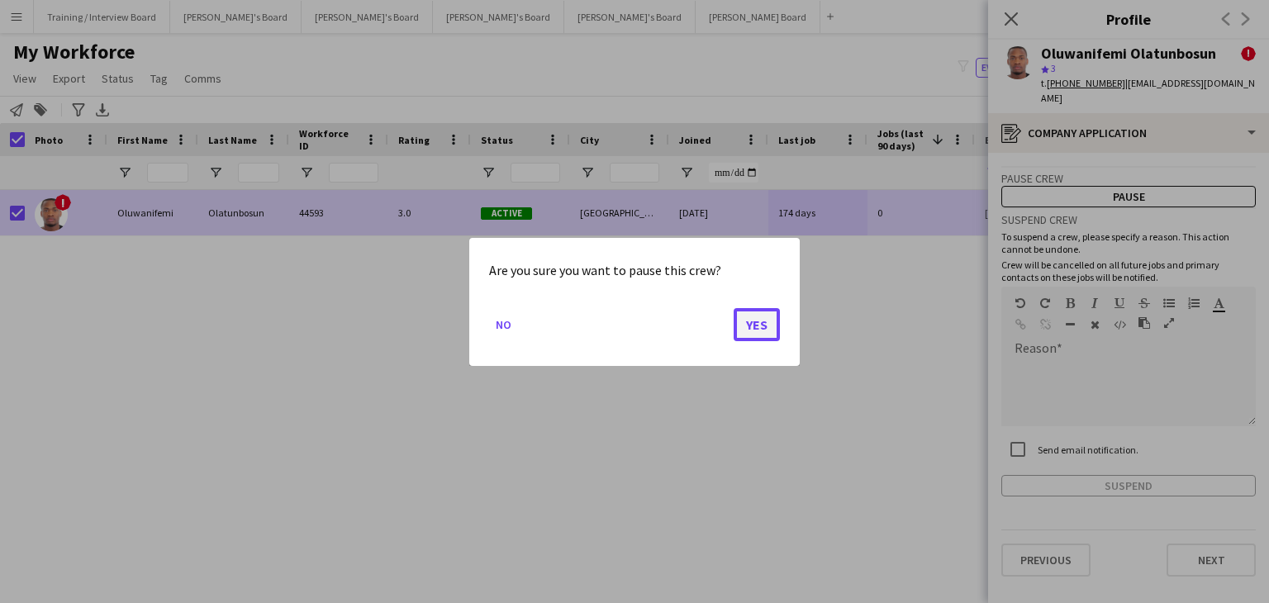
drag, startPoint x: 764, startPoint y: 311, endPoint x: 757, endPoint y: 317, distance: 8.8
click at [762, 312] on button "Yes" at bounding box center [756, 323] width 46 height 33
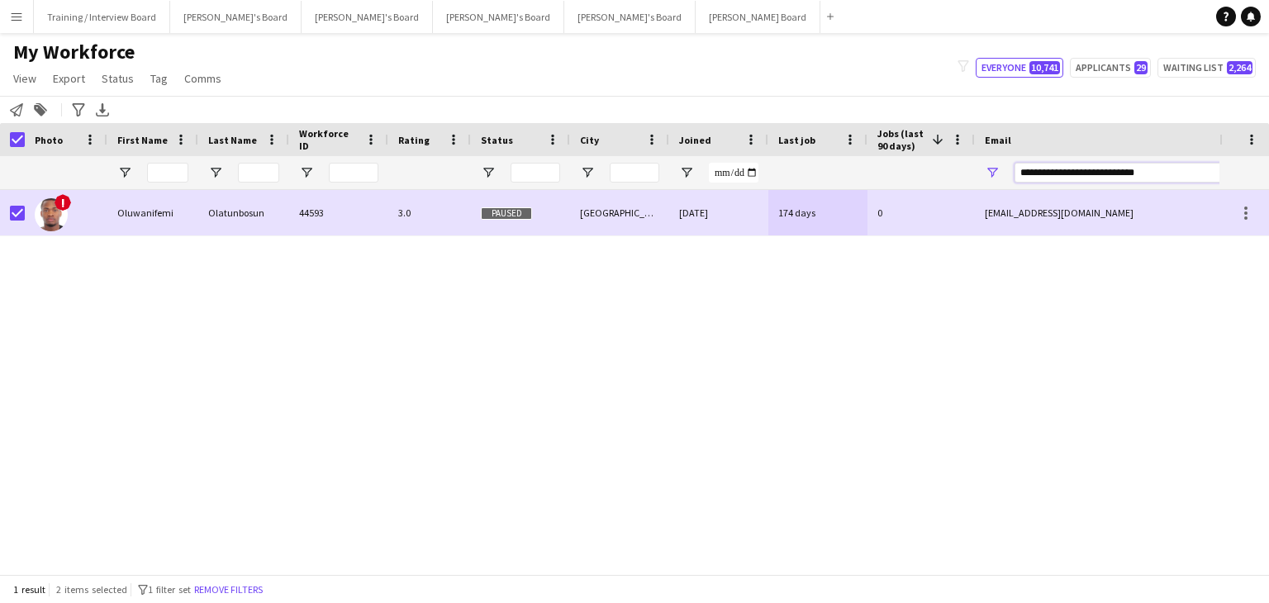
drag, startPoint x: 1144, startPoint y: 173, endPoint x: 911, endPoint y: 187, distance: 233.4
click at [911, 187] on div at bounding box center [895, 172] width 1791 height 33
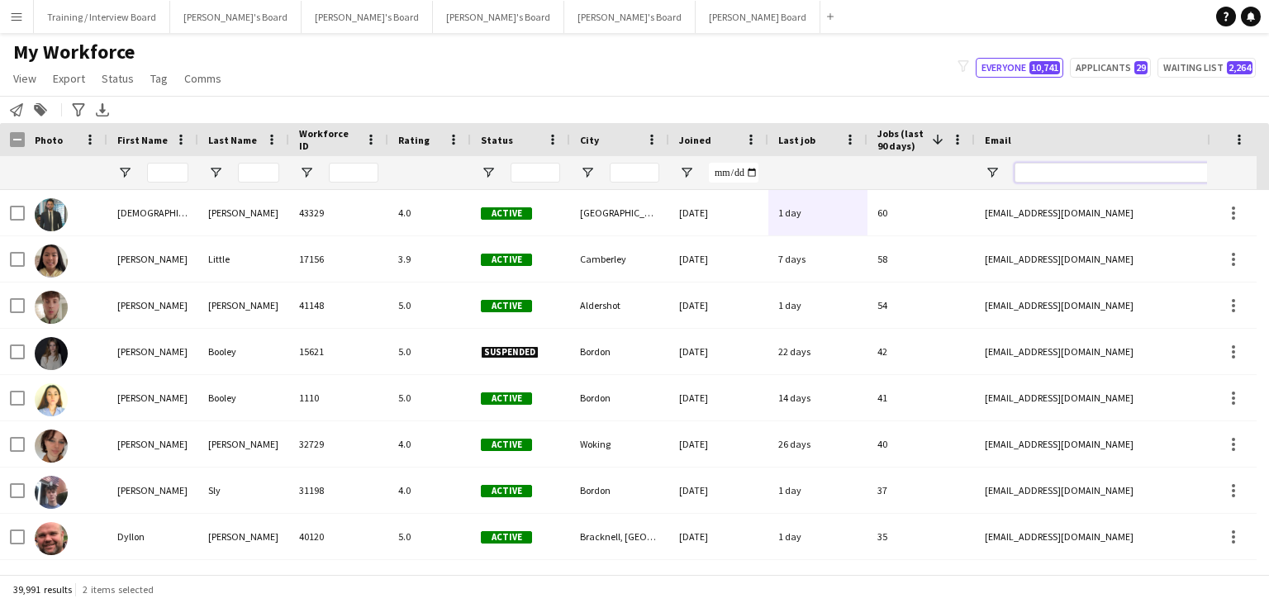
paste input "**********"
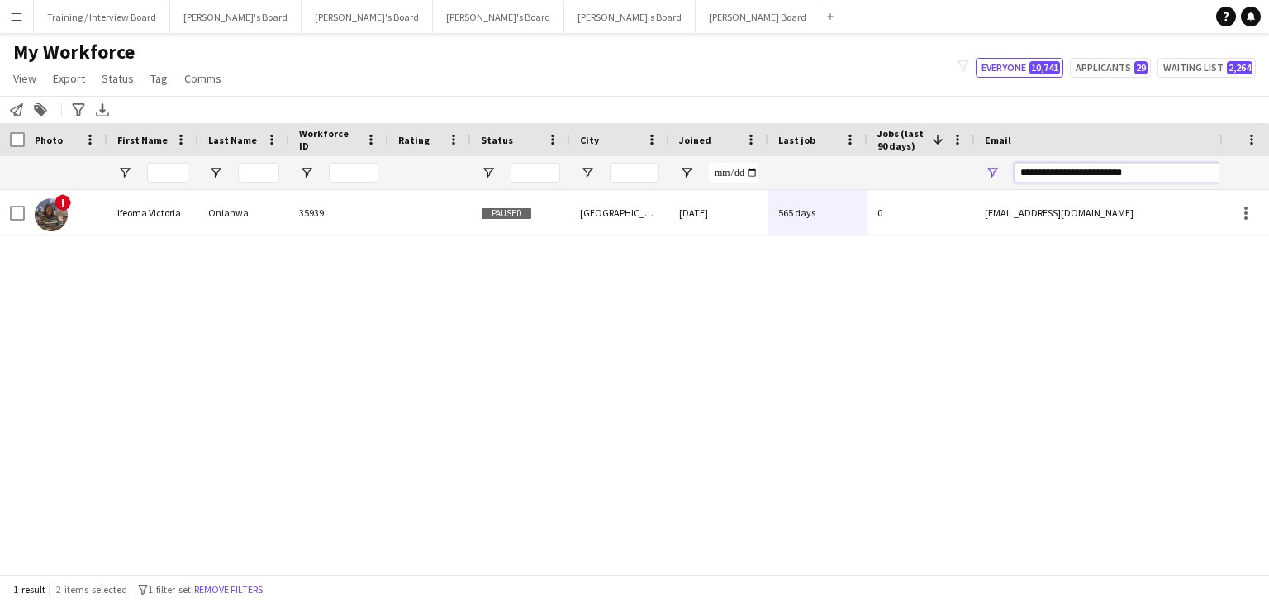
type input "**********"
click at [751, 222] on div "29-02-2024" at bounding box center [718, 212] width 99 height 45
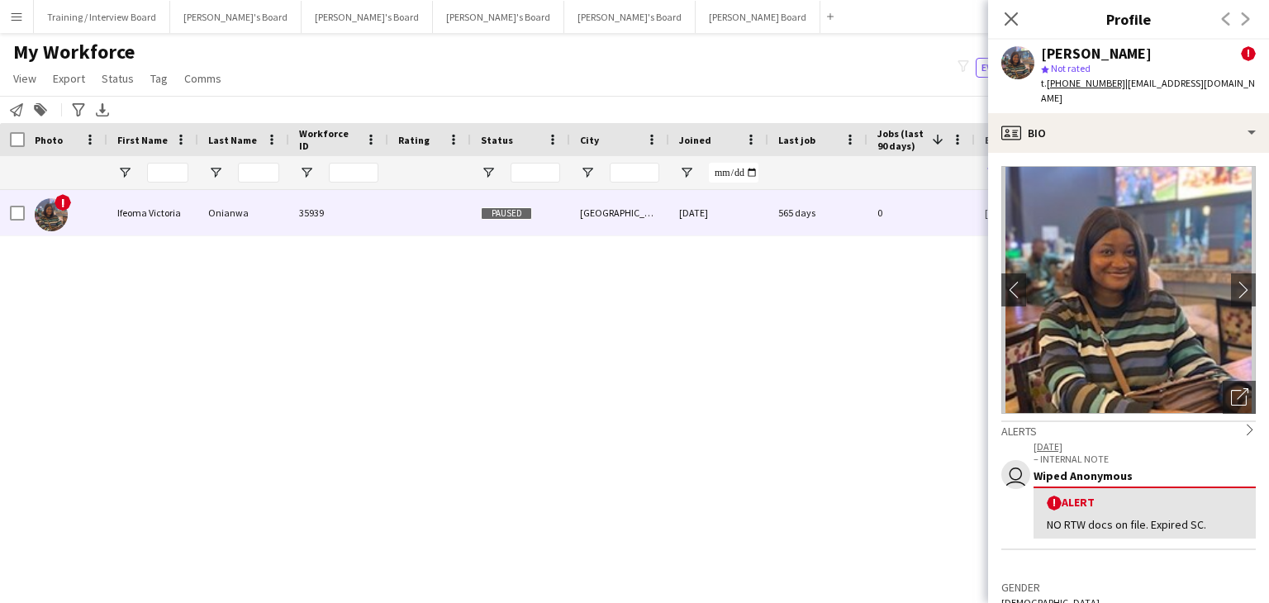
scroll to position [165, 0]
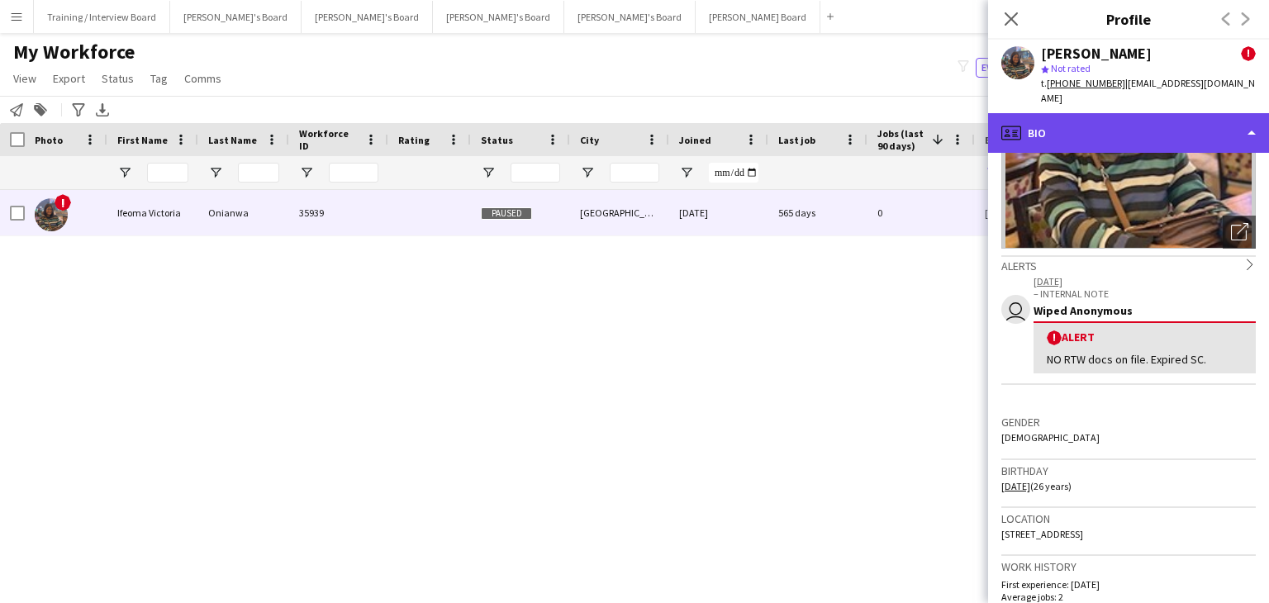
click at [1128, 113] on div "profile Bio" at bounding box center [1128, 133] width 281 height 40
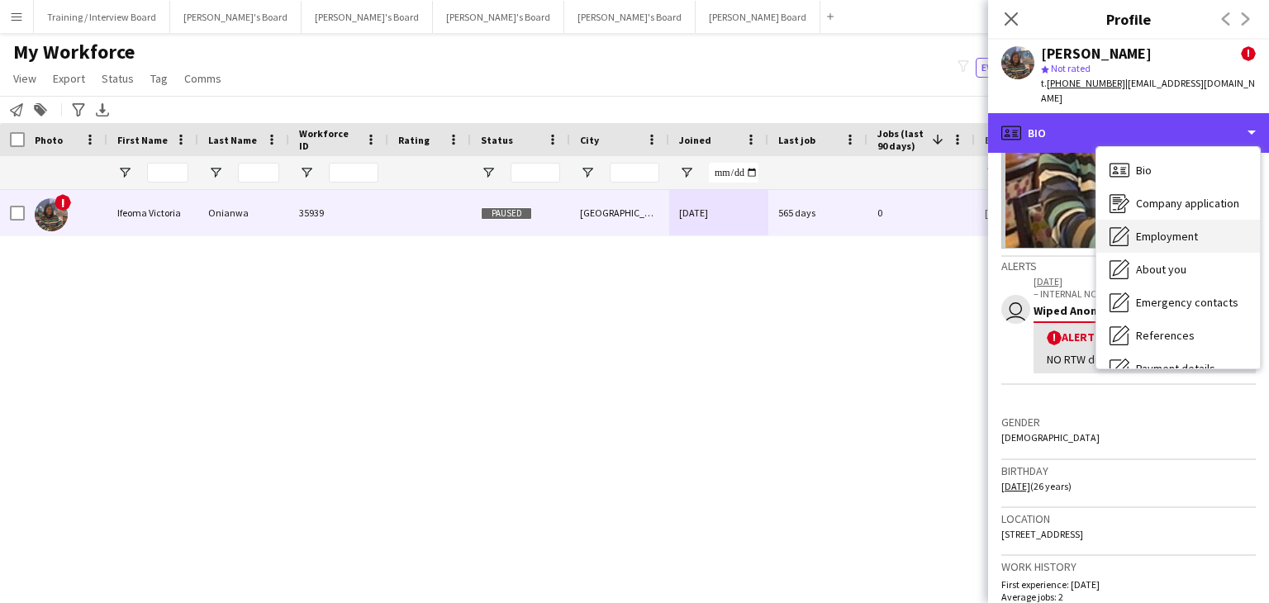
scroll to position [221, 0]
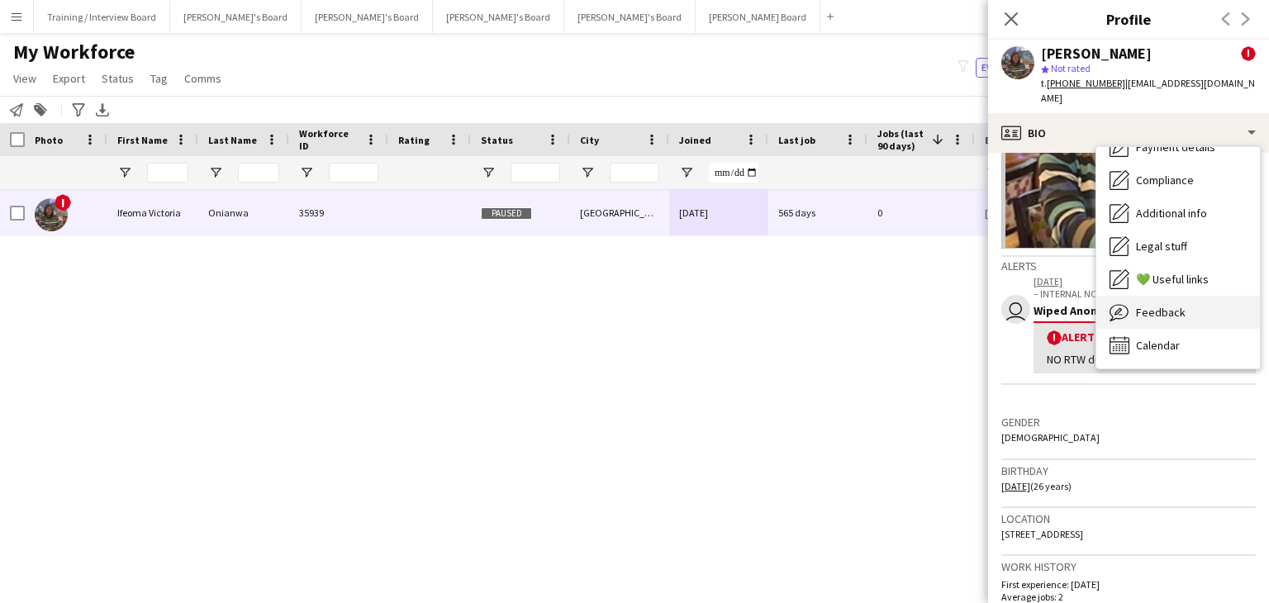
click at [1175, 305] on span "Feedback" at bounding box center [1161, 312] width 50 height 15
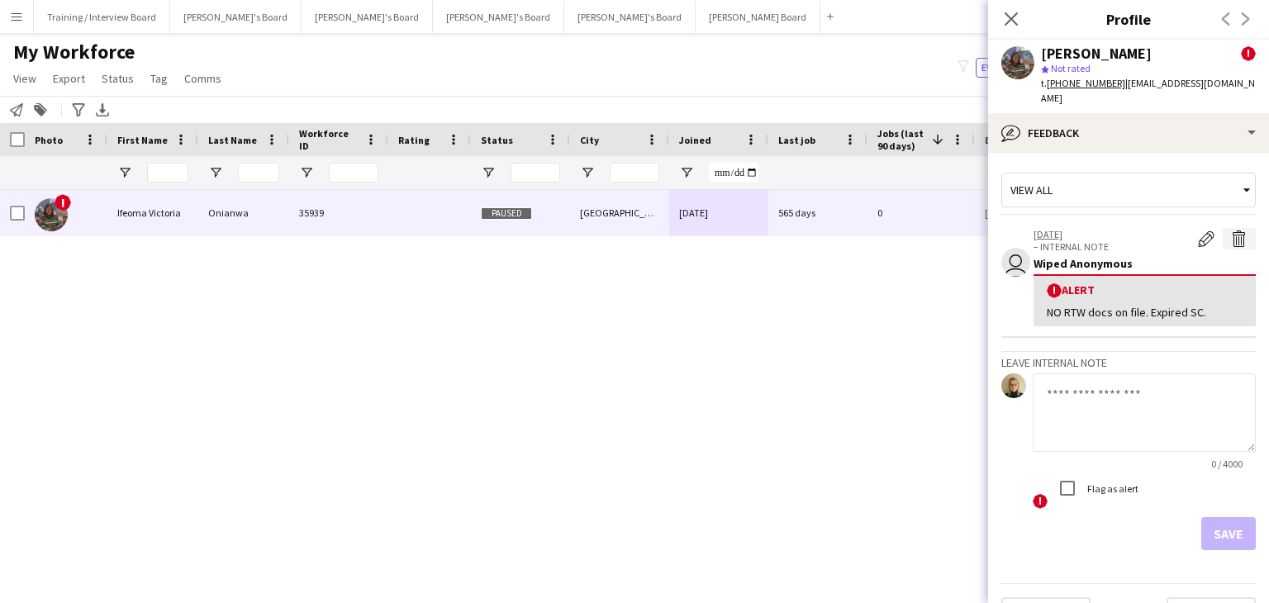
click at [1233, 230] on app-icon "Delete alert" at bounding box center [1239, 238] width 17 height 17
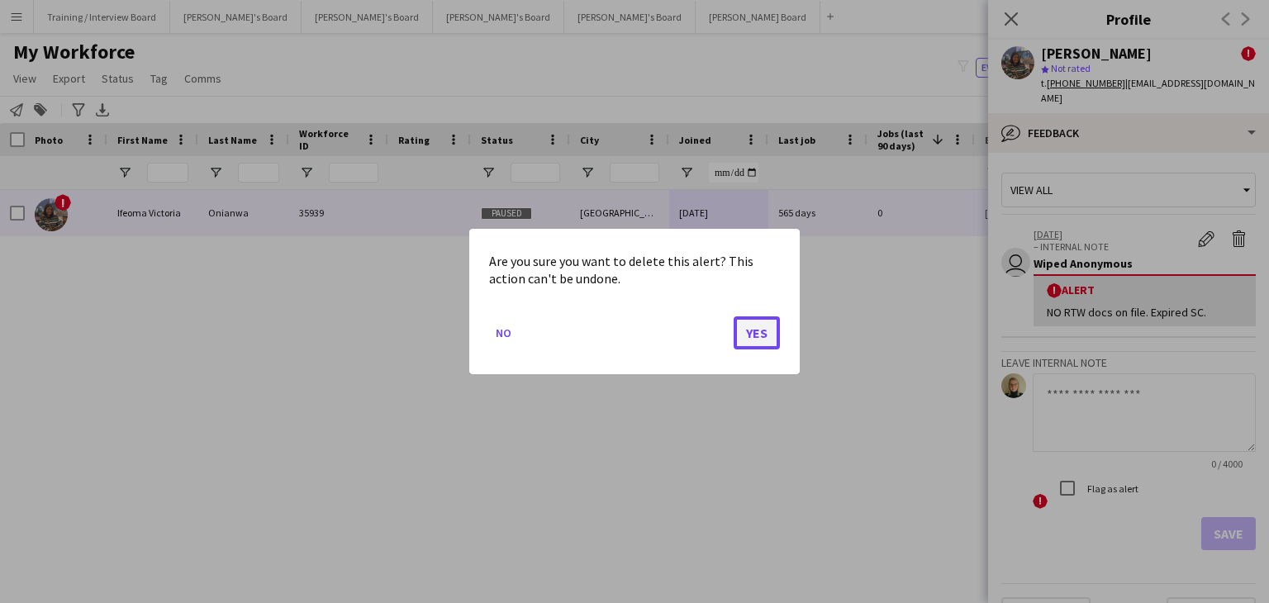
click at [757, 329] on button "Yes" at bounding box center [756, 332] width 46 height 33
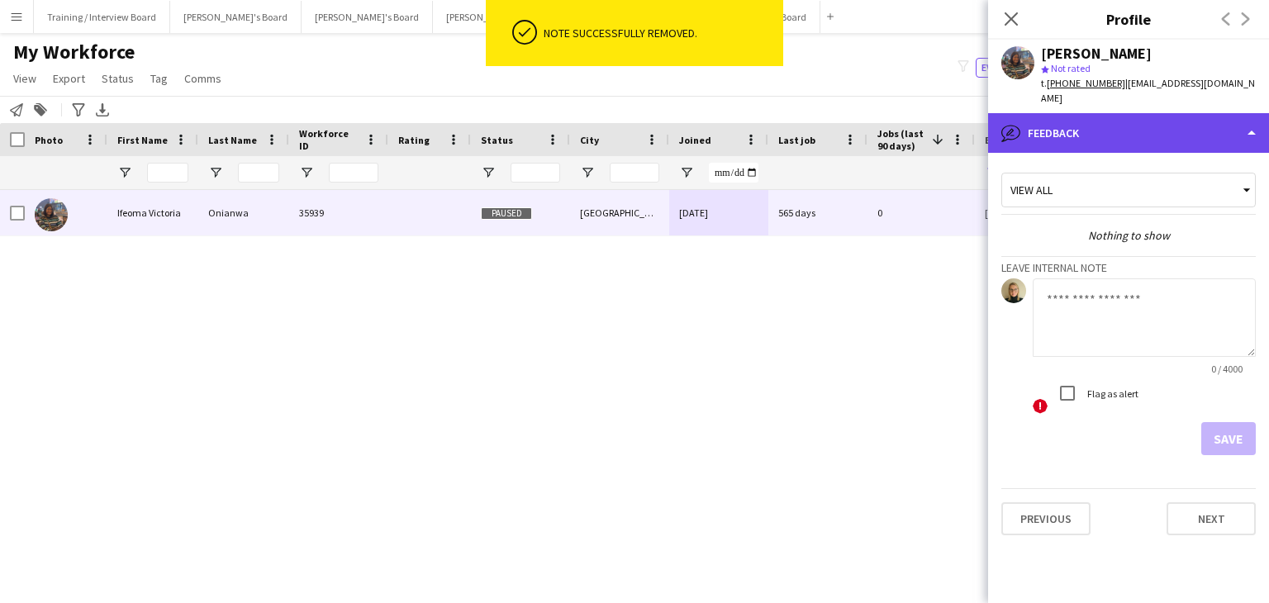
click at [1146, 124] on div "bubble-pencil Feedback" at bounding box center [1128, 133] width 281 height 40
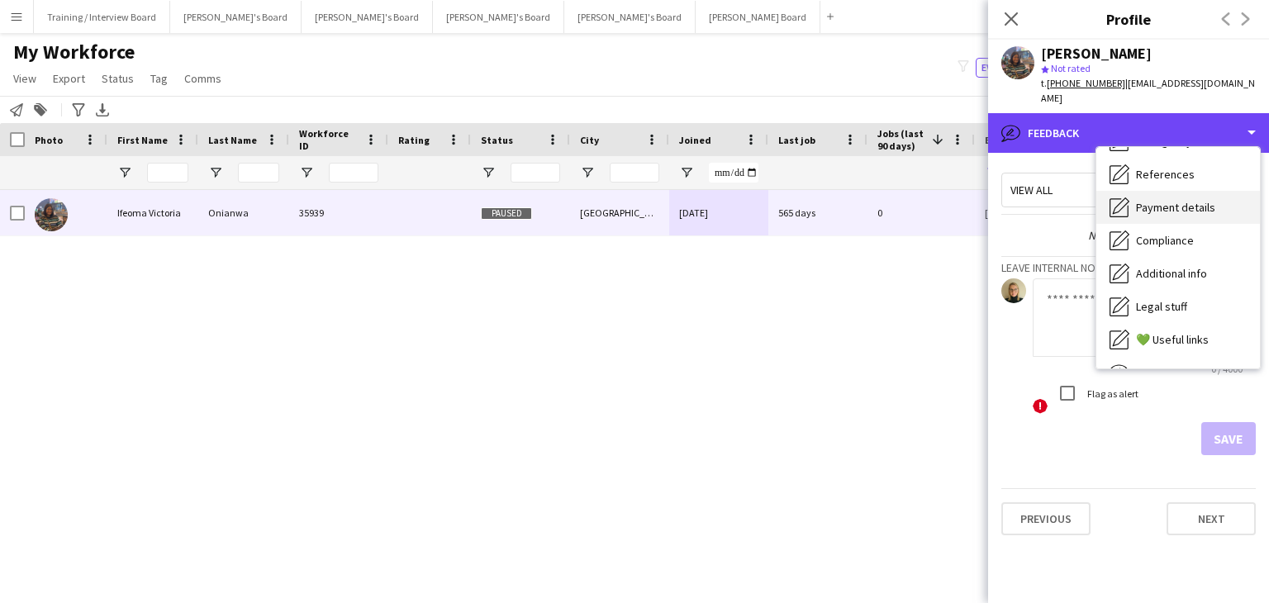
scroll to position [139, 0]
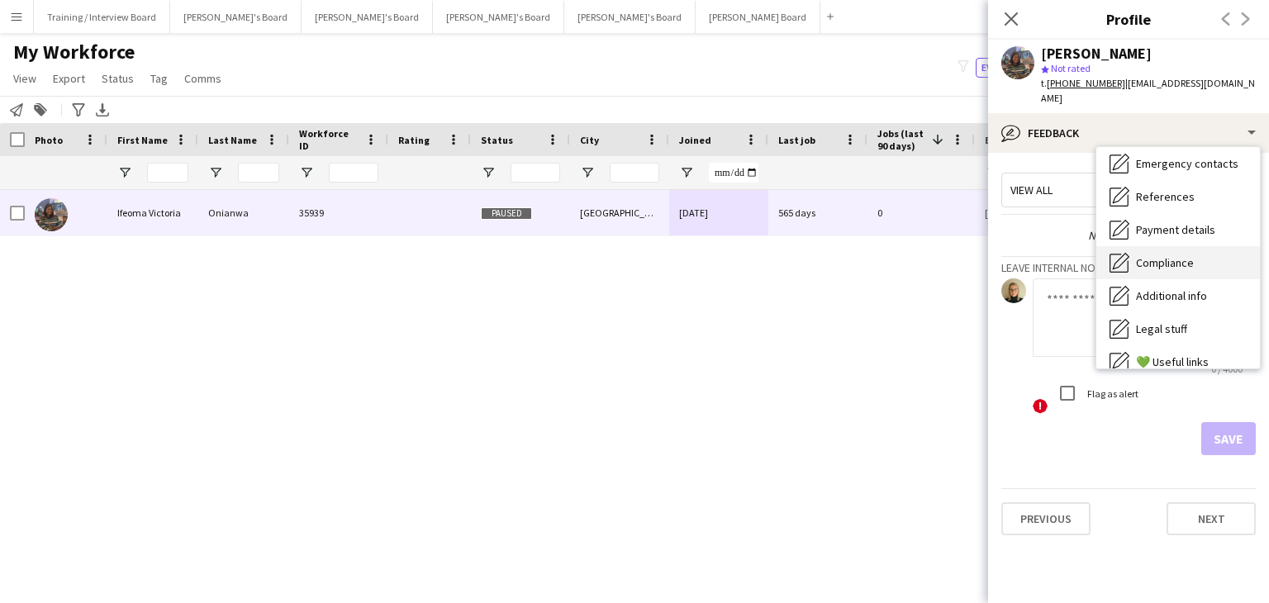
click at [1193, 251] on div "Compliance Compliance" at bounding box center [1178, 262] width 164 height 33
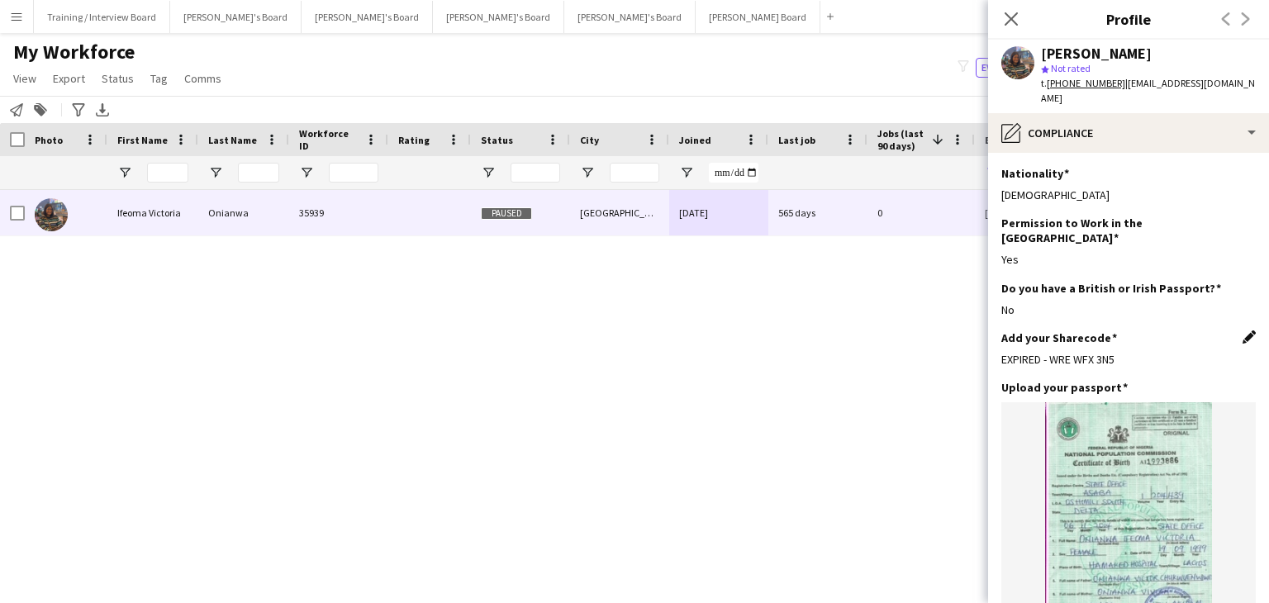
click at [1242, 330] on app-icon "Edit this field" at bounding box center [1248, 336] width 13 height 13
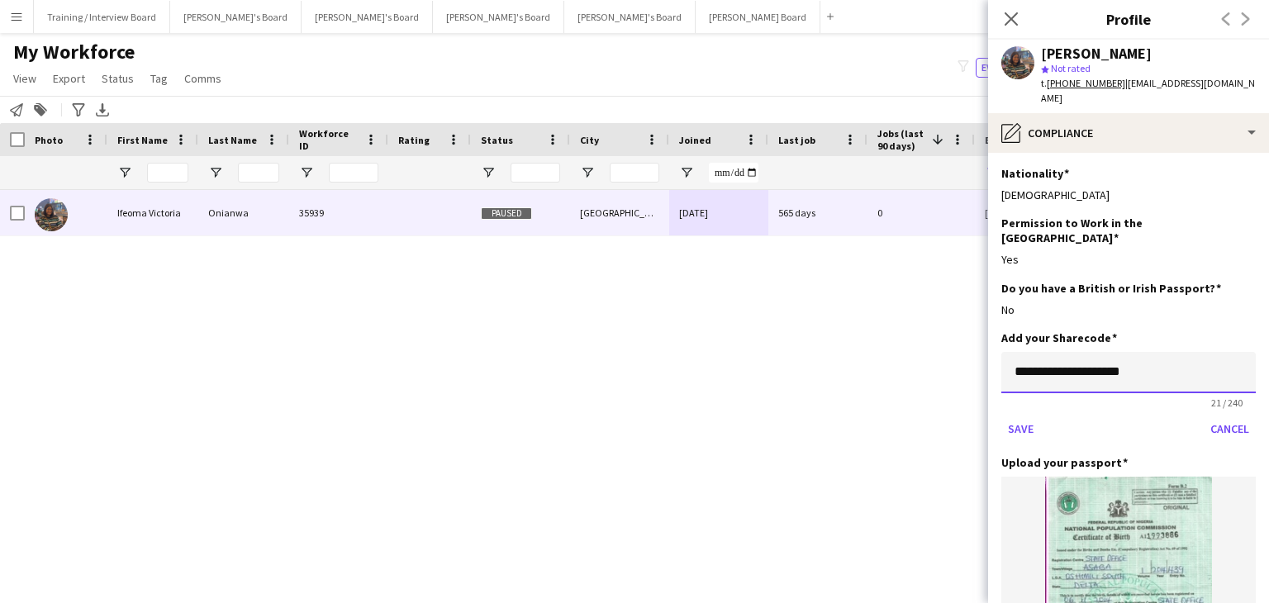
drag, startPoint x: 1166, startPoint y: 344, endPoint x: 945, endPoint y: 351, distance: 221.4
click at [945, 351] on body "Menu Boards Boards Boards All jobs Status Workforce Workforce My Workforce Recr…" at bounding box center [634, 301] width 1269 height 603
paste input "**********"
type input "**********"
click at [1026, 415] on button "Save" at bounding box center [1020, 428] width 39 height 26
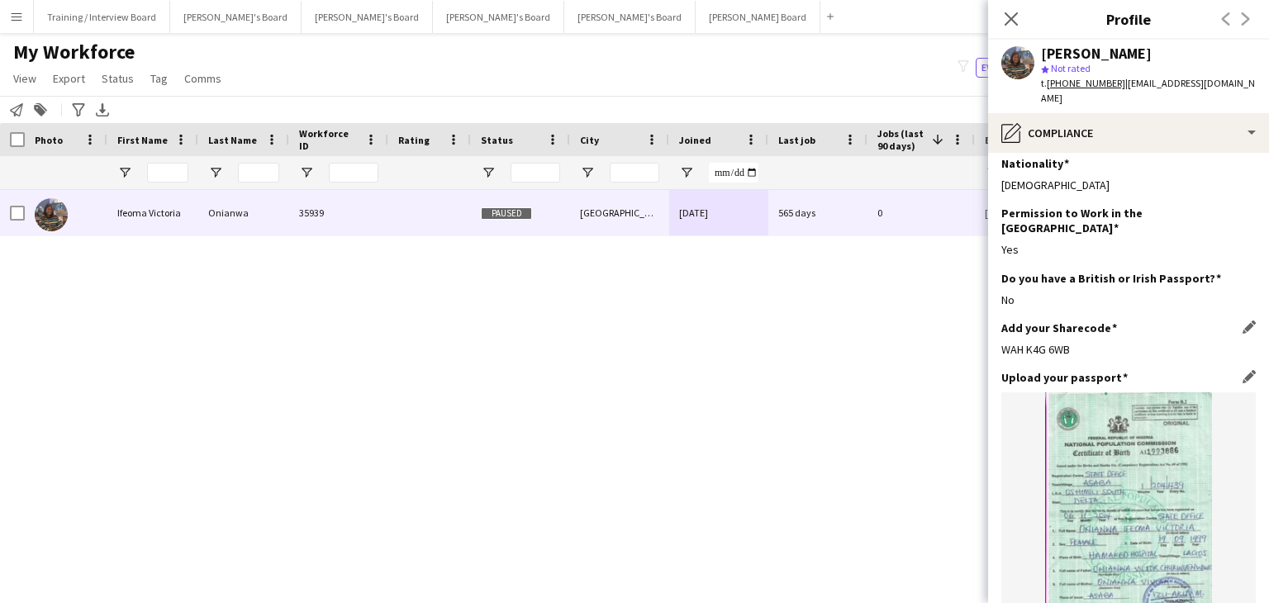
scroll to position [0, 0]
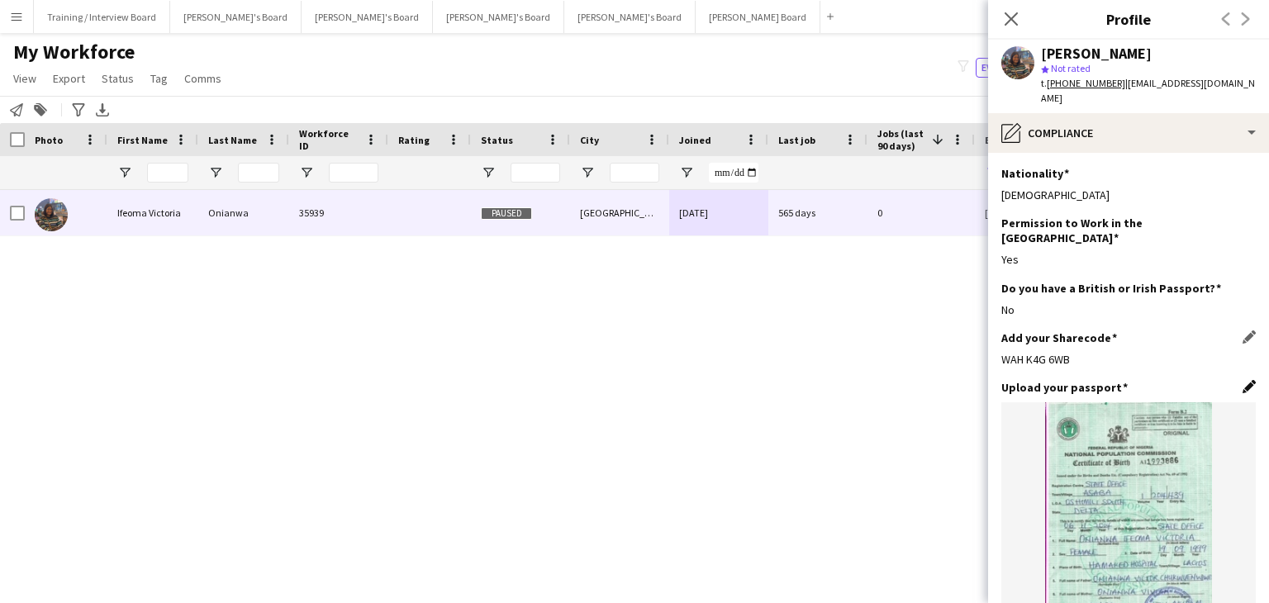
click at [1242, 380] on app-icon "Edit this field" at bounding box center [1248, 386] width 13 height 13
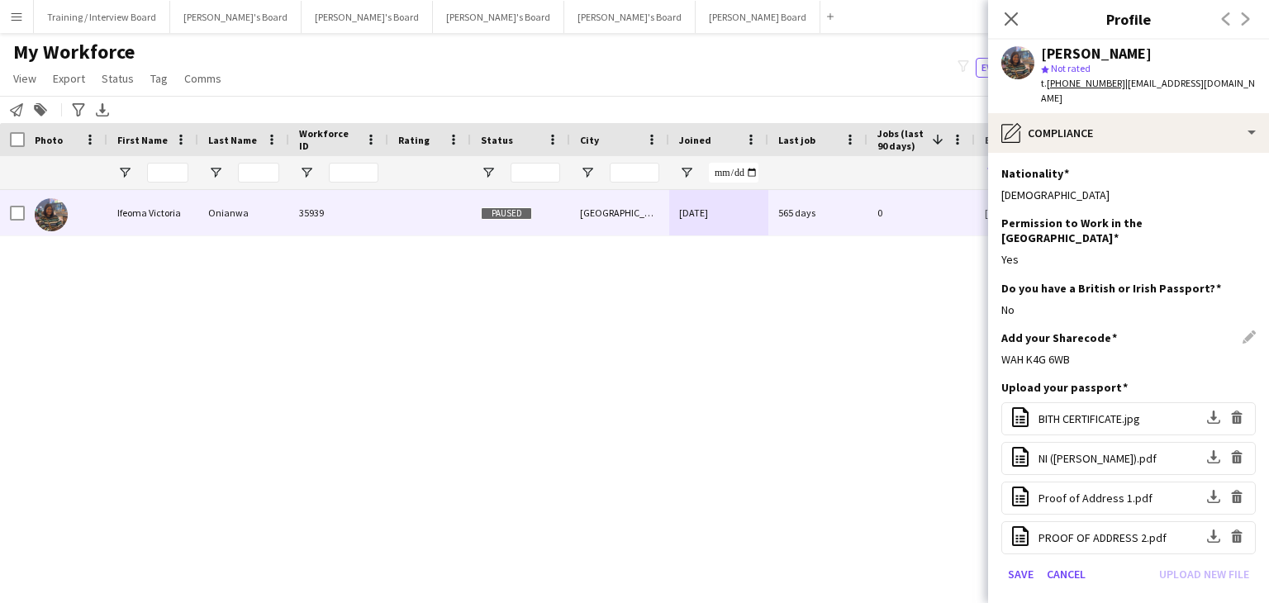
scroll to position [83, 0]
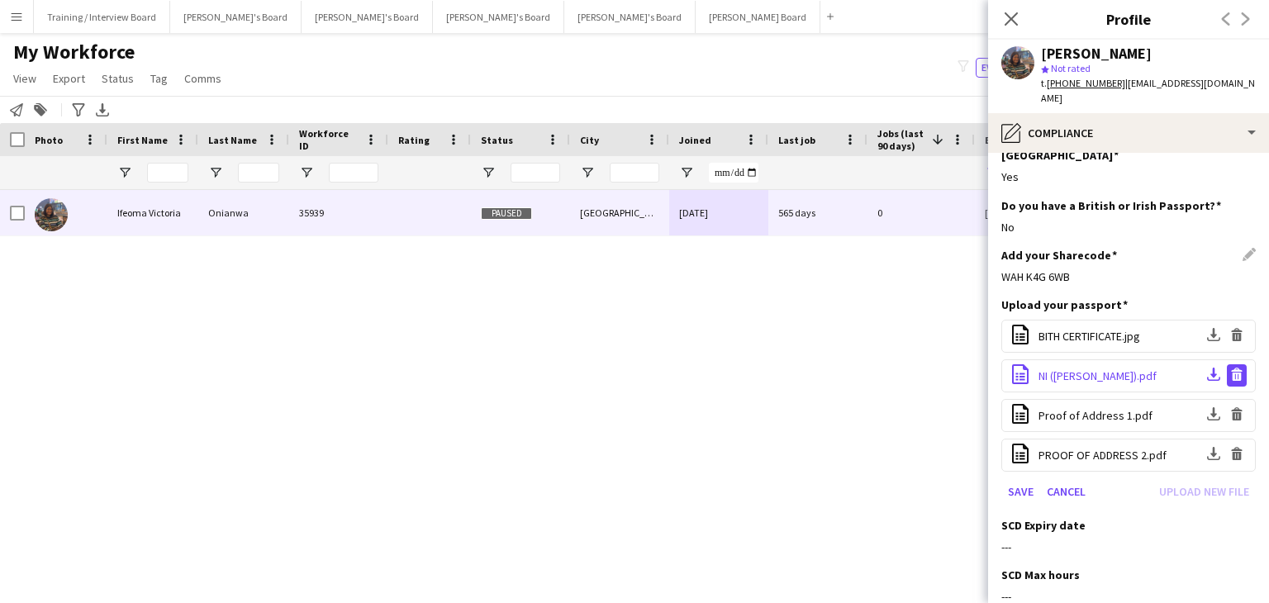
click at [1230, 368] on app-icon "Delete file" at bounding box center [1236, 376] width 13 height 16
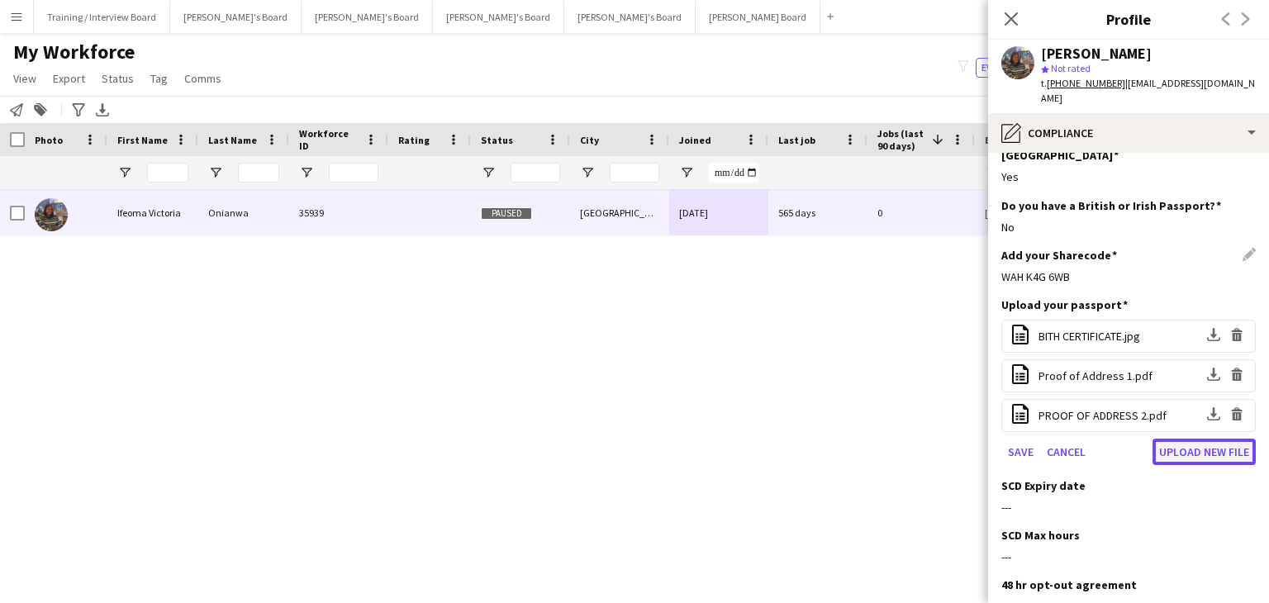
click at [1170, 439] on button "Upload new file" at bounding box center [1203, 452] width 103 height 26
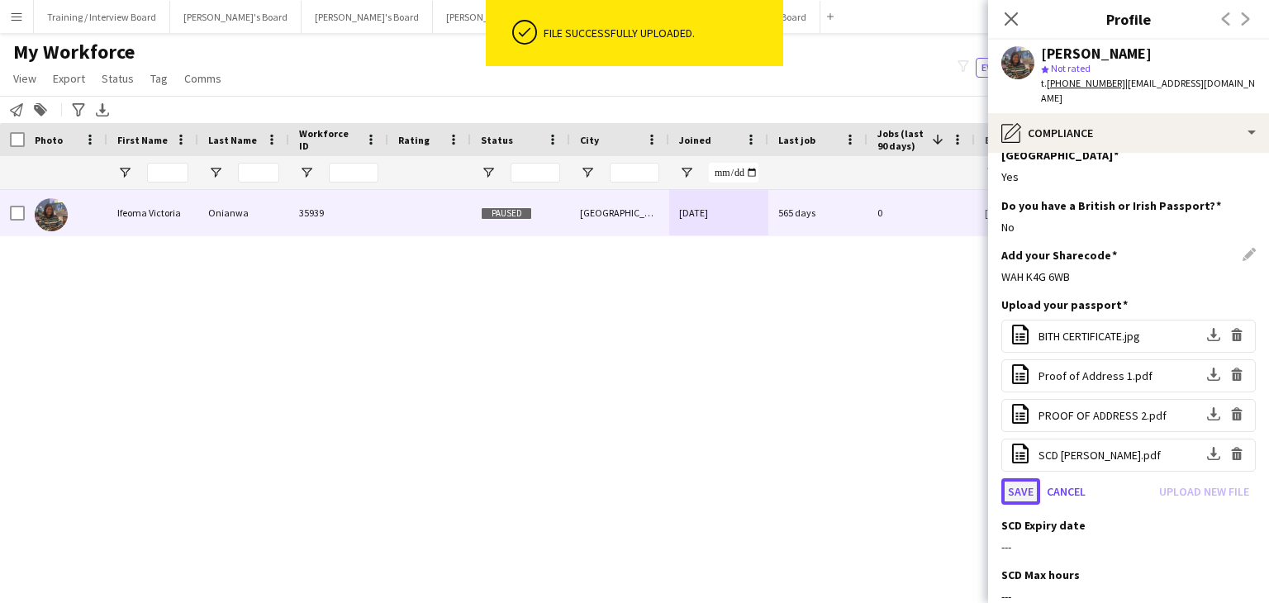
click at [1027, 478] on button "Save" at bounding box center [1020, 491] width 39 height 26
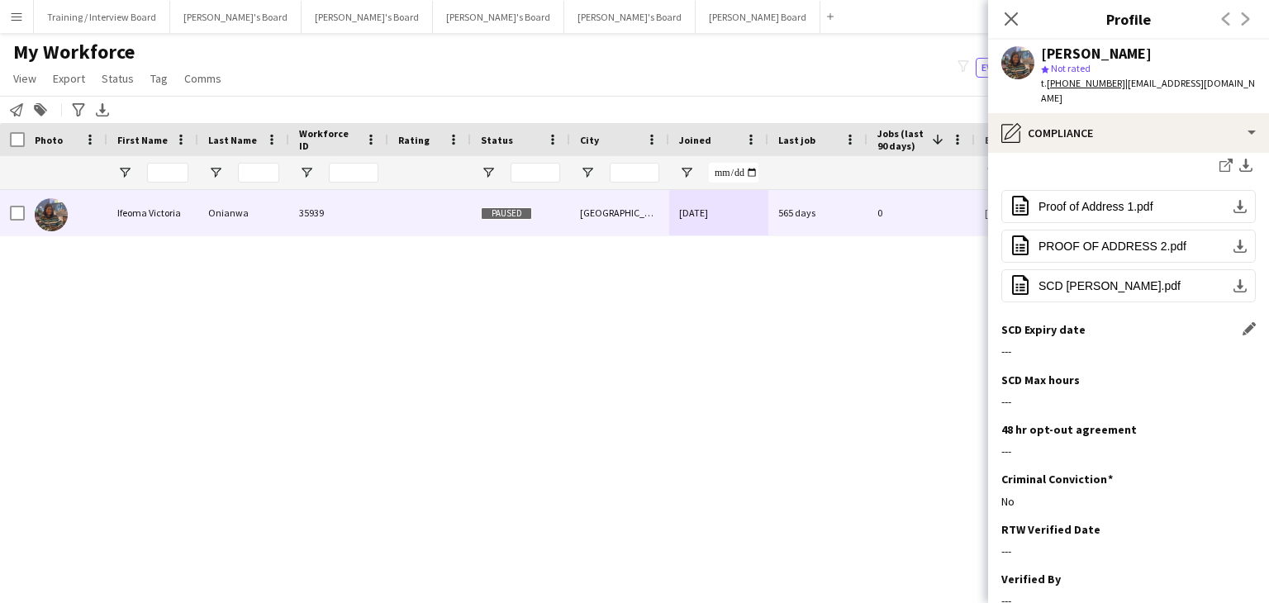
scroll to position [496, 0]
click at [1242, 320] on app-icon "Edit this field" at bounding box center [1248, 326] width 13 height 13
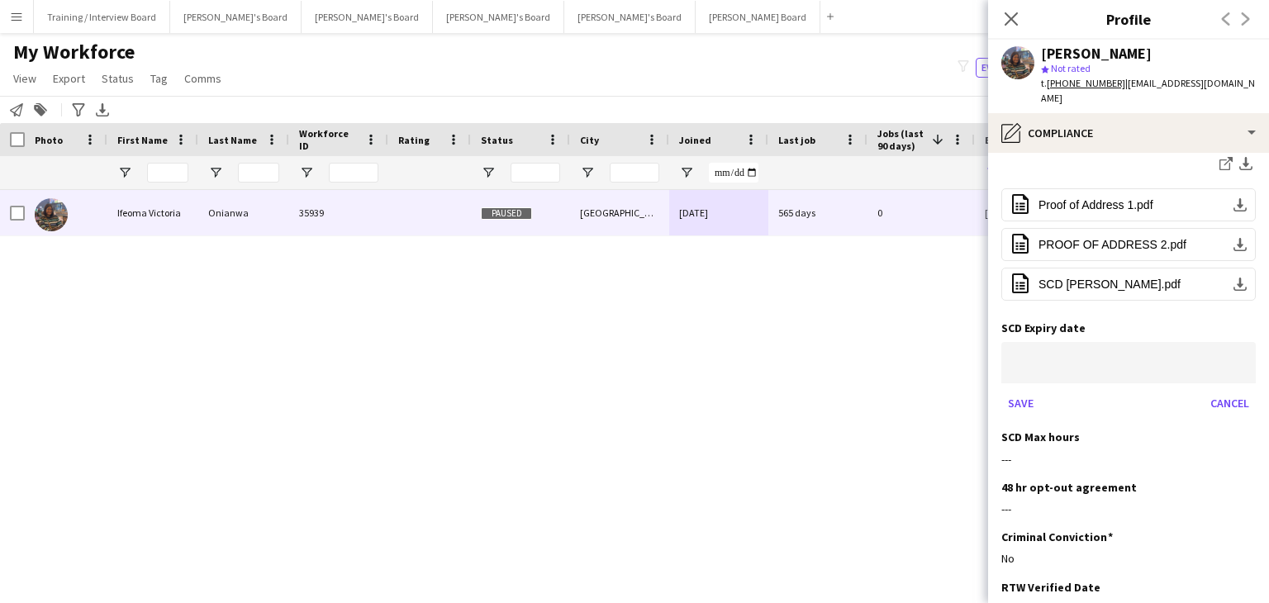
click at [1027, 331] on body "Menu Boards Boards Boards All jobs Status Workforce Workforce My Workforce Recr…" at bounding box center [634, 301] width 1269 height 603
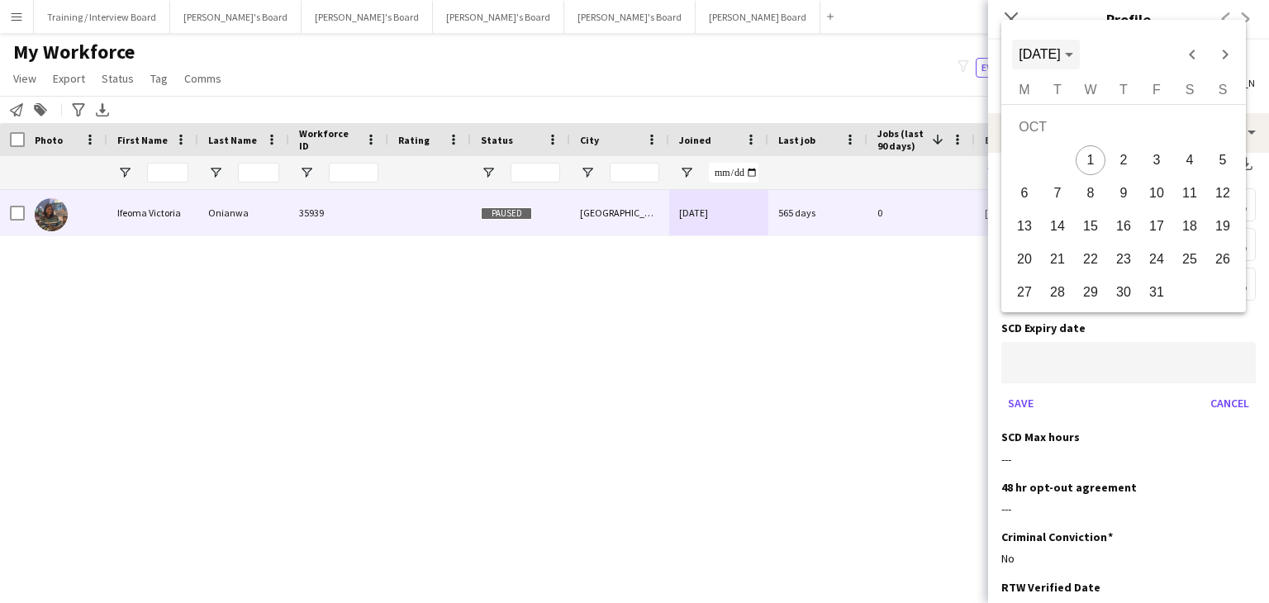
click at [1060, 57] on span "OCT 2025" at bounding box center [1038, 54] width 41 height 14
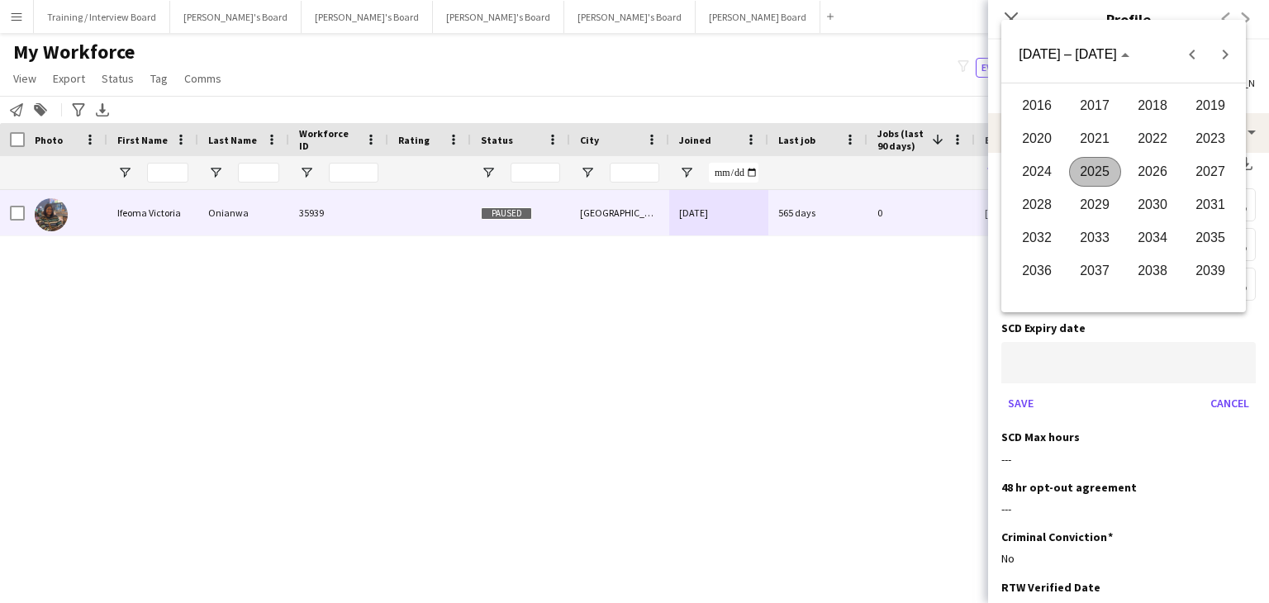
click at [1200, 173] on span "2027" at bounding box center [1210, 172] width 52 height 30
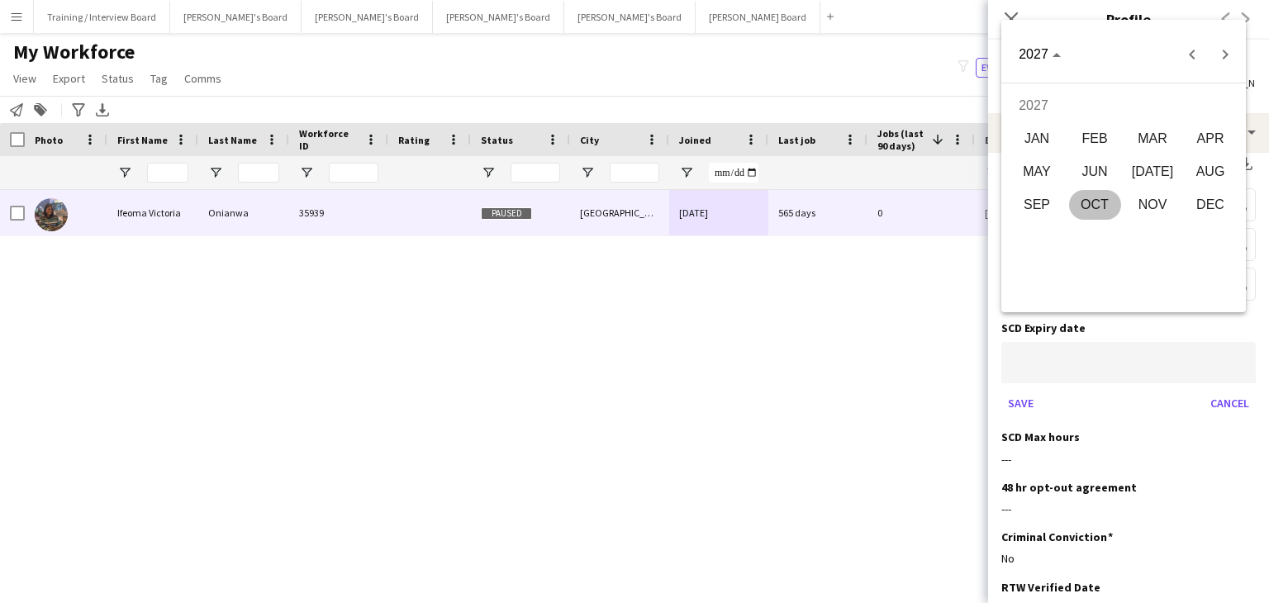
click at [1200, 173] on span "AUG" at bounding box center [1210, 172] width 52 height 30
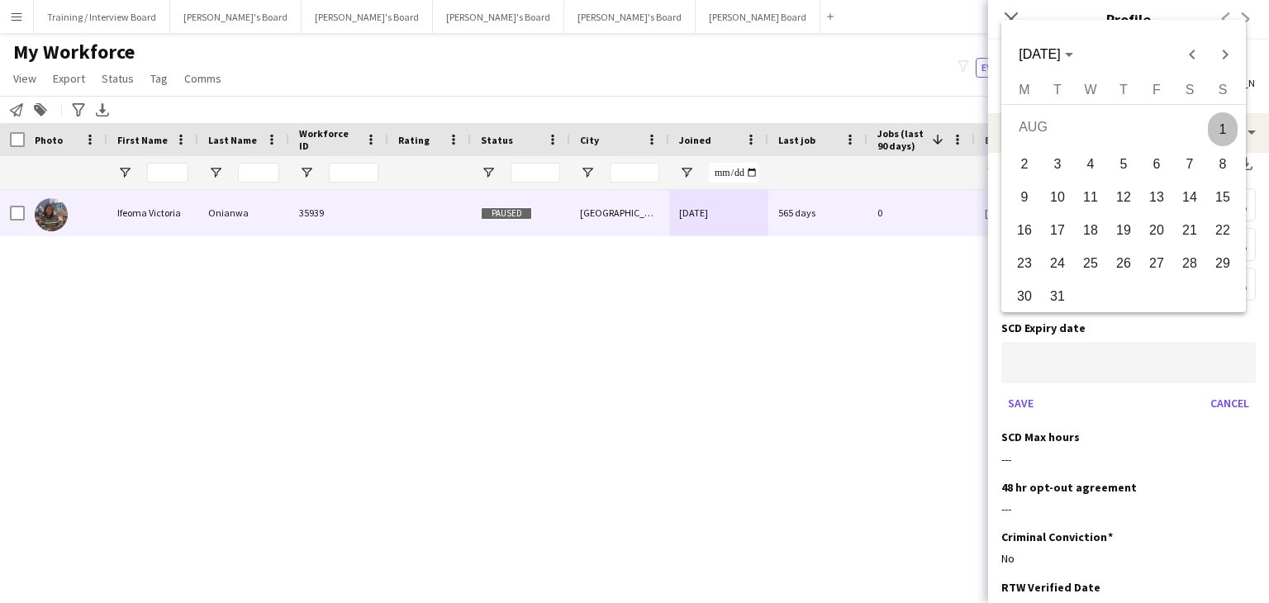
click at [1102, 202] on span "11" at bounding box center [1090, 198] width 30 height 30
type input "**********"
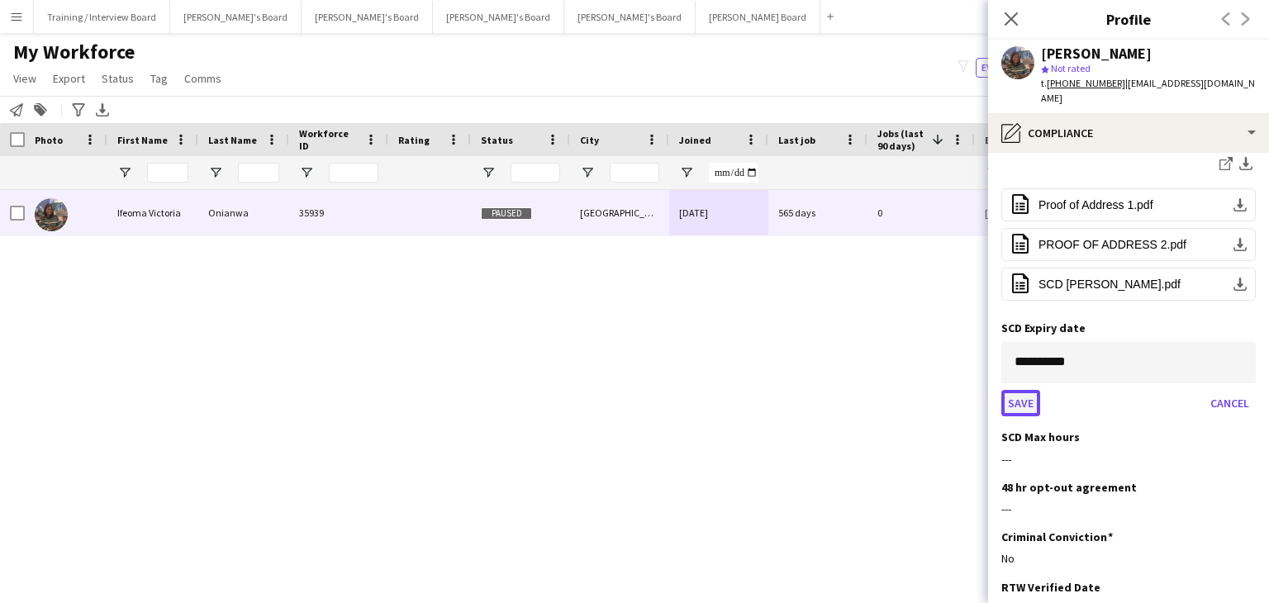
click at [1027, 390] on button "Save" at bounding box center [1020, 403] width 39 height 26
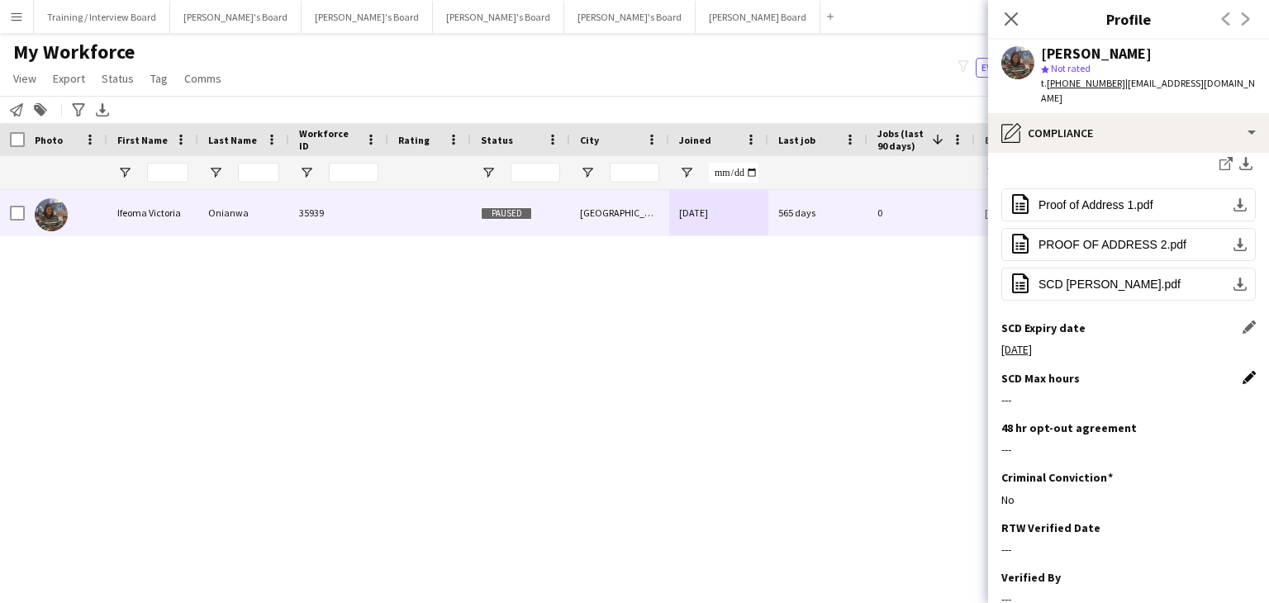
click at [1242, 371] on app-icon "Edit this field" at bounding box center [1248, 377] width 13 height 13
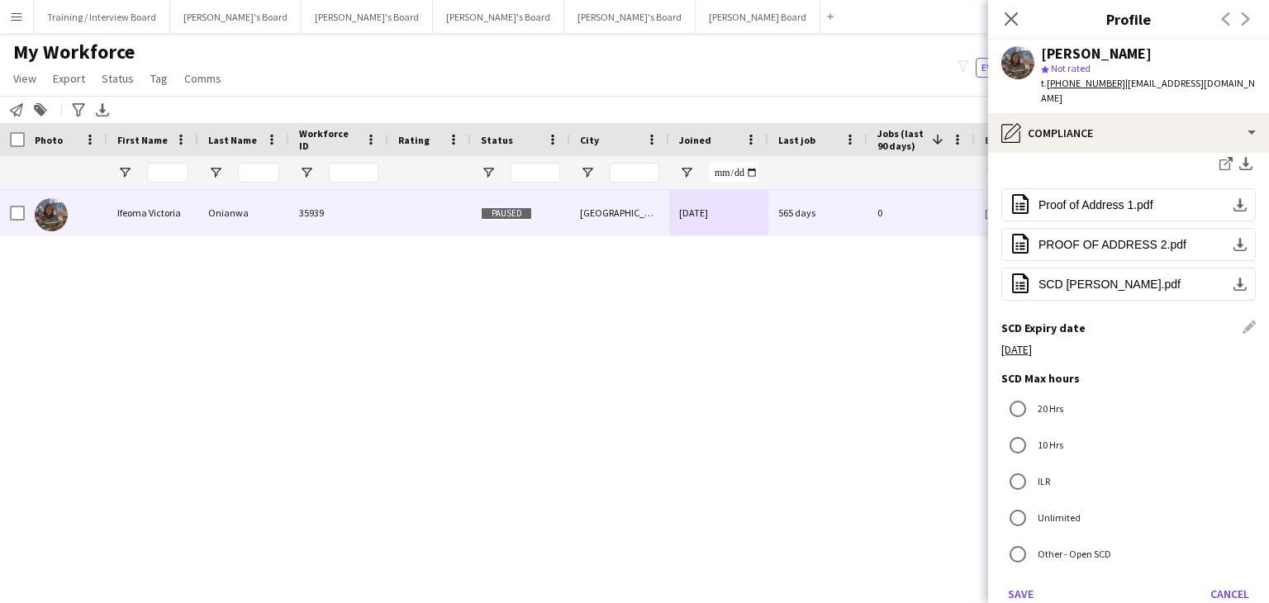
click at [1037, 505] on label "Unlimited" at bounding box center [1057, 518] width 46 height 26
click at [1022, 581] on button "Save" at bounding box center [1020, 594] width 39 height 26
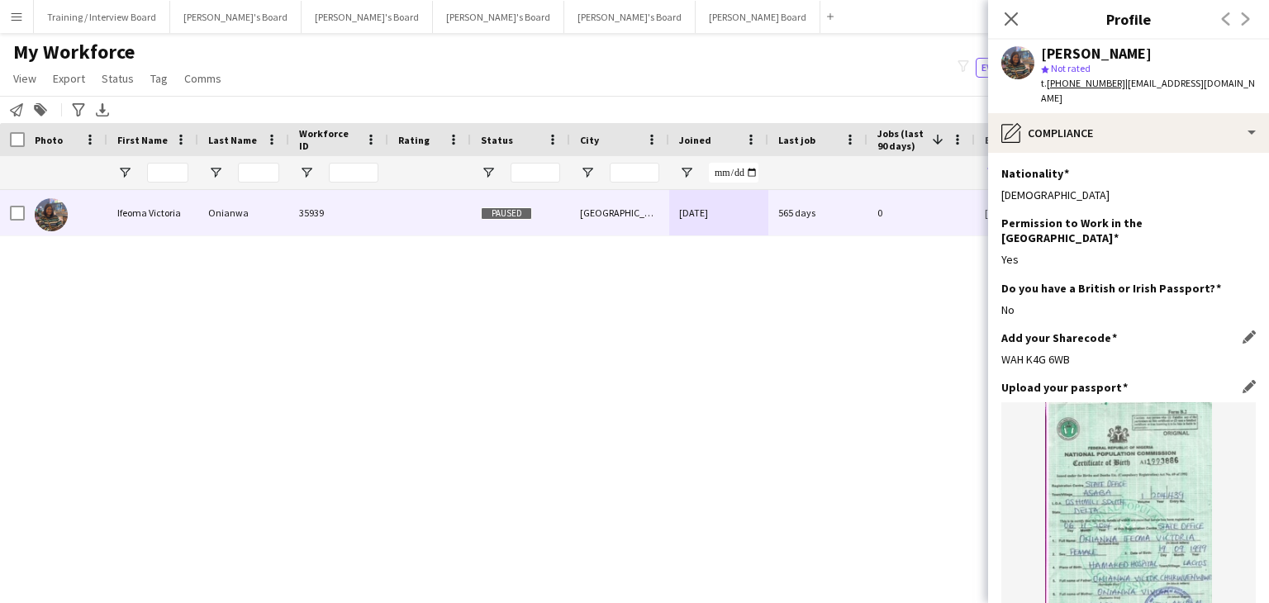
scroll to position [413, 0]
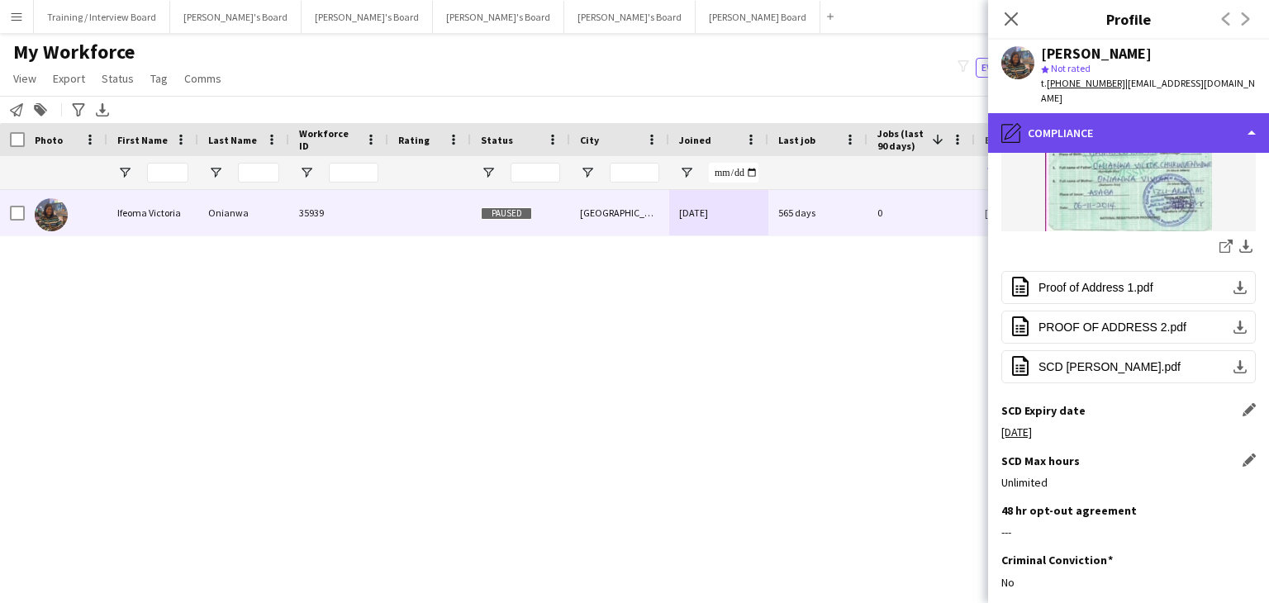
click at [1160, 116] on div "pencil4 Compliance" at bounding box center [1128, 133] width 281 height 40
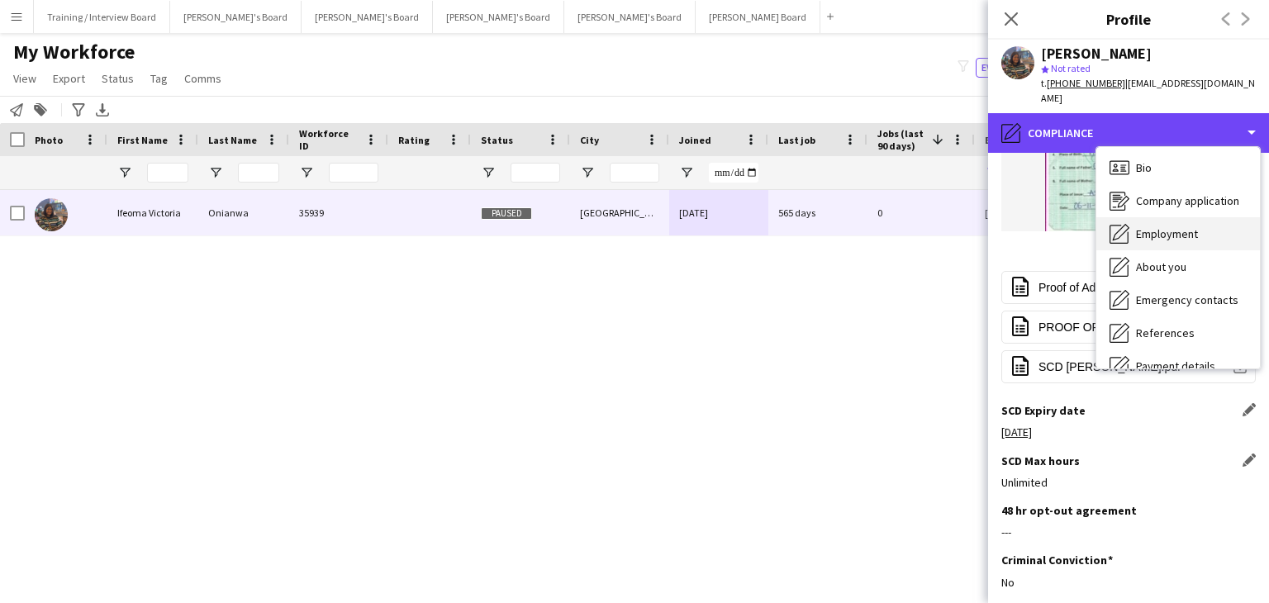
scroll to position [0, 0]
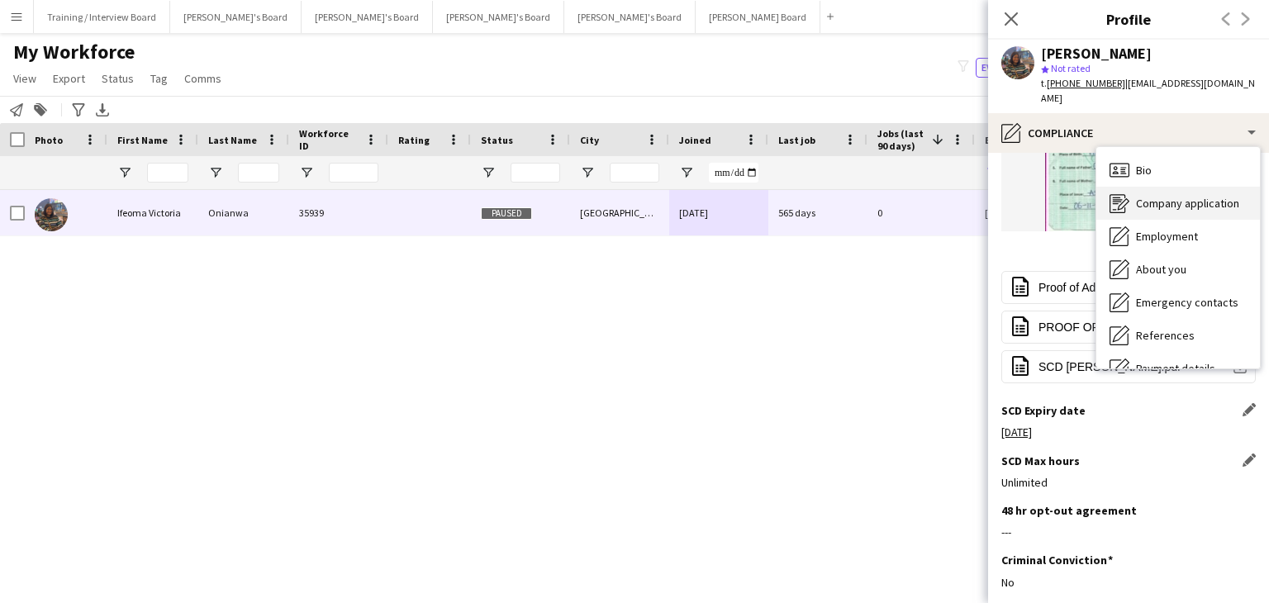
click at [1176, 196] on span "Company application" at bounding box center [1187, 203] width 103 height 15
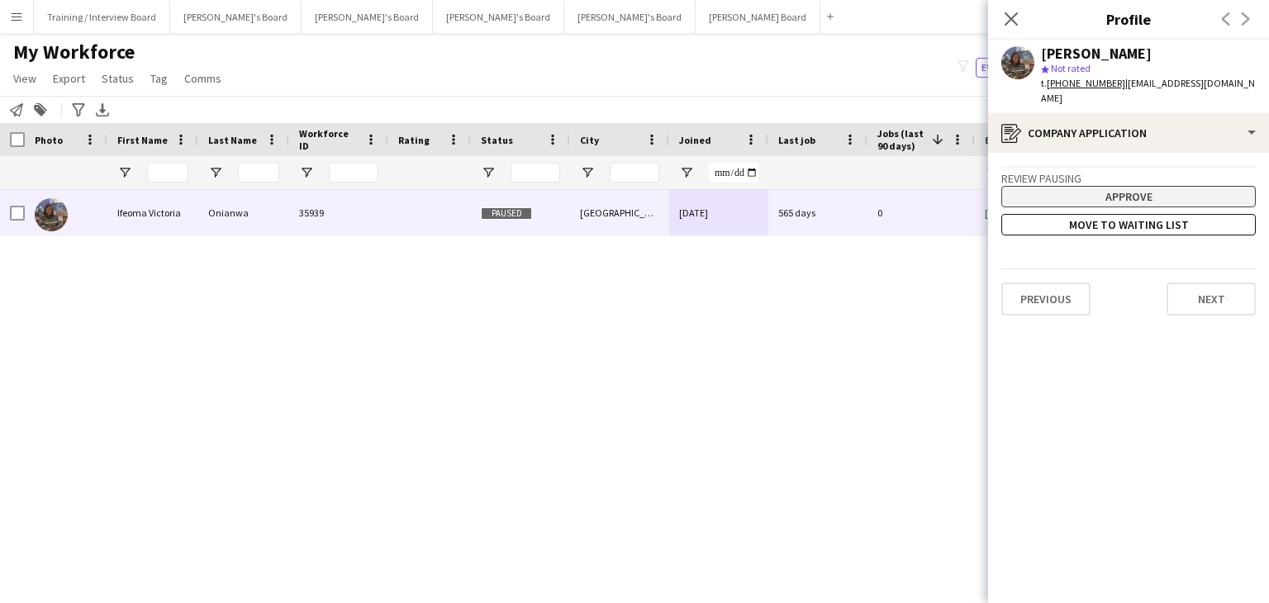
click at [1153, 186] on button "Approve" at bounding box center [1128, 196] width 254 height 21
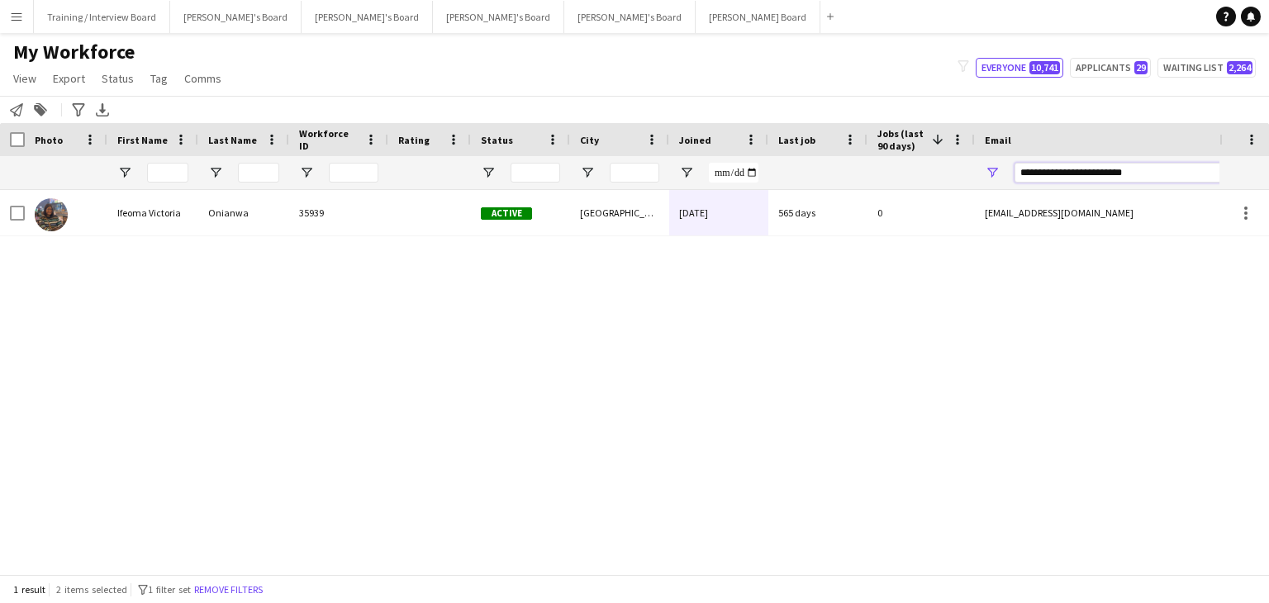
drag, startPoint x: 1175, startPoint y: 168, endPoint x: 878, endPoint y: 191, distance: 298.2
click at [878, 191] on div "Workforce Details Photo First Name" at bounding box center [634, 348] width 1269 height 451
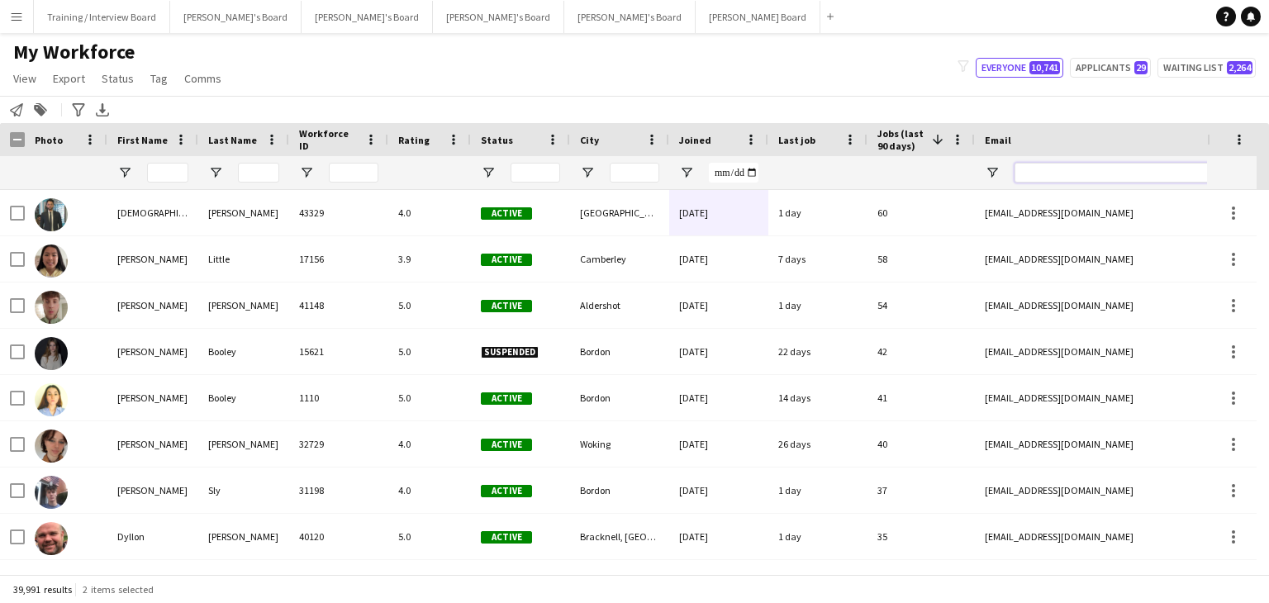
paste input "**********"
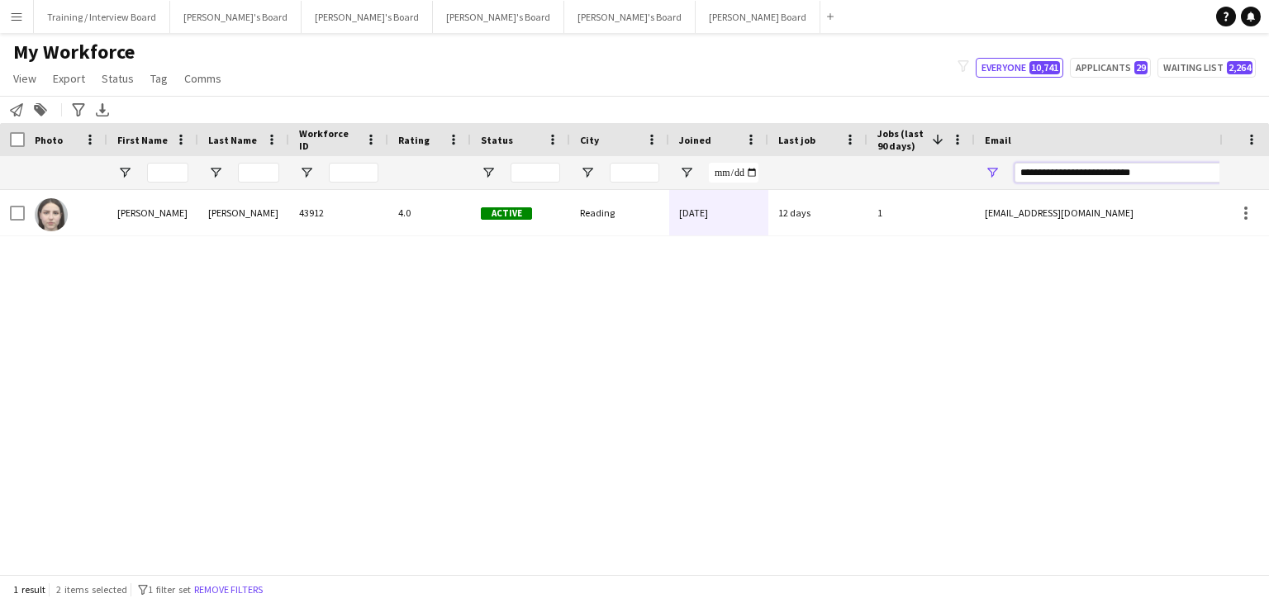
type input "**********"
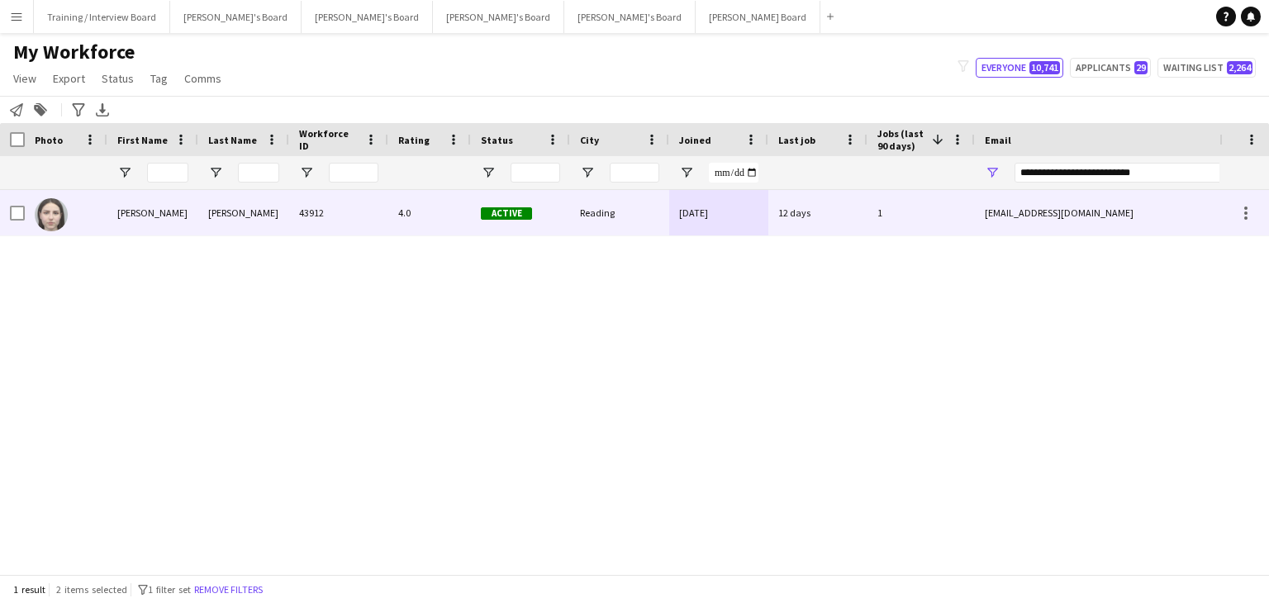
click at [856, 225] on div "12 days" at bounding box center [817, 212] width 99 height 45
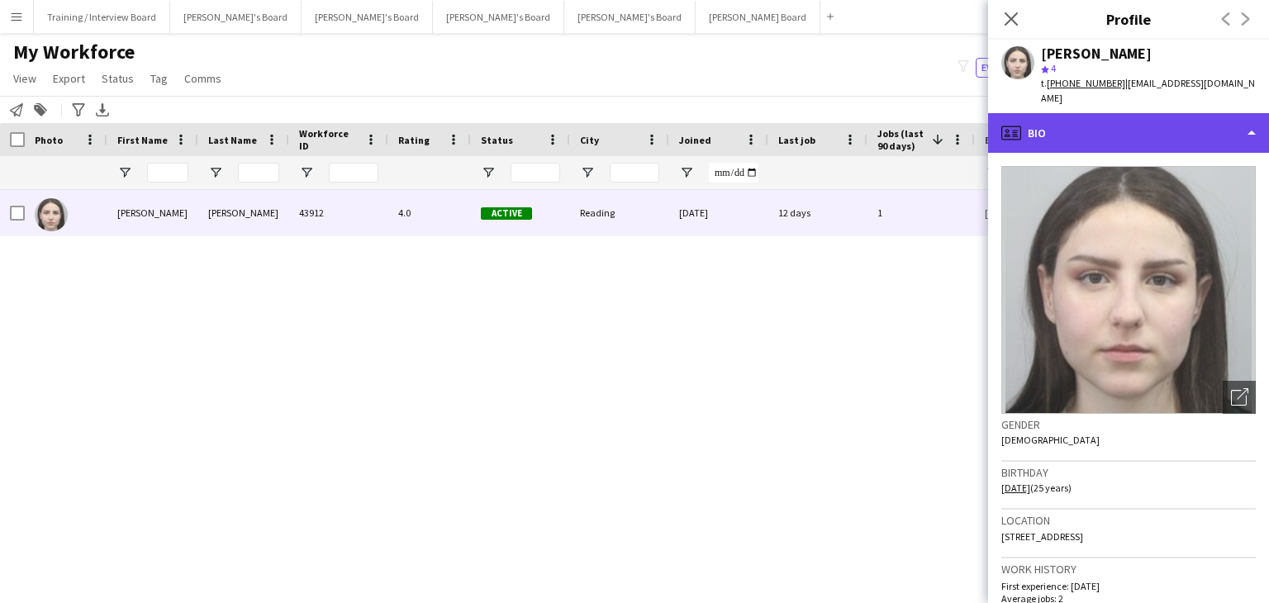
click at [1123, 123] on div "profile Bio" at bounding box center [1128, 133] width 281 height 40
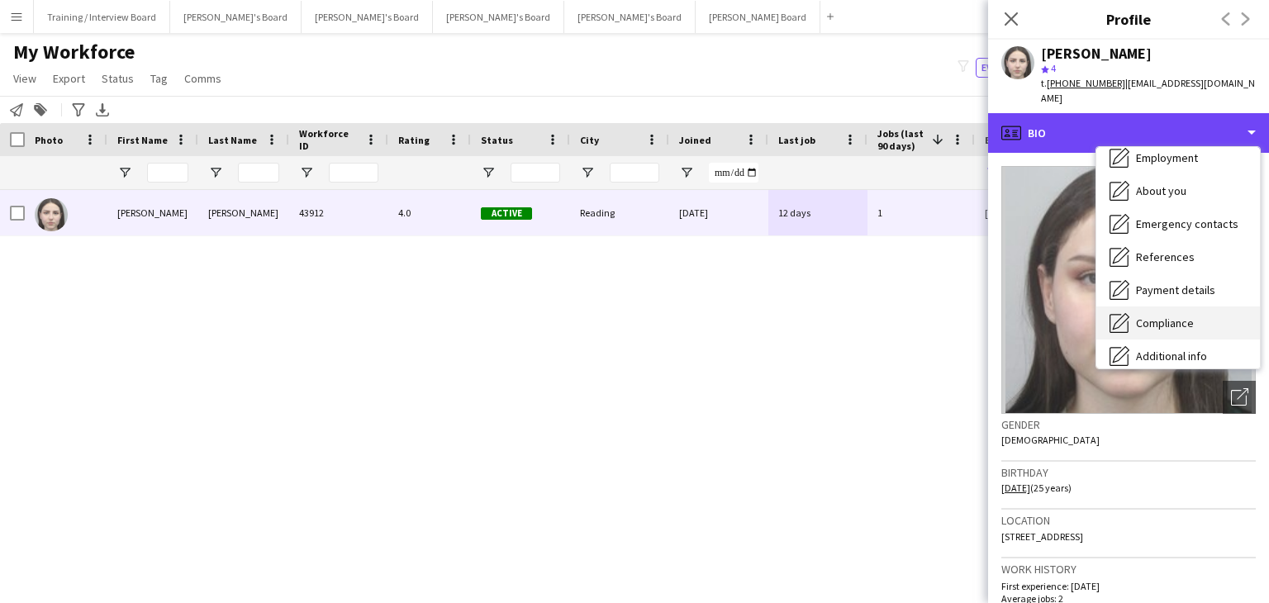
scroll to position [165, 0]
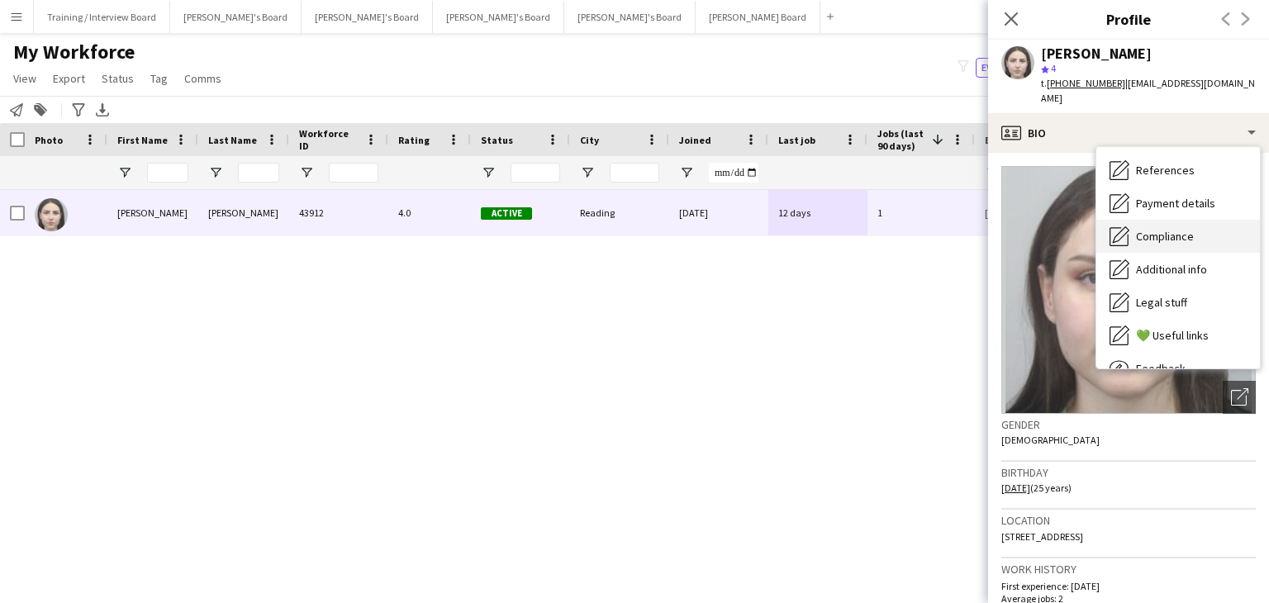
click at [1179, 229] on span "Compliance" at bounding box center [1165, 236] width 58 height 15
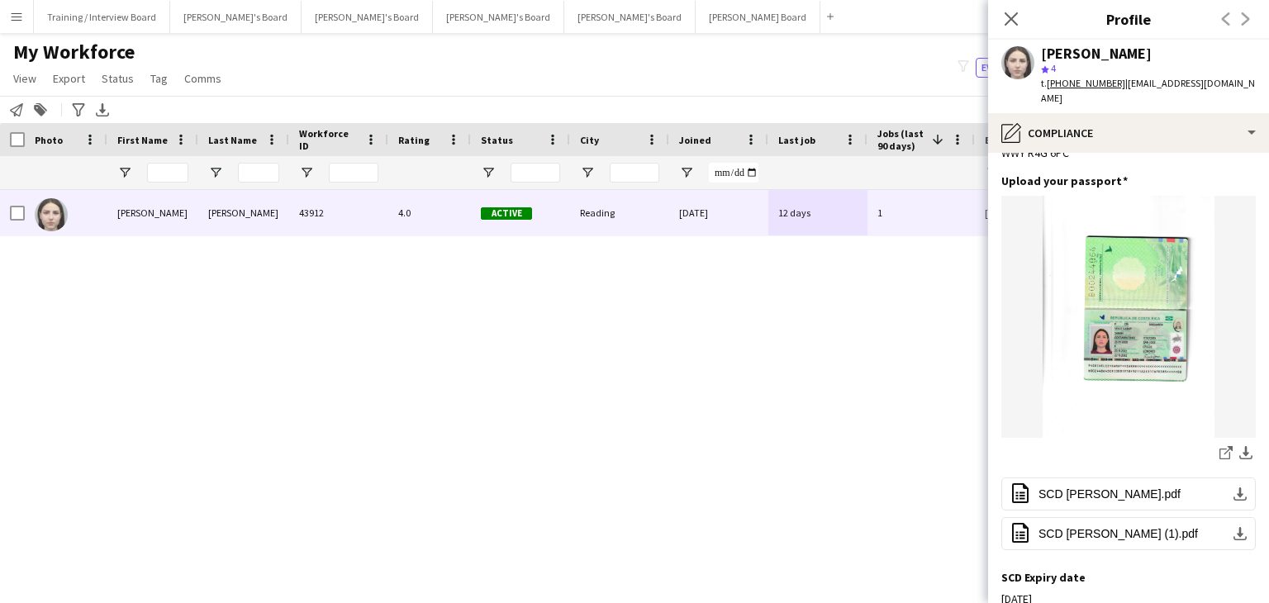
scroll to position [330, 0]
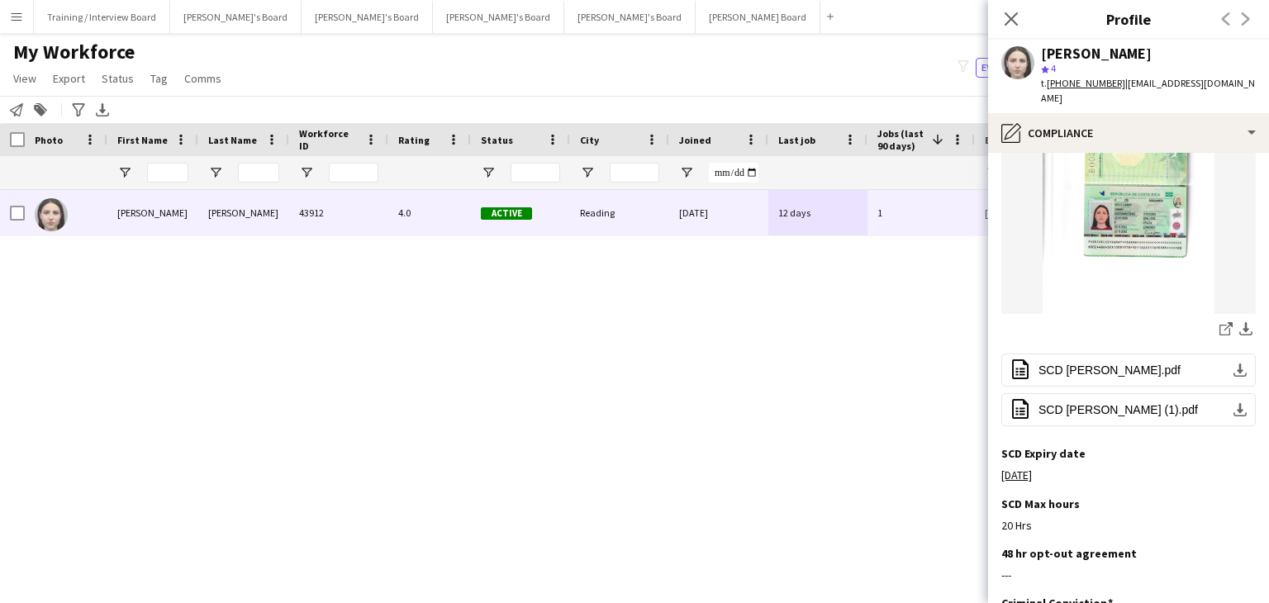
click at [1016, 16] on icon "Close pop-in" at bounding box center [1010, 18] width 13 height 13
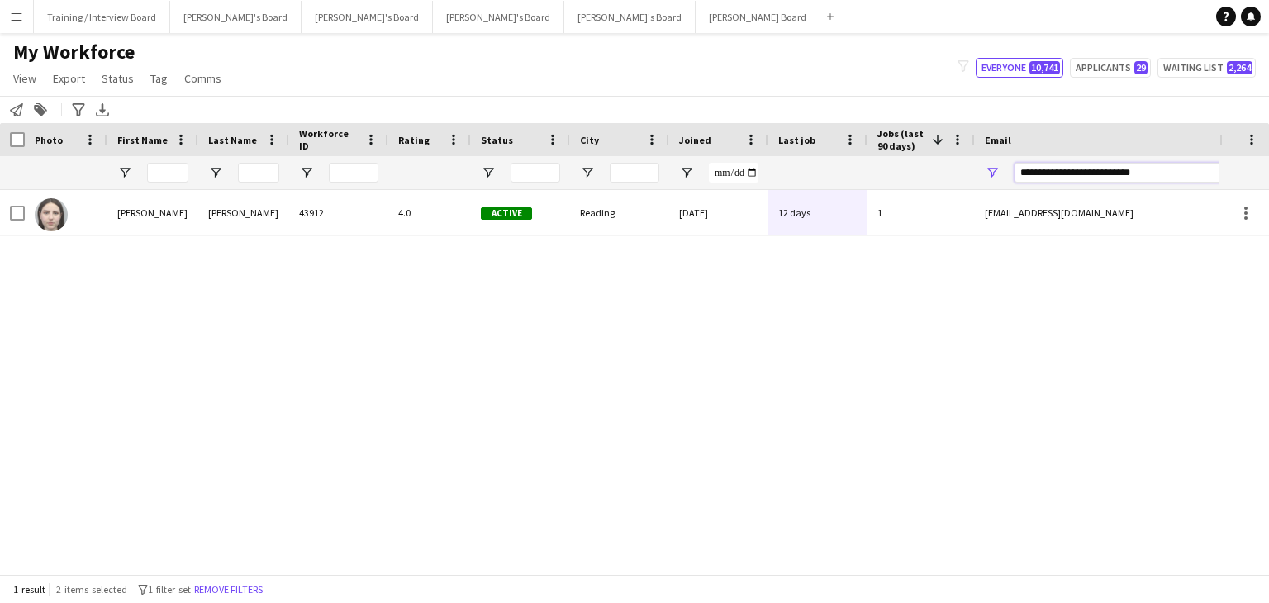
drag, startPoint x: 1203, startPoint y: 173, endPoint x: 889, endPoint y: 185, distance: 314.9
click at [889, 185] on div at bounding box center [895, 172] width 1791 height 33
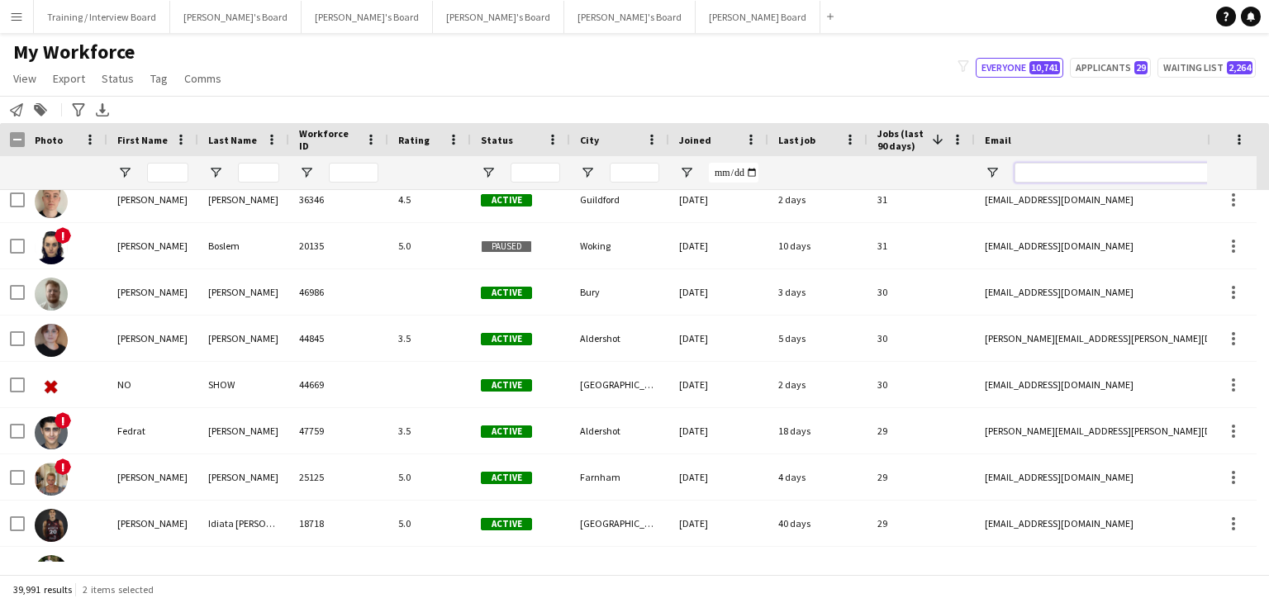
scroll to position [0, 0]
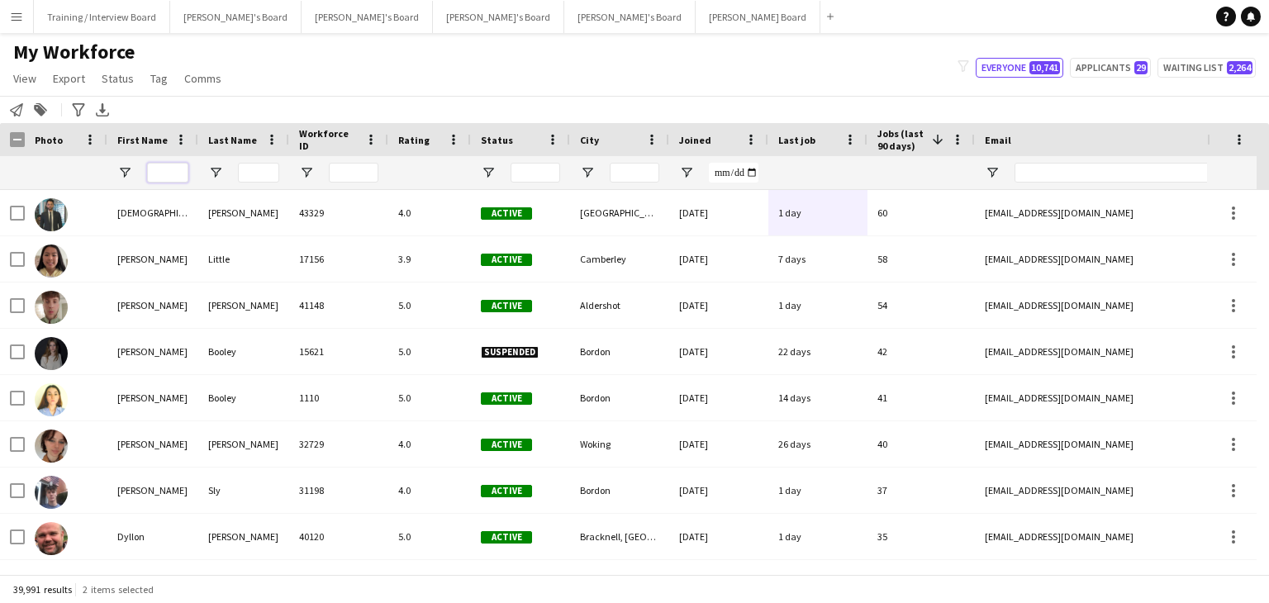
click at [163, 173] on input "First Name Filter Input" at bounding box center [167, 173] width 41 height 20
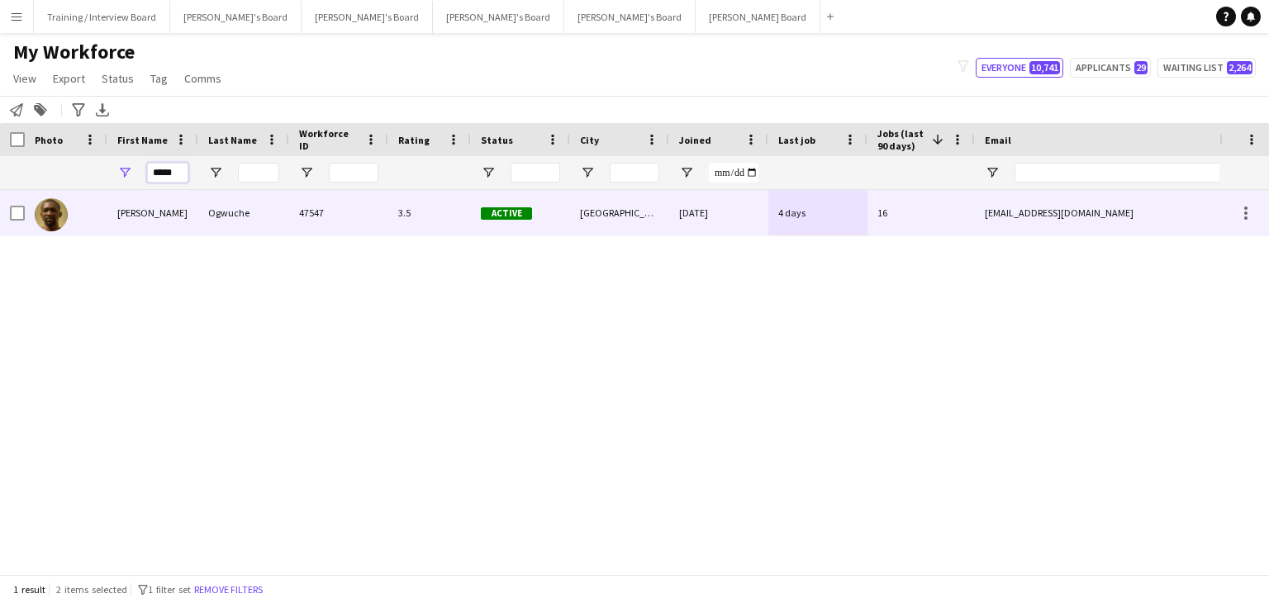
type input "*****"
click at [218, 211] on div "Ogwuche" at bounding box center [243, 212] width 91 height 45
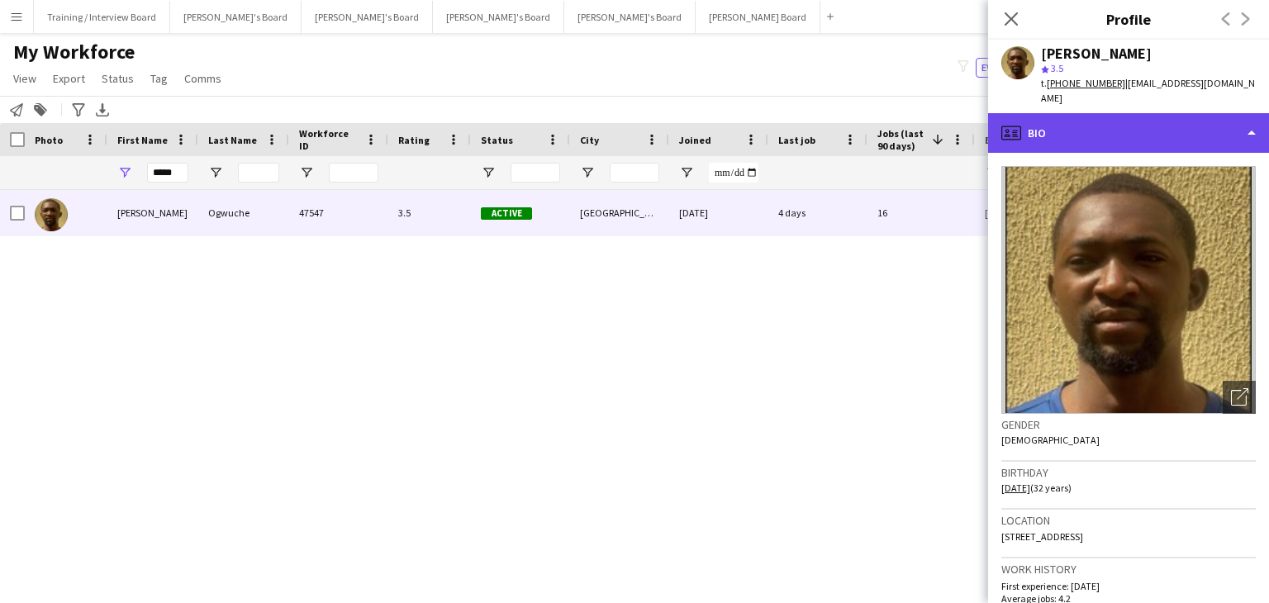
click at [1143, 129] on div "profile Bio" at bounding box center [1128, 133] width 281 height 40
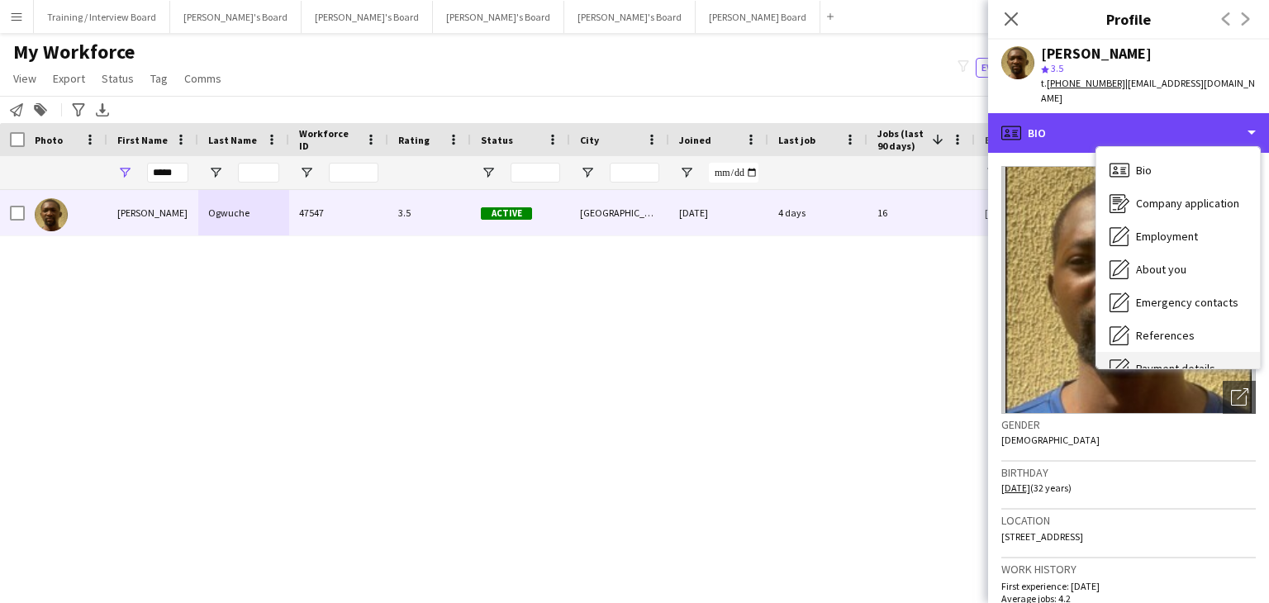
scroll to position [165, 0]
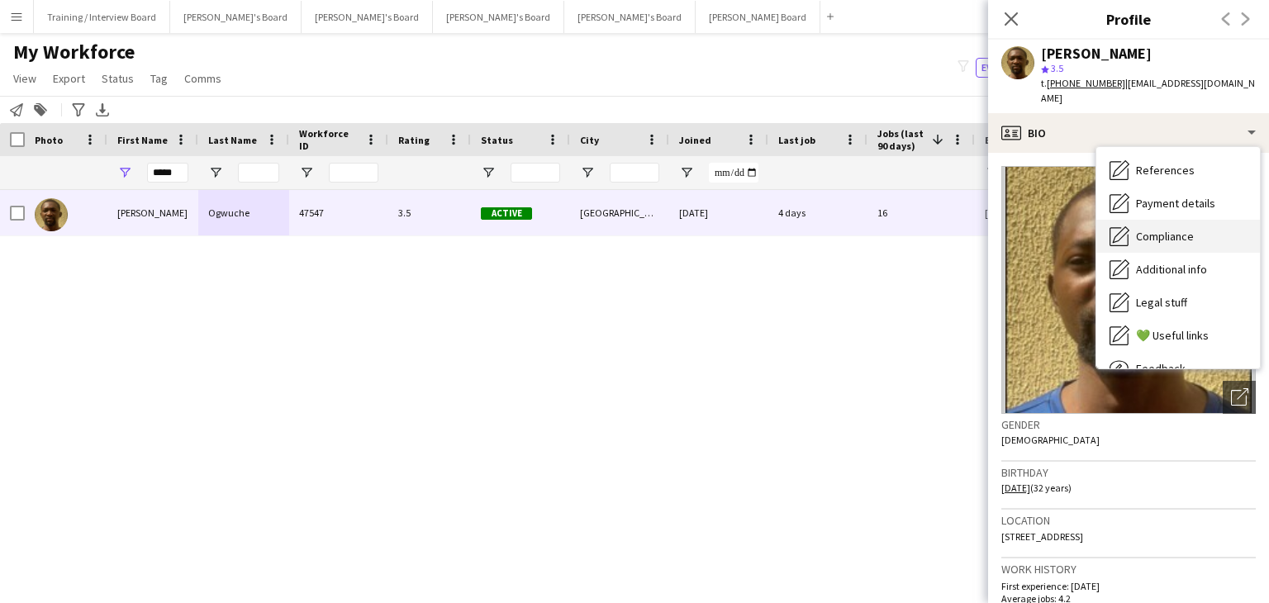
click at [1186, 229] on span "Compliance" at bounding box center [1165, 236] width 58 height 15
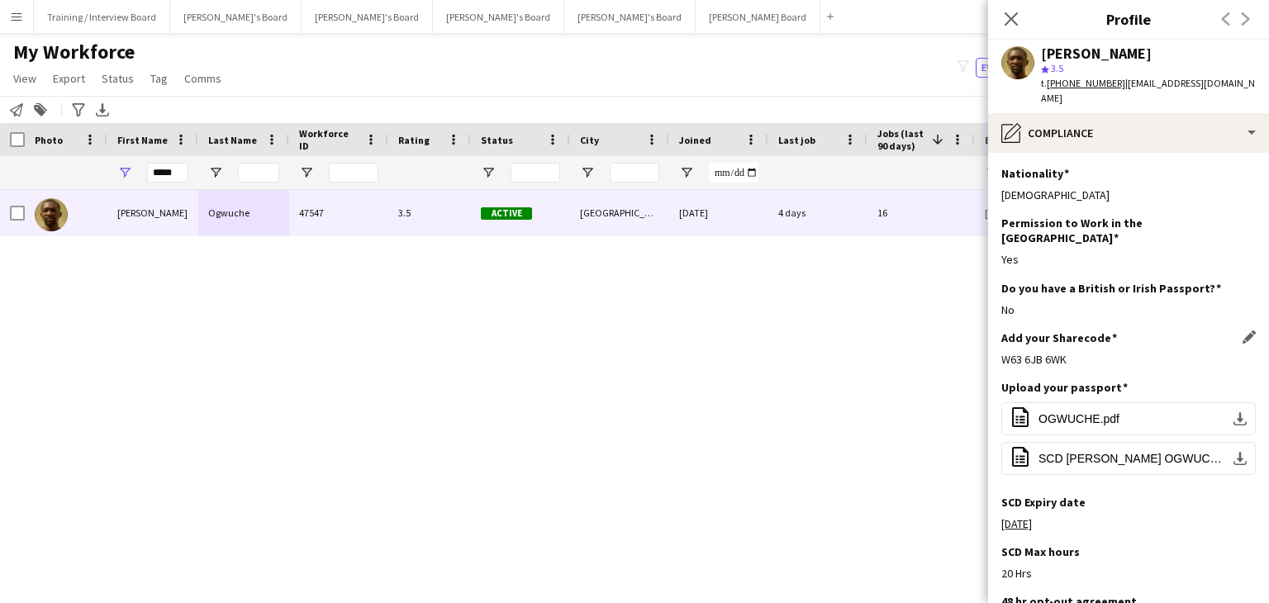
scroll to position [328, 0]
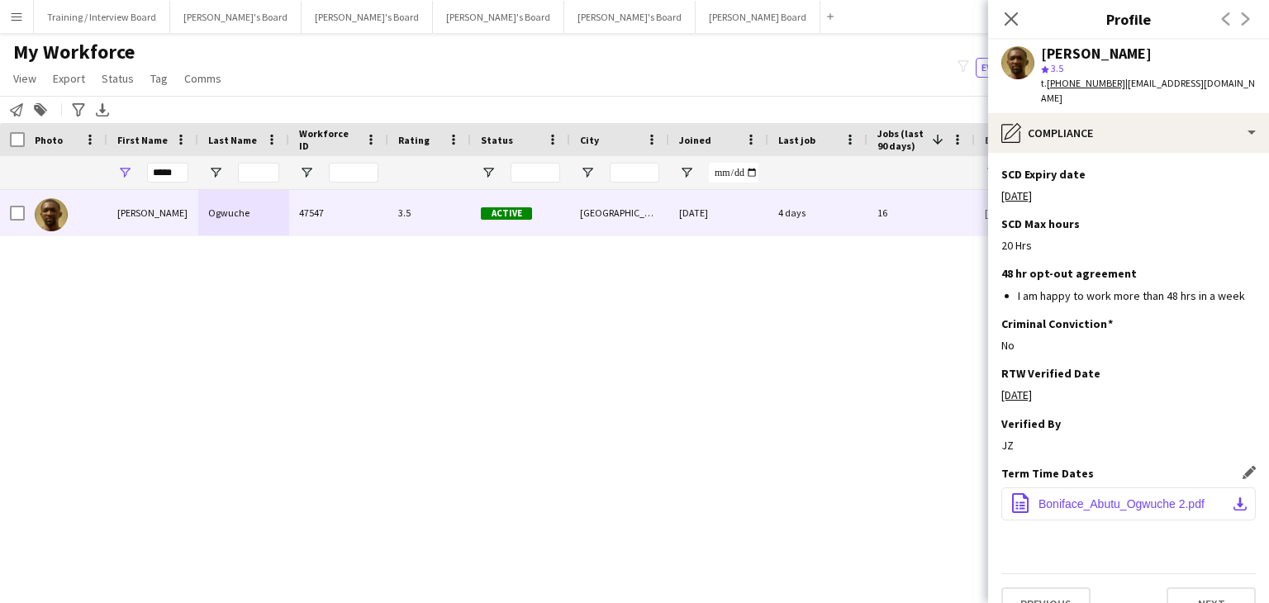
click at [1099, 497] on span "Boniface_Abutu_Ogwuche 2.pdf" at bounding box center [1121, 503] width 166 height 13
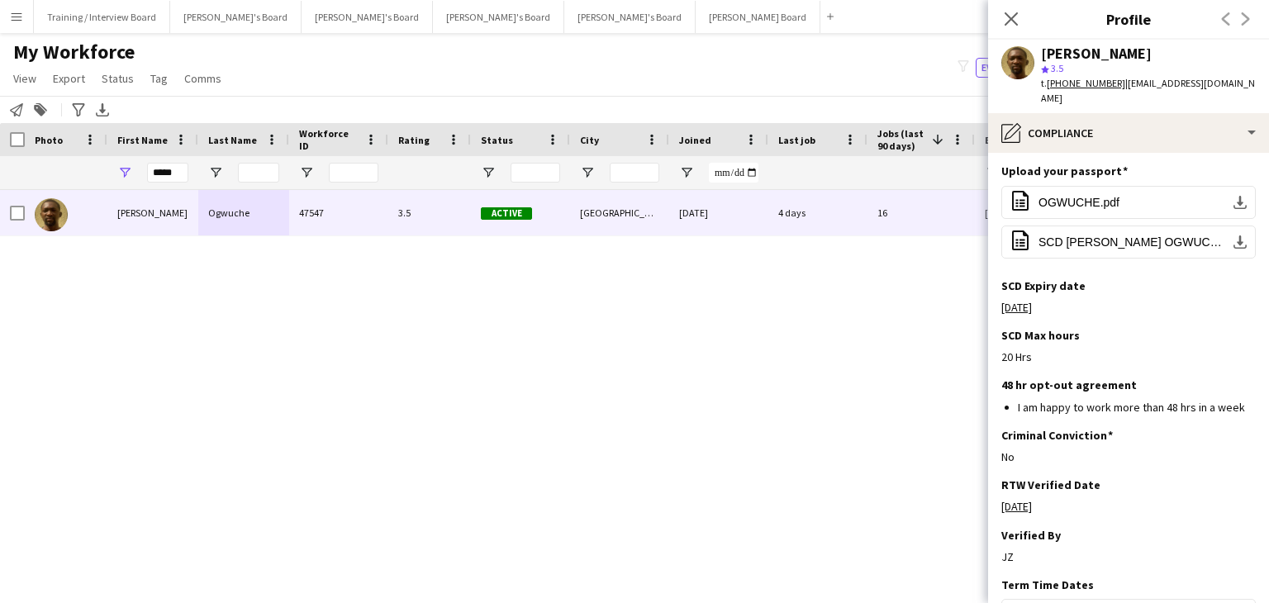
scroll to position [0, 0]
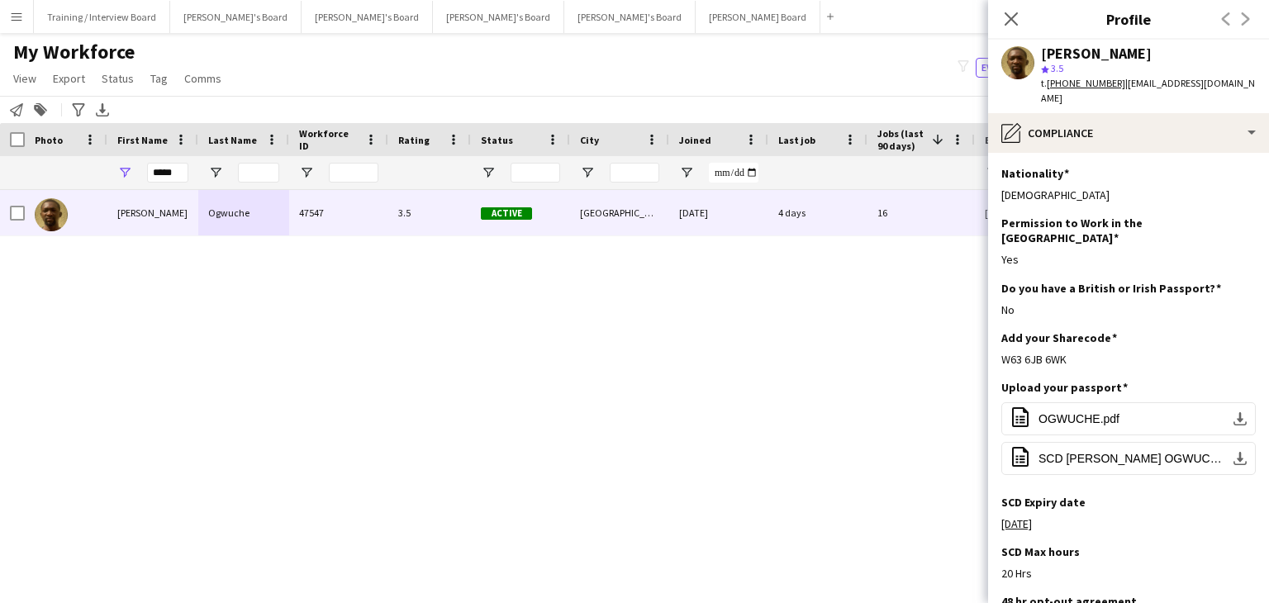
drag, startPoint x: 1019, startPoint y: 15, endPoint x: 990, endPoint y: 39, distance: 37.5
click at [1018, 14] on app-icon "Close pop-in" at bounding box center [1011, 19] width 20 height 20
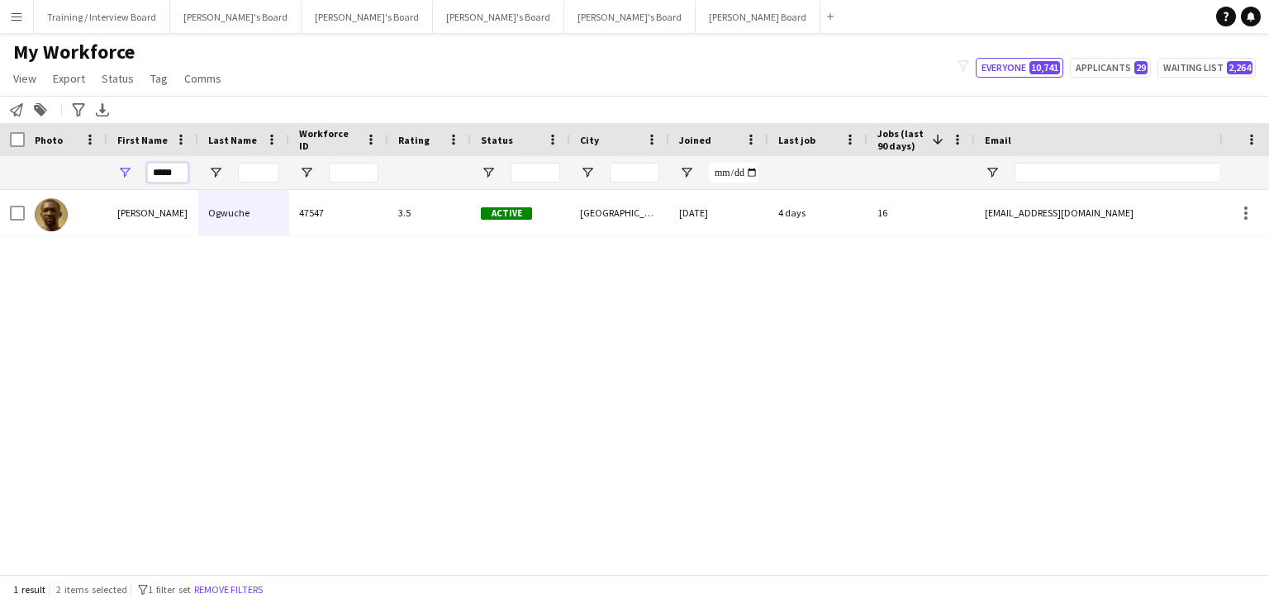
drag, startPoint x: 184, startPoint y: 173, endPoint x: 106, endPoint y: 178, distance: 78.6
click at [106, 178] on div "*****" at bounding box center [895, 172] width 1791 height 33
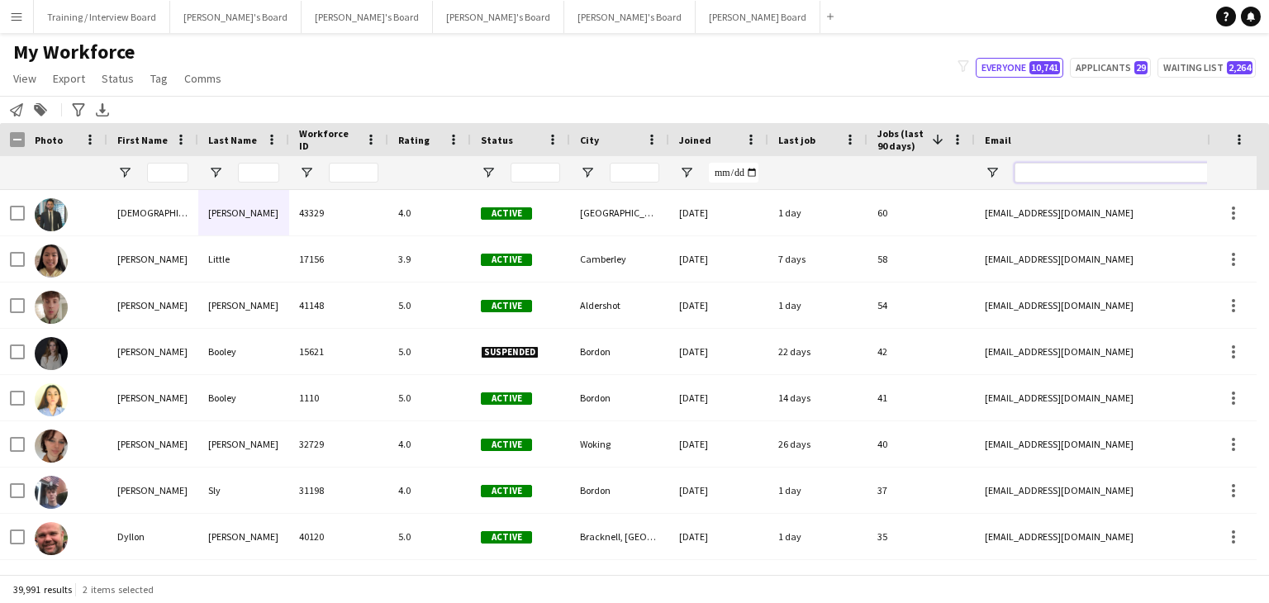
click at [1065, 169] on input "Email Filter Input" at bounding box center [1154, 173] width 281 height 20
paste input "**********"
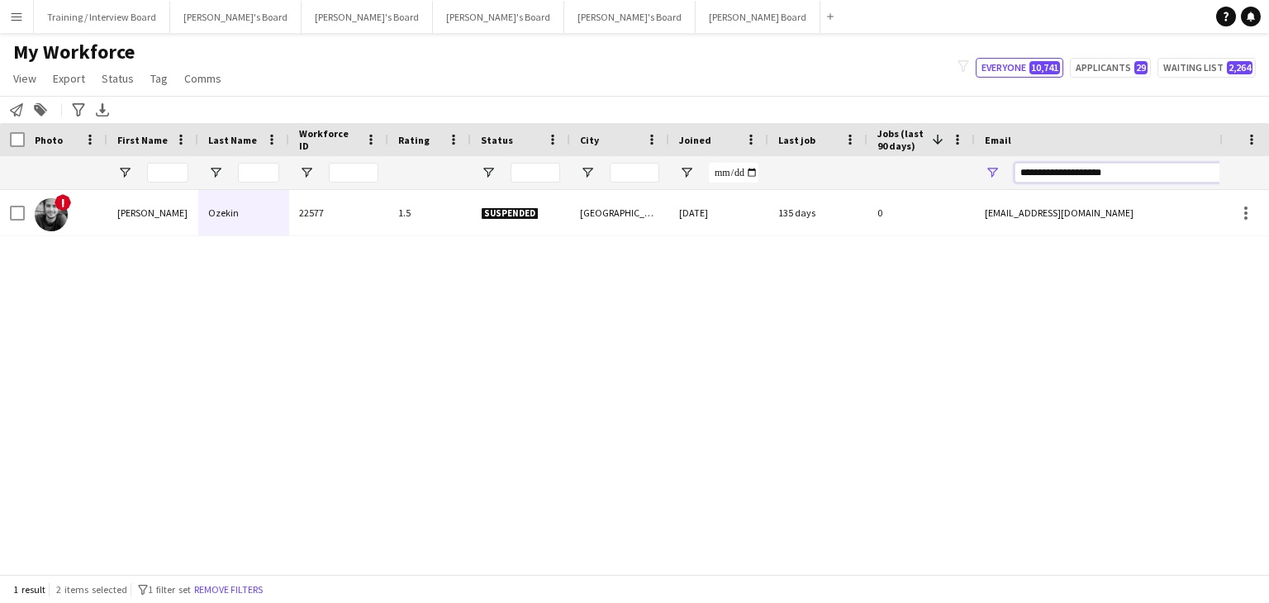
type input "**********"
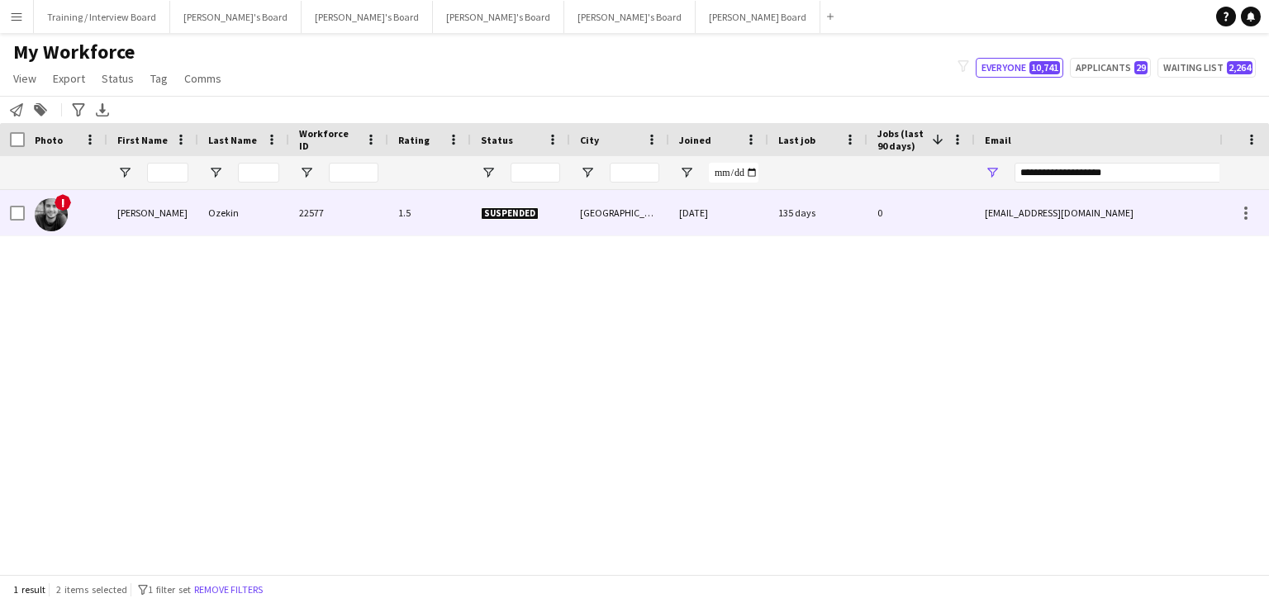
click at [548, 226] on div "Suspended" at bounding box center [520, 212] width 99 height 45
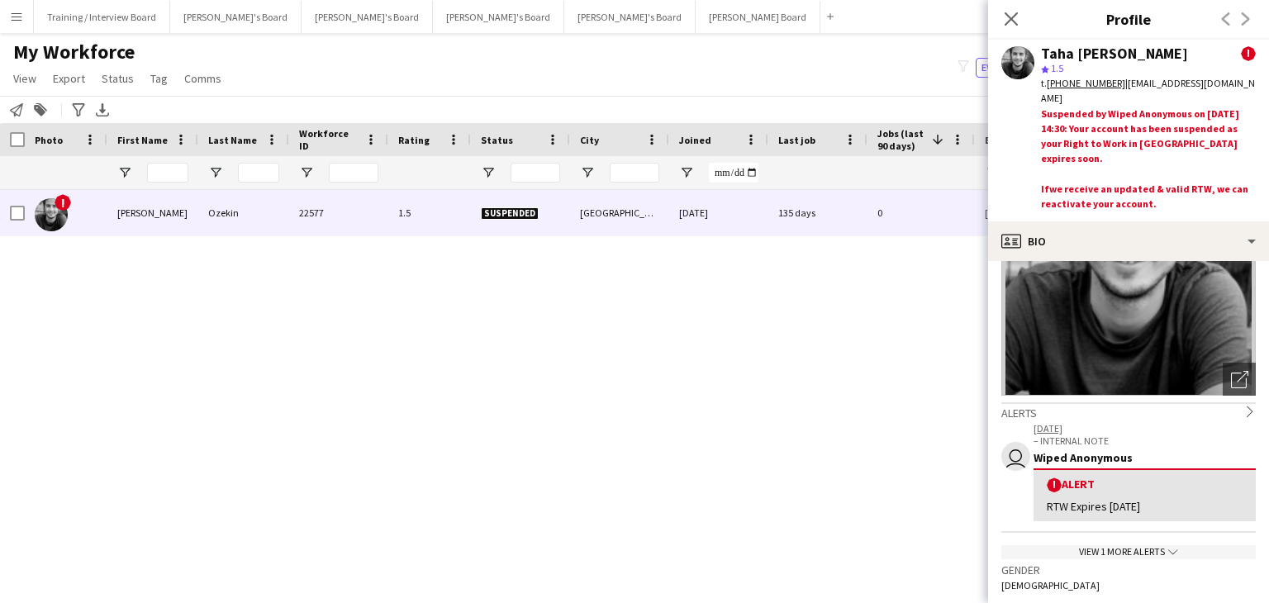
scroll to position [248, 0]
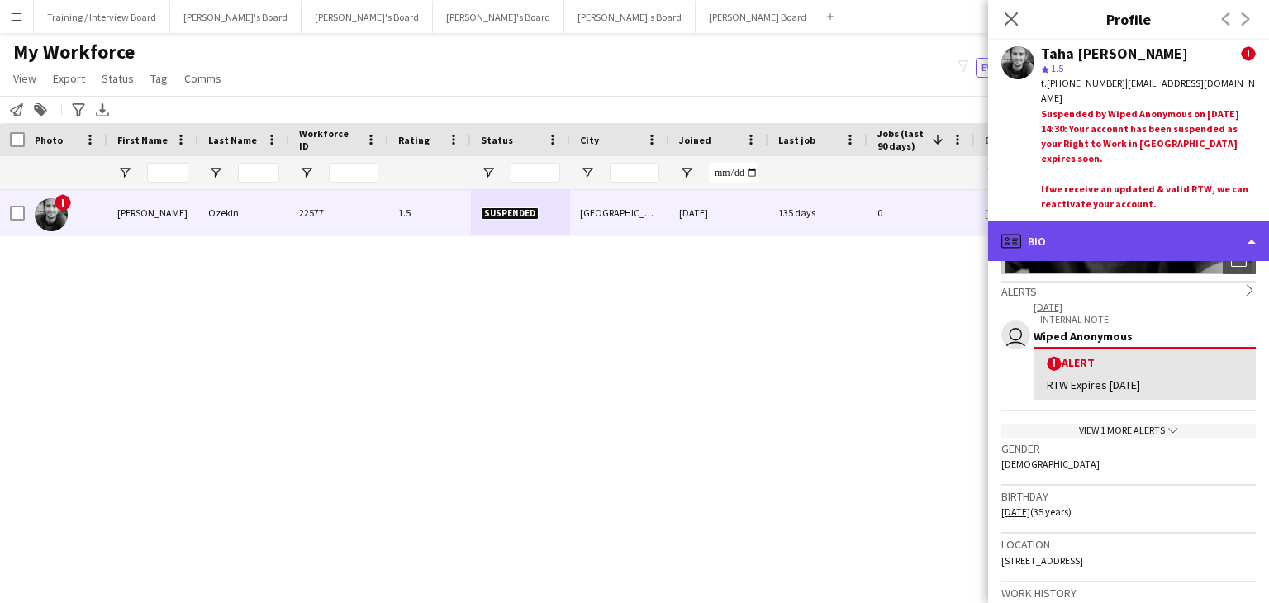
click at [1143, 242] on div "profile Bio" at bounding box center [1128, 241] width 281 height 40
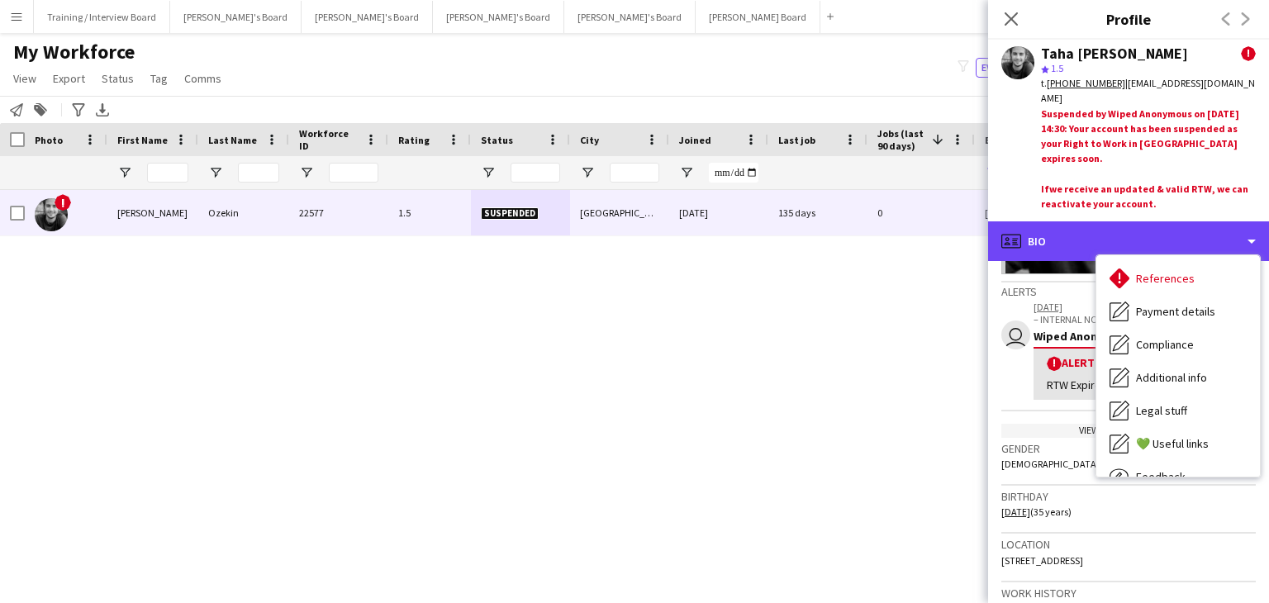
scroll to position [221, 0]
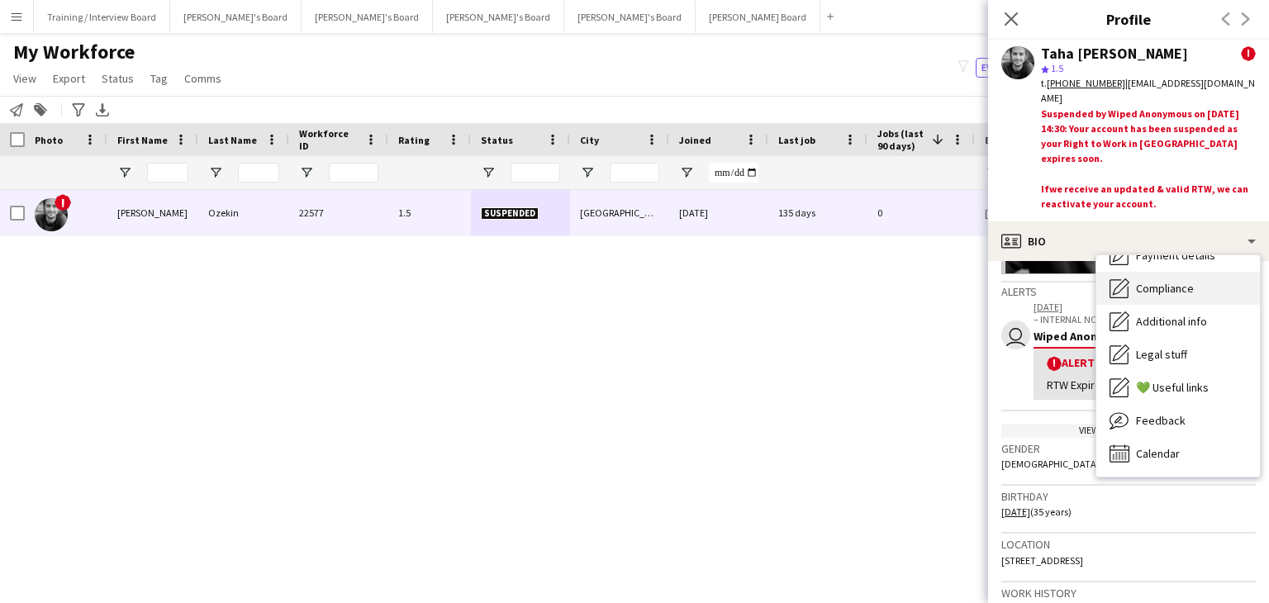
click at [1181, 290] on span "Compliance" at bounding box center [1165, 288] width 58 height 15
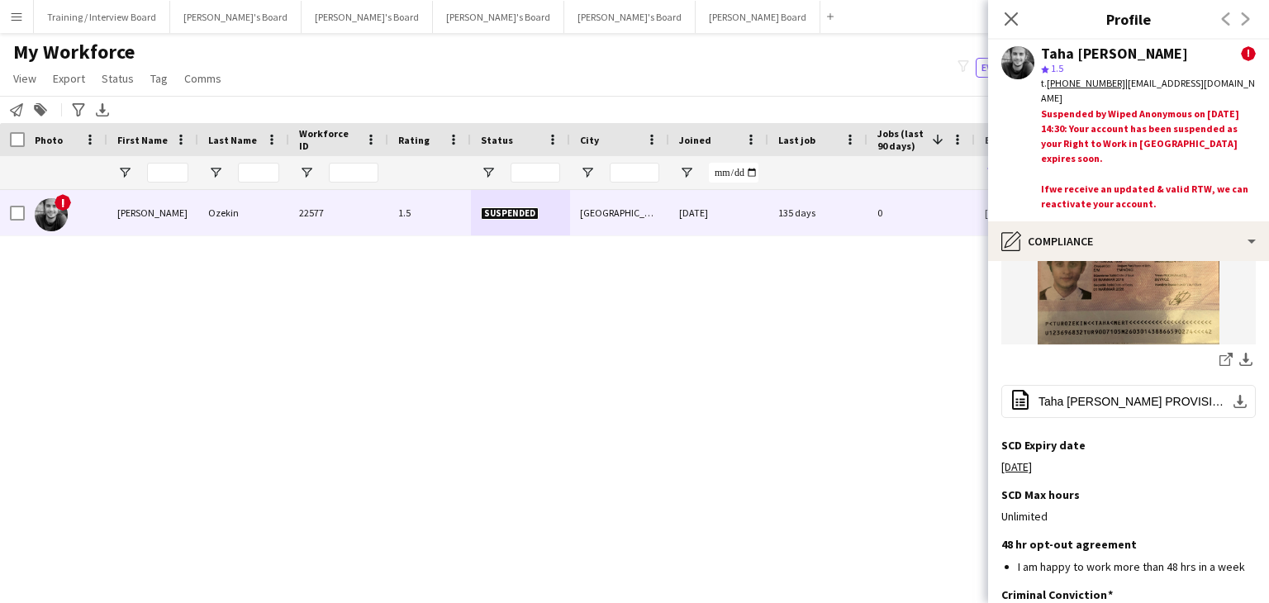
scroll to position [496, 0]
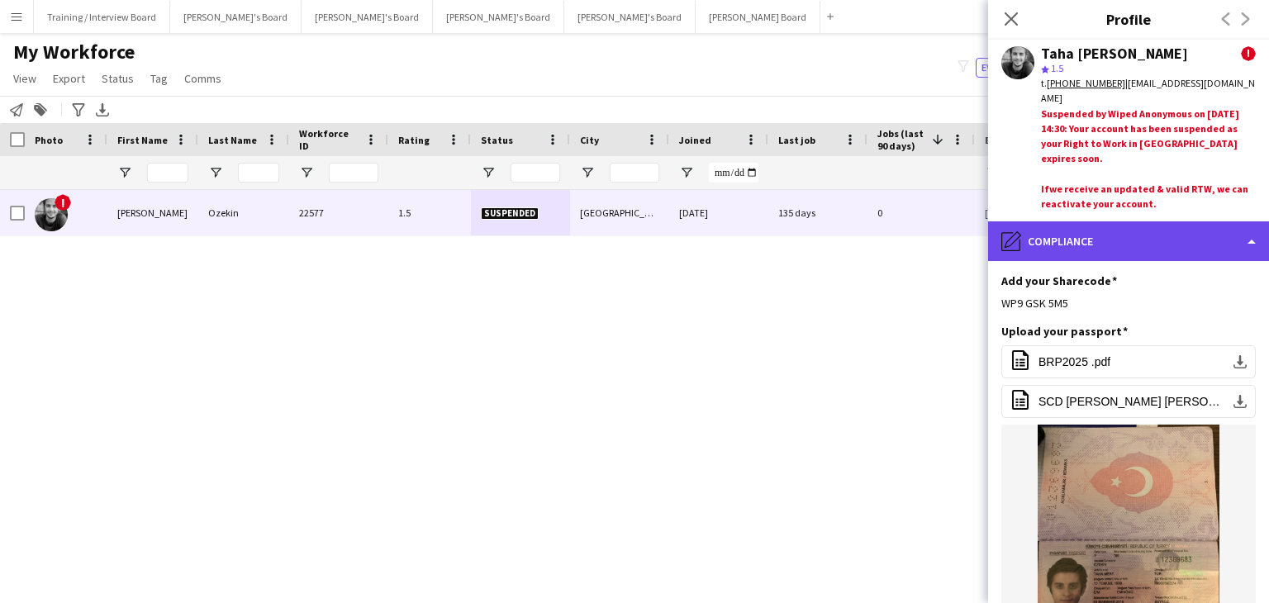
click at [1080, 235] on div "pencil4 Compliance" at bounding box center [1128, 241] width 281 height 40
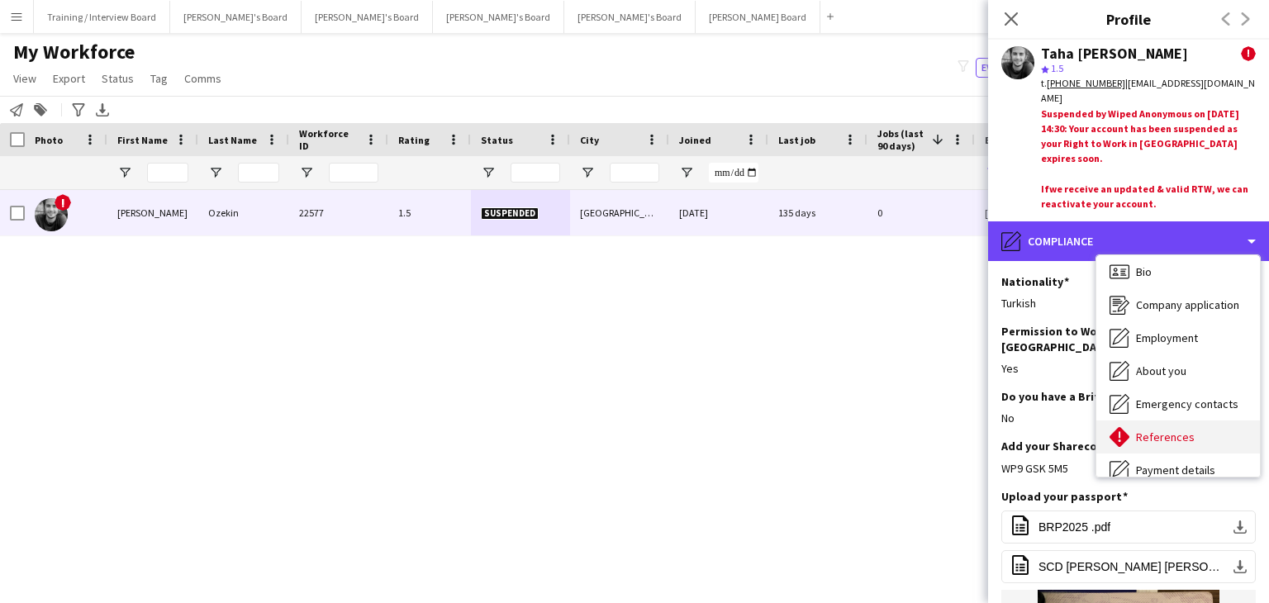
scroll to position [0, 0]
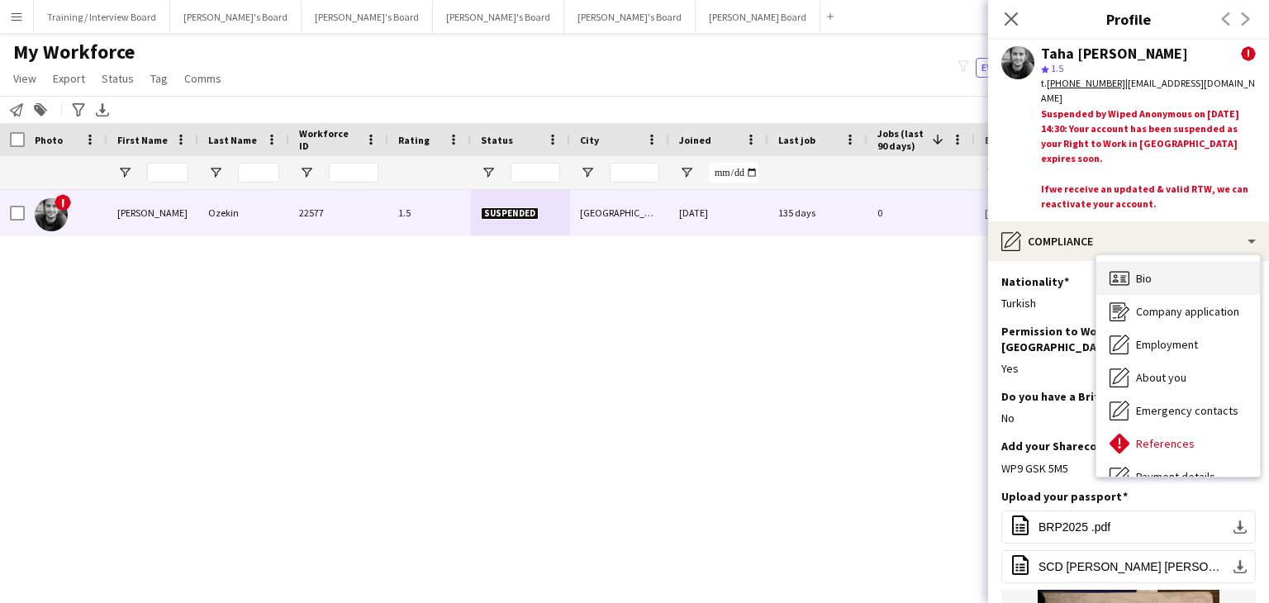
click at [1182, 275] on div "Bio Bio" at bounding box center [1178, 278] width 164 height 33
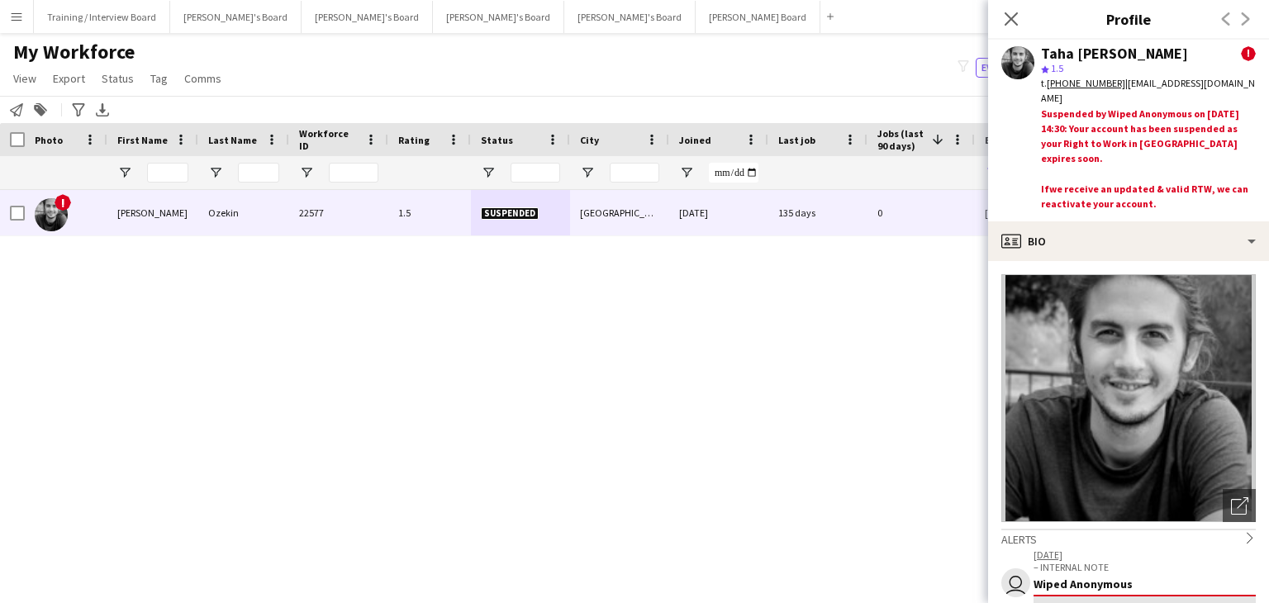
scroll to position [330, 0]
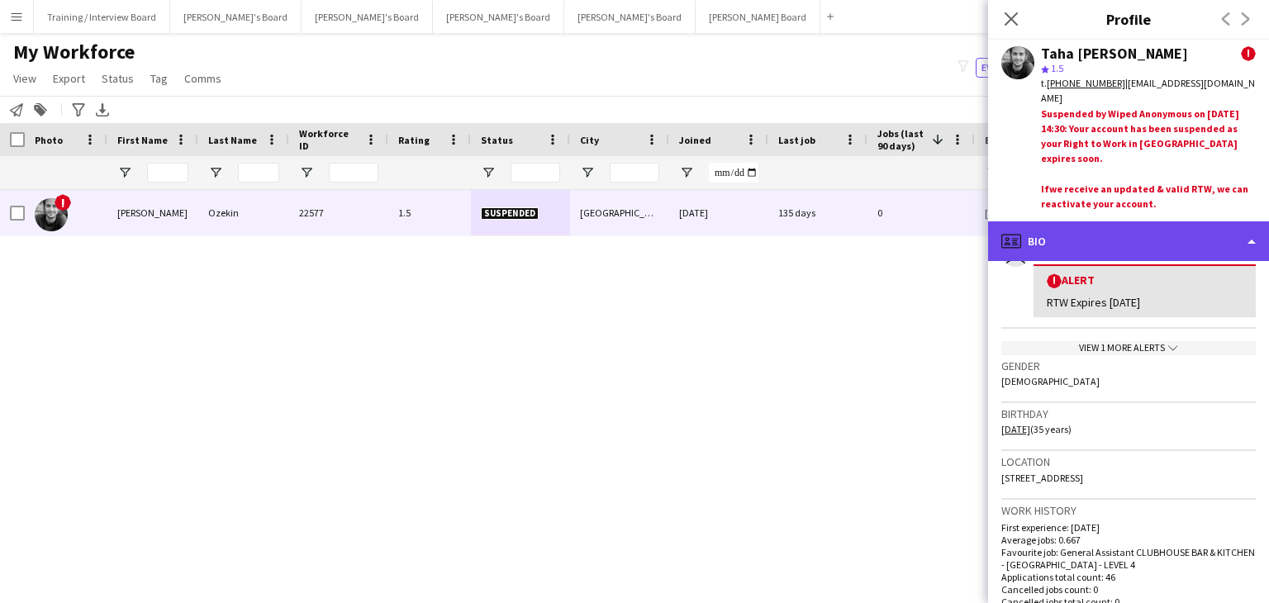
click at [1097, 248] on div "profile Bio" at bounding box center [1128, 241] width 281 height 40
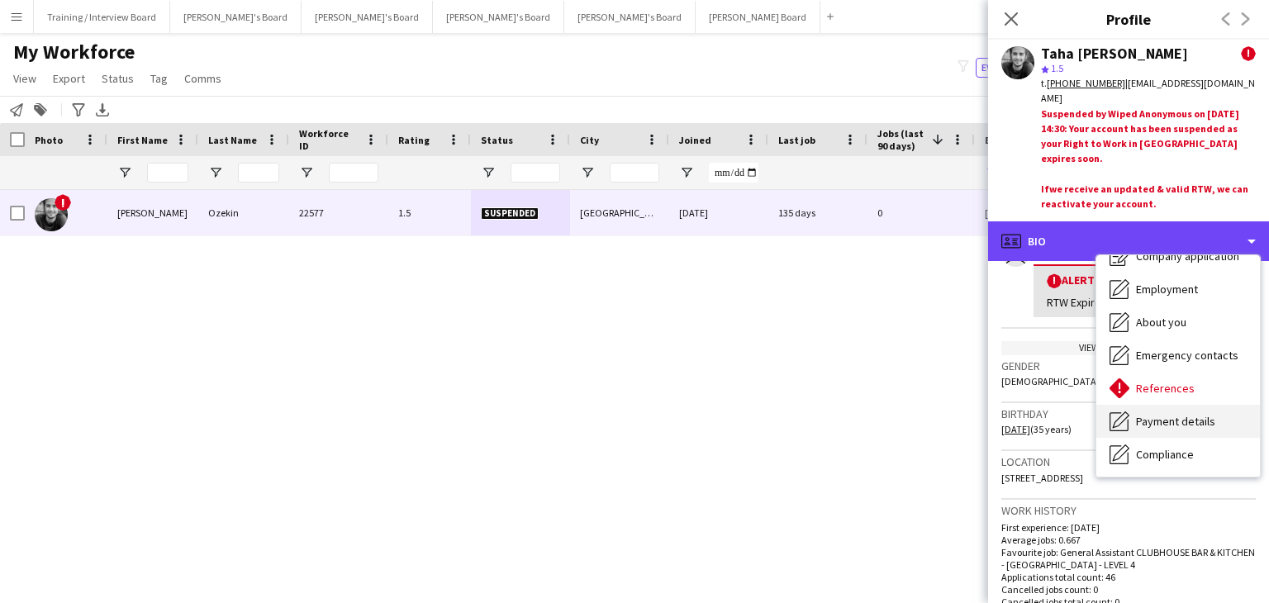
scroll to position [165, 0]
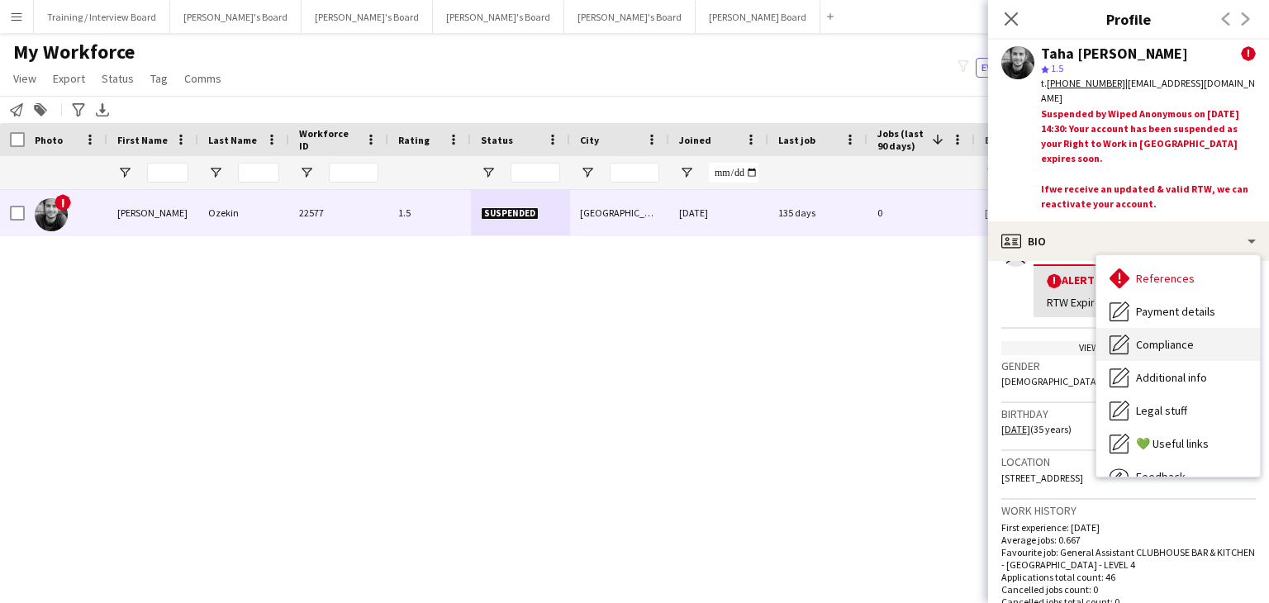
click at [1179, 355] on div "Compliance Compliance" at bounding box center [1178, 344] width 164 height 33
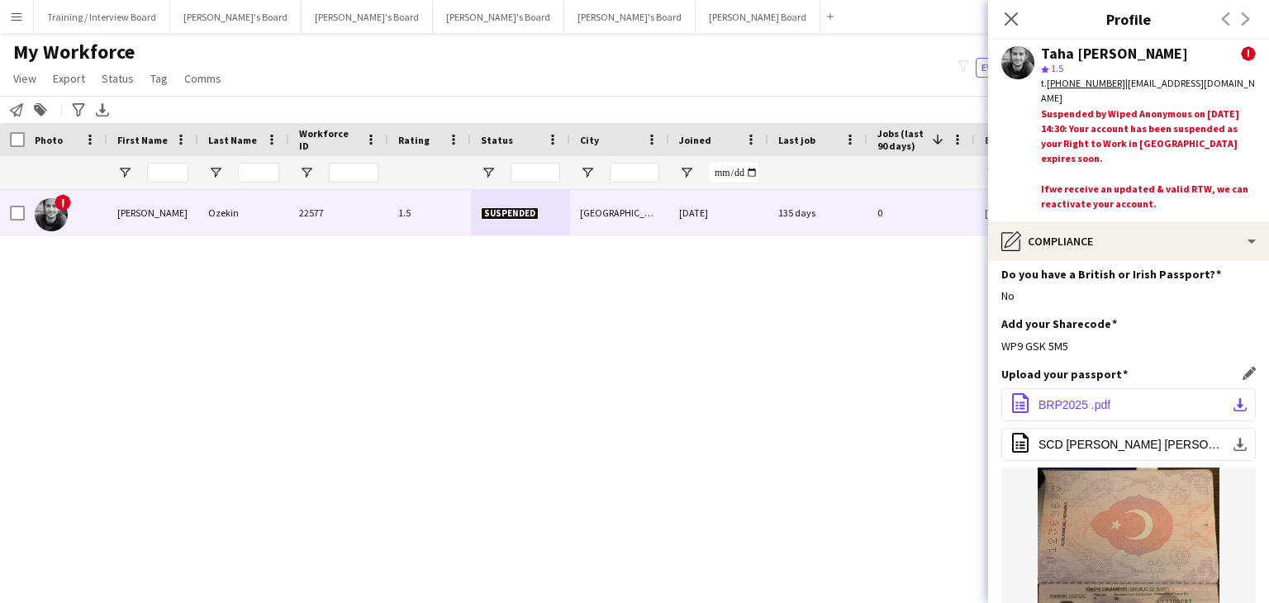
scroll to position [83, 0]
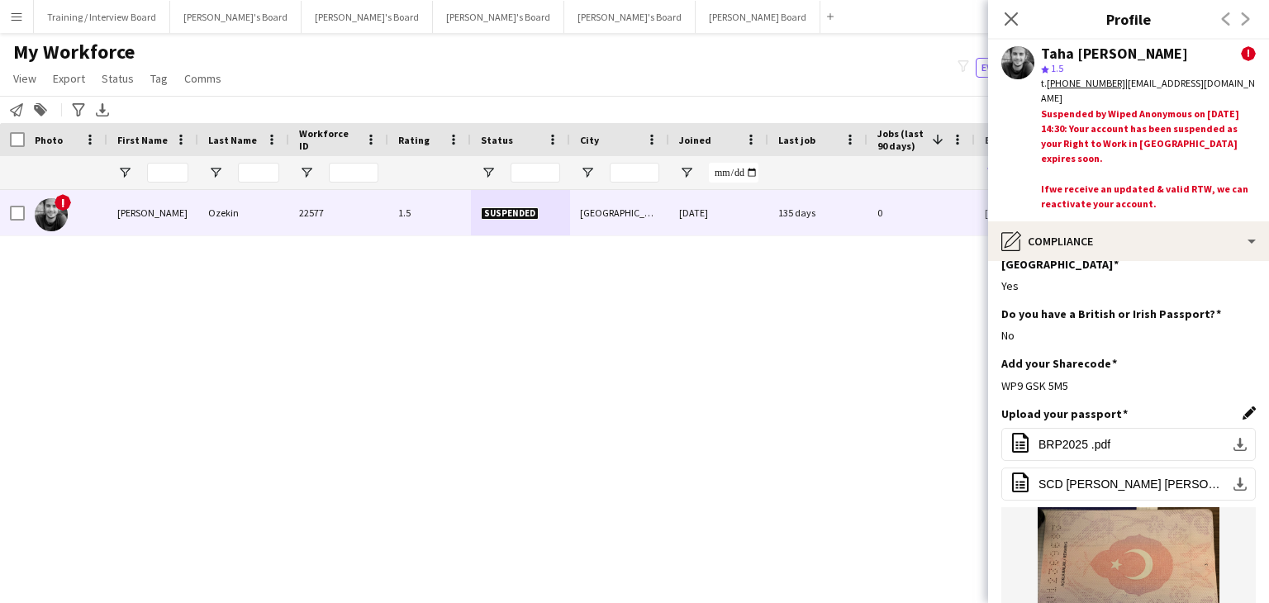
click at [1242, 406] on app-icon "Edit this field" at bounding box center [1248, 412] width 13 height 13
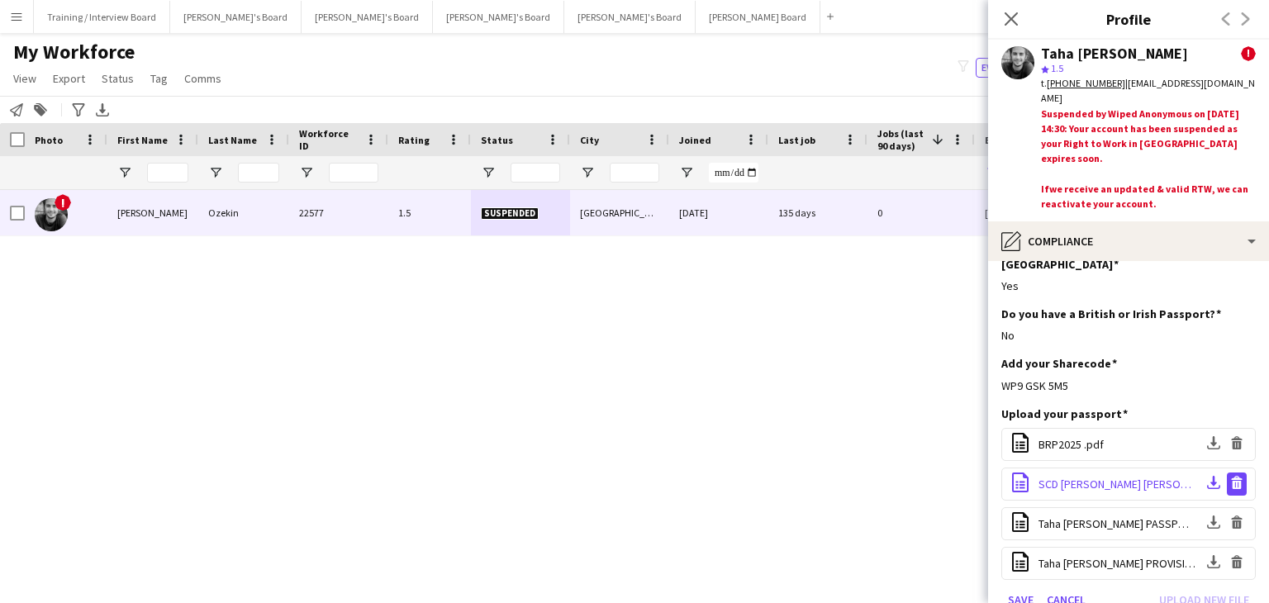
click at [1230, 476] on app-icon "Delete file" at bounding box center [1236, 484] width 13 height 16
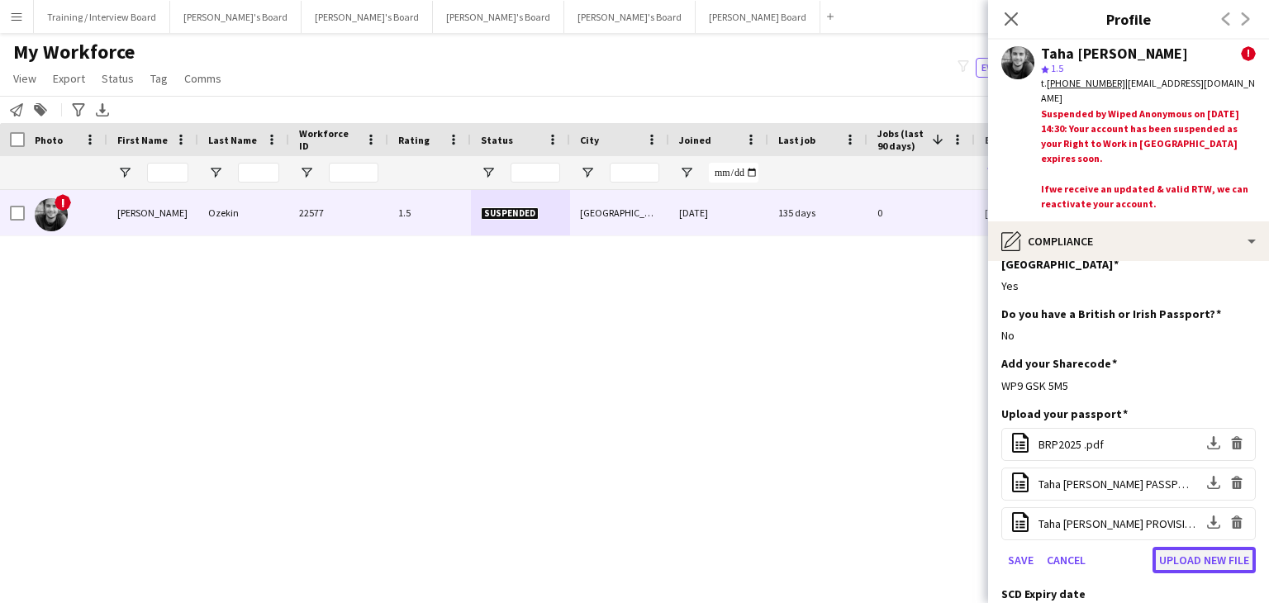
click at [1176, 547] on button "Upload new file" at bounding box center [1203, 560] width 103 height 26
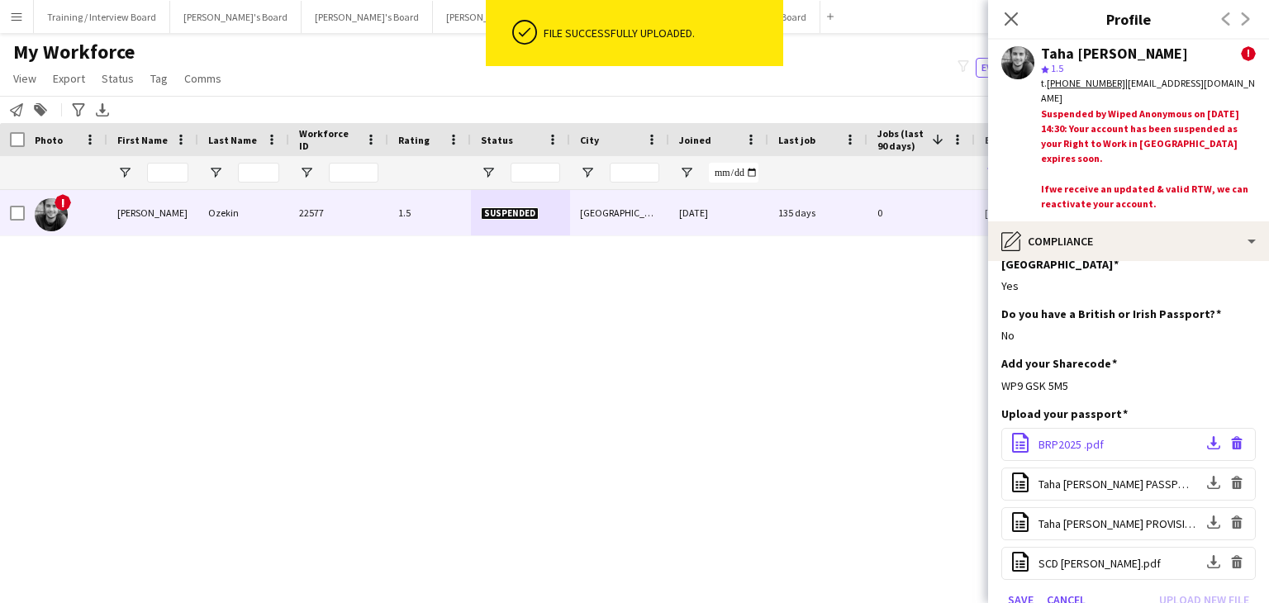
scroll to position [248, 0]
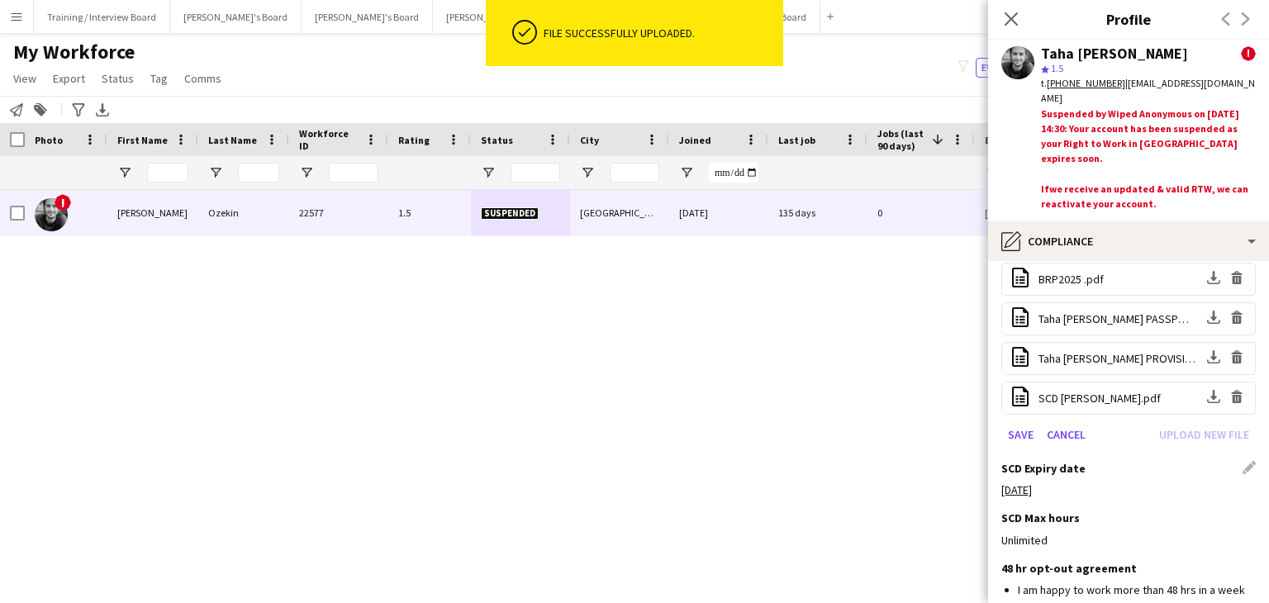
click at [1032, 482] on tcxspan "23-08-2025" at bounding box center [1016, 489] width 31 height 15
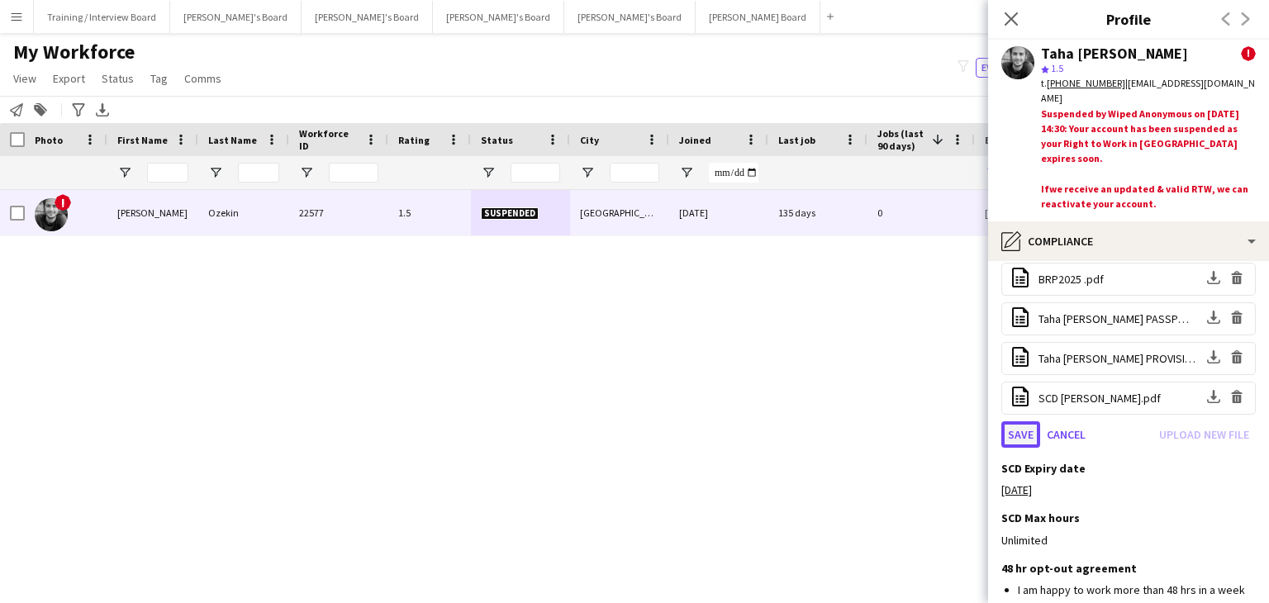
click at [1024, 421] on button "Save" at bounding box center [1020, 434] width 39 height 26
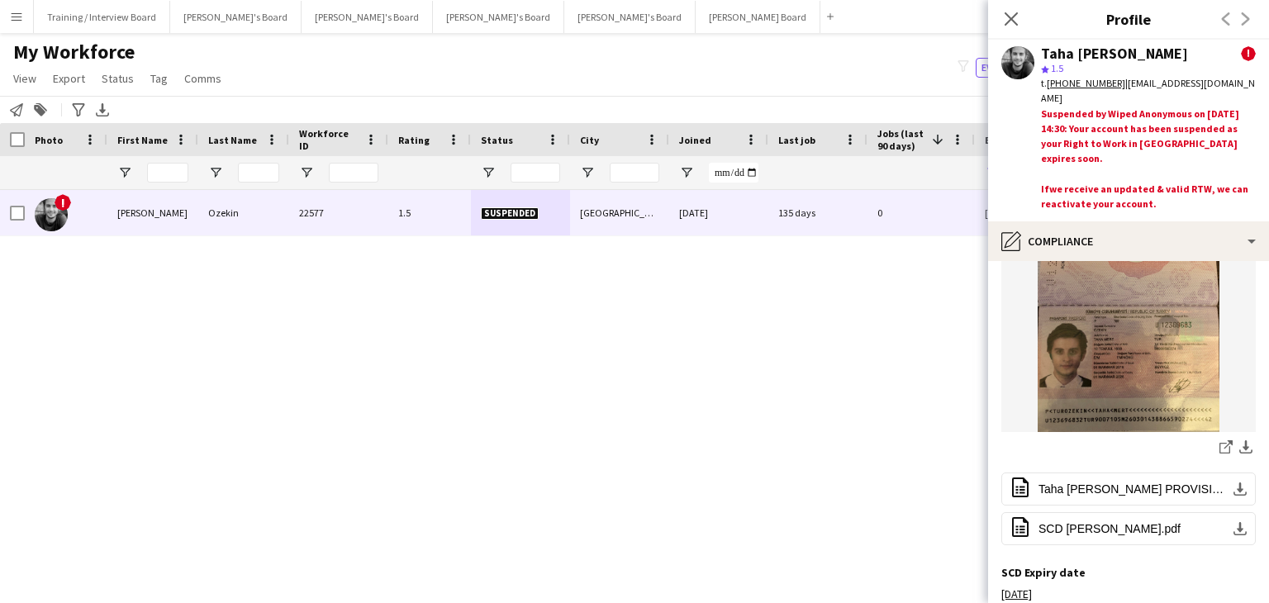
scroll to position [460, 0]
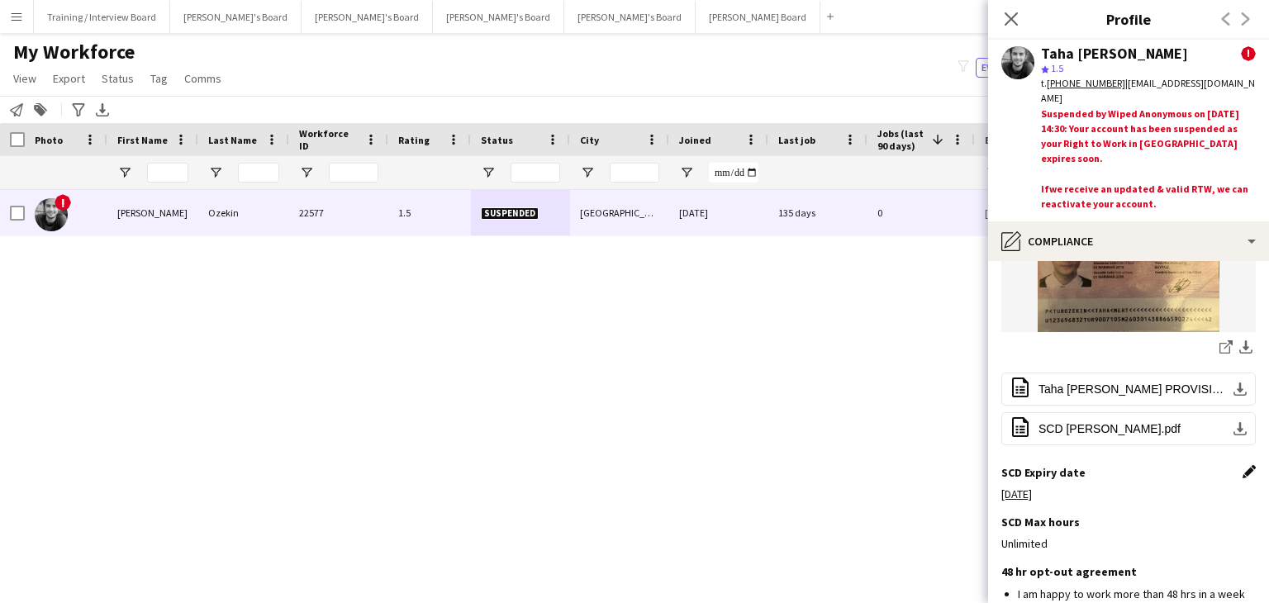
click at [1242, 465] on app-icon "Edit this field" at bounding box center [1248, 471] width 13 height 13
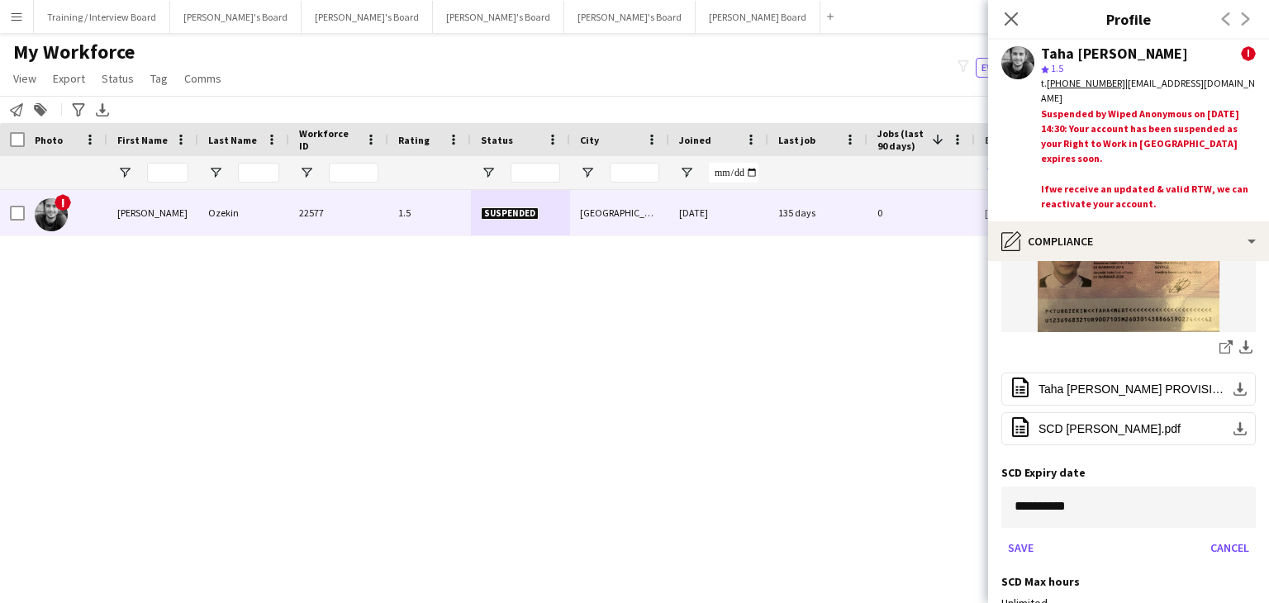
click at [1057, 496] on body "Menu Boards Boards Boards All jobs Status Workforce Workforce My Workforce Recr…" at bounding box center [634, 301] width 1269 height 603
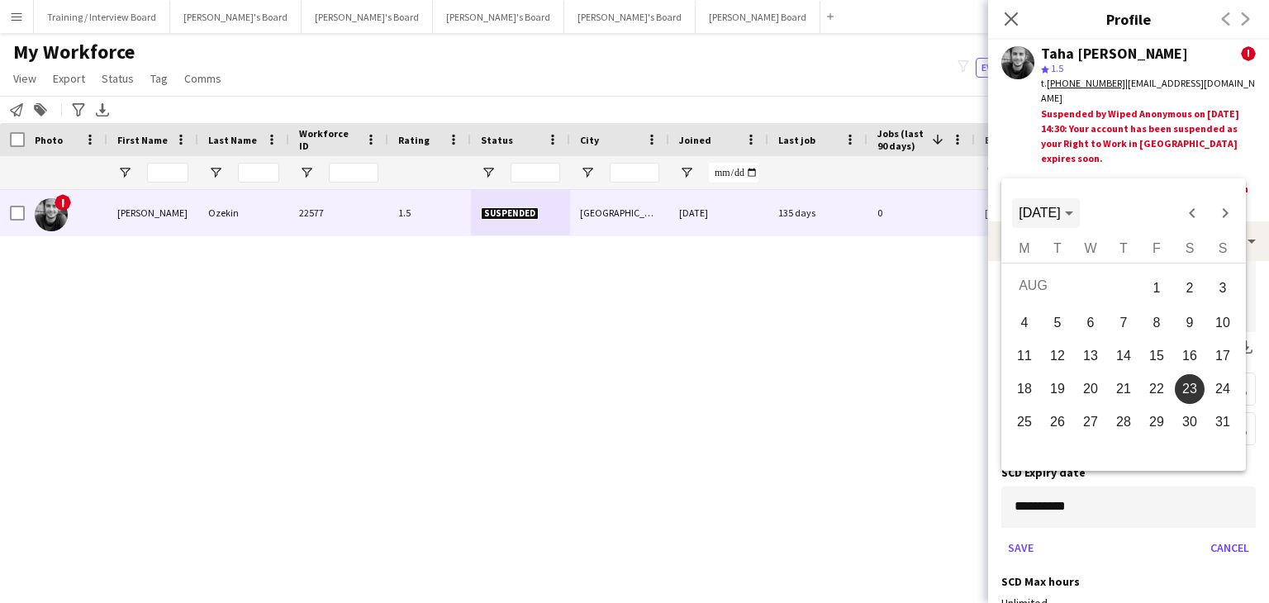
click at [1079, 216] on span "Choose month and year" at bounding box center [1045, 213] width 67 height 40
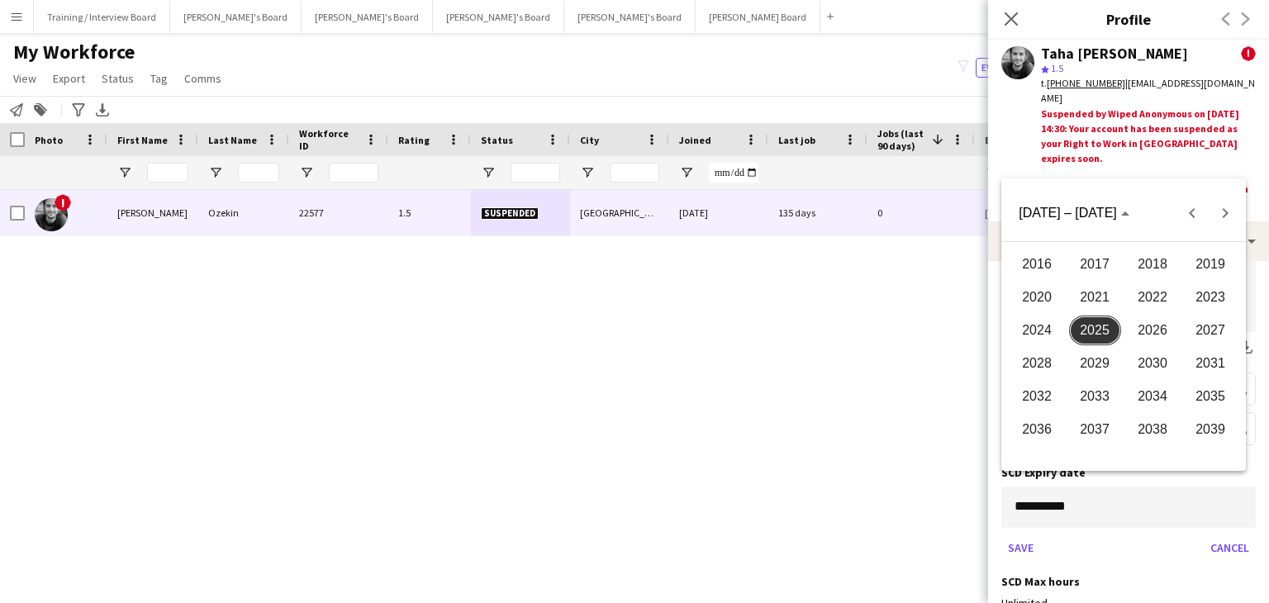
click at [1145, 322] on span "2026" at bounding box center [1153, 331] width 52 height 30
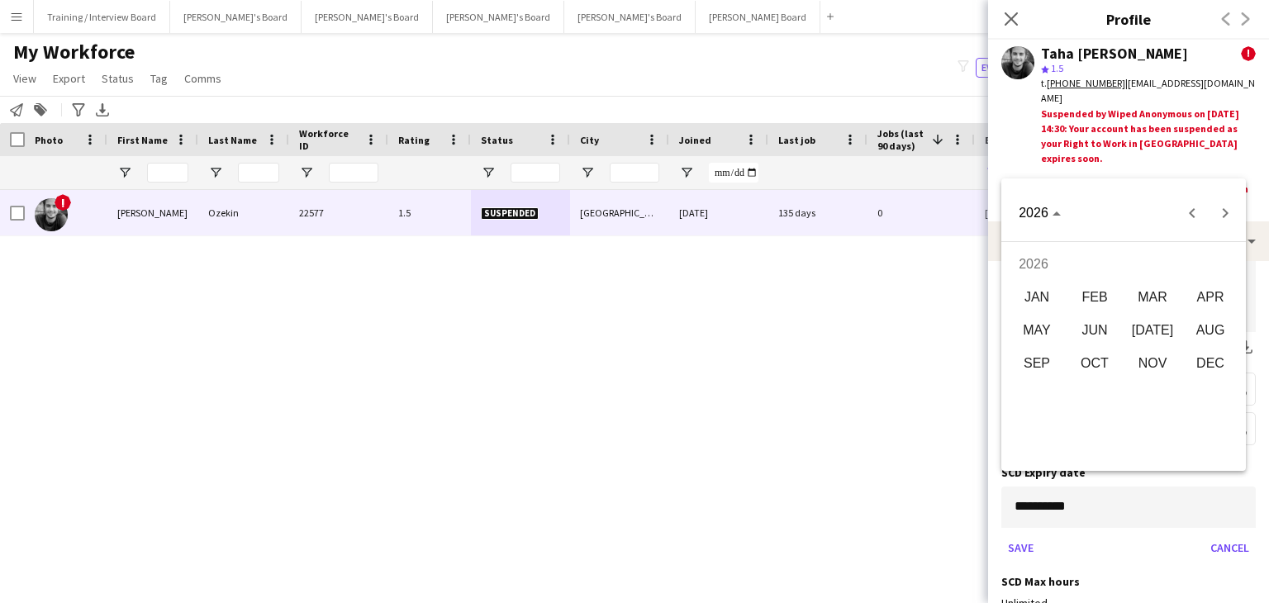
click at [1224, 294] on span "APR" at bounding box center [1210, 297] width 52 height 30
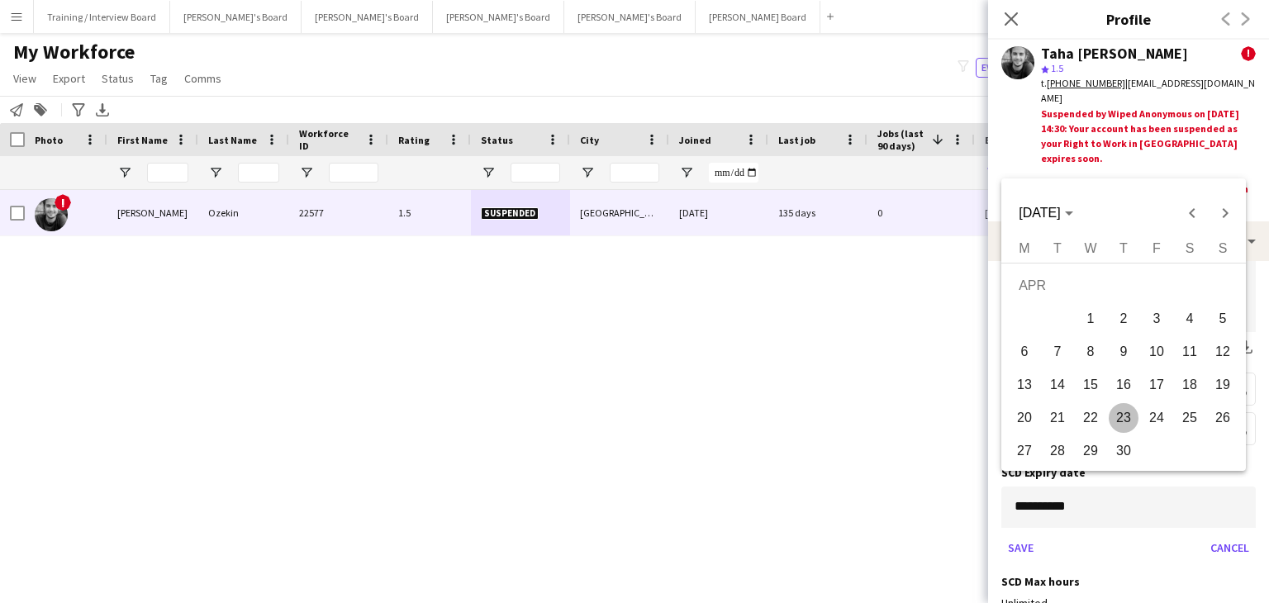
click at [1097, 329] on span "1" at bounding box center [1090, 319] width 30 height 30
type input "**********"
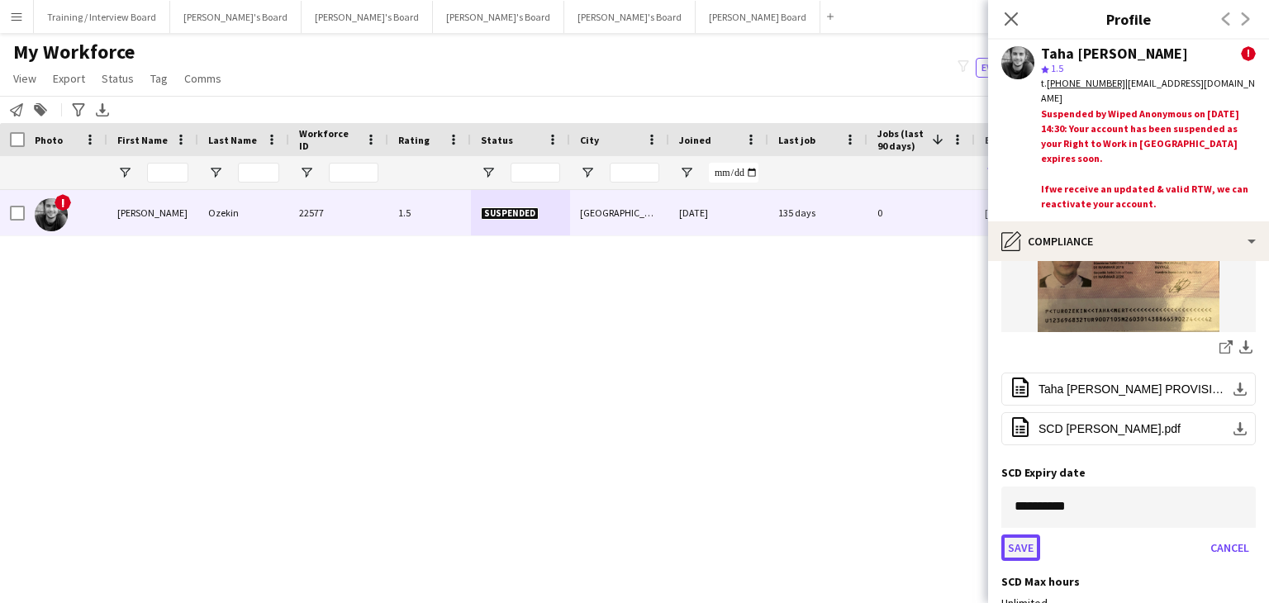
click at [1029, 534] on button "Save" at bounding box center [1020, 547] width 39 height 26
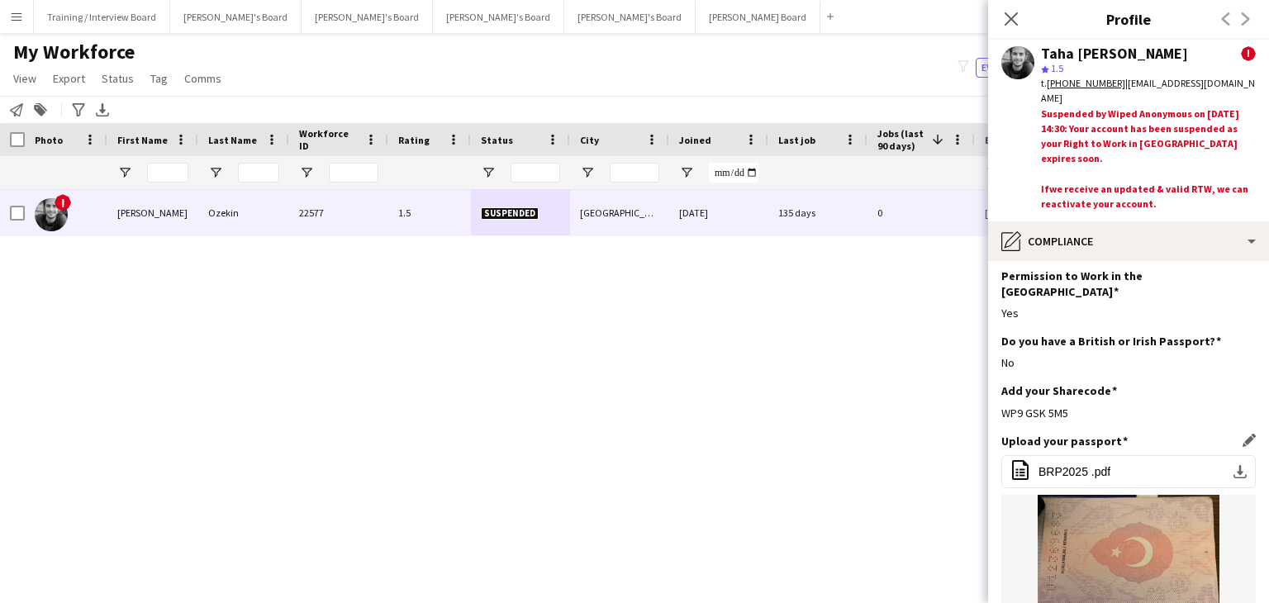
scroll to position [0, 0]
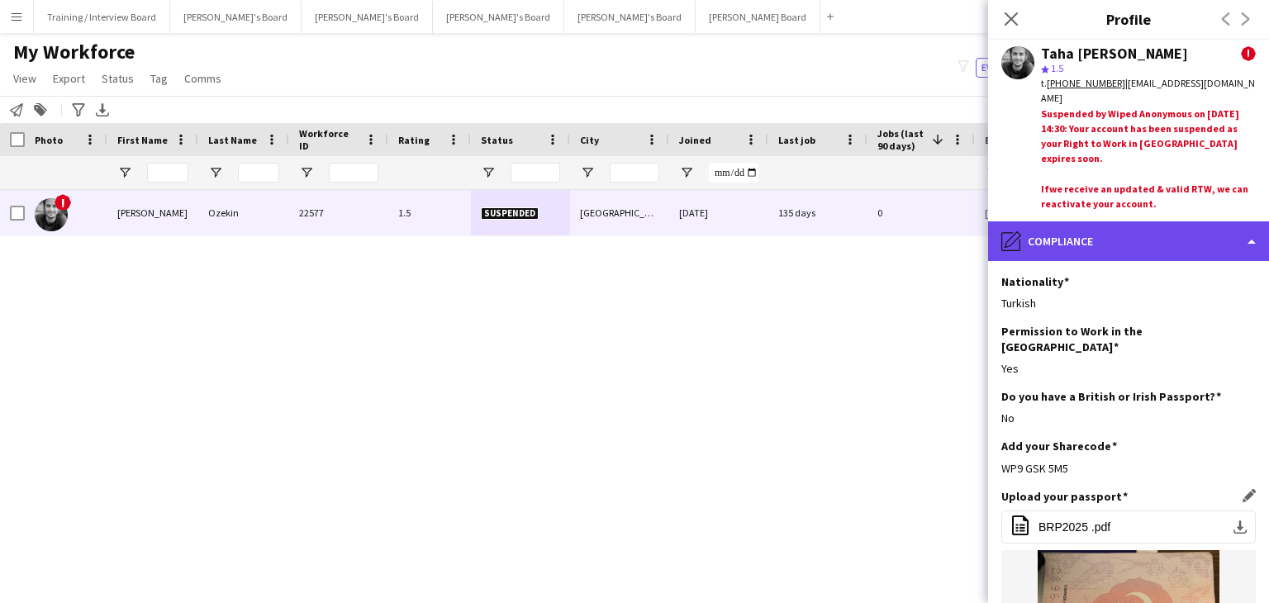
click at [1117, 246] on div "pencil4 Compliance" at bounding box center [1128, 241] width 281 height 40
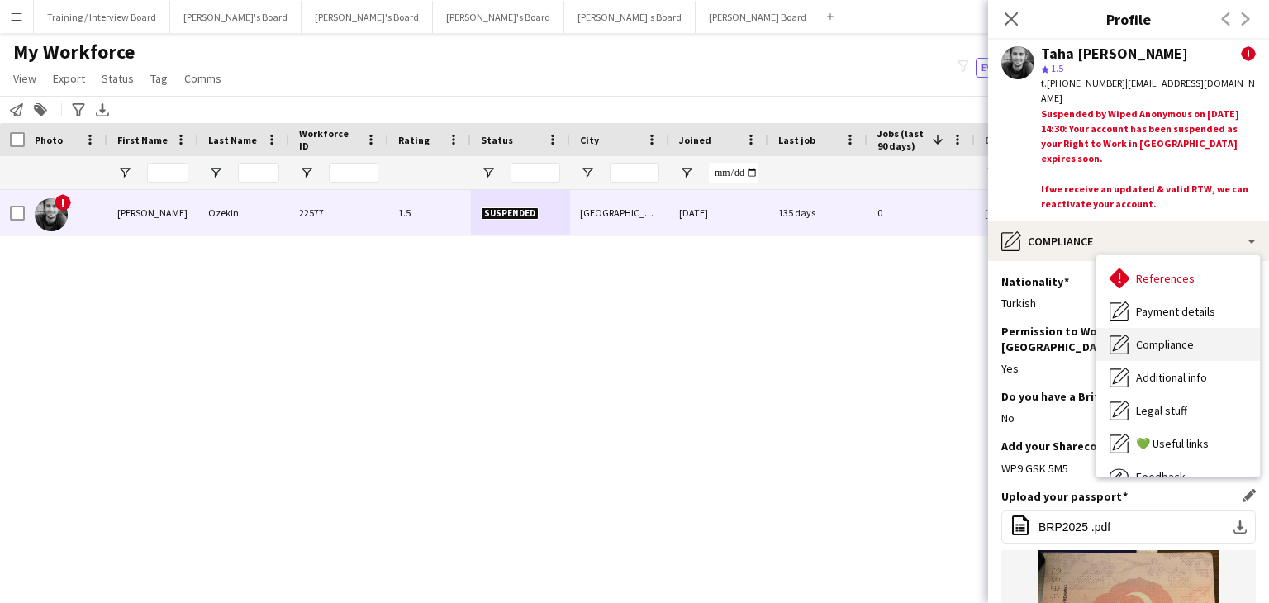
click at [1193, 338] on span "Compliance" at bounding box center [1165, 344] width 58 height 15
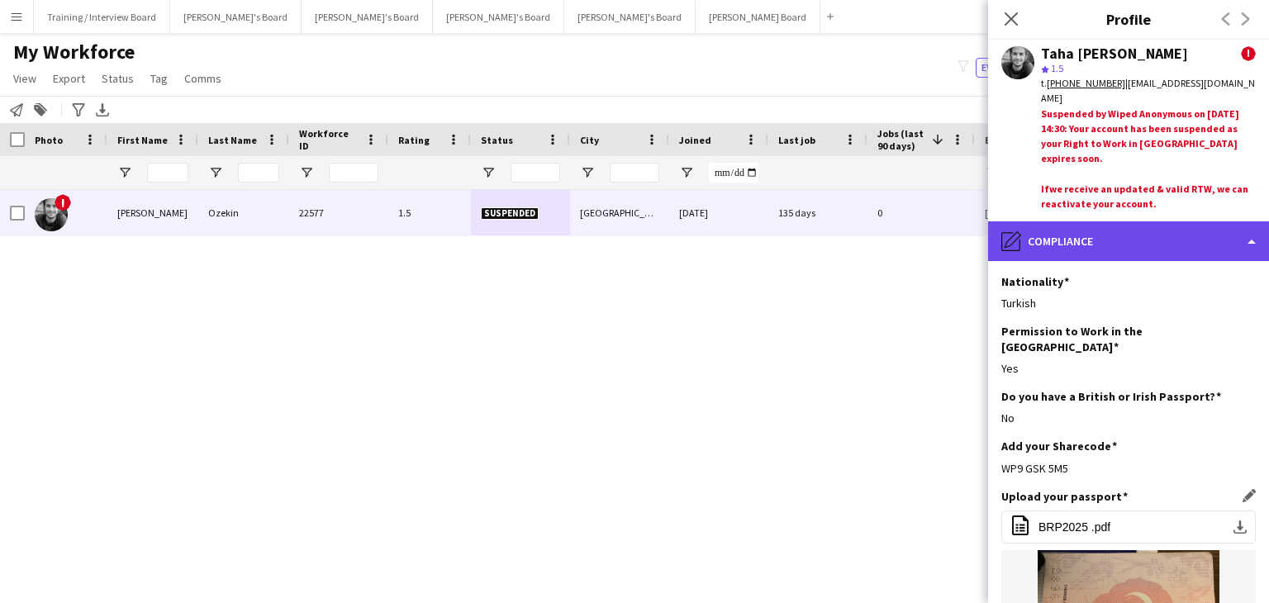
click at [1146, 245] on div "pencil4 Compliance" at bounding box center [1128, 241] width 281 height 40
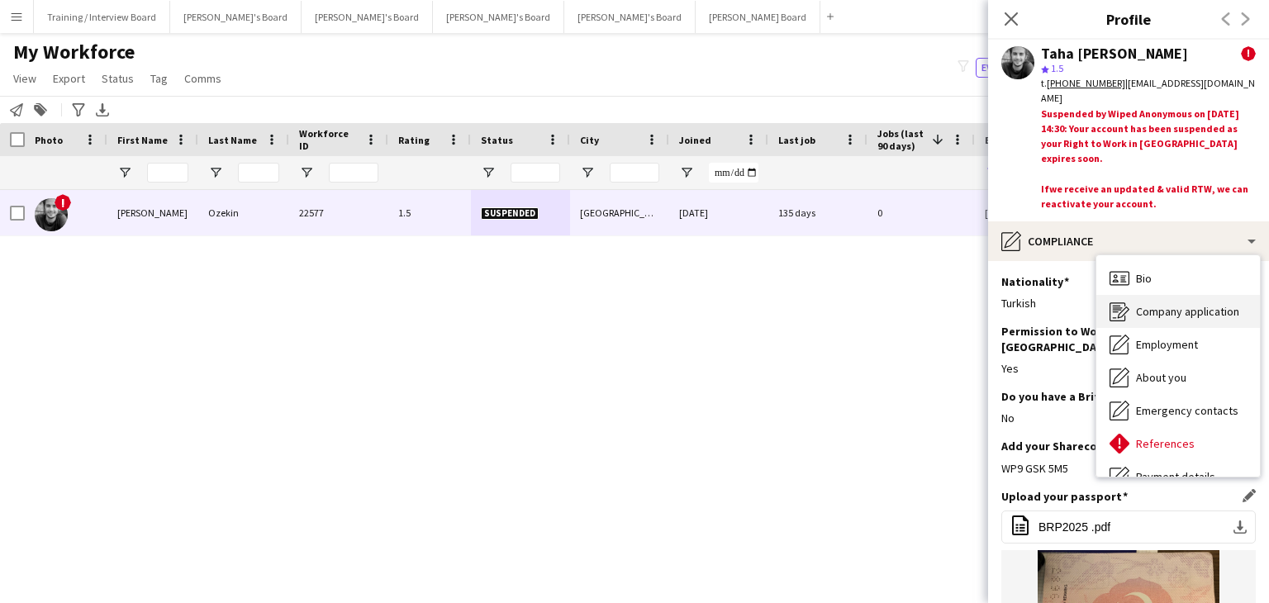
click at [1189, 312] on span "Company application" at bounding box center [1187, 311] width 103 height 15
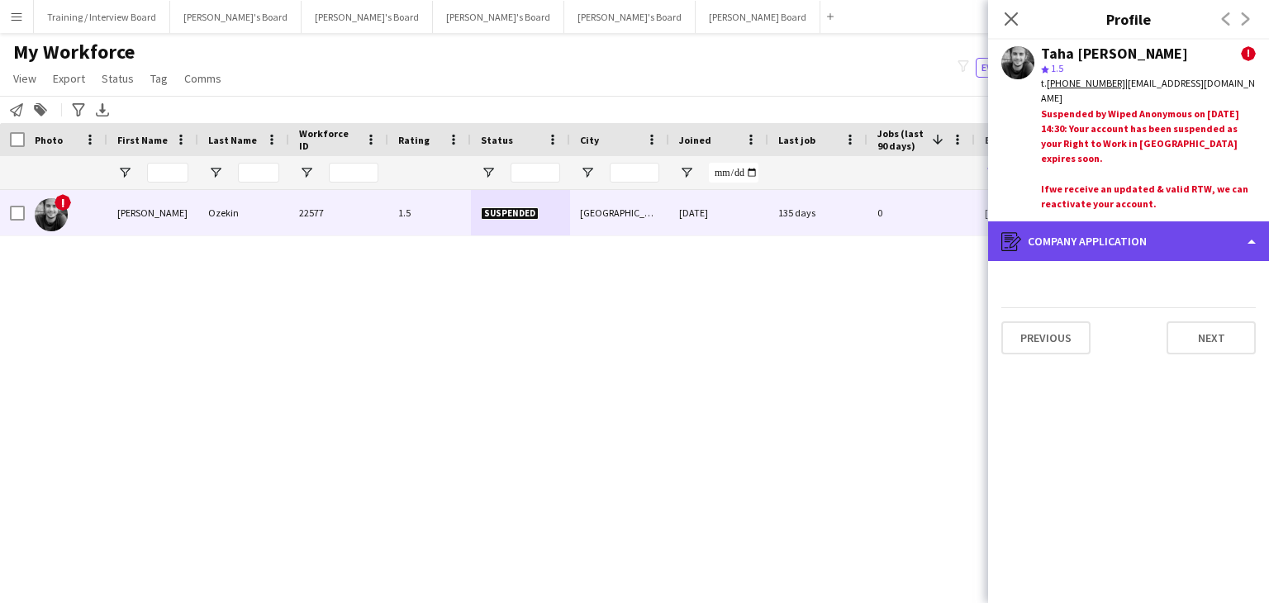
click at [1110, 254] on div "register Company application" at bounding box center [1128, 241] width 281 height 40
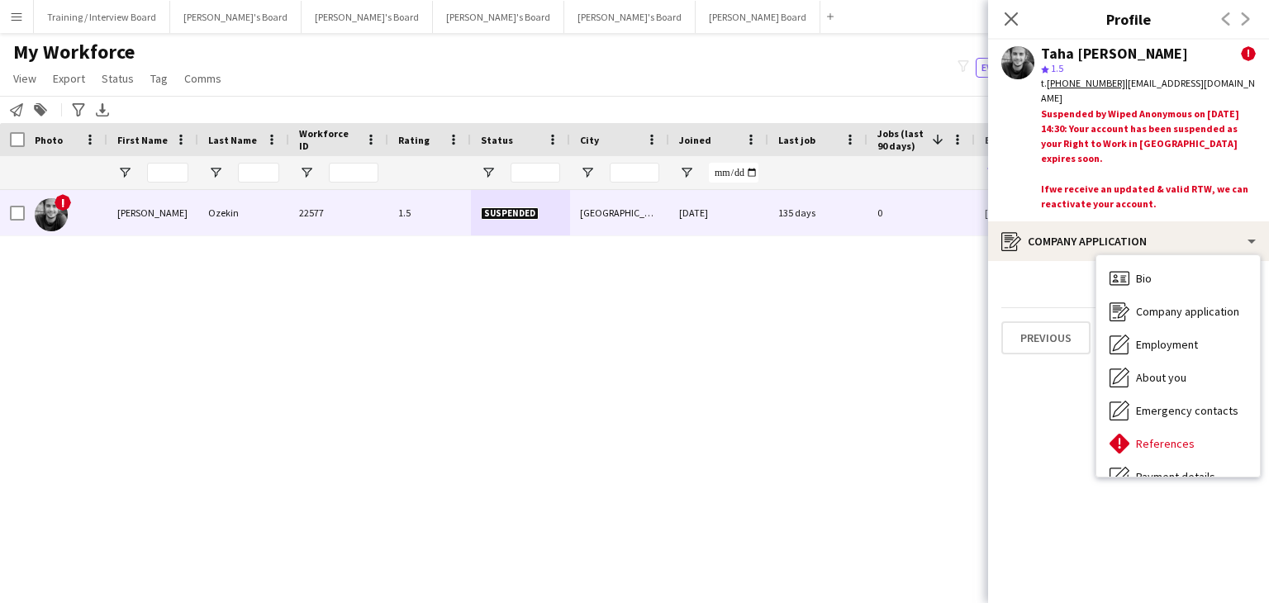
click at [786, 372] on div "! Taha Mert Ozekin 22577 1.5 Suspended London 21-11-2022 135 days 0 mertozekin@…" at bounding box center [609, 376] width 1219 height 372
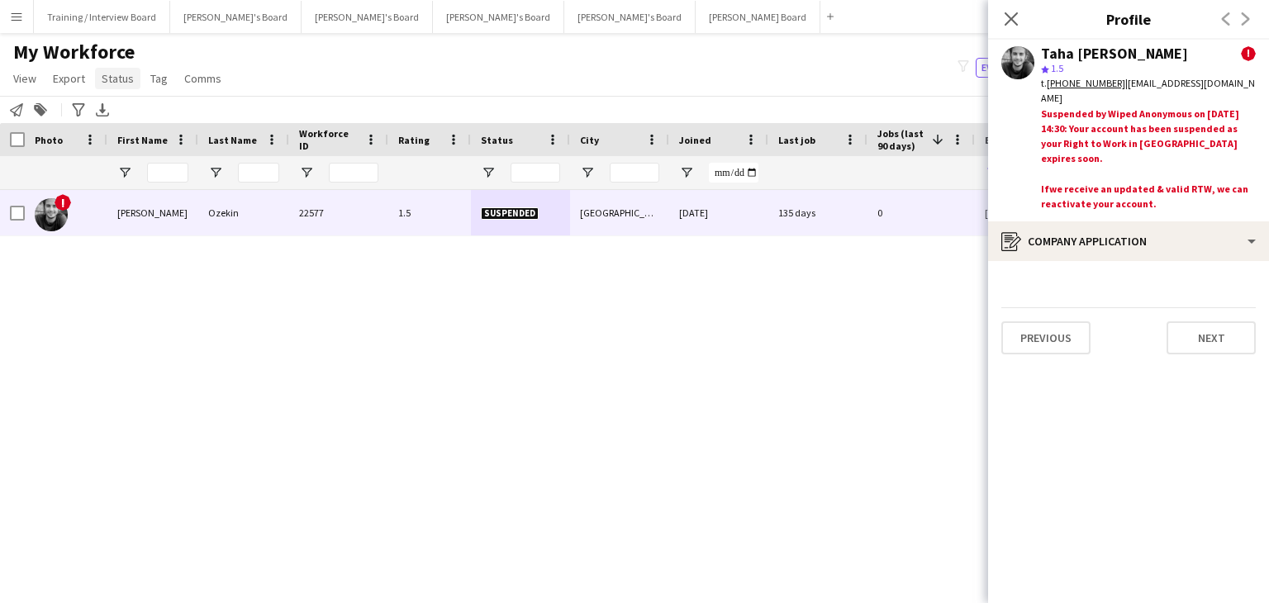
click at [112, 84] on span "Status" at bounding box center [118, 78] width 32 height 15
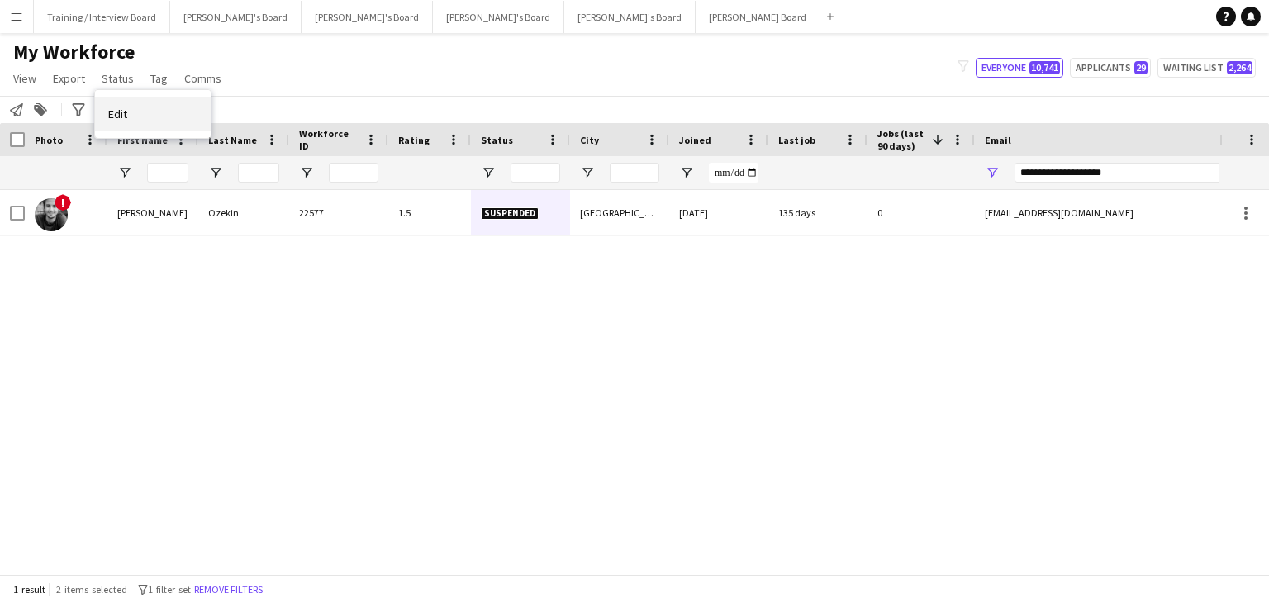
click at [123, 120] on span "Edit" at bounding box center [117, 114] width 19 height 15
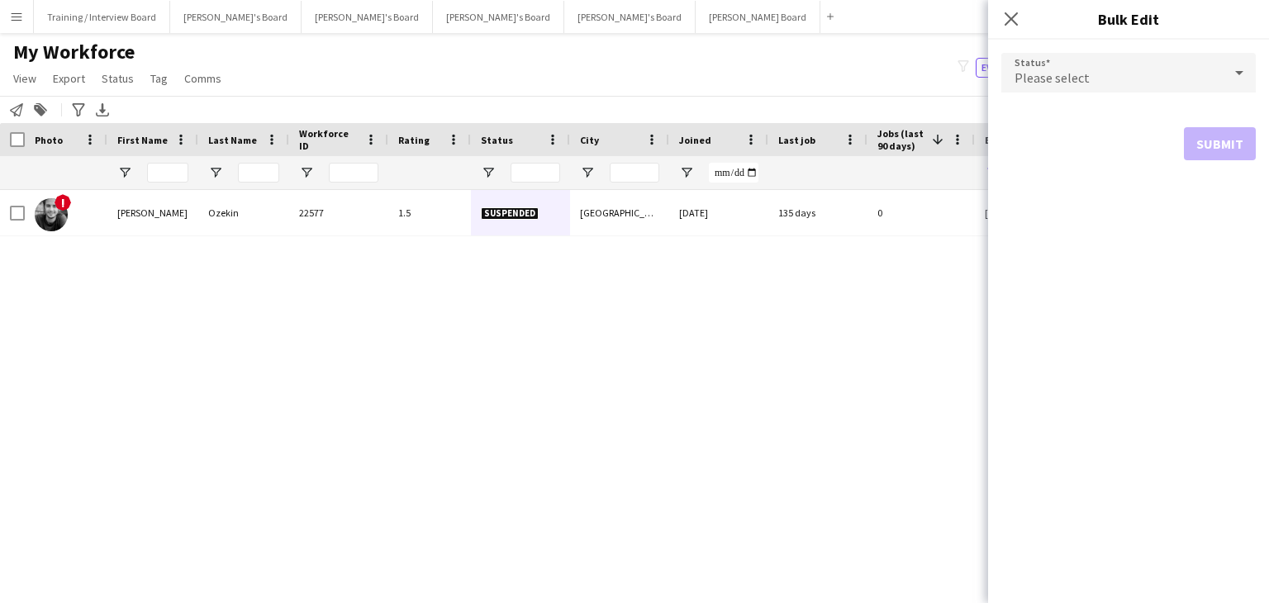
click at [1050, 83] on span "Please select" at bounding box center [1051, 77] width 75 height 17
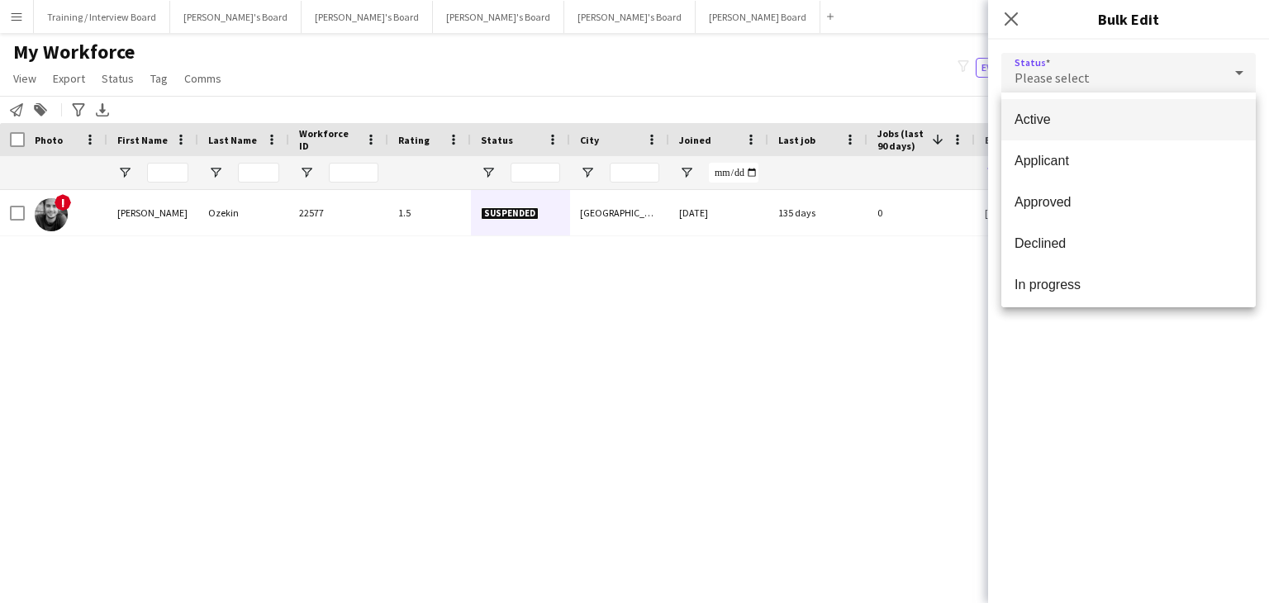
click at [1062, 121] on span "Active" at bounding box center [1128, 120] width 228 height 16
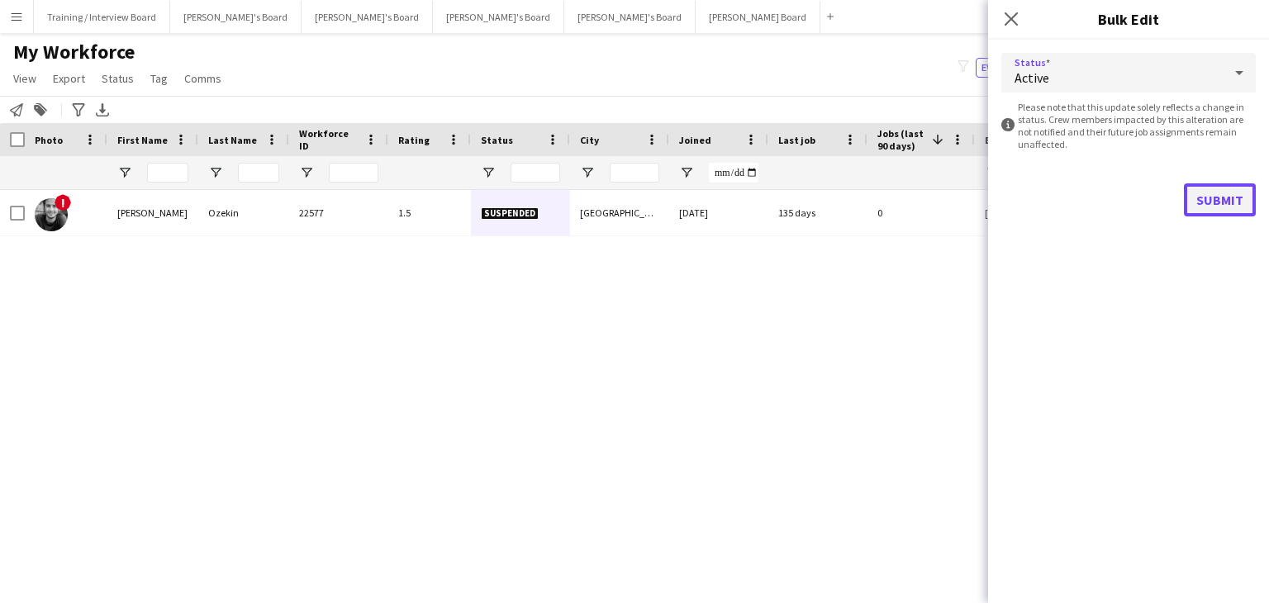
click at [1202, 196] on button "Submit" at bounding box center [1220, 199] width 72 height 33
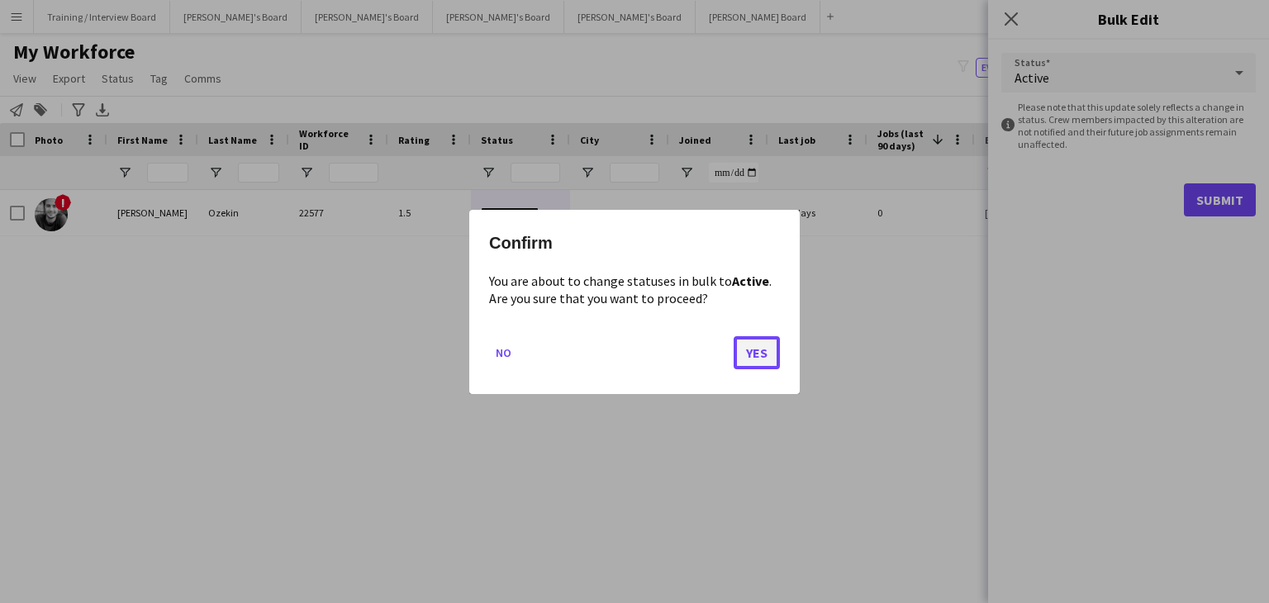
click at [766, 350] on button "Yes" at bounding box center [756, 351] width 46 height 33
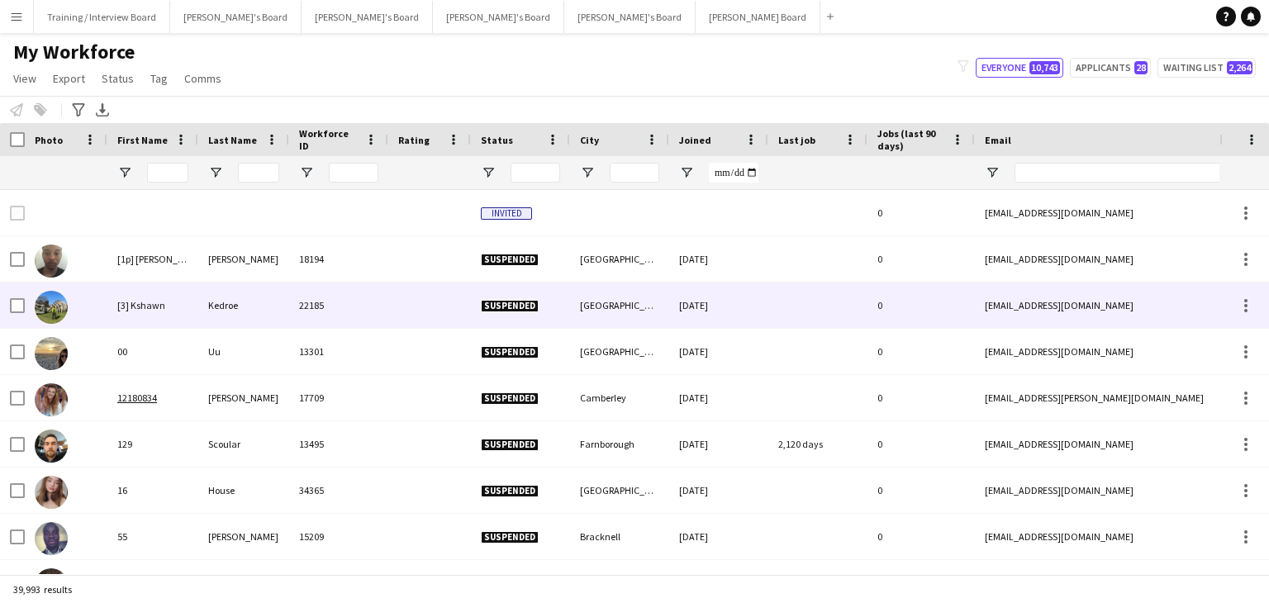
type input "**********"
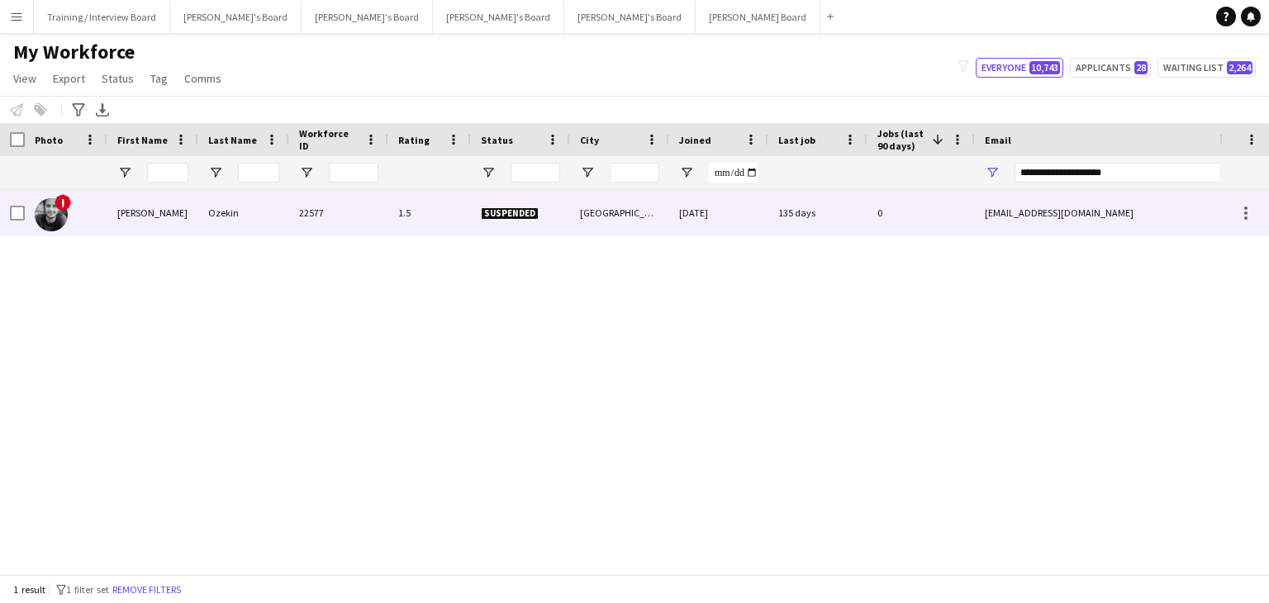
click at [468, 227] on div "1.5" at bounding box center [429, 212] width 83 height 45
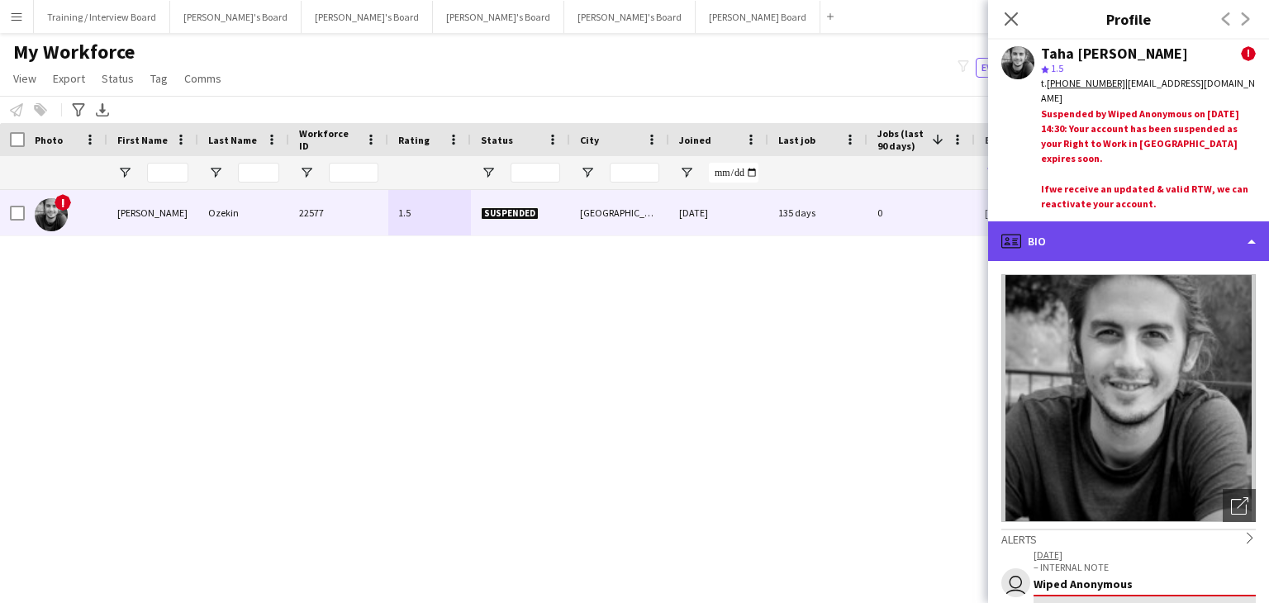
click at [1174, 240] on div "profile Bio" at bounding box center [1128, 241] width 281 height 40
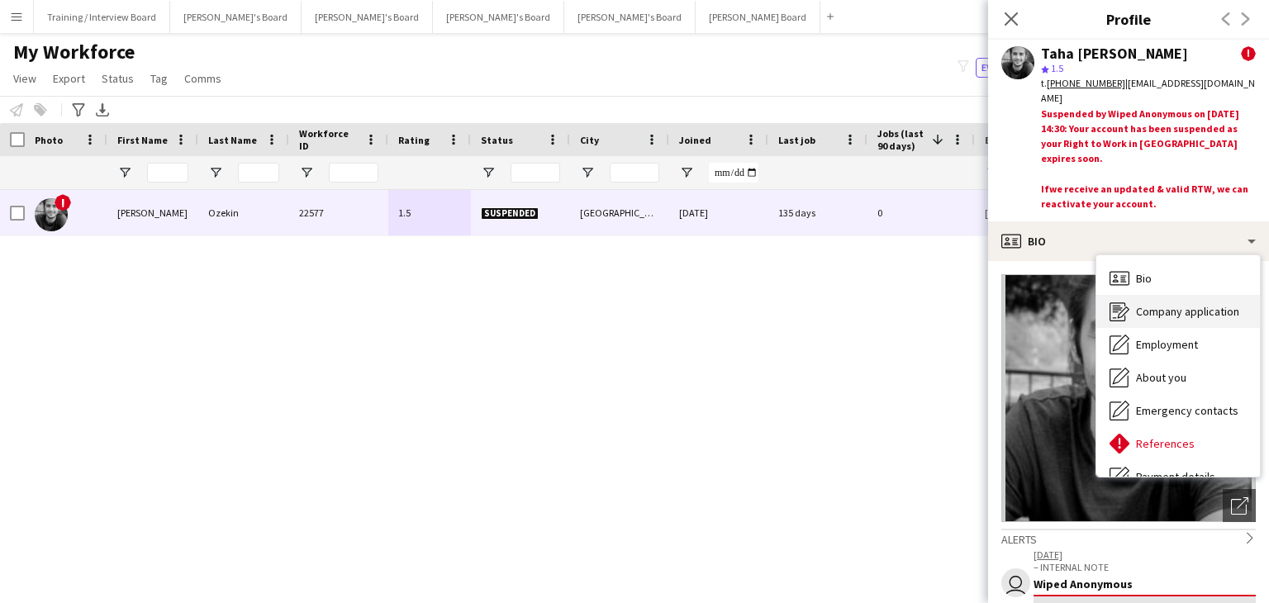
click at [1179, 306] on span "Company application" at bounding box center [1187, 311] width 103 height 15
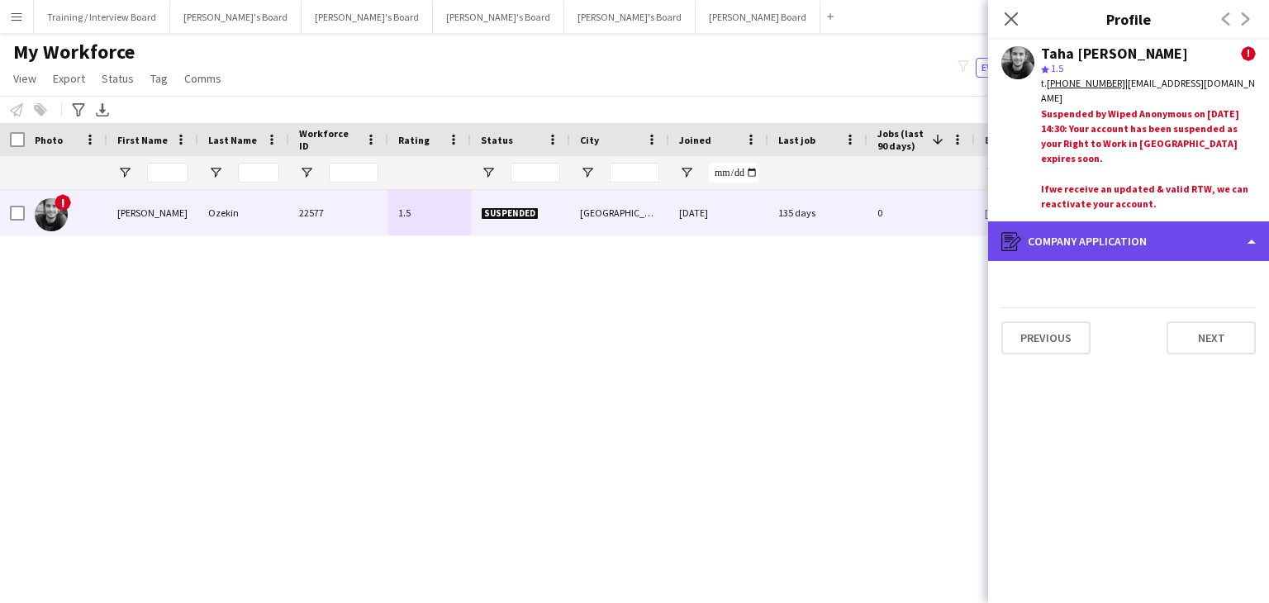
click at [1149, 256] on div "register Company application" at bounding box center [1128, 241] width 281 height 40
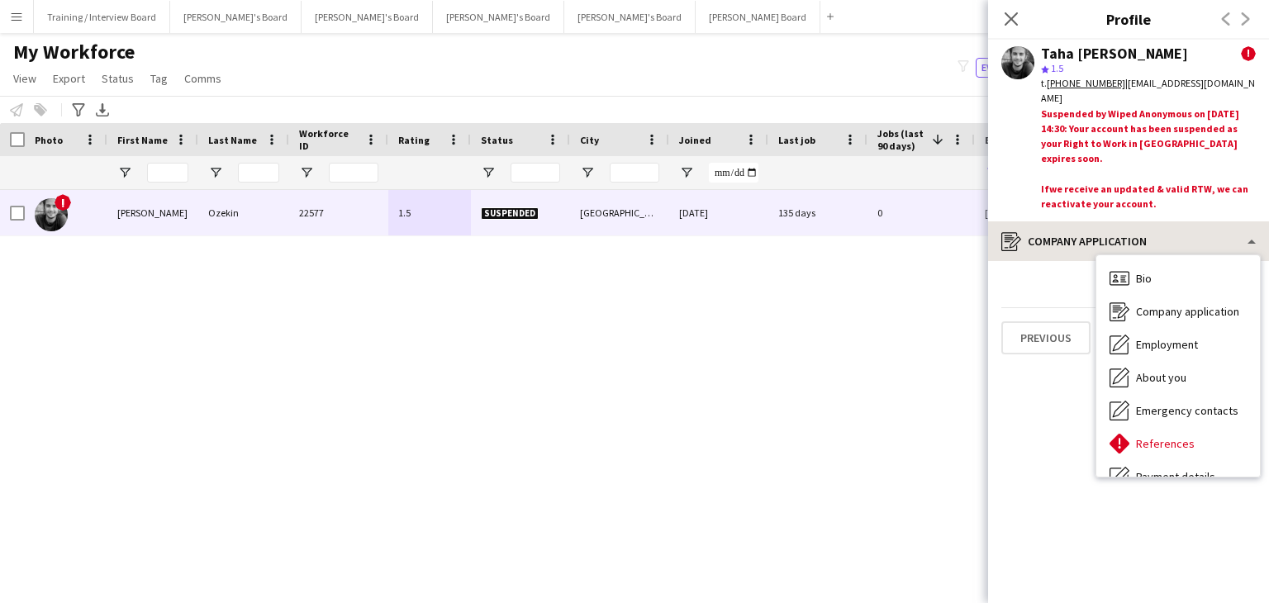
click at [1149, 256] on div "Bio Bio Company application Company application Employment Employment About you…" at bounding box center [1178, 365] width 164 height 221
click at [1053, 290] on app-crew-profile-application "Previous Next" at bounding box center [1128, 432] width 281 height 342
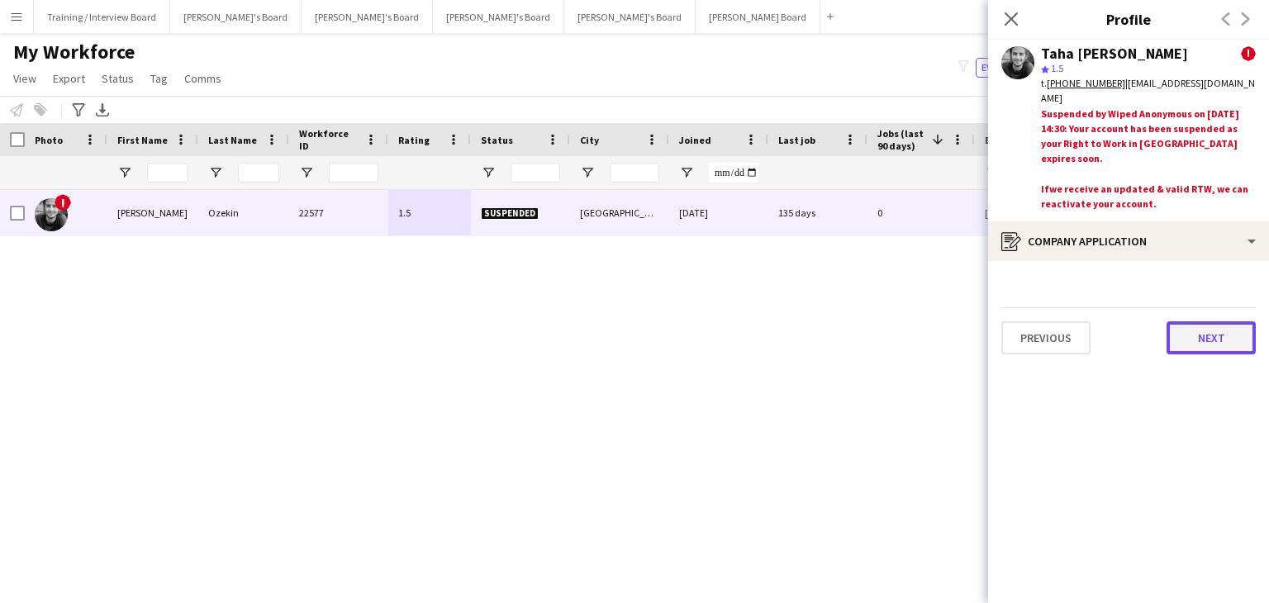
click at [1212, 335] on button "Next" at bounding box center [1210, 337] width 89 height 33
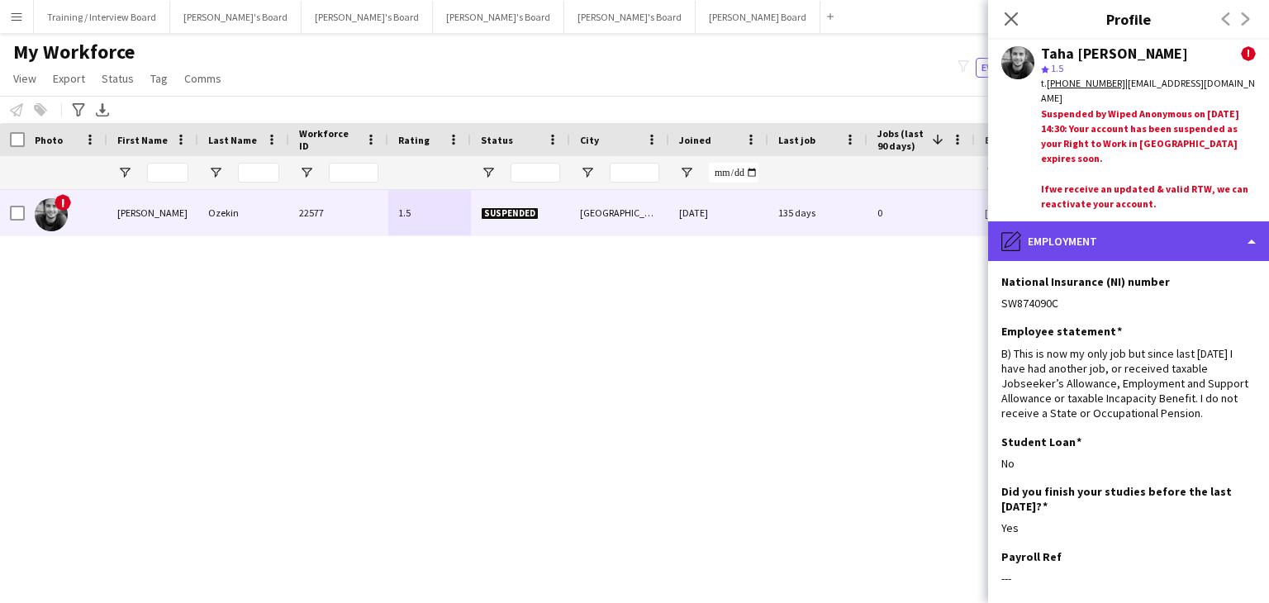
click at [1142, 254] on div "pencil4 Employment" at bounding box center [1128, 241] width 281 height 40
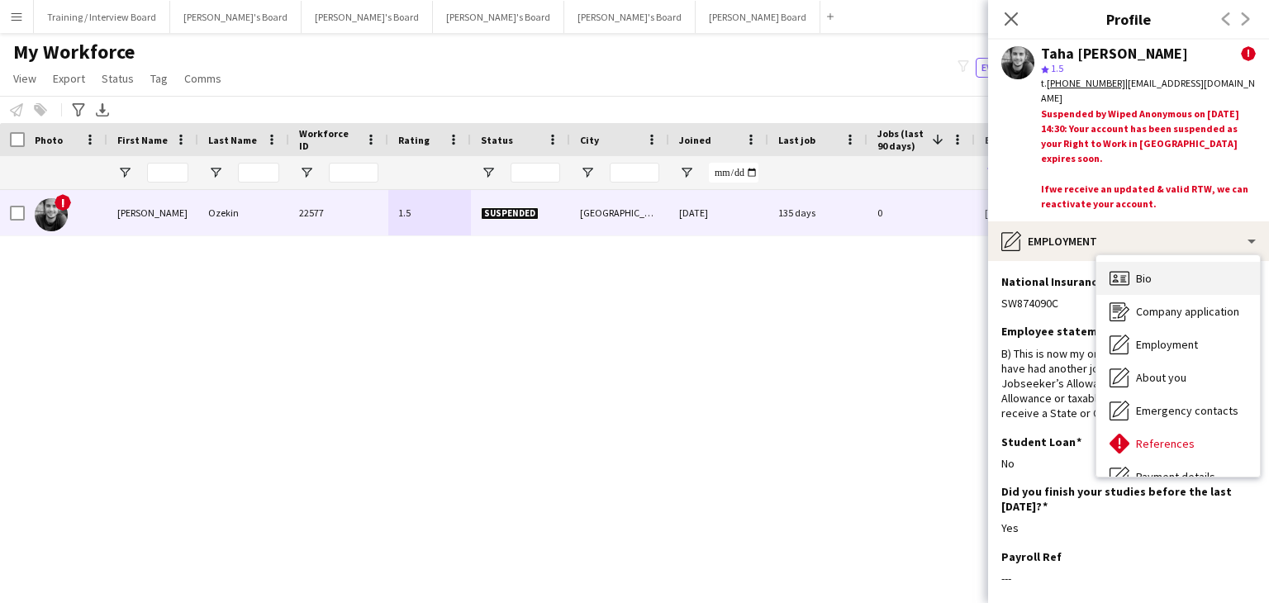
click at [1162, 278] on div "Bio Bio" at bounding box center [1178, 278] width 164 height 33
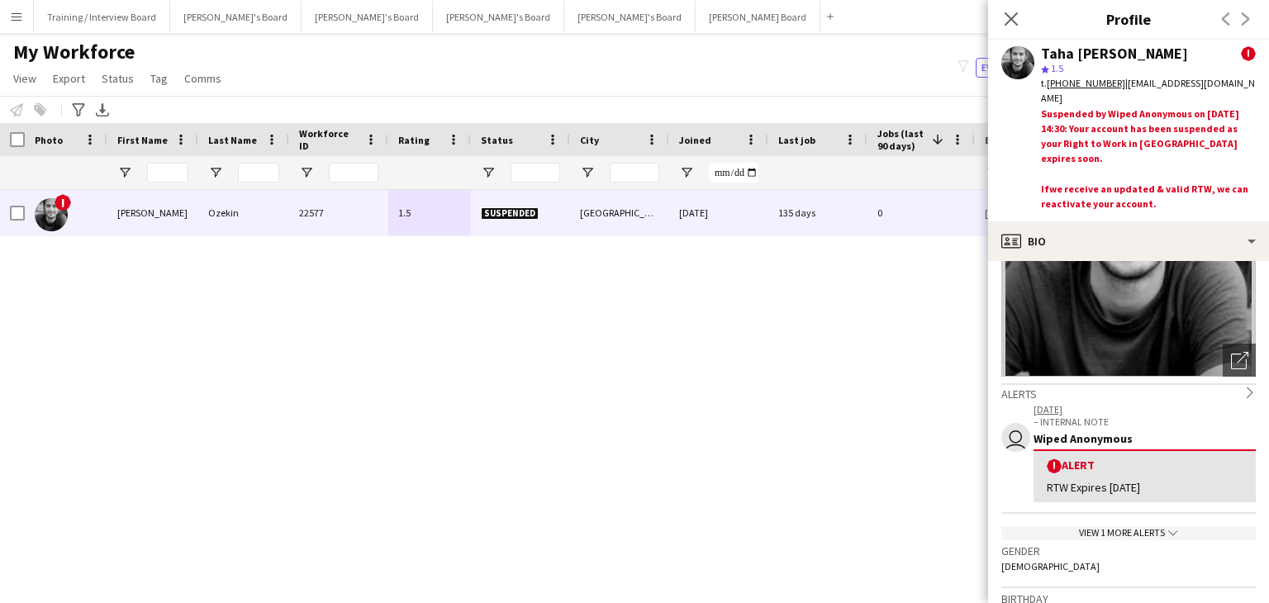
scroll to position [248, 0]
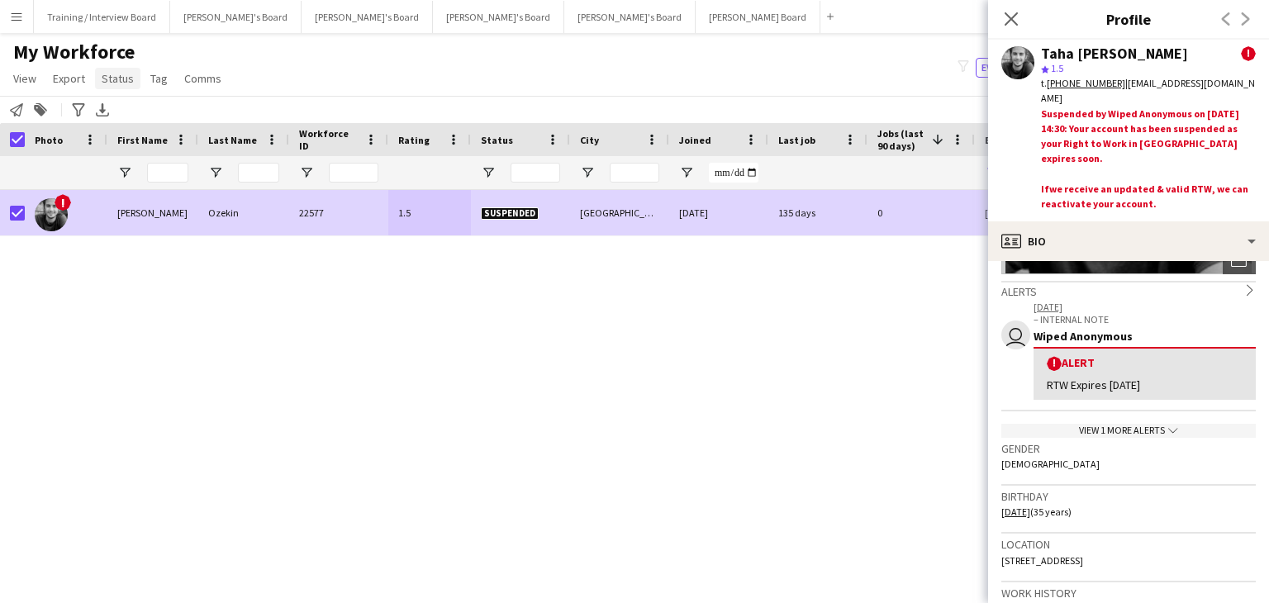
click at [125, 77] on span "Status" at bounding box center [118, 78] width 32 height 15
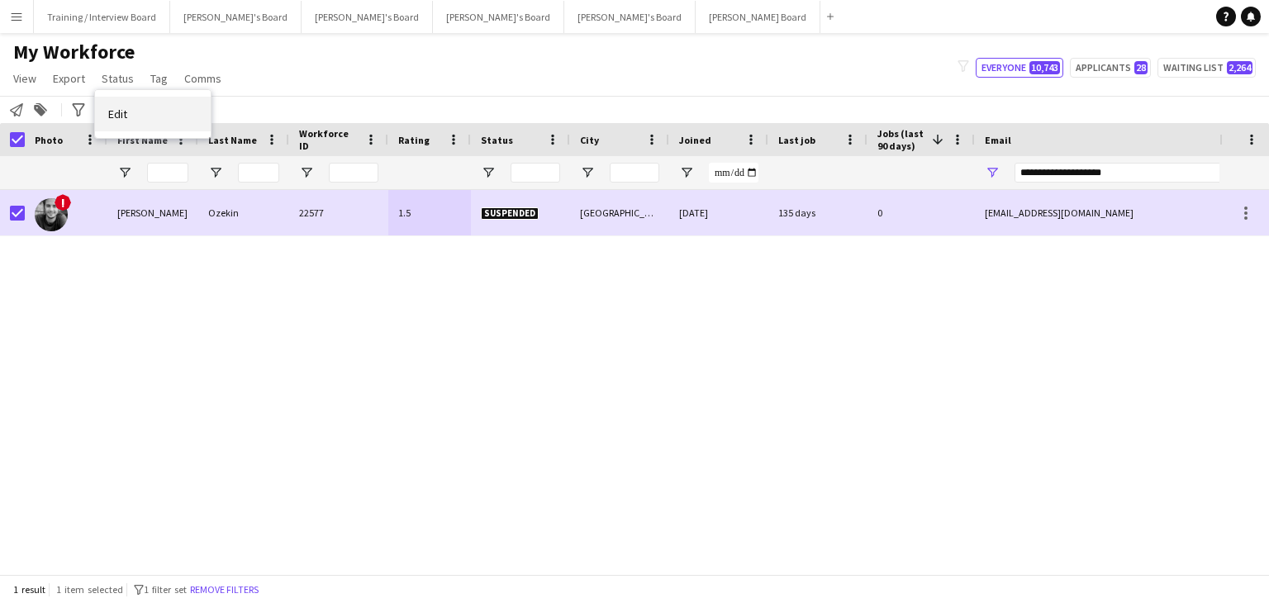
click at [154, 108] on link "Edit" at bounding box center [153, 114] width 116 height 35
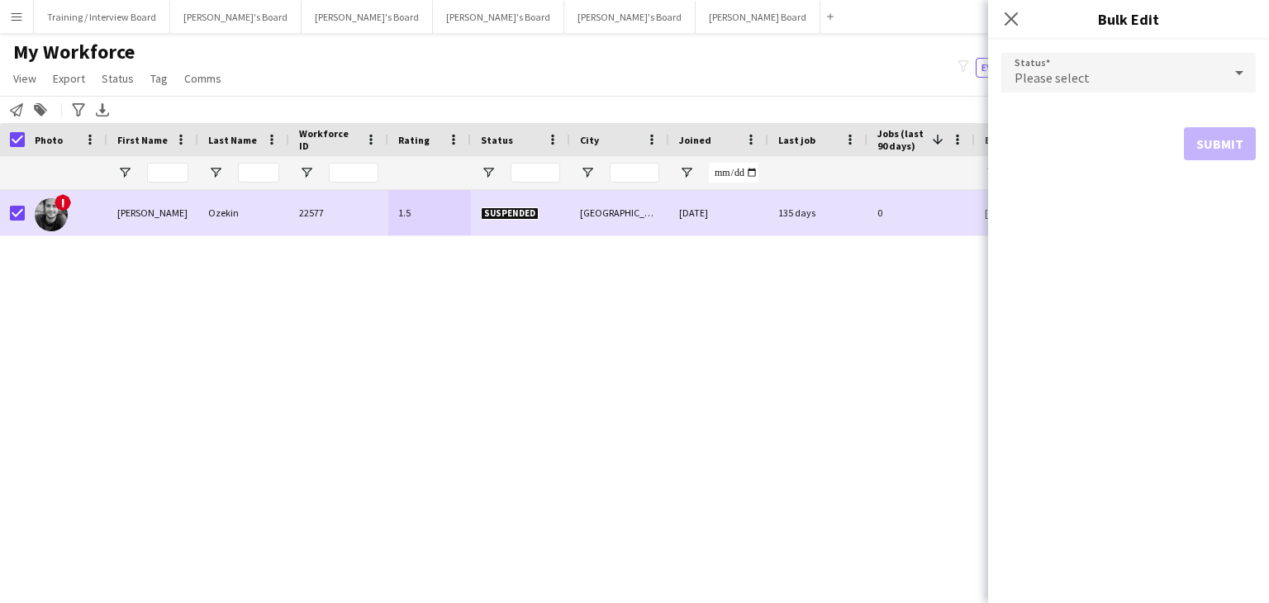
click at [1129, 79] on div "Please select" at bounding box center [1111, 73] width 221 height 40
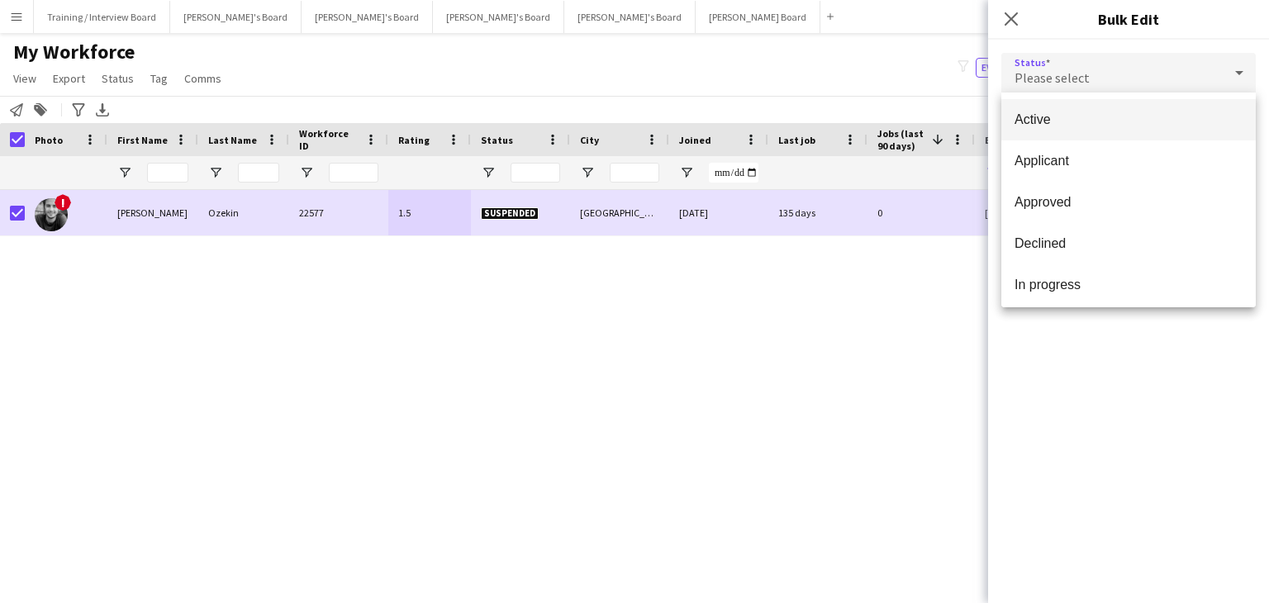
click at [1075, 119] on span "Active" at bounding box center [1128, 120] width 228 height 16
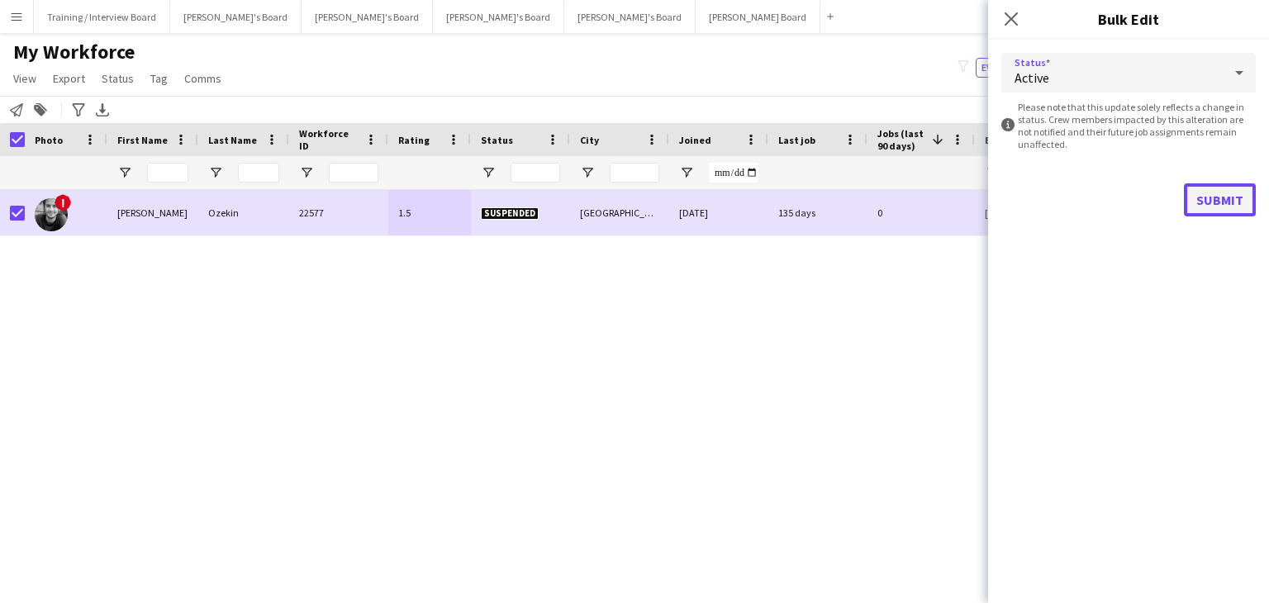
click at [1234, 199] on button "Submit" at bounding box center [1220, 199] width 72 height 33
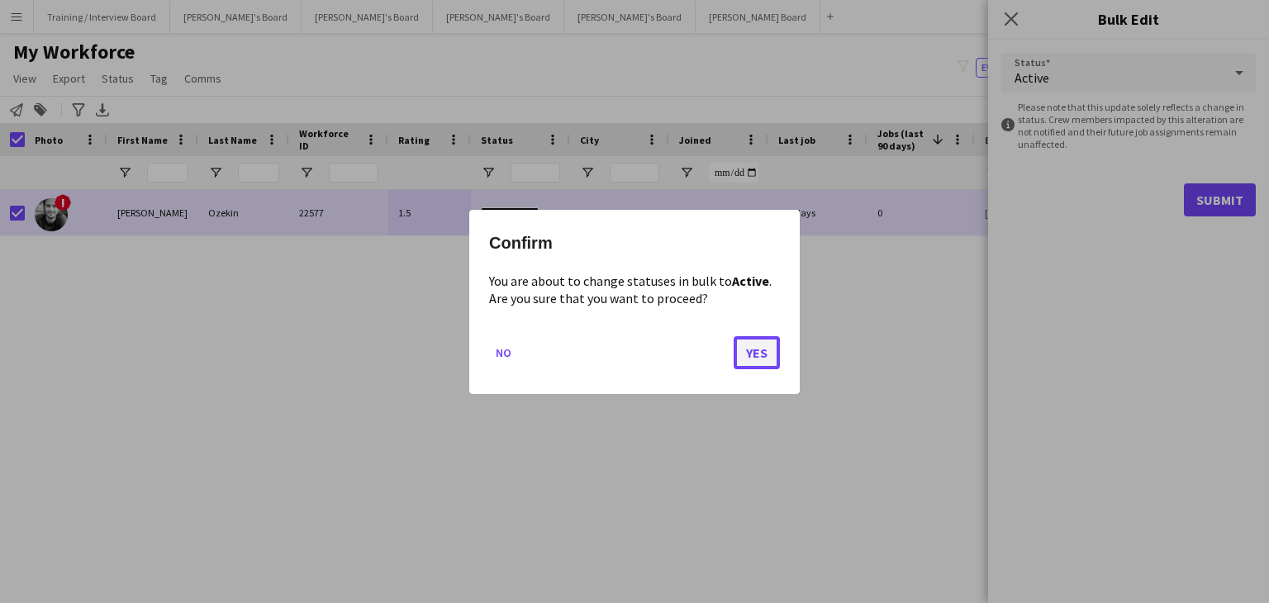
click at [753, 353] on button "Yes" at bounding box center [756, 351] width 46 height 33
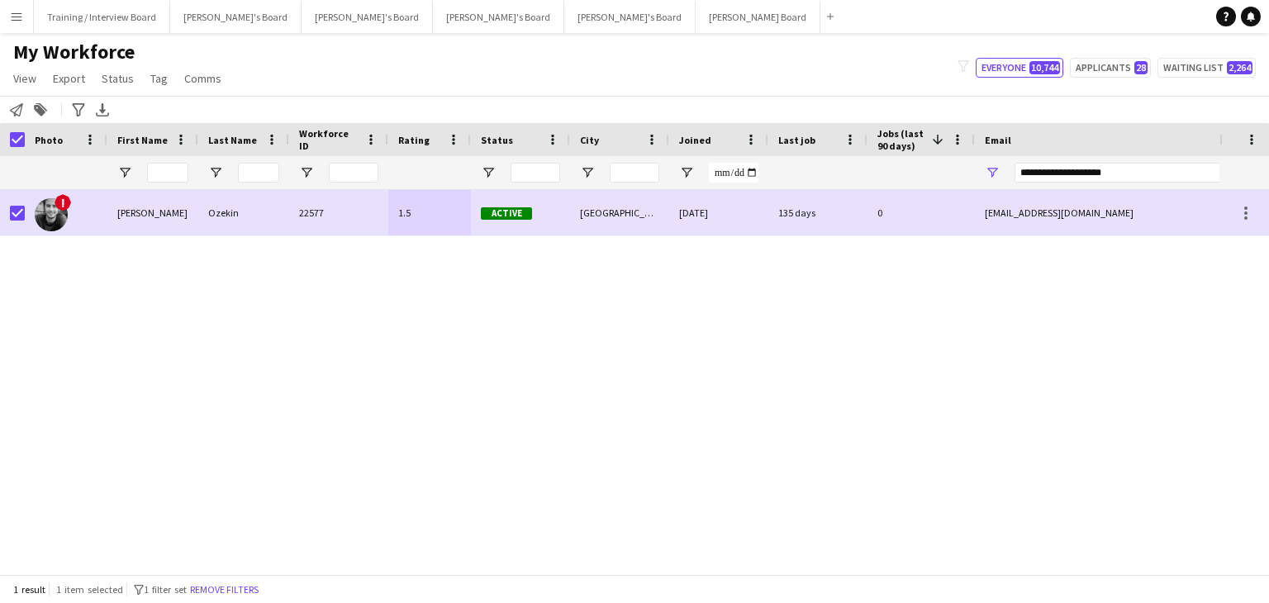
click at [645, 218] on div "[GEOGRAPHIC_DATA]" at bounding box center [619, 212] width 99 height 45
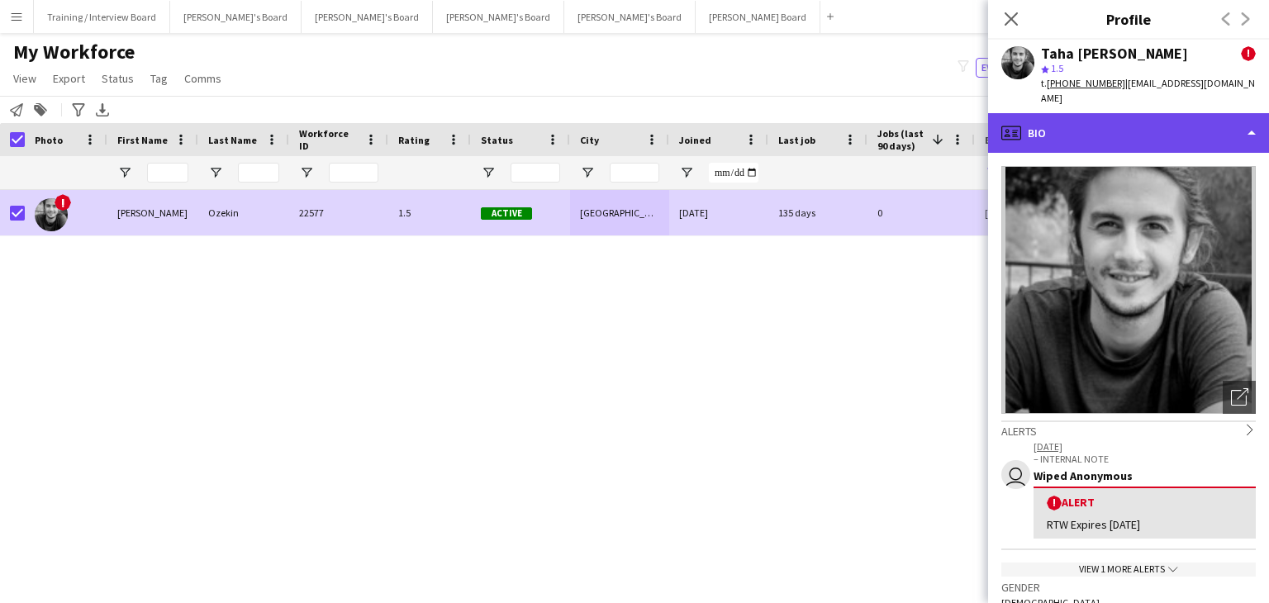
click at [1163, 117] on div "profile Bio" at bounding box center [1128, 133] width 281 height 40
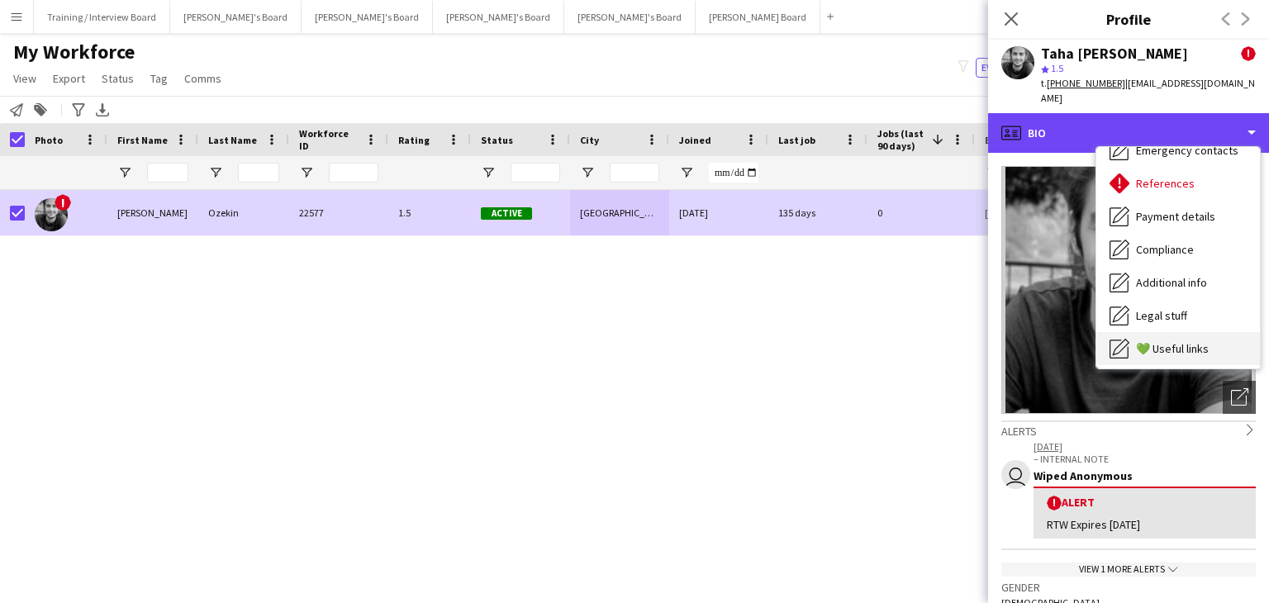
scroll to position [221, 0]
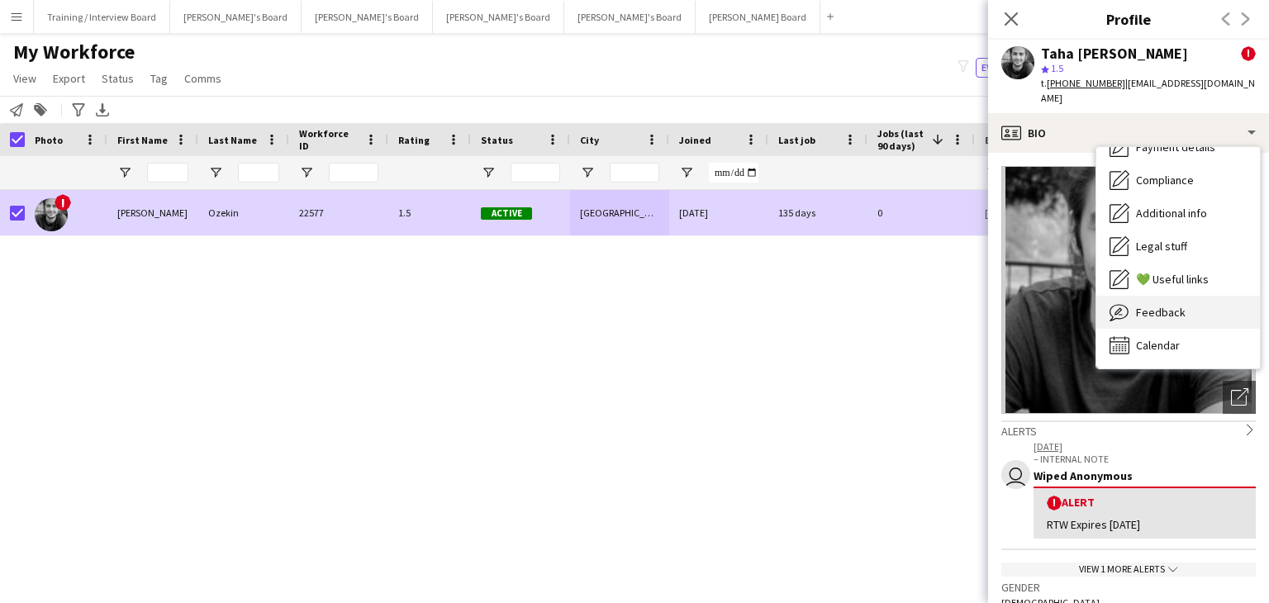
click at [1176, 305] on div "Feedback Feedback" at bounding box center [1178, 312] width 164 height 33
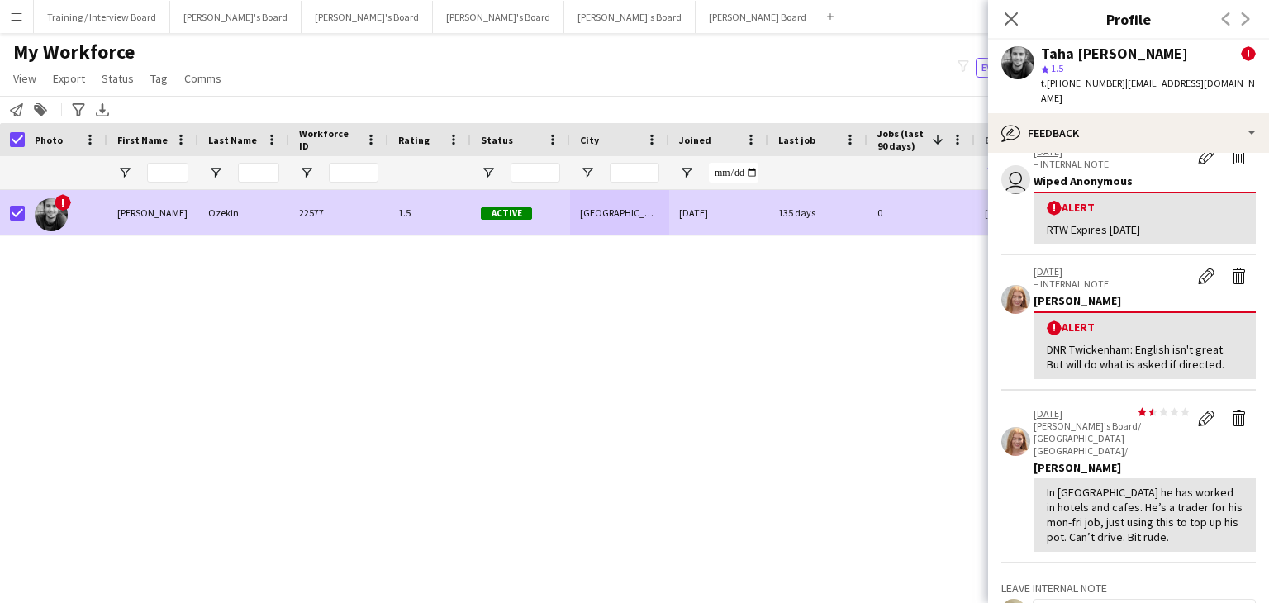
scroll to position [0, 0]
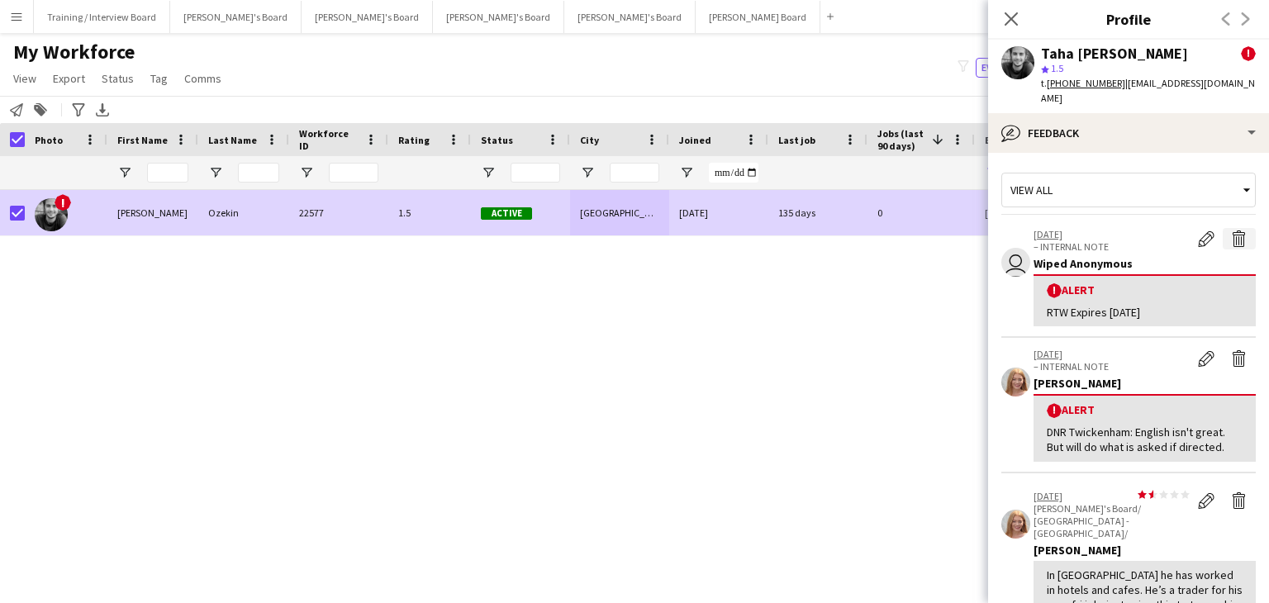
click at [1231, 230] on app-icon "Delete alert" at bounding box center [1239, 238] width 17 height 17
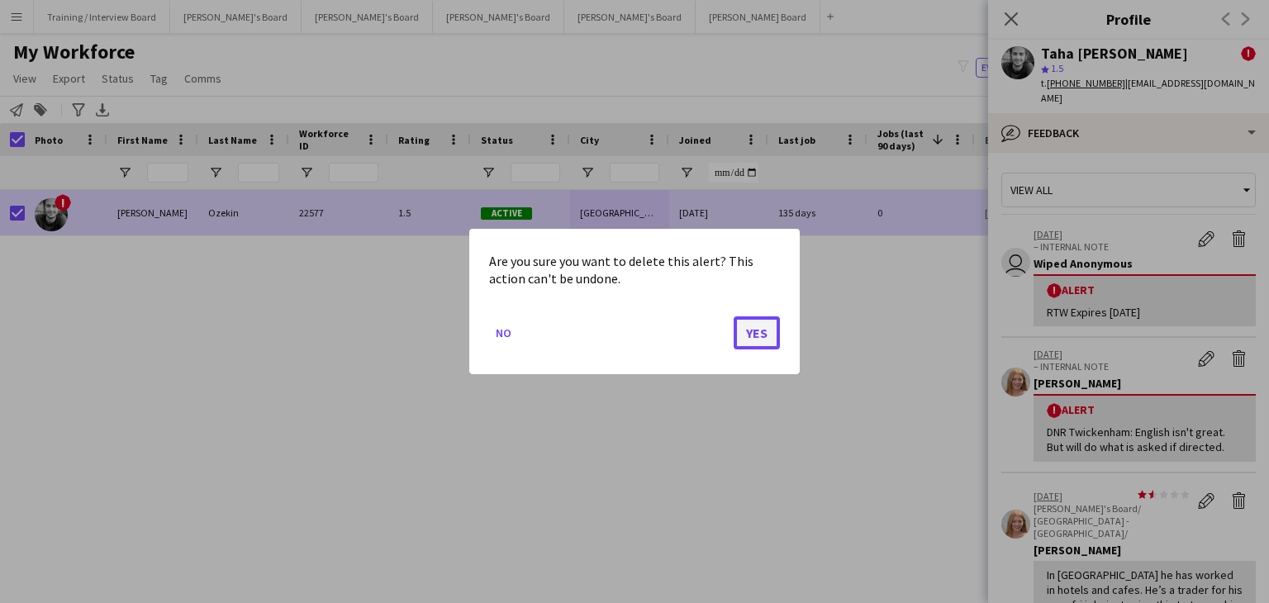
click at [766, 338] on button "Yes" at bounding box center [756, 332] width 46 height 33
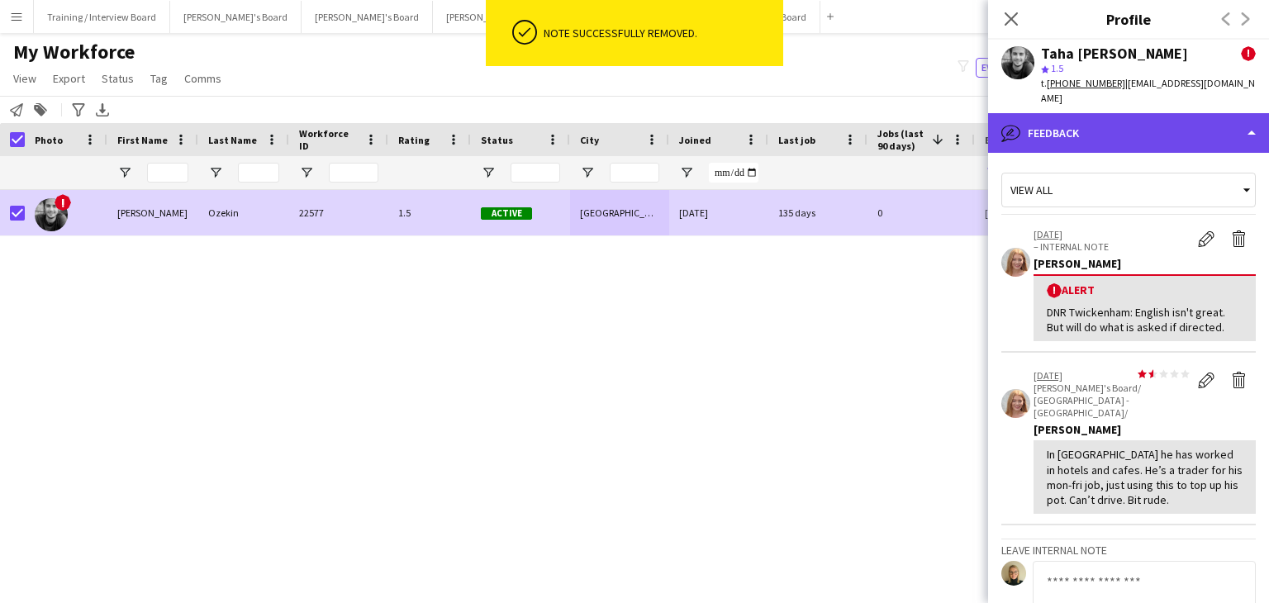
click at [1114, 131] on div "bubble-pencil Feedback" at bounding box center [1128, 133] width 281 height 40
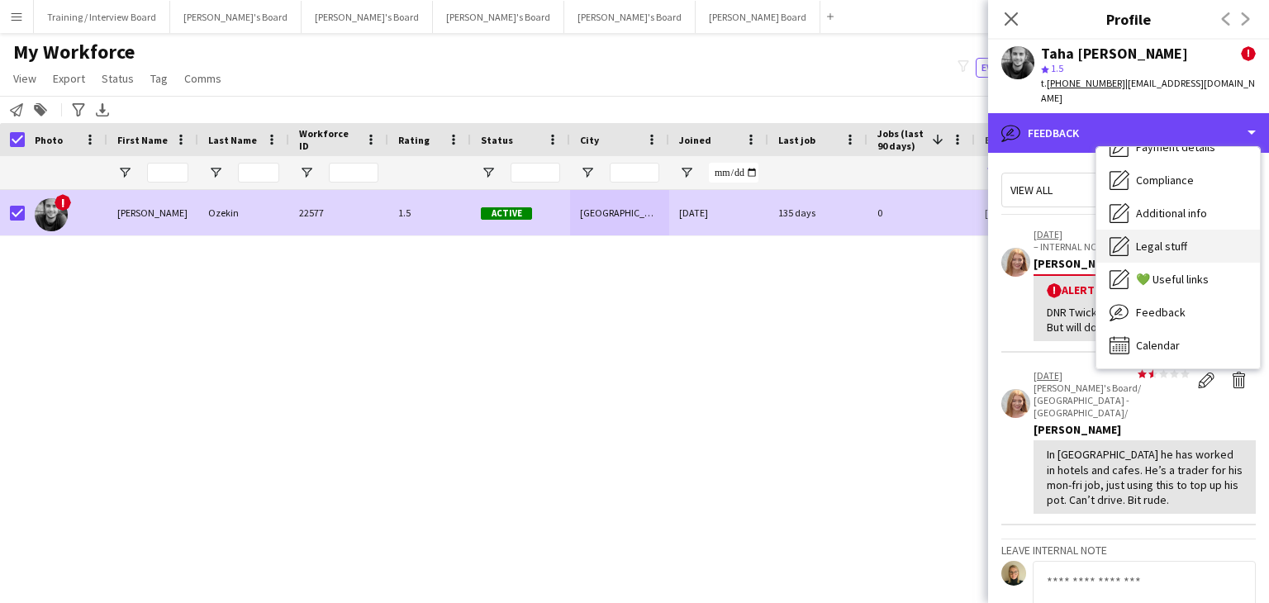
scroll to position [56, 0]
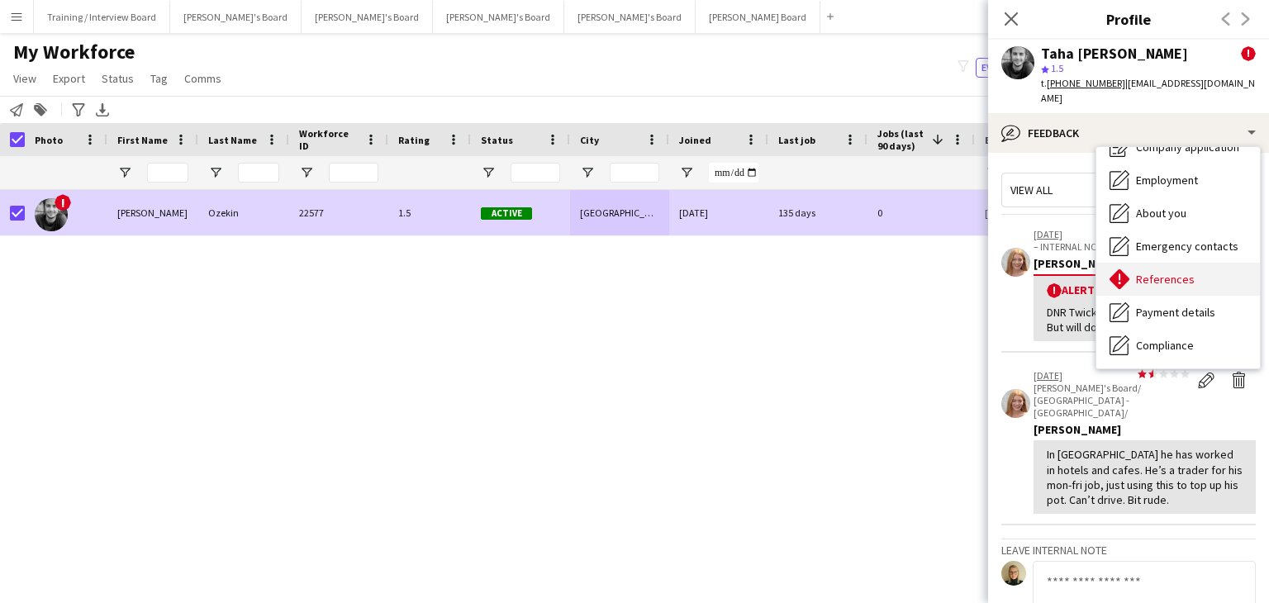
click at [1165, 263] on div "References References" at bounding box center [1178, 279] width 164 height 33
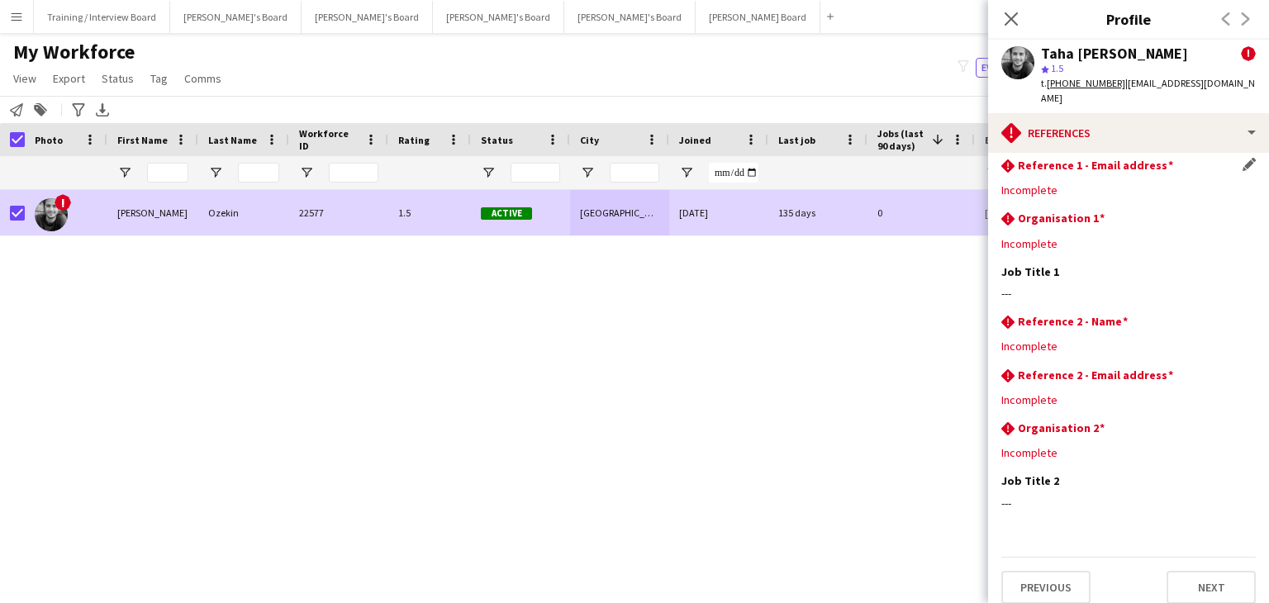
scroll to position [0, 0]
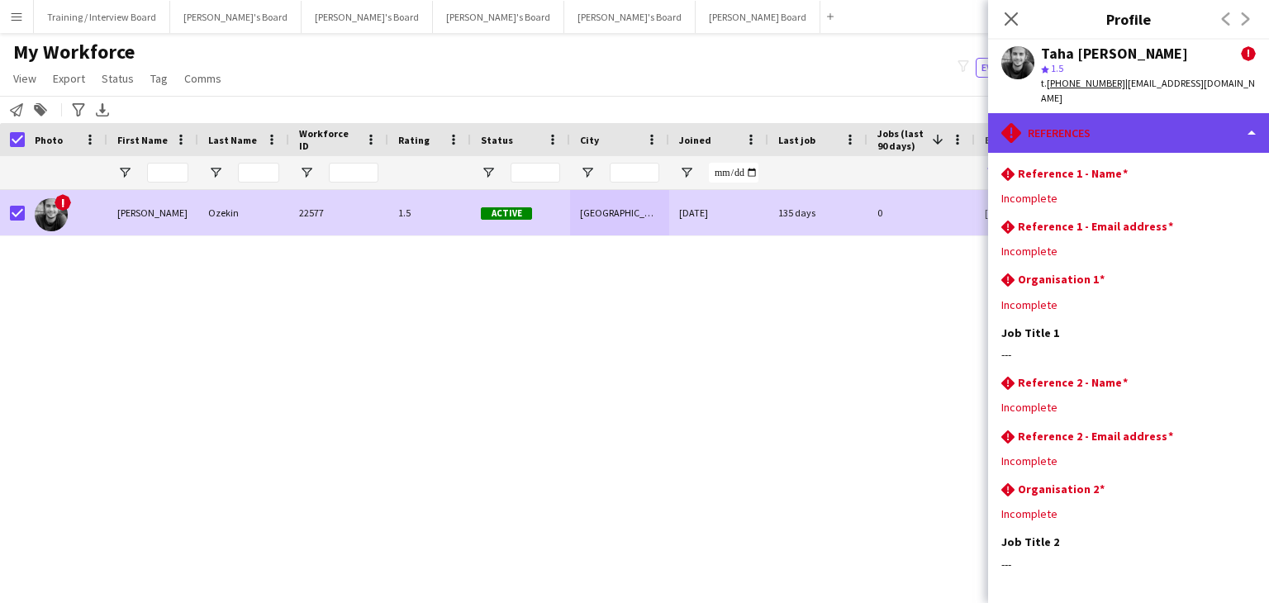
click at [1133, 113] on div "rhombus-alert References" at bounding box center [1128, 133] width 281 height 40
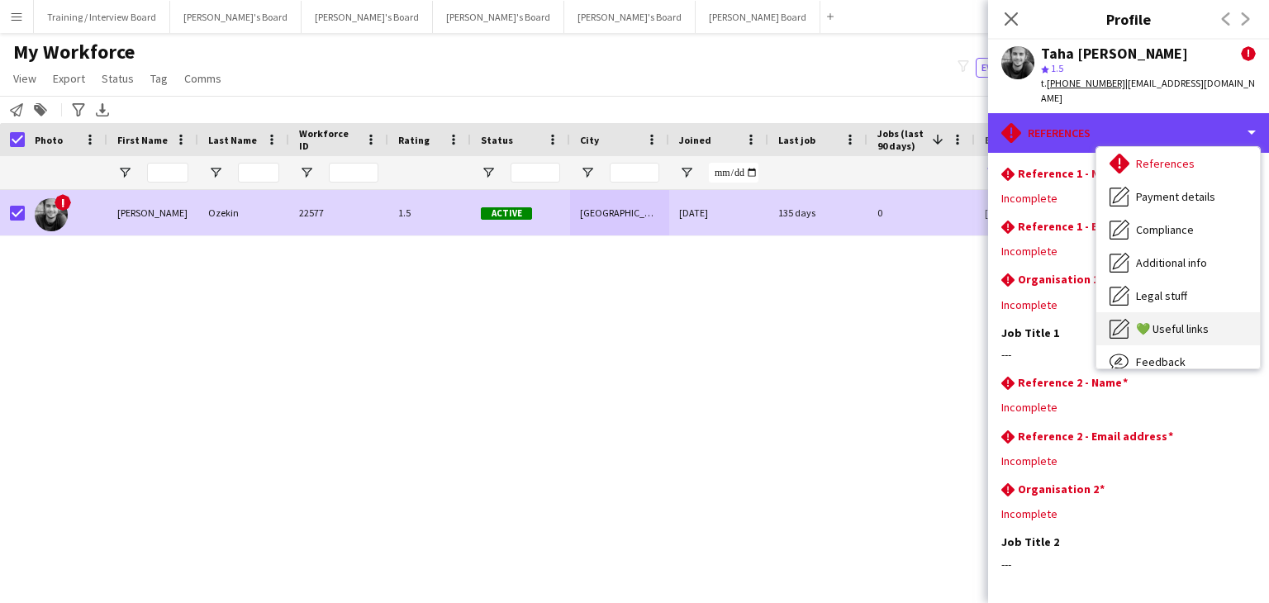
scroll to position [221, 0]
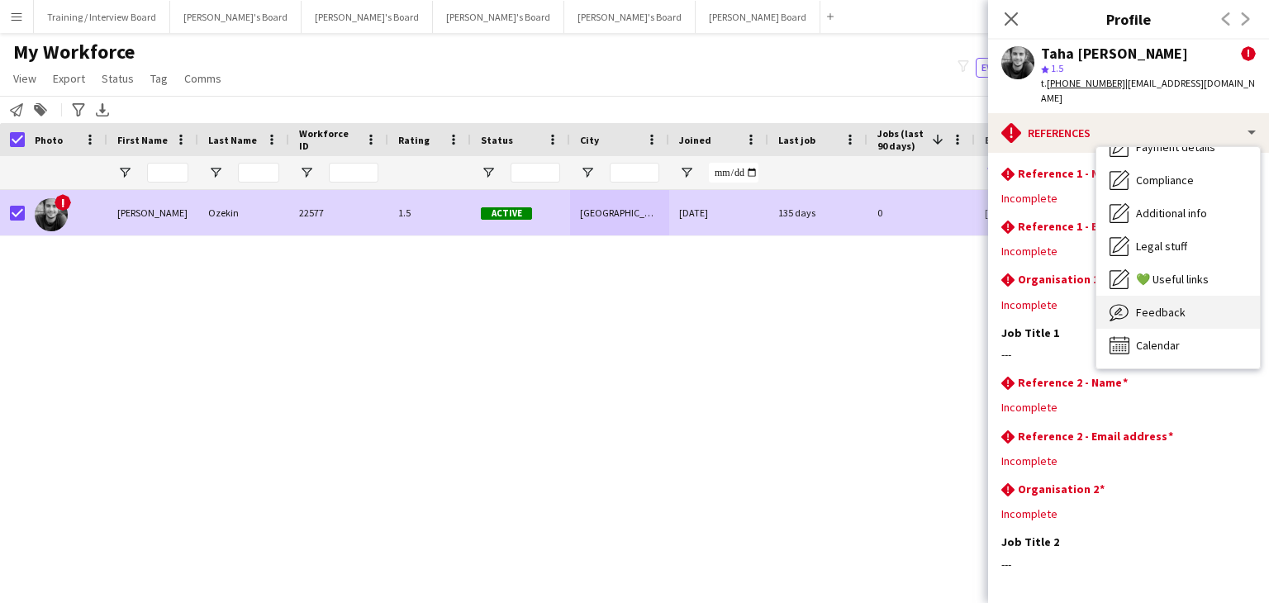
click at [1198, 298] on div "Feedback Feedback" at bounding box center [1178, 312] width 164 height 33
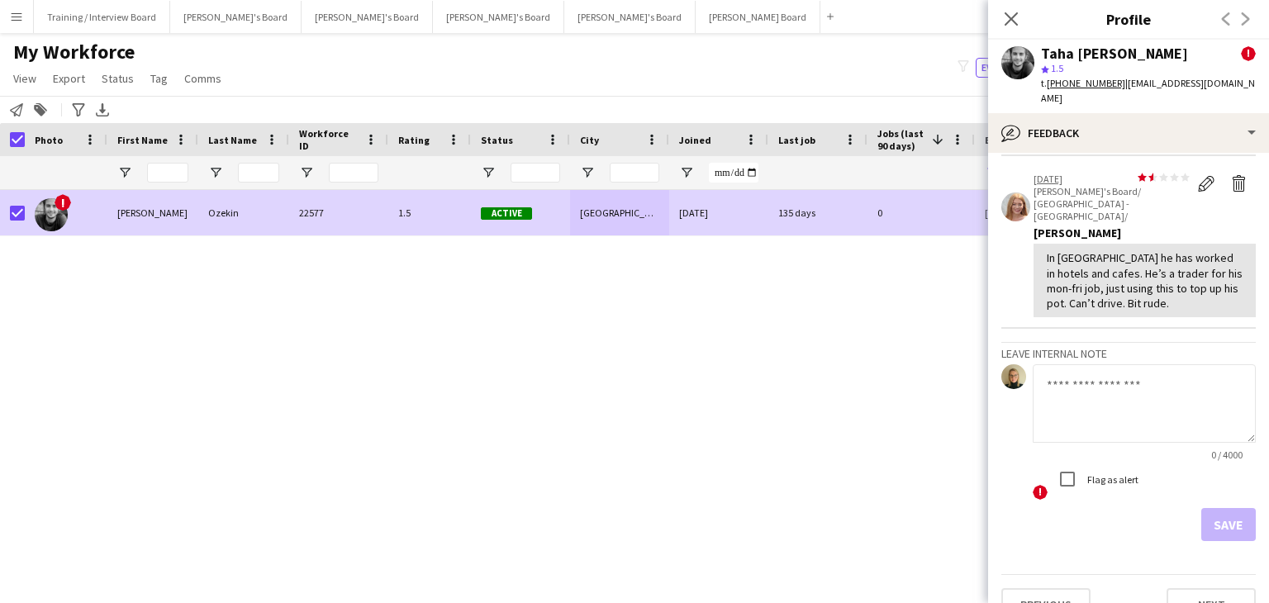
scroll to position [198, 0]
click at [1080, 363] on textarea at bounding box center [1143, 402] width 223 height 78
type textarea "*"
click at [865, 415] on div "! Taha [PERSON_NAME] 22577 1.5 Active [GEOGRAPHIC_DATA] [DATE] 135 days 0 [EMAI…" at bounding box center [609, 376] width 1219 height 372
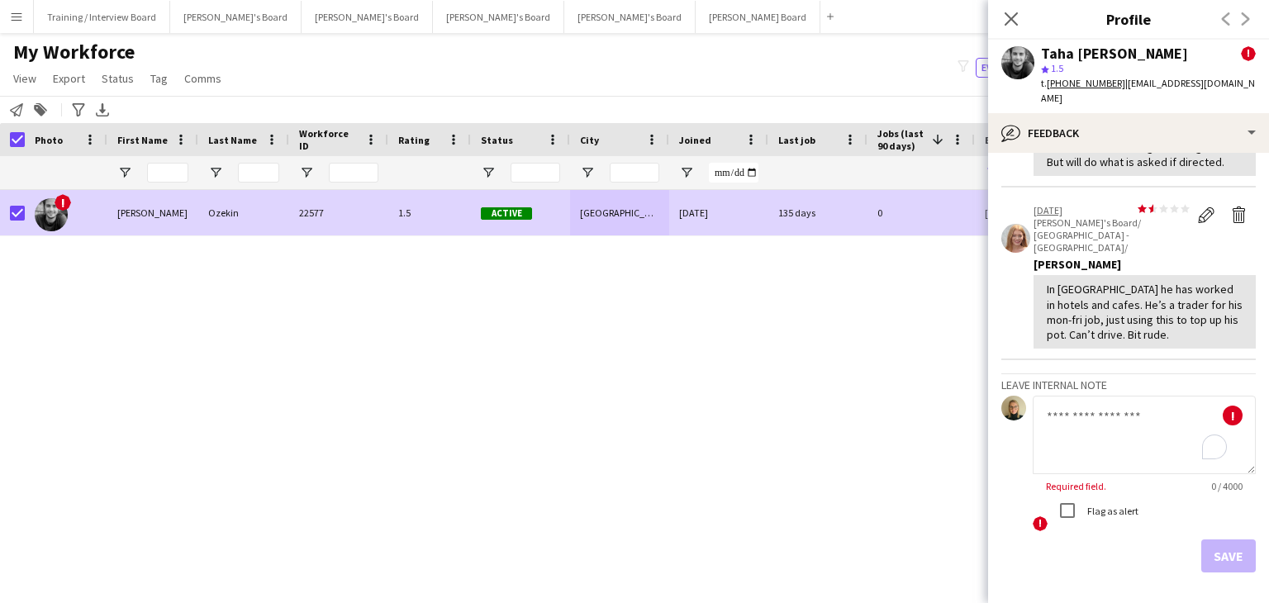
scroll to position [0, 0]
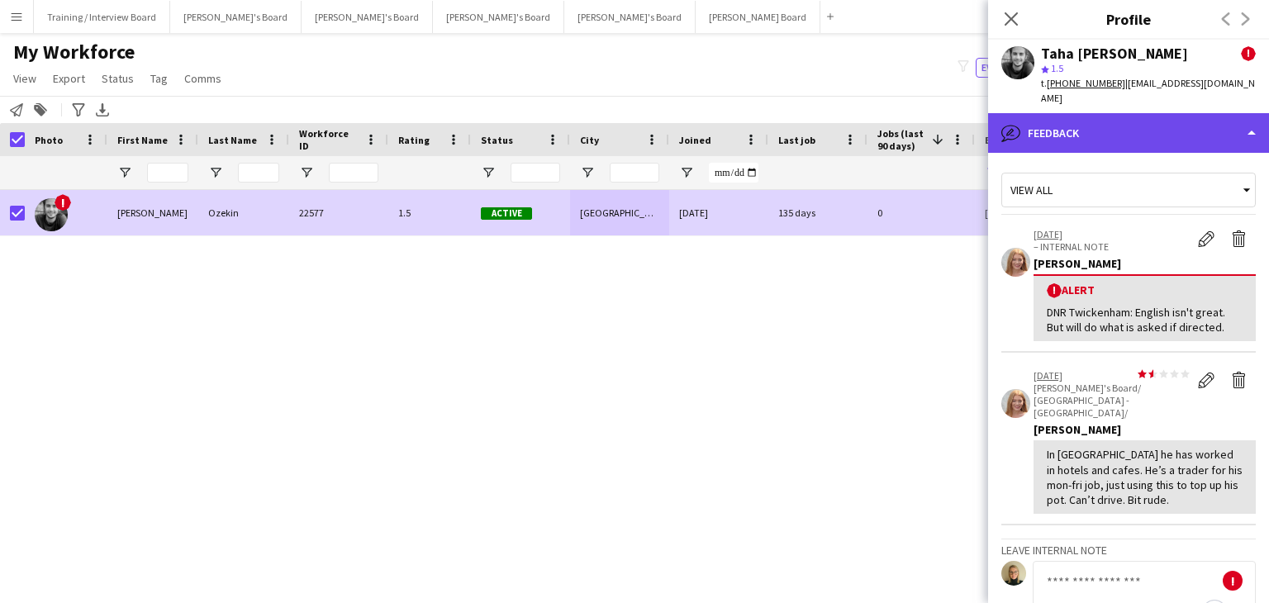
click at [1076, 127] on div "bubble-pencil Feedback" at bounding box center [1128, 133] width 281 height 40
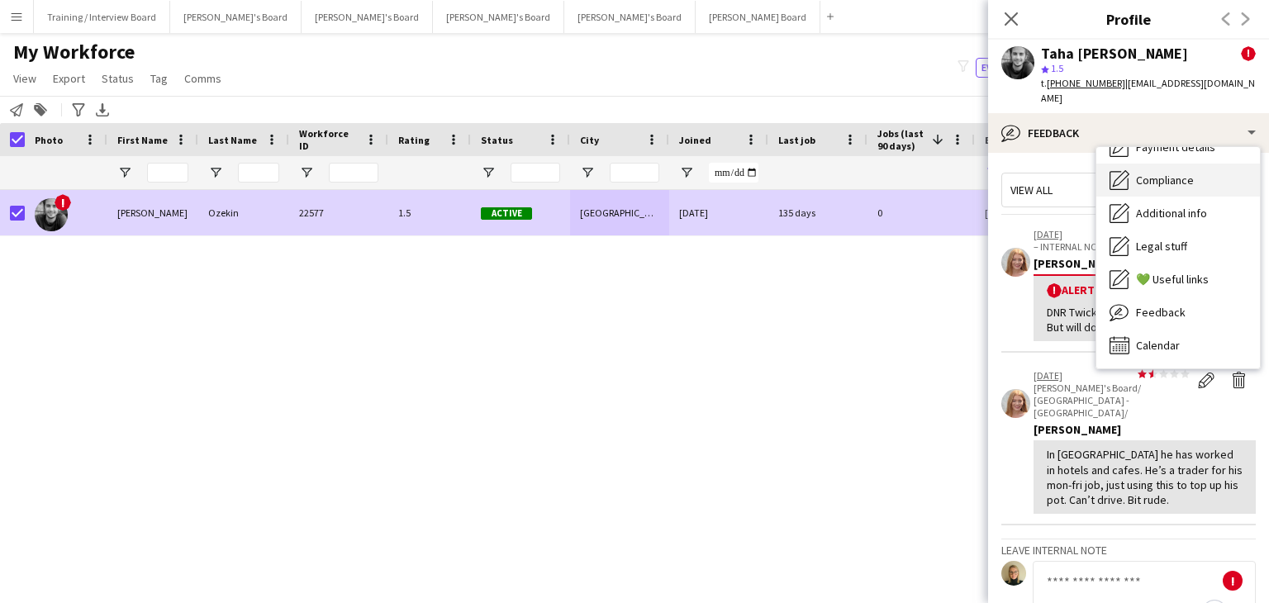
click at [1181, 173] on span "Compliance" at bounding box center [1165, 180] width 58 height 15
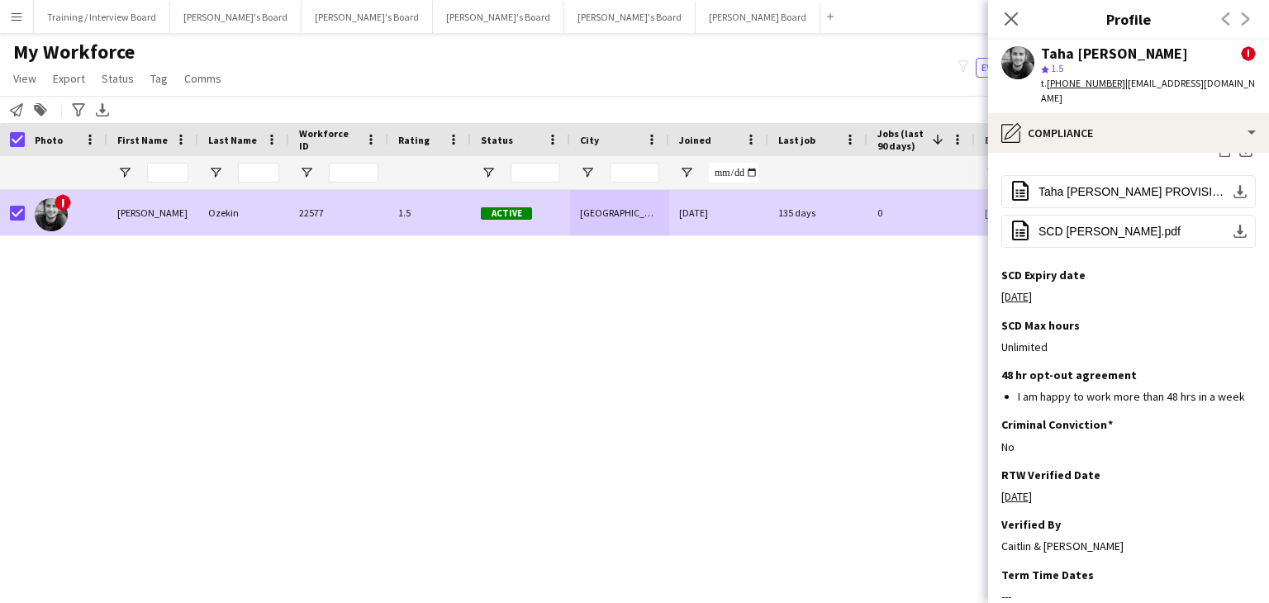
scroll to position [578, 0]
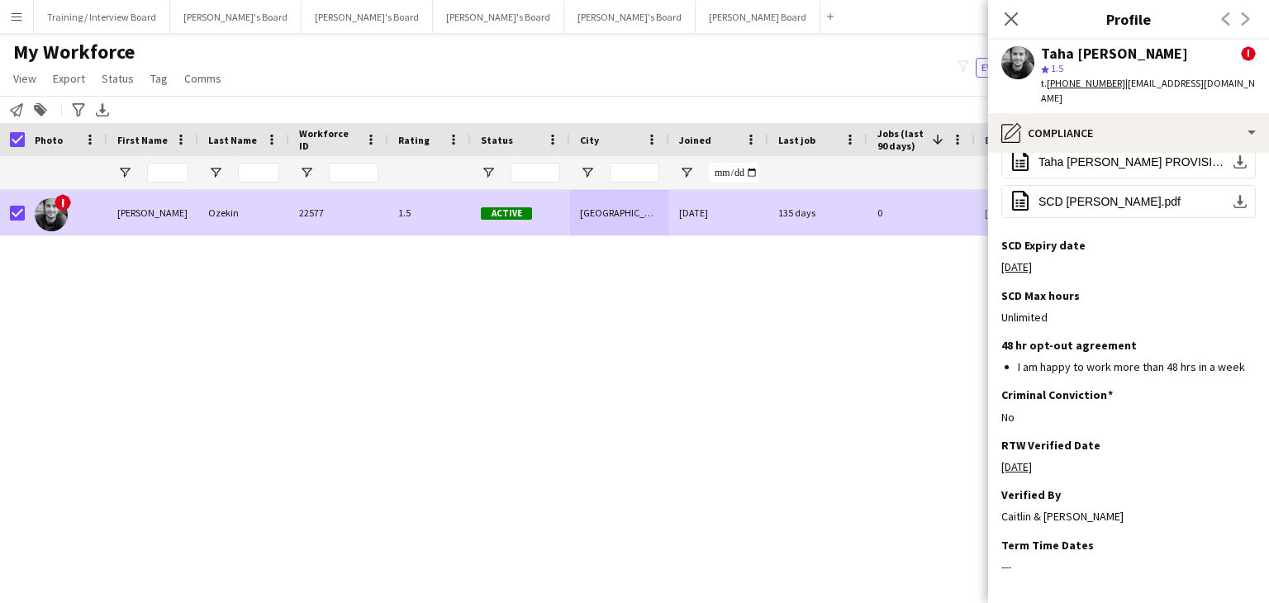
click at [496, 394] on div "! Taha [PERSON_NAME] 22577 1.5 Active [GEOGRAPHIC_DATA] [DATE] 135 days 0 [EMAI…" at bounding box center [609, 376] width 1219 height 372
click at [1007, 21] on icon at bounding box center [1011, 19] width 16 height 16
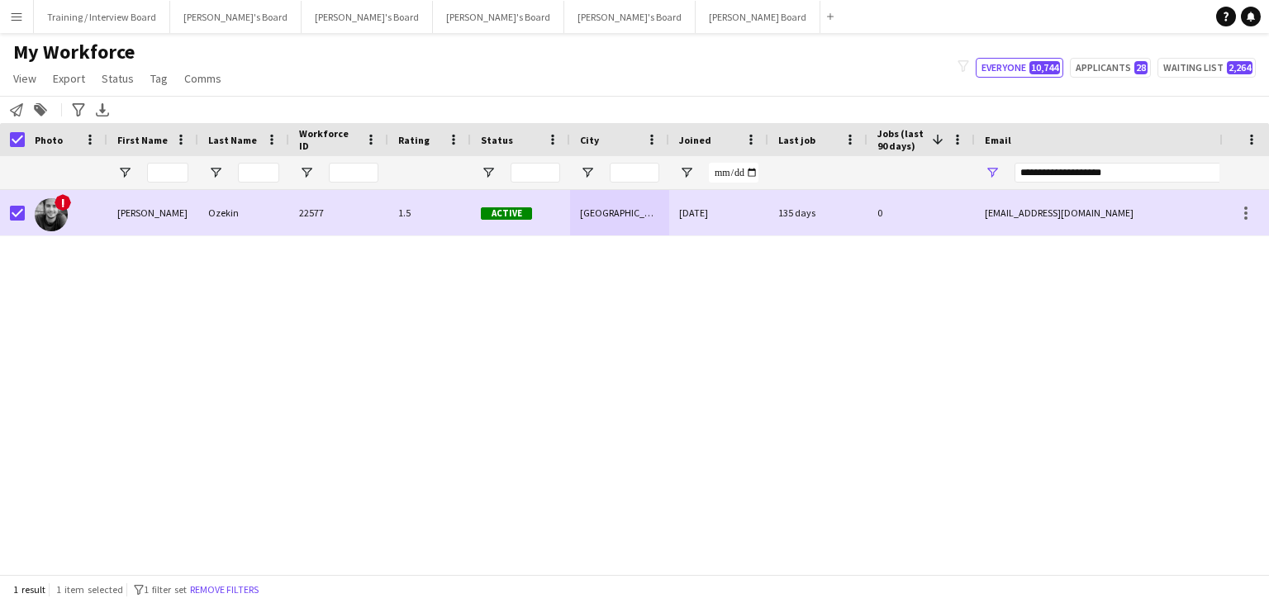
click at [9, 135] on div at bounding box center [12, 139] width 25 height 33
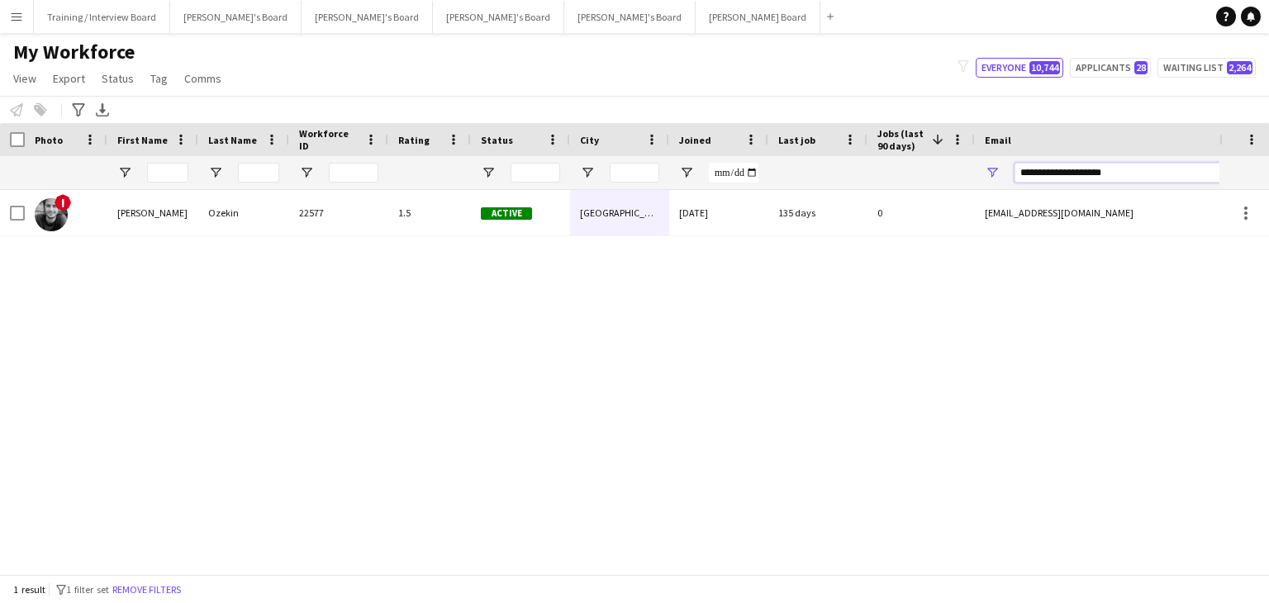
drag, startPoint x: 1153, startPoint y: 173, endPoint x: 920, endPoint y: 175, distance: 232.9
click at [920, 175] on div at bounding box center [895, 172] width 1791 height 33
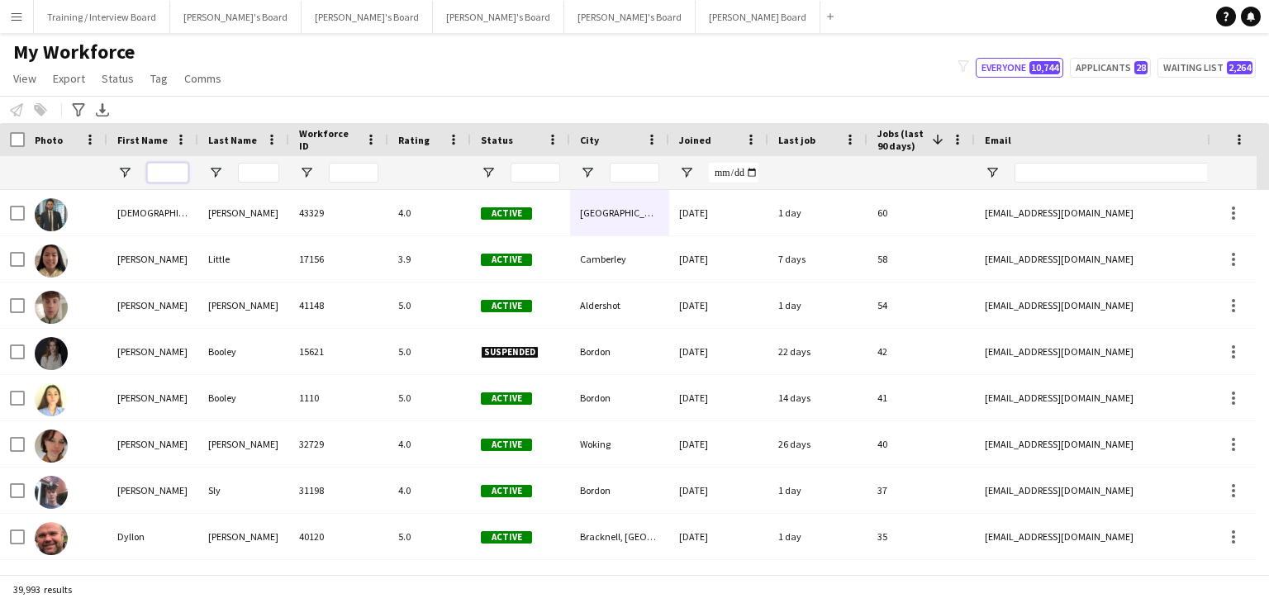
click at [165, 169] on input "First Name Filter Input" at bounding box center [167, 173] width 41 height 20
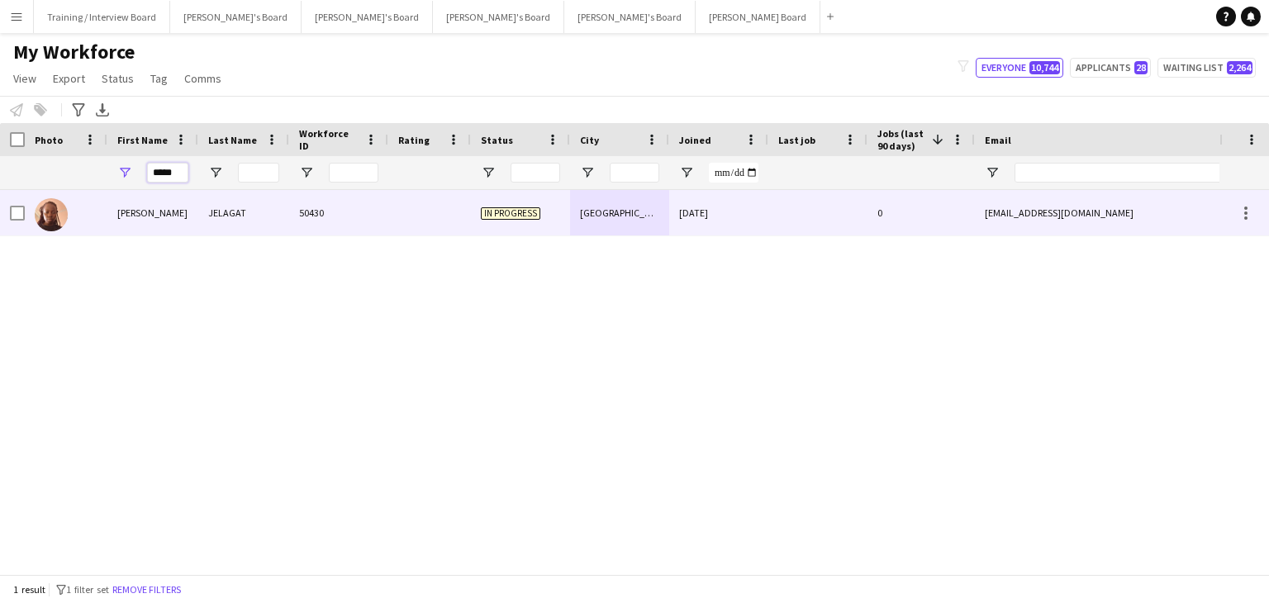
type input "*****"
click at [197, 218] on div "[PERSON_NAME]" at bounding box center [152, 212] width 91 height 45
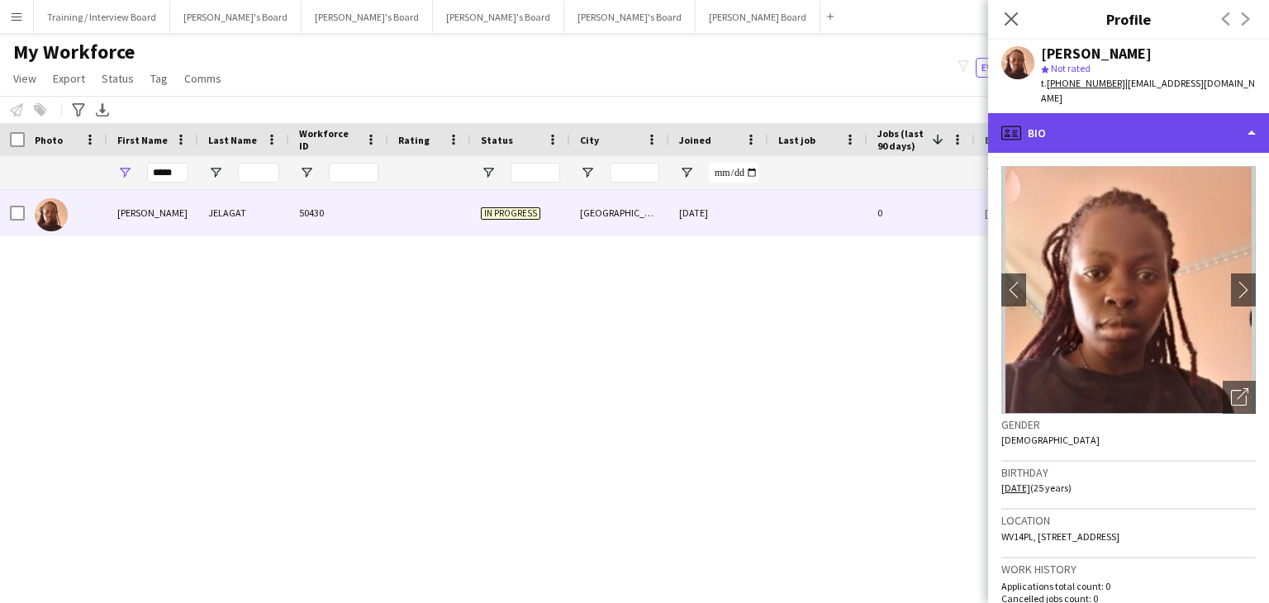
click at [1149, 118] on div "profile Bio" at bounding box center [1128, 133] width 281 height 40
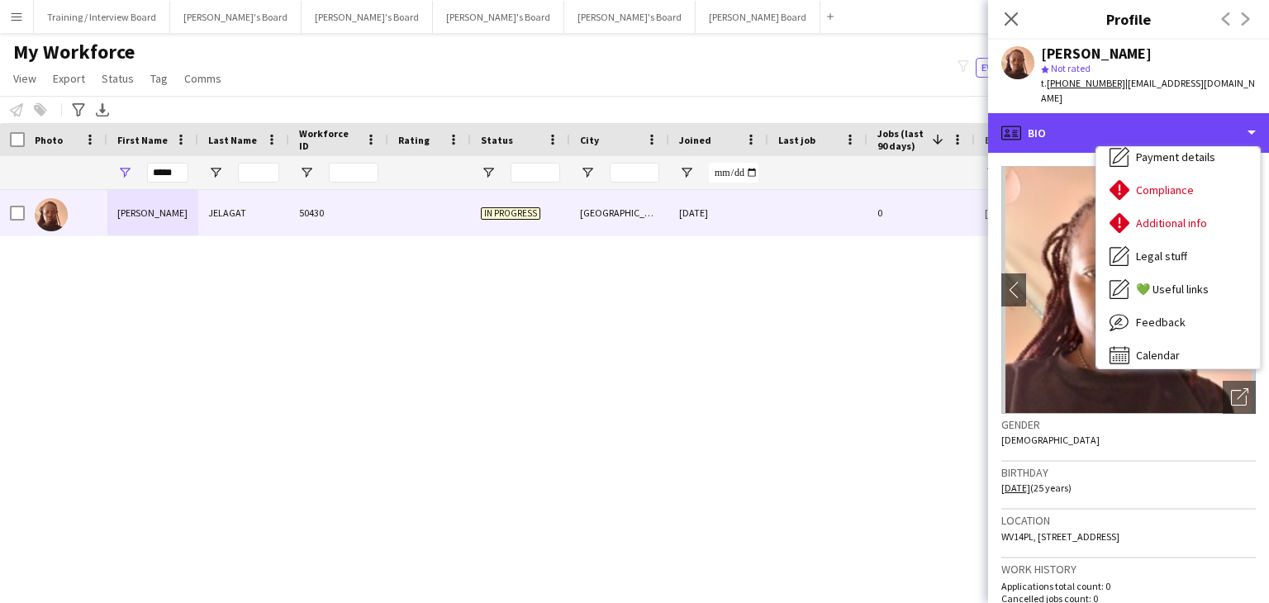
scroll to position [221, 0]
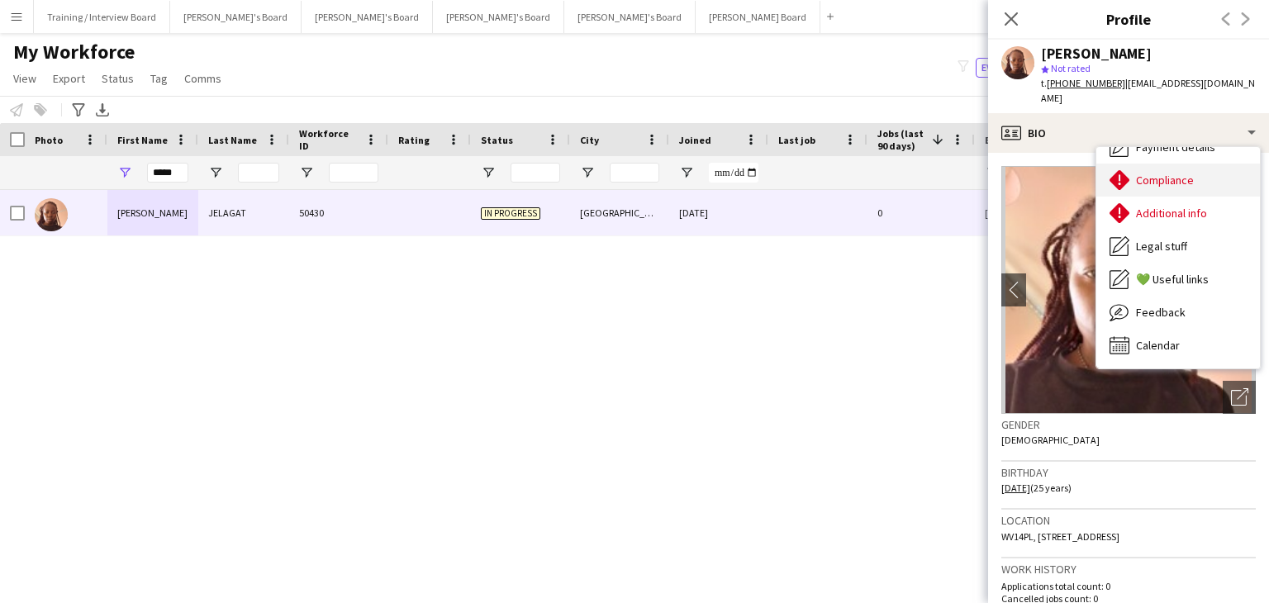
click at [1193, 164] on div "Compliance Compliance" at bounding box center [1178, 180] width 164 height 33
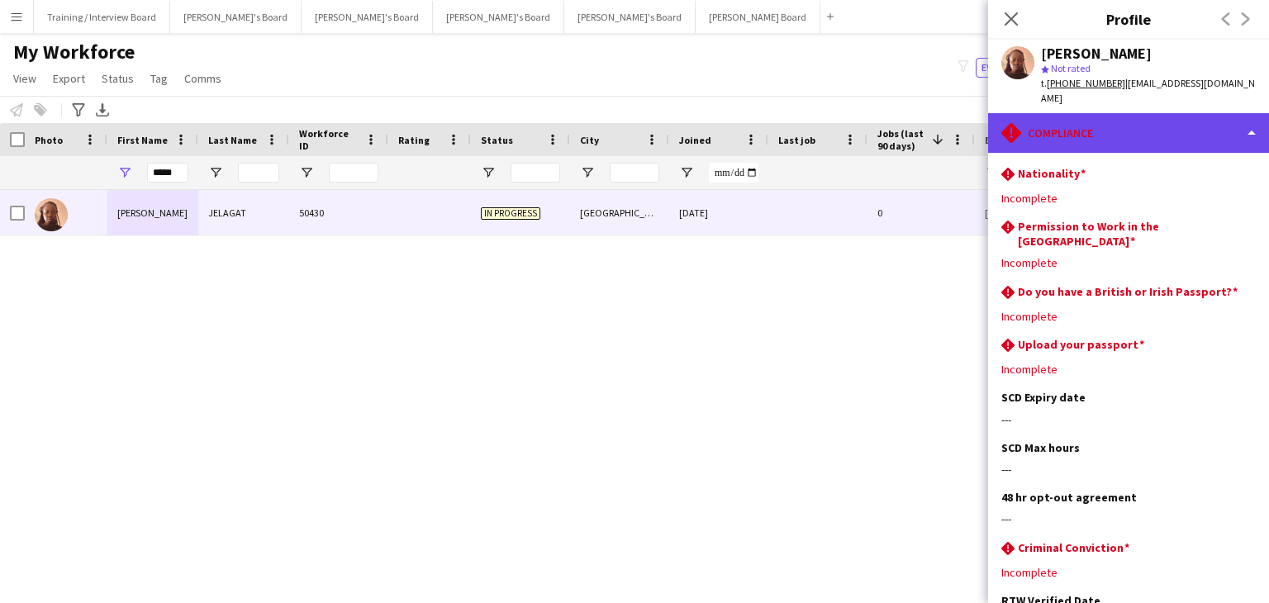
click at [1167, 127] on div "rhombus-alert Compliance" at bounding box center [1128, 133] width 281 height 40
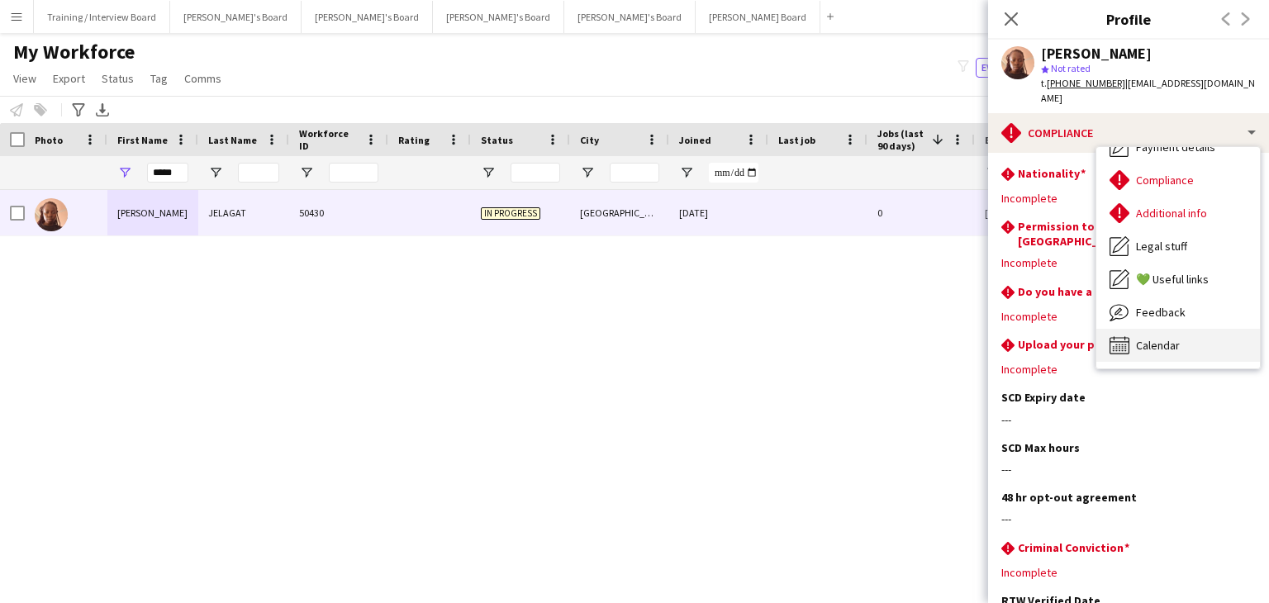
click at [1193, 330] on div "Calendar Calendar" at bounding box center [1178, 345] width 164 height 33
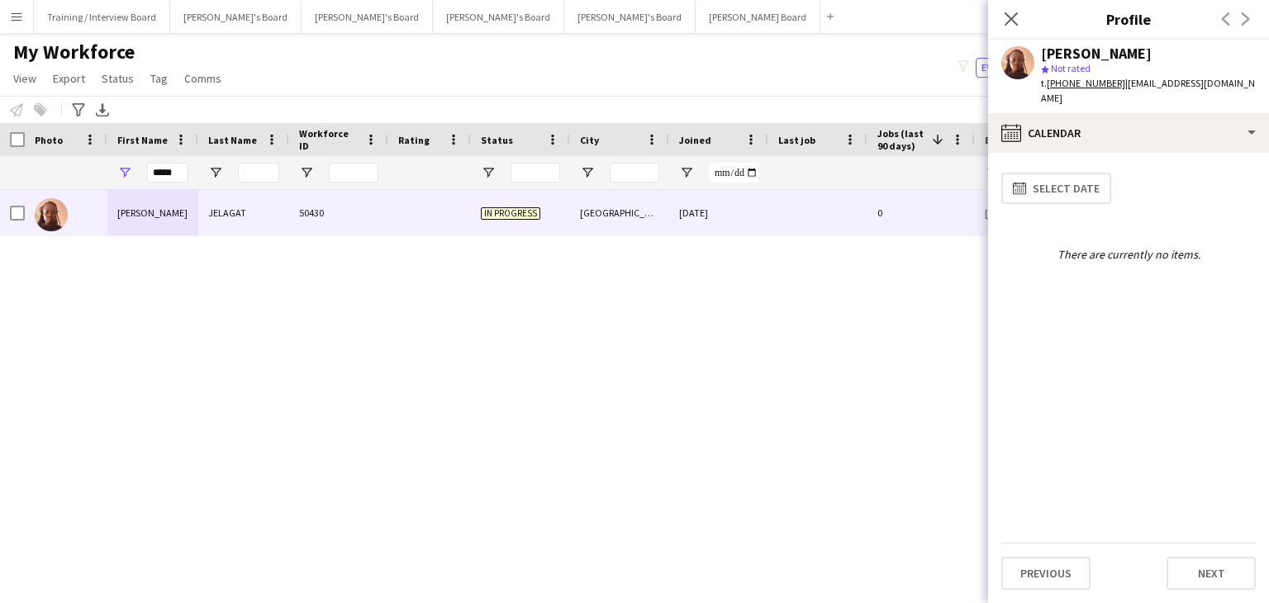
click at [843, 76] on div "My Workforce View Views Default view Compliance RTW Checks [GEOGRAPHIC_DATA] Se…" at bounding box center [634, 68] width 1269 height 56
